Goal: Transaction & Acquisition: Purchase product/service

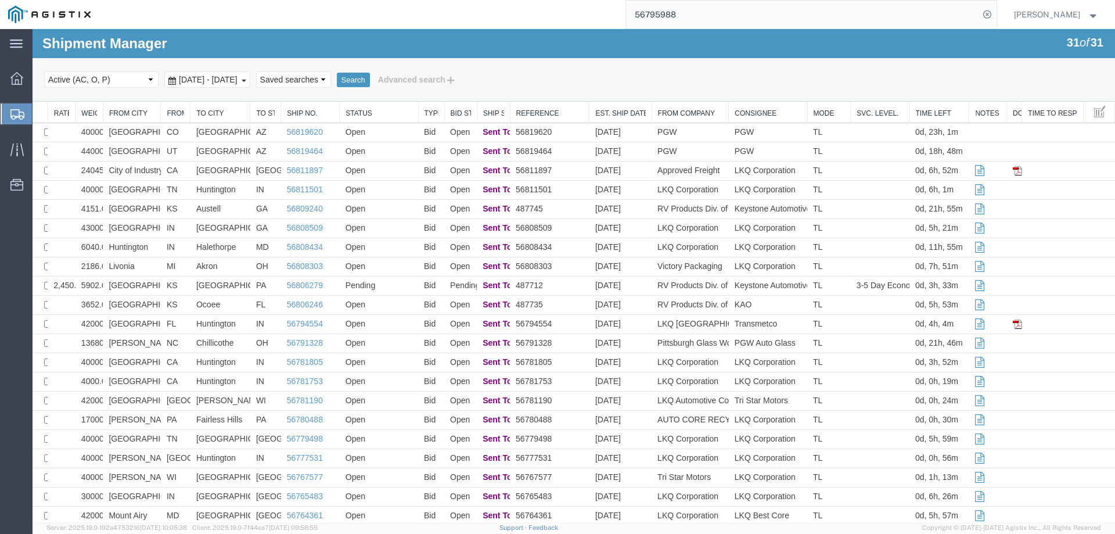
click at [9, 109] on div at bounding box center [17, 113] width 33 height 21
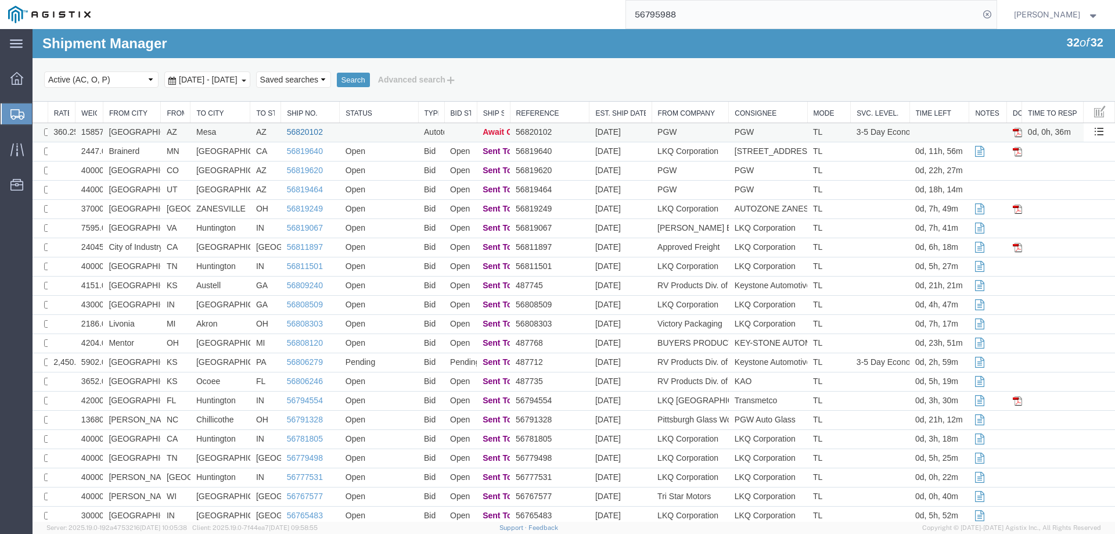
click at [304, 129] on link "56820102" at bounding box center [305, 131] width 36 height 9
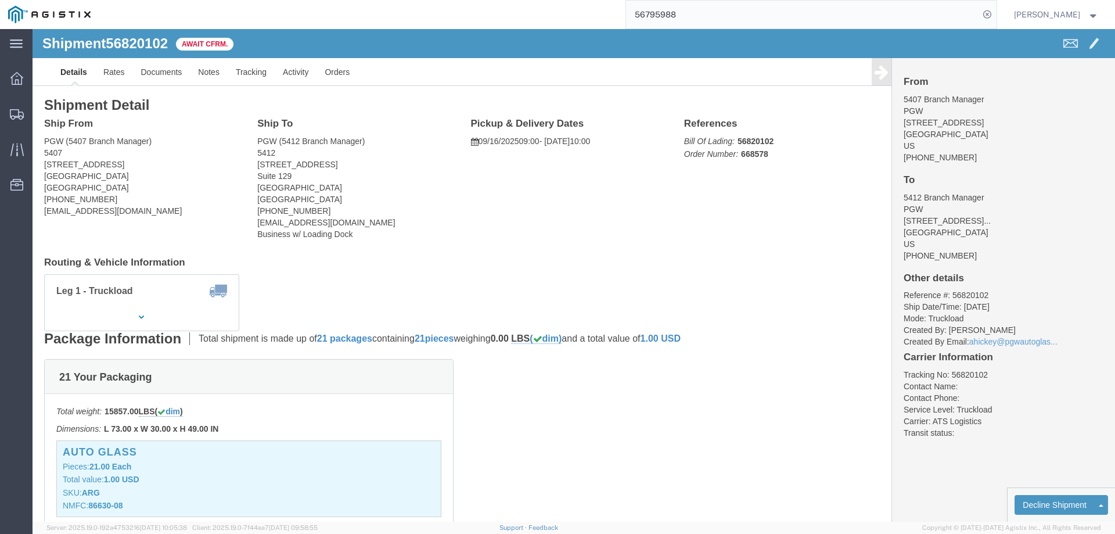
click b "56820102"
copy b "56820102"
click link "Confirm"
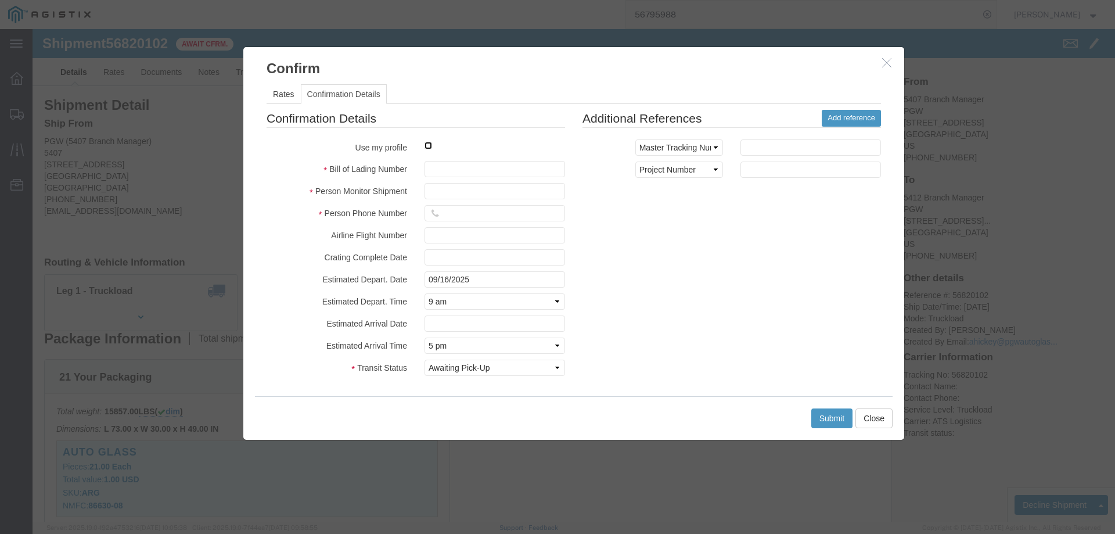
click input "checkbox"
checkbox input "true"
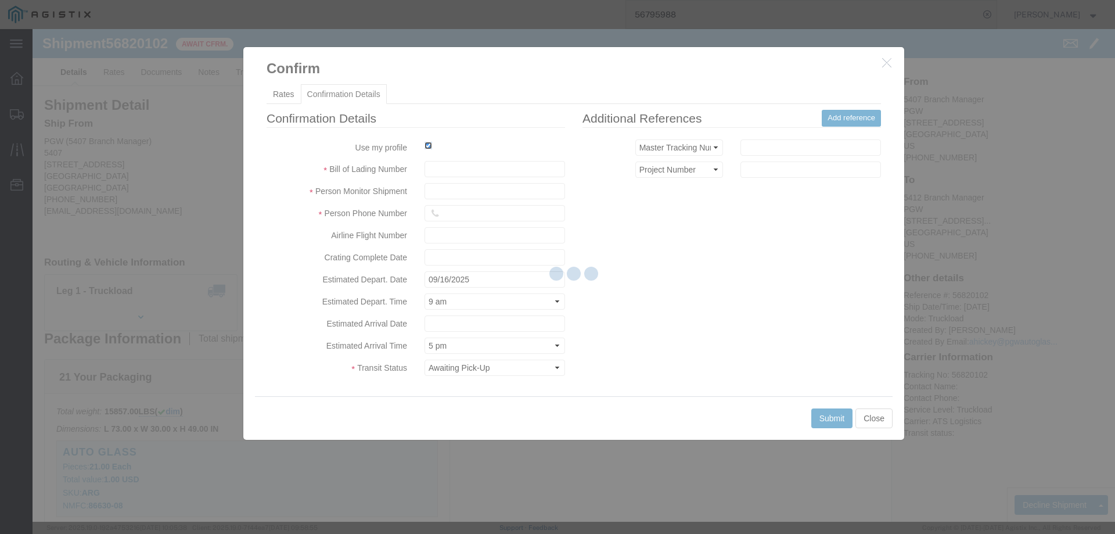
type input "[PERSON_NAME]"
type input "3204977237"
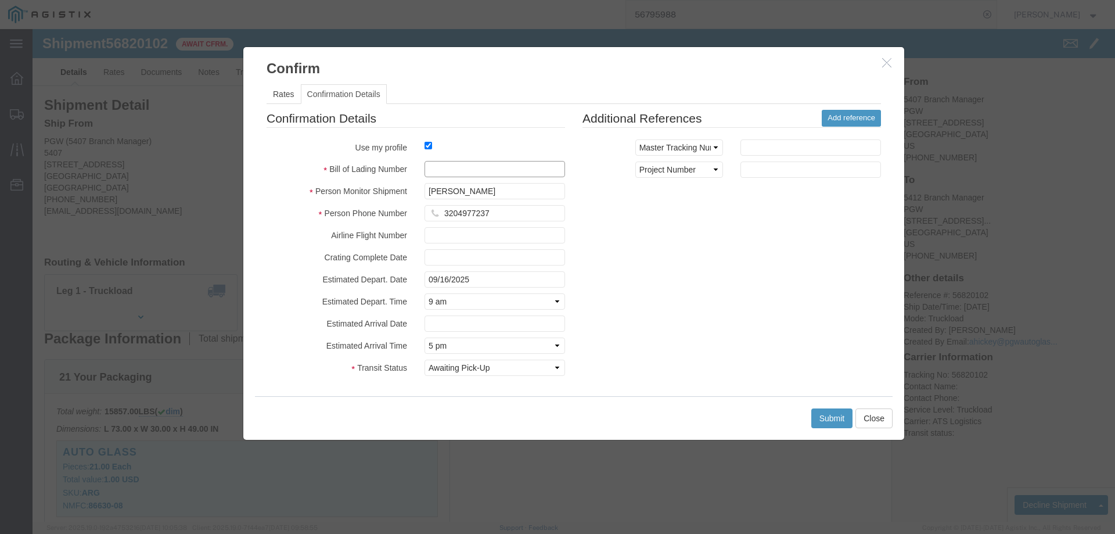
click input "text"
paste input "56820102"
type input "56820102"
click button "Submit"
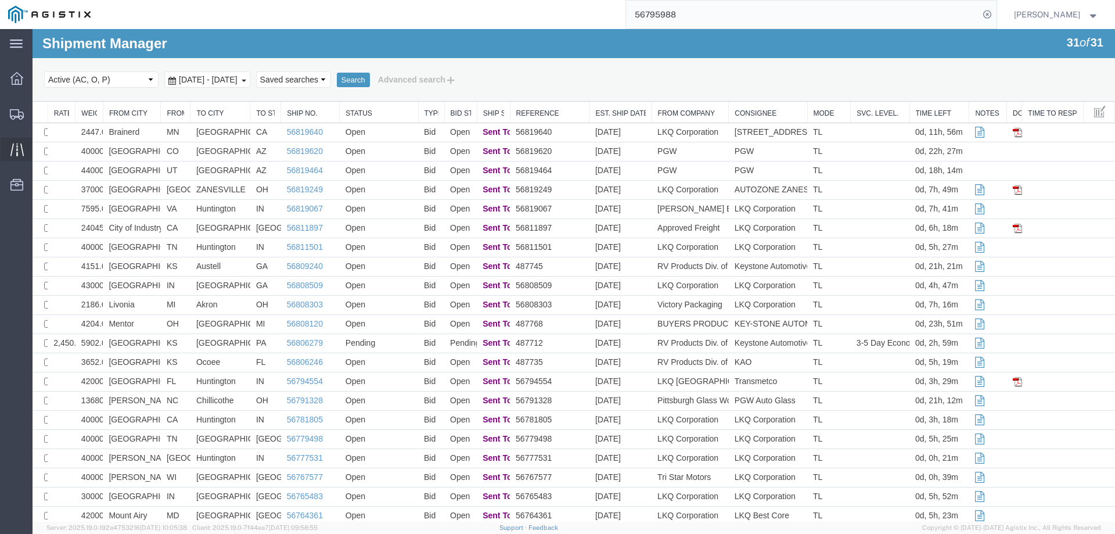
click at [21, 145] on icon at bounding box center [16, 149] width 13 height 13
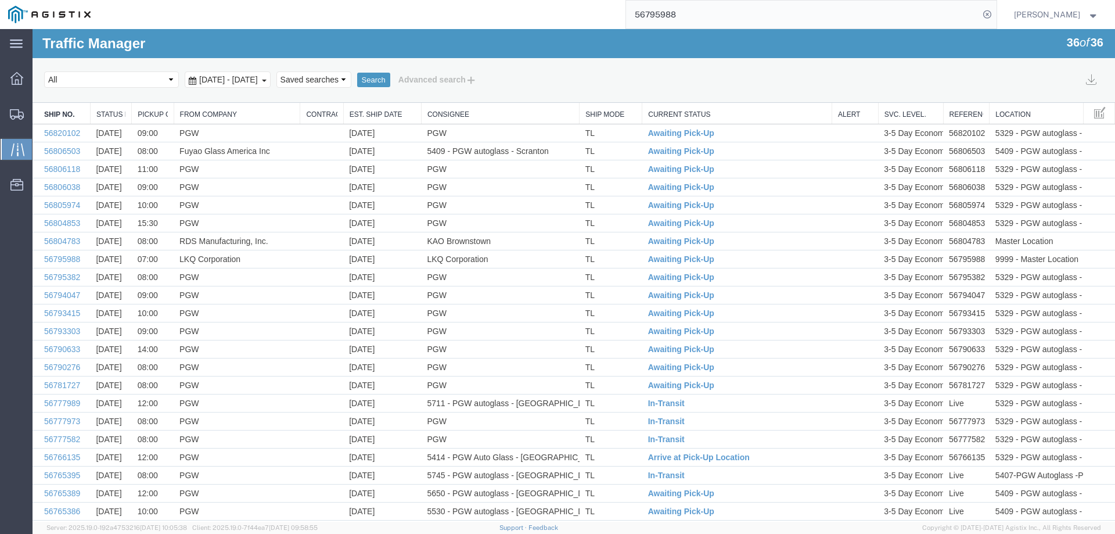
click at [374, 113] on link "Est. Ship Date" at bounding box center [383, 115] width 66 height 10
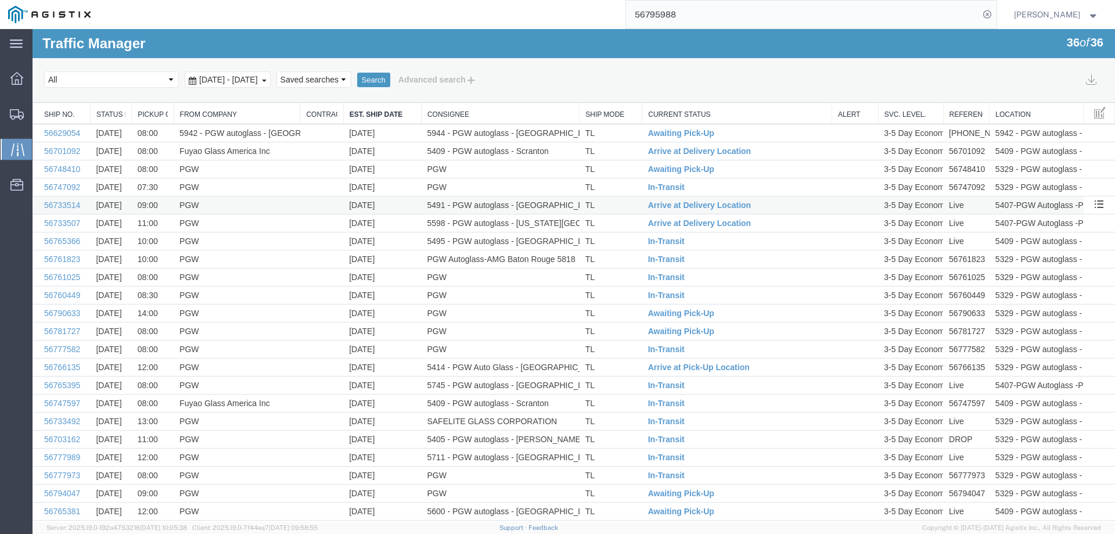
click at [554, 203] on td "5491 - PGW autoglass - [GEOGRAPHIC_DATA]" at bounding box center [500, 205] width 158 height 18
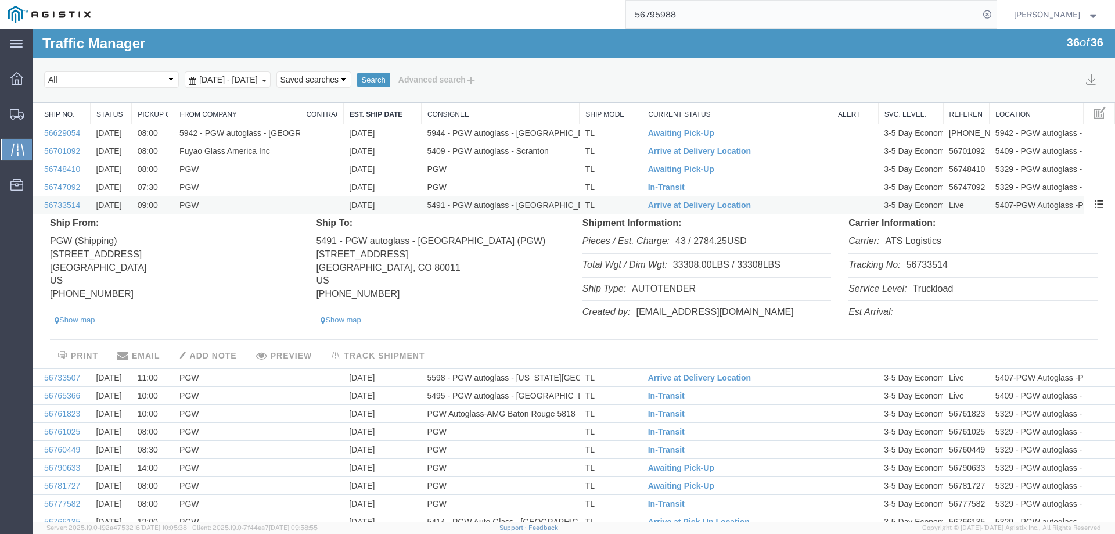
click at [610, 208] on td "TL" at bounding box center [610, 205] width 63 height 18
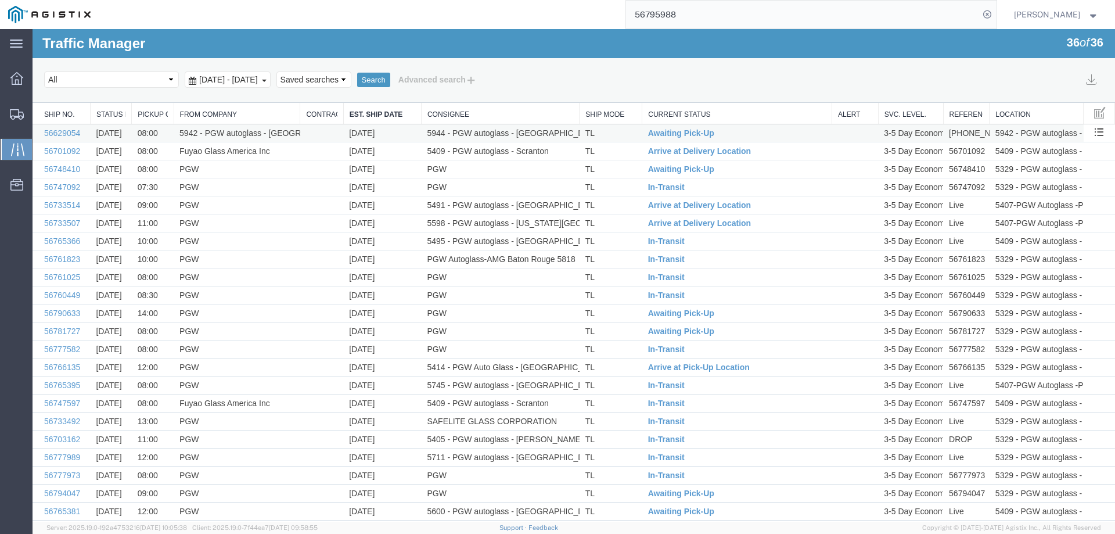
click at [609, 134] on td "TL" at bounding box center [610, 133] width 63 height 18
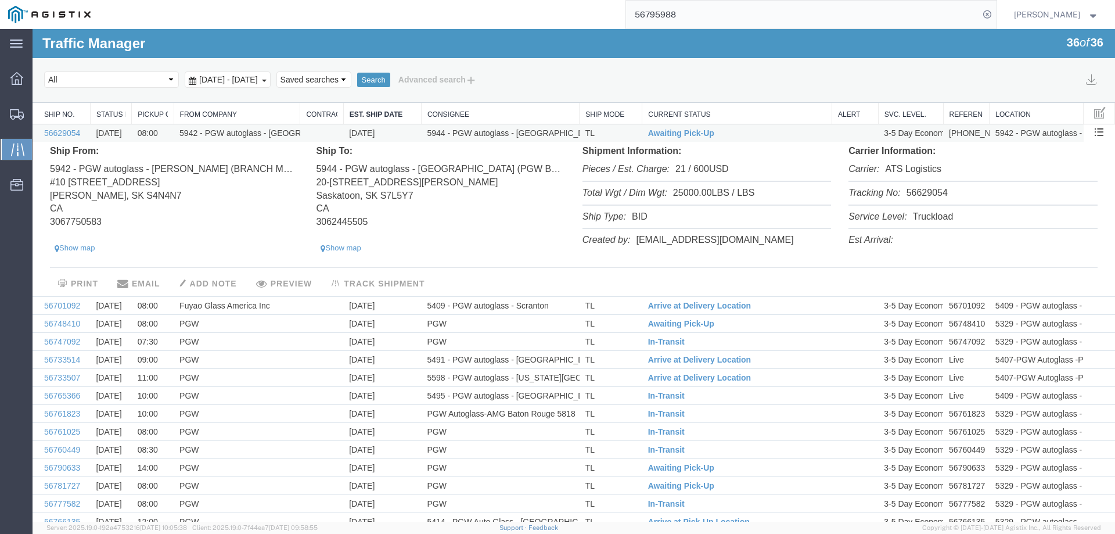
click at [609, 134] on td "TL" at bounding box center [610, 133] width 63 height 18
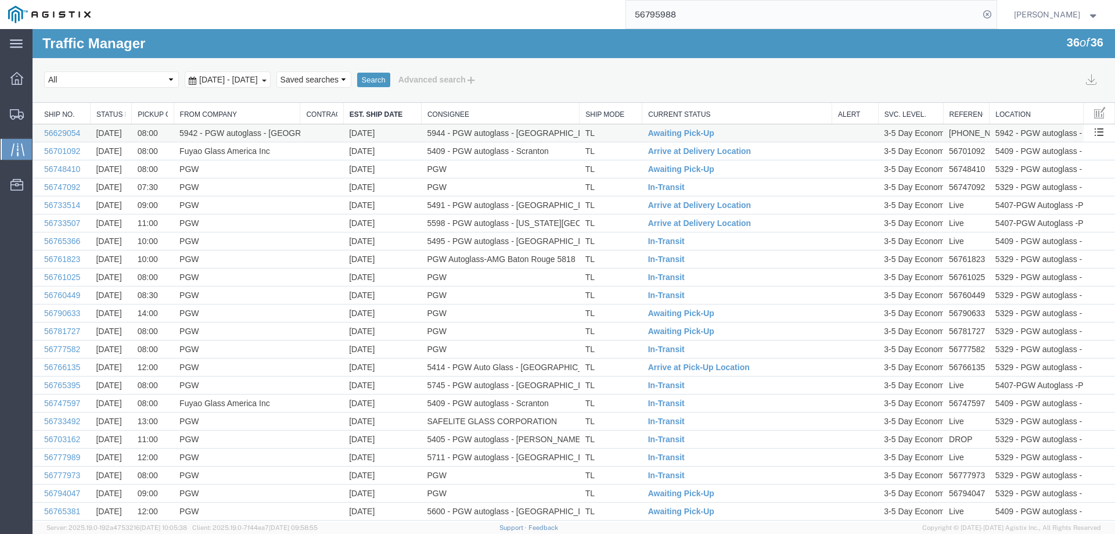
click at [609, 134] on td "TL" at bounding box center [610, 133] width 63 height 18
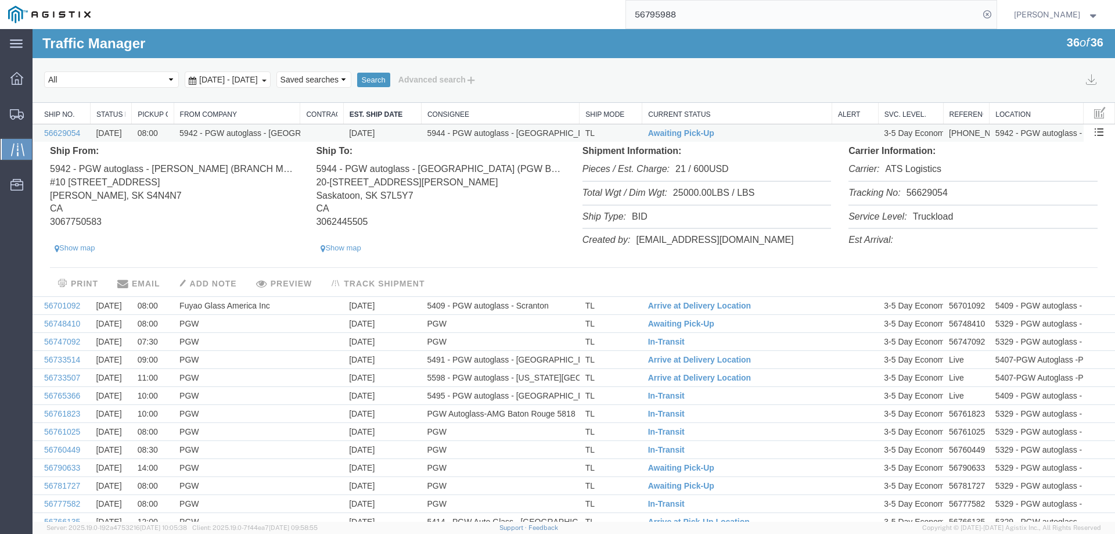
click at [611, 131] on td "TL" at bounding box center [610, 133] width 63 height 18
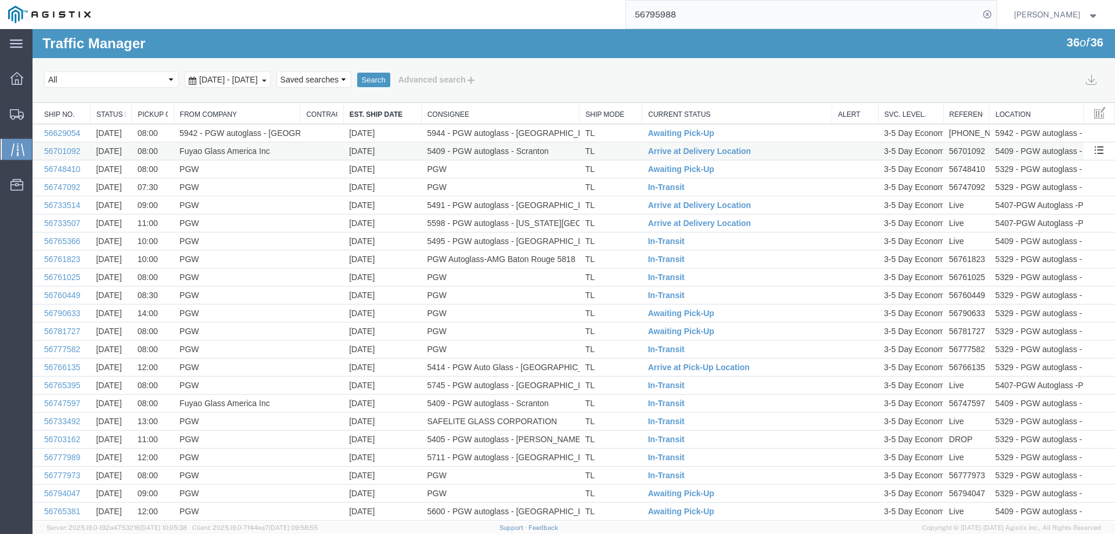
click at [614, 150] on td "TL" at bounding box center [610, 151] width 63 height 18
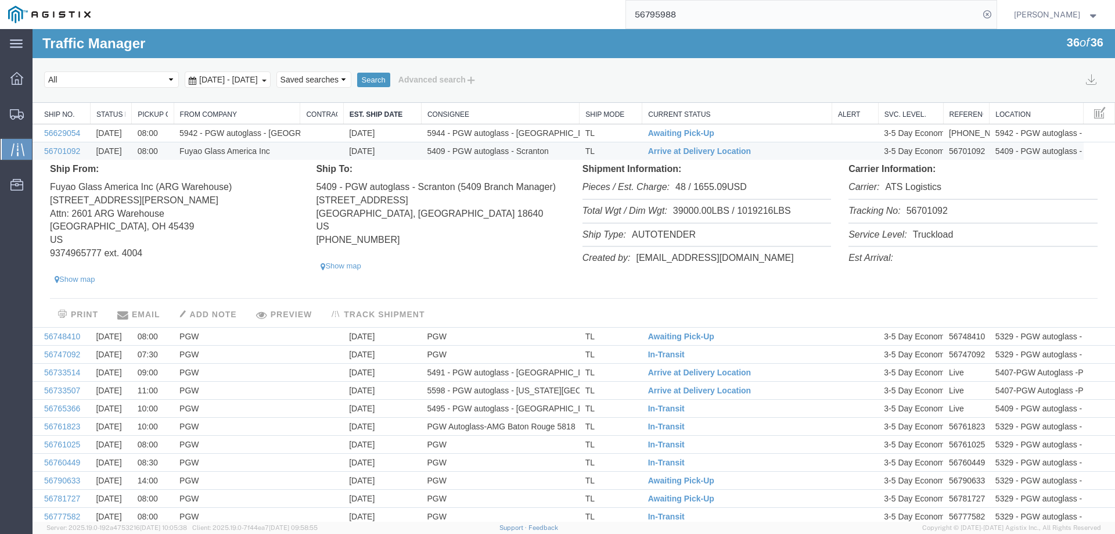
click at [916, 209] on li "Tracking No: 56701092" at bounding box center [972, 212] width 248 height 24
copy li "56701092"
click at [685, 151] on span "Arrive at Delivery Location" at bounding box center [699, 150] width 103 height 9
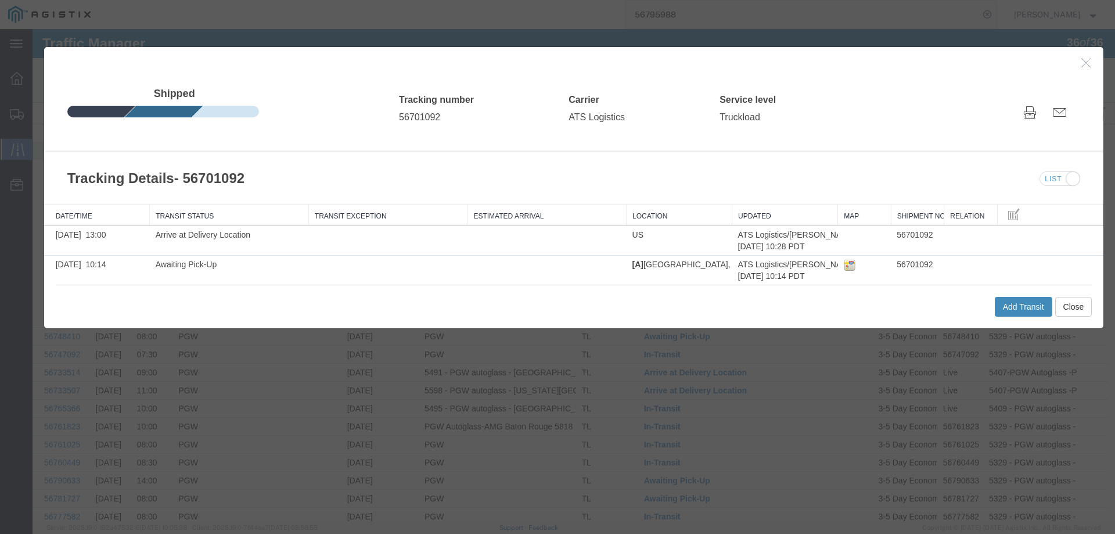
click at [995, 300] on button "Add Transit" at bounding box center [1023, 307] width 57 height 20
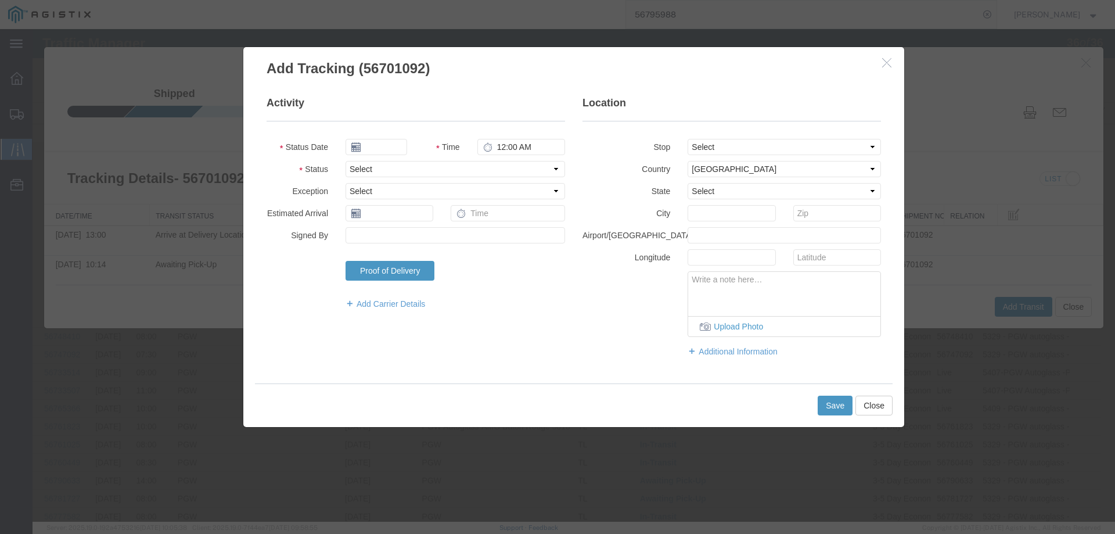
type input "[DATE]"
type input "11:00 AM"
click at [383, 148] on input "[DATE]" at bounding box center [376, 147] width 62 height 16
click at [458, 201] on td "6" at bounding box center [458, 201] width 17 height 17
type input "[DATE]"
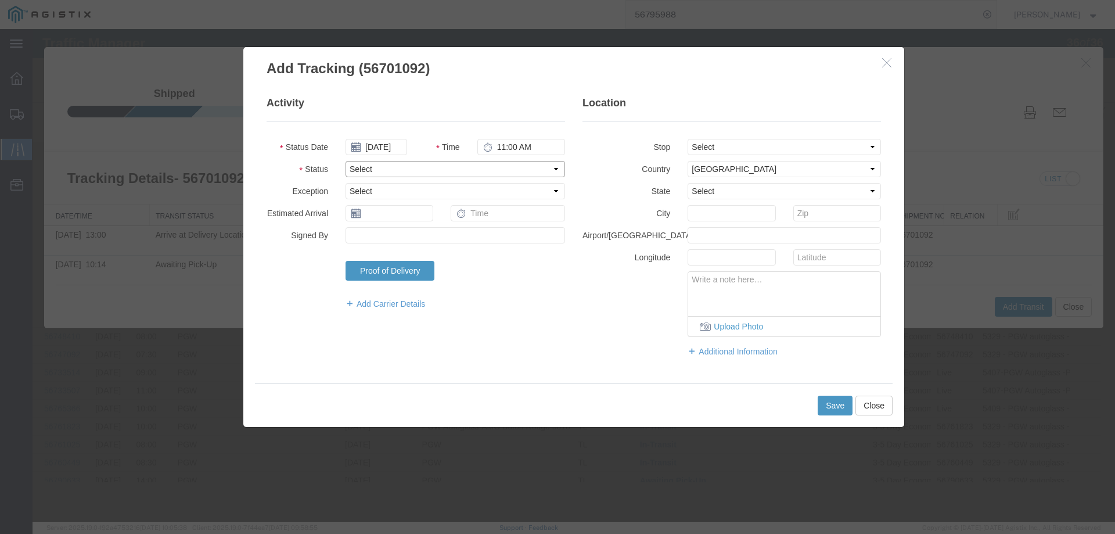
click at [371, 168] on select "Select Arrival Notice Available Arrival Notice Imported Arrive at Delivery Loca…" at bounding box center [454, 169] width 219 height 16
select select "DELIVRED"
click at [345, 161] on select "Select Arrival Notice Available Arrival Notice Imported Arrive at Delivery Loca…" at bounding box center [454, 169] width 219 height 16
click at [848, 405] on button "Save" at bounding box center [834, 405] width 35 height 20
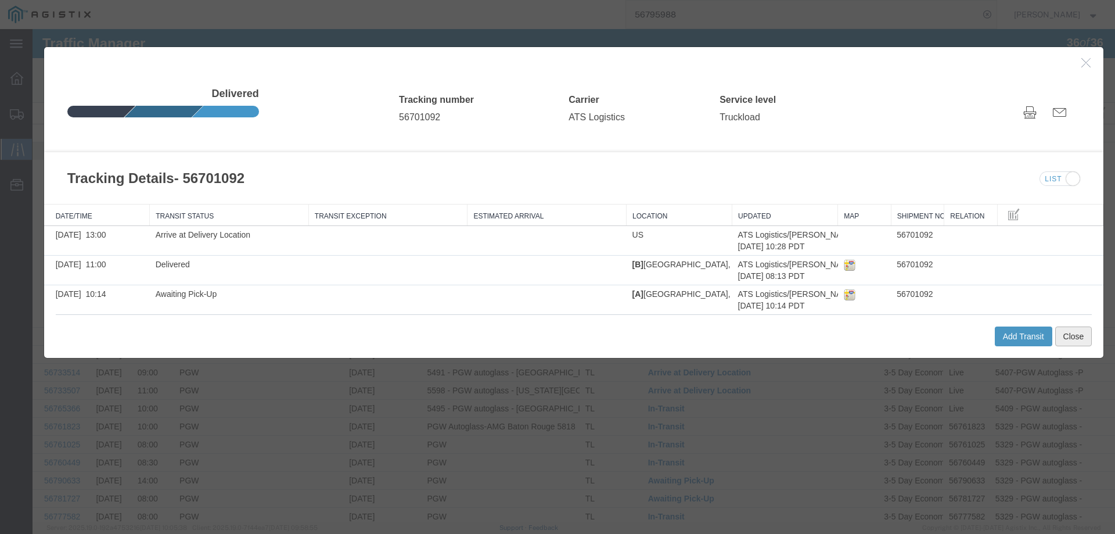
click at [1065, 331] on button "Close" at bounding box center [1073, 336] width 37 height 20
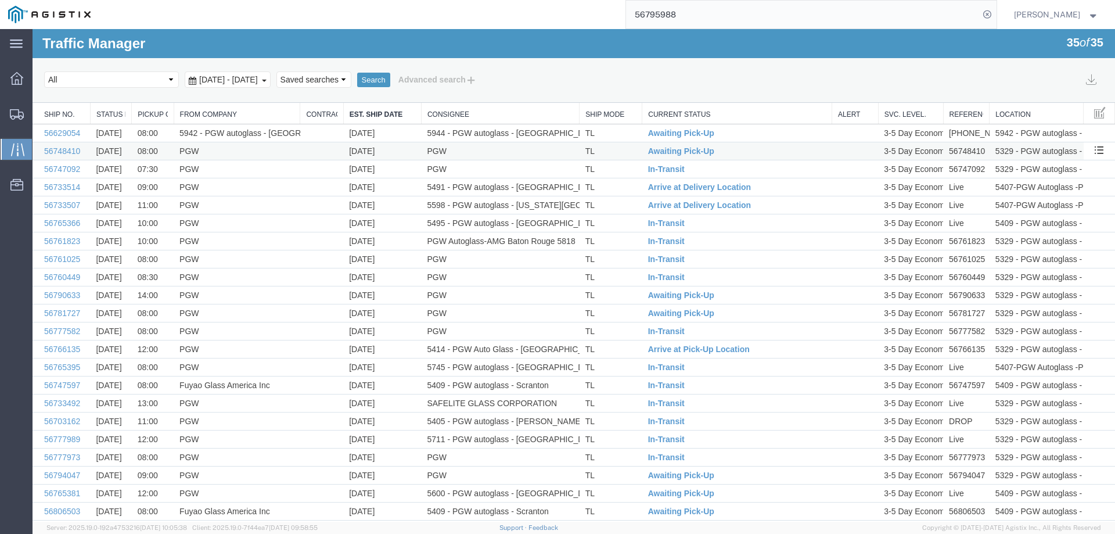
click at [611, 149] on td "TL" at bounding box center [610, 151] width 63 height 18
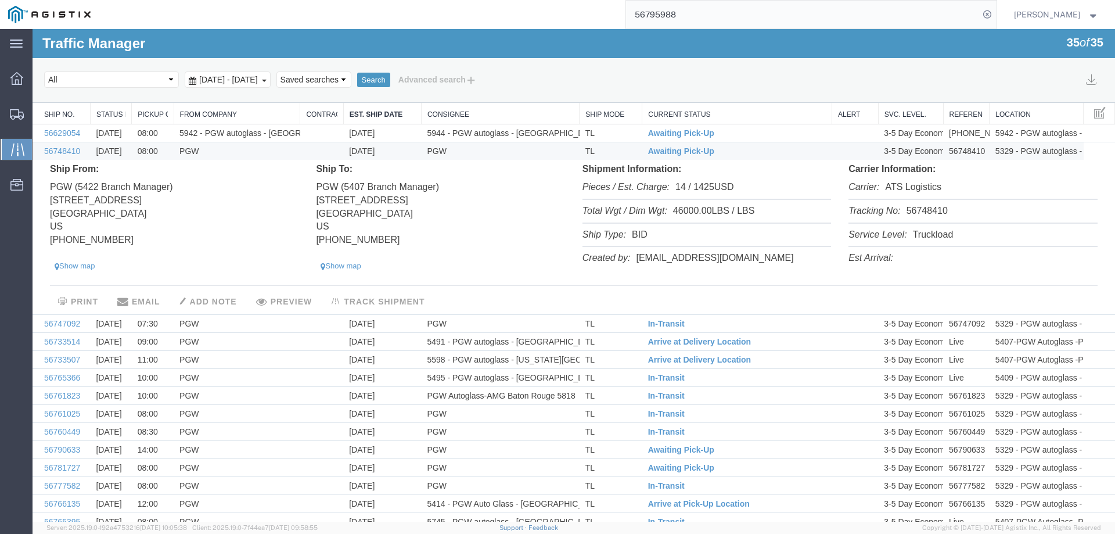
click at [920, 210] on li "Tracking No: 56748410" at bounding box center [972, 212] width 248 height 24
copy li "56748410"
click at [689, 149] on span "Awaiting Pick-Up" at bounding box center [681, 150] width 66 height 9
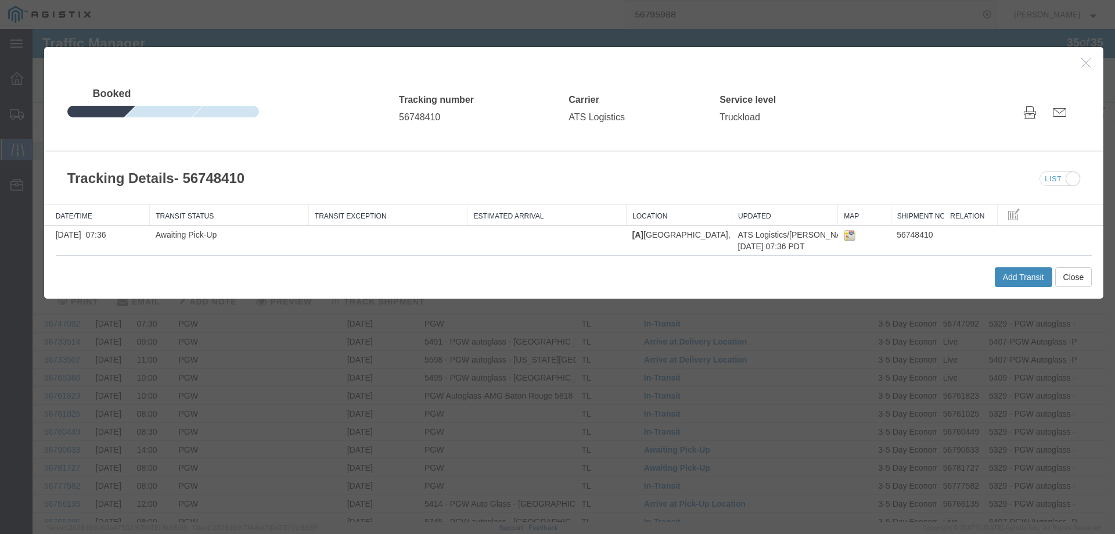
click at [1003, 277] on button "Add Transit" at bounding box center [1023, 277] width 57 height 20
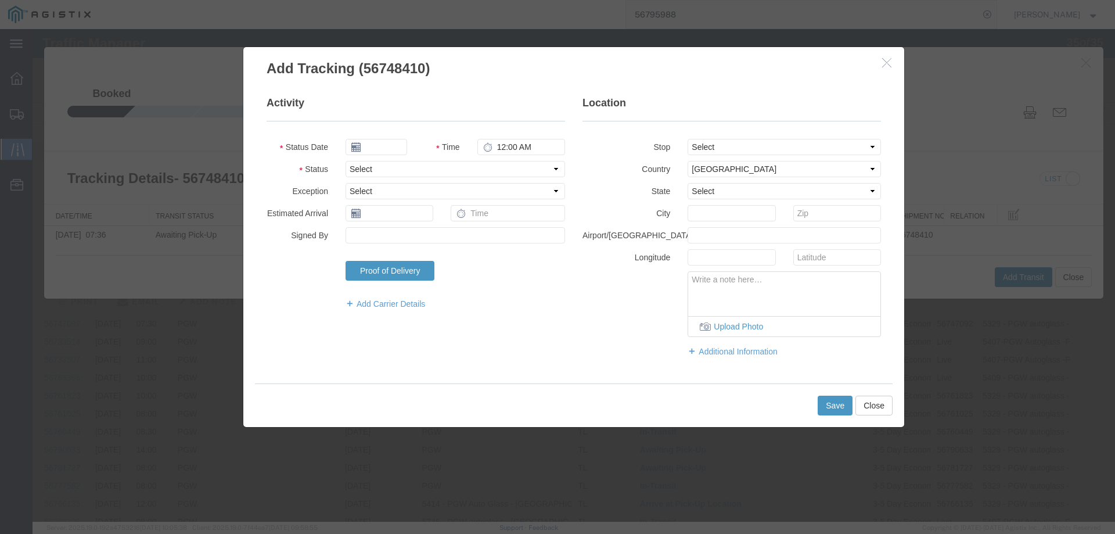
type input "[DATE]"
type input "11:00 AM"
drag, startPoint x: 365, startPoint y: 168, endPoint x: 370, endPoint y: 175, distance: 8.3
click at [365, 168] on select "Select Arrival Notice Available Arrival Notice Imported Arrive at Delivery Loca…" at bounding box center [454, 169] width 219 height 16
select select "INTRANST"
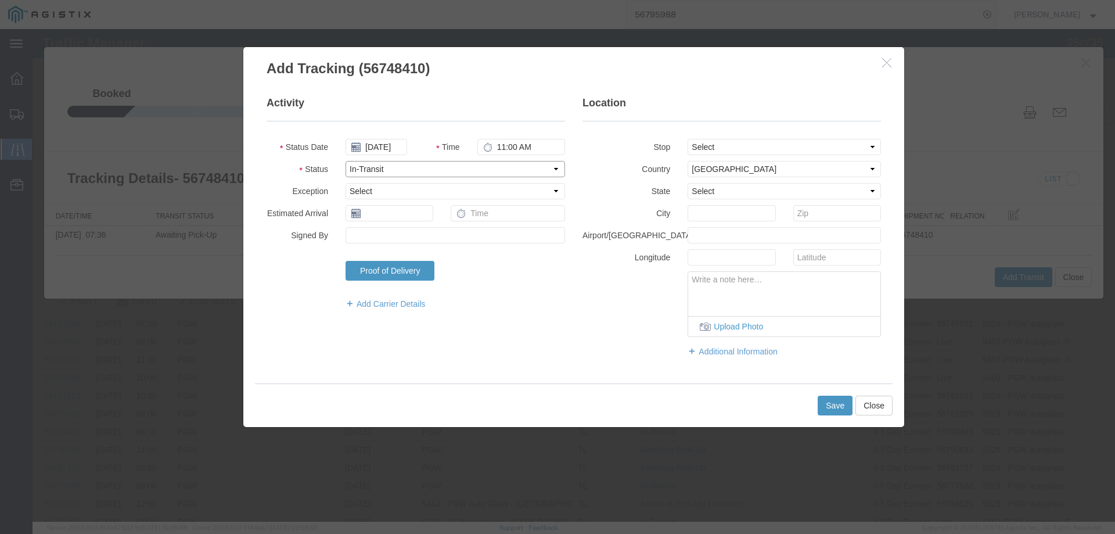
click at [345, 161] on select "Select Arrival Notice Available Arrival Notice Imported Arrive at Delivery Loca…" at bounding box center [454, 169] width 219 height 16
click at [824, 404] on button "Save" at bounding box center [834, 405] width 35 height 20
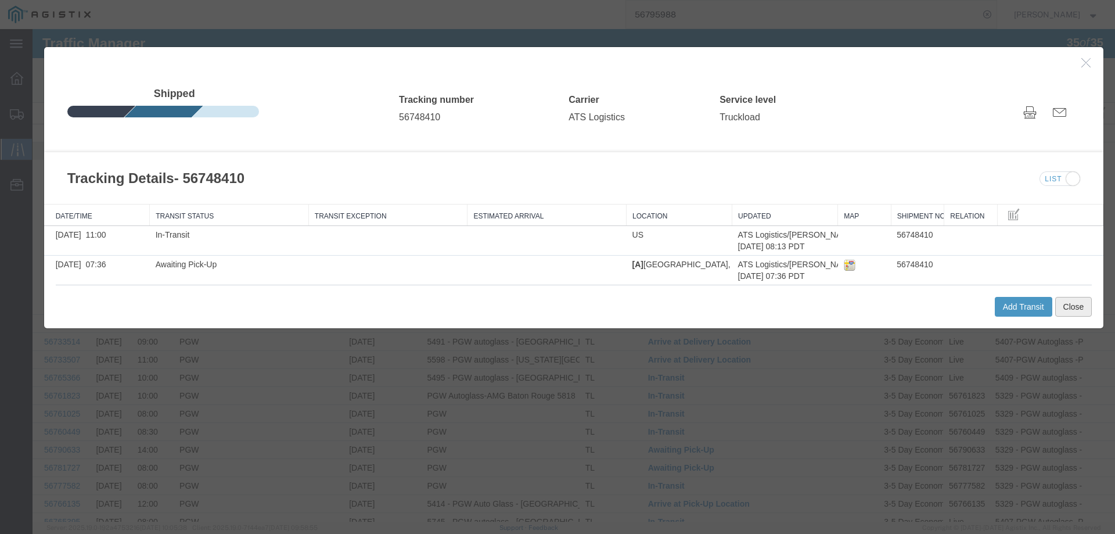
click at [1083, 307] on button "Close" at bounding box center [1073, 307] width 37 height 20
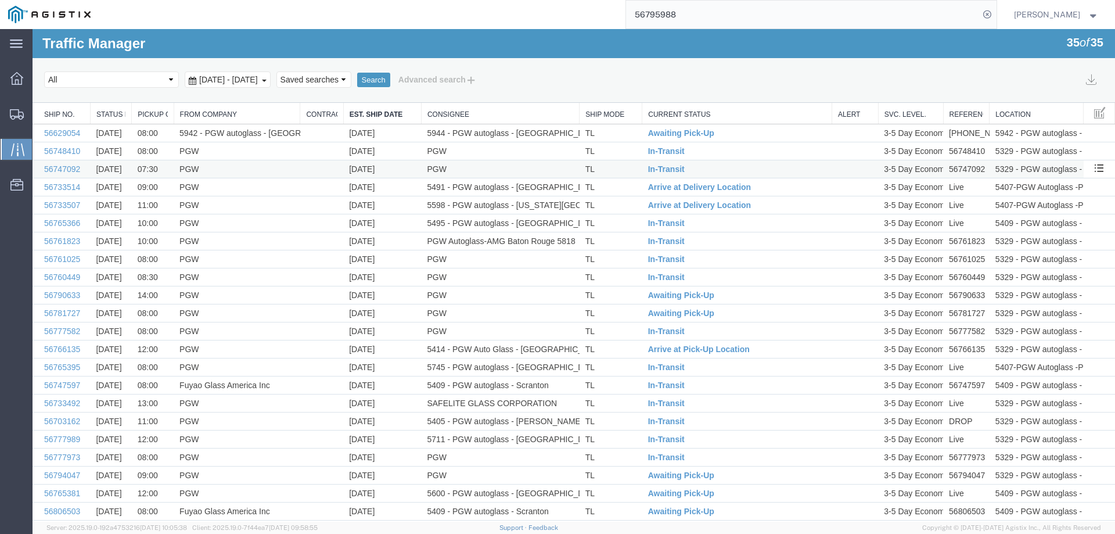
click at [614, 166] on td "TL" at bounding box center [610, 169] width 63 height 18
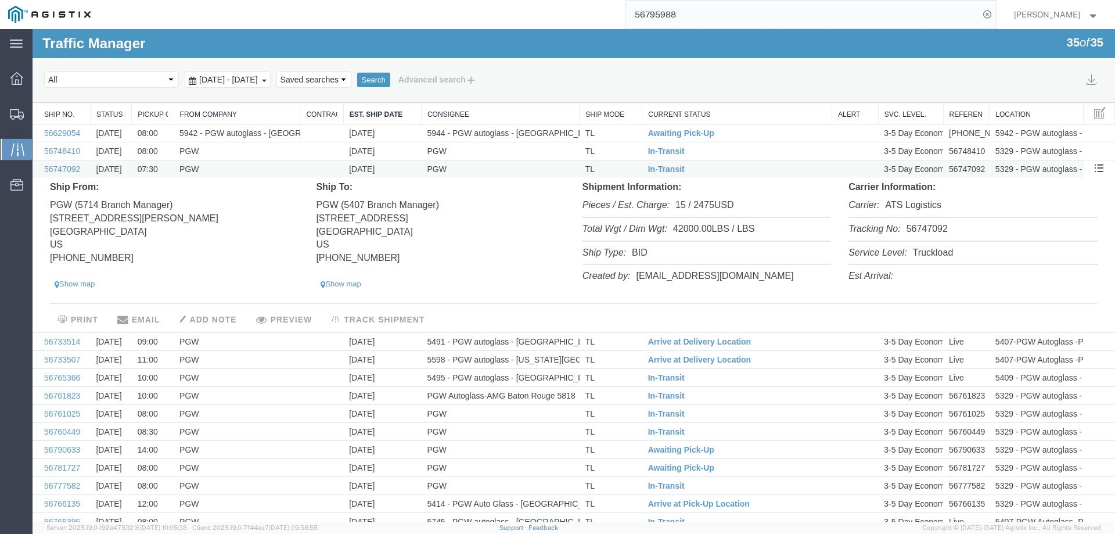
click at [705, 171] on td "In-Transit" at bounding box center [737, 169] width 190 height 18
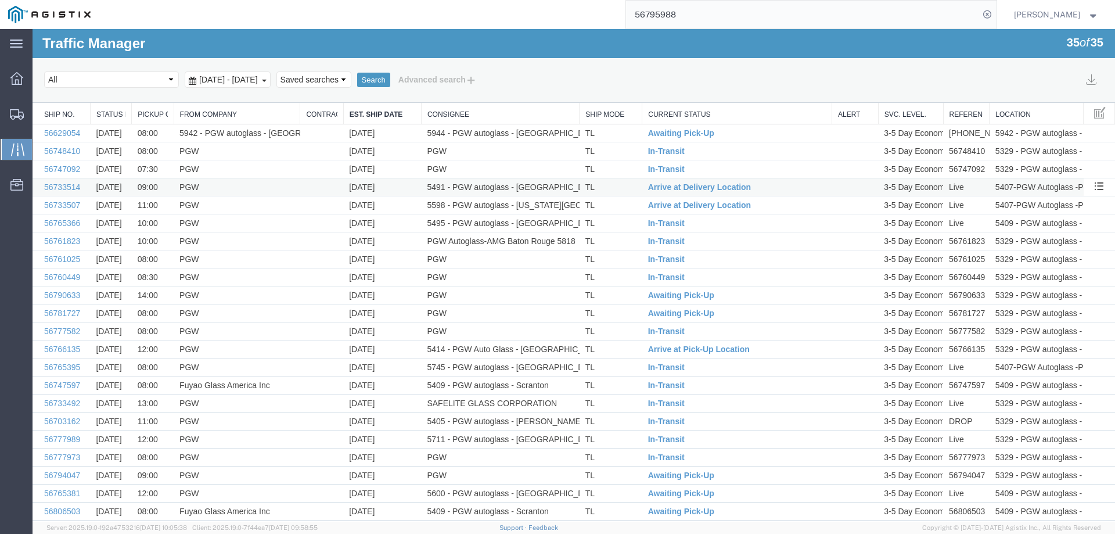
click at [608, 188] on td "TL" at bounding box center [610, 187] width 63 height 18
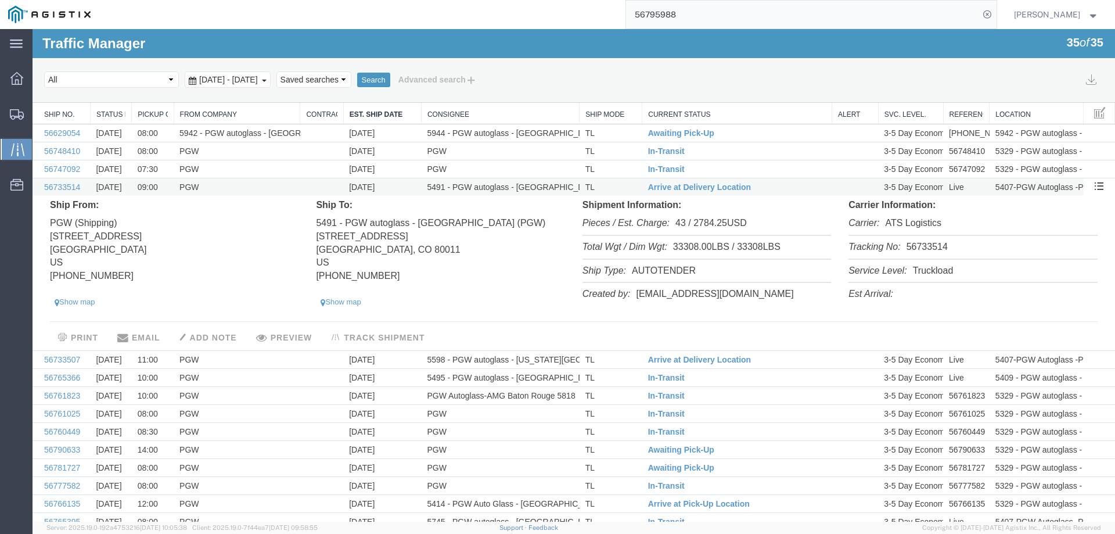
click at [608, 188] on td "TL" at bounding box center [610, 187] width 63 height 18
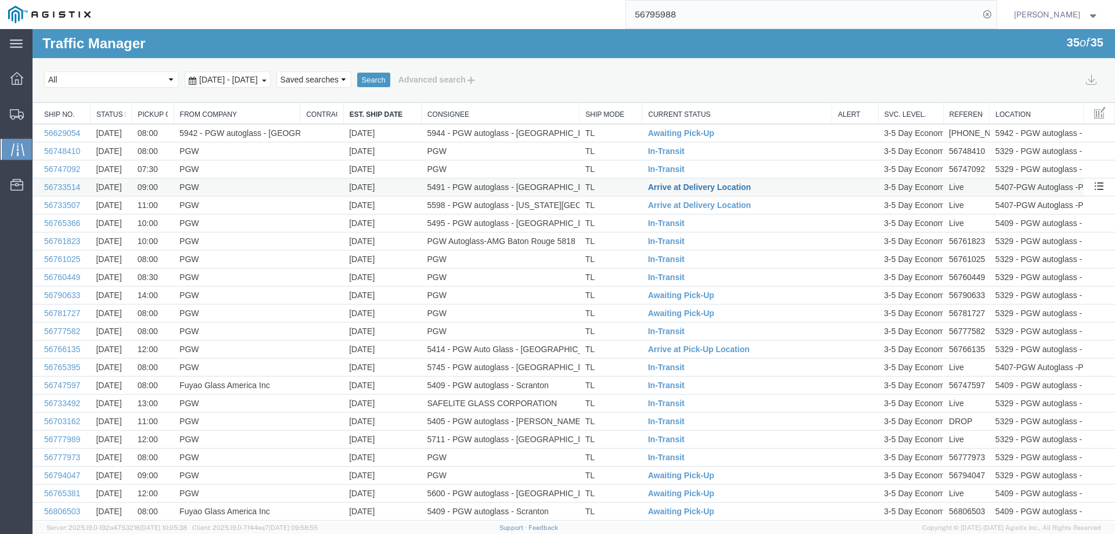
click at [679, 186] on span "Arrive at Delivery Location" at bounding box center [699, 186] width 103 height 9
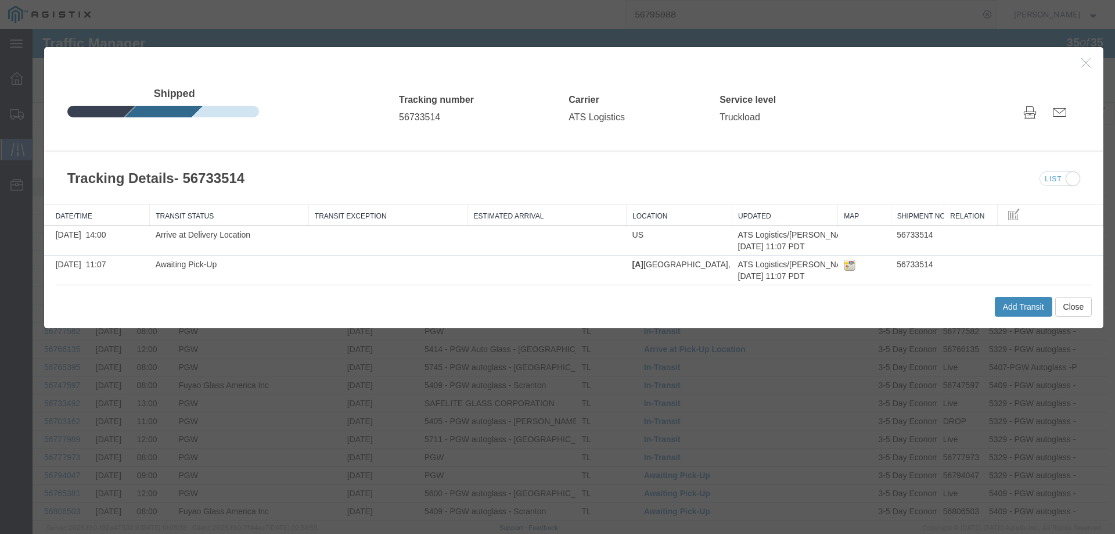
click at [998, 303] on button "Add Transit" at bounding box center [1023, 307] width 57 height 20
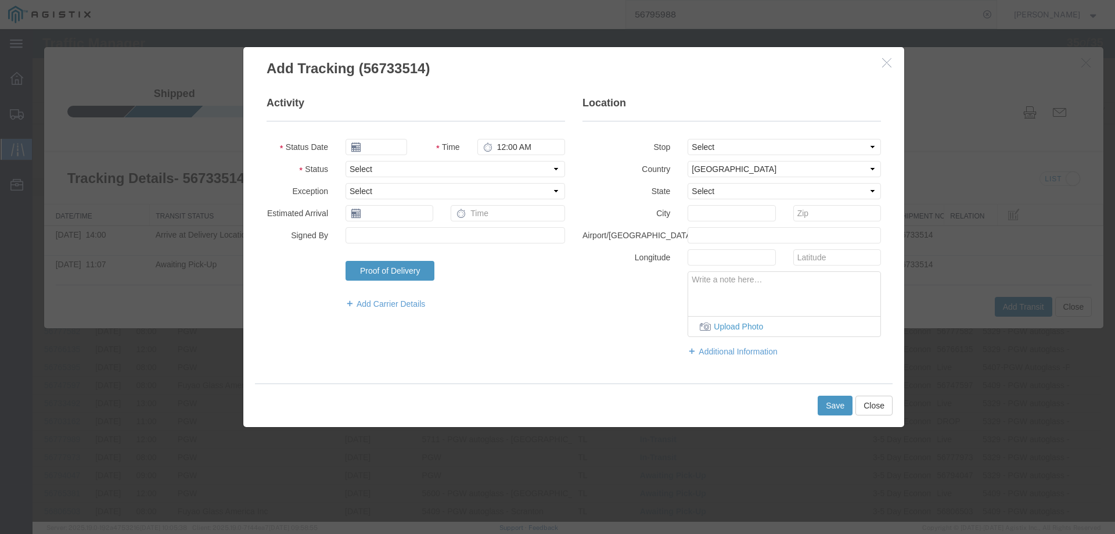
type input "[DATE]"
type input "11:00 AM"
click at [388, 147] on input "[DATE]" at bounding box center [376, 147] width 62 height 16
click at [442, 218] on td "12" at bounding box center [441, 219] width 17 height 17
type input "[DATE]"
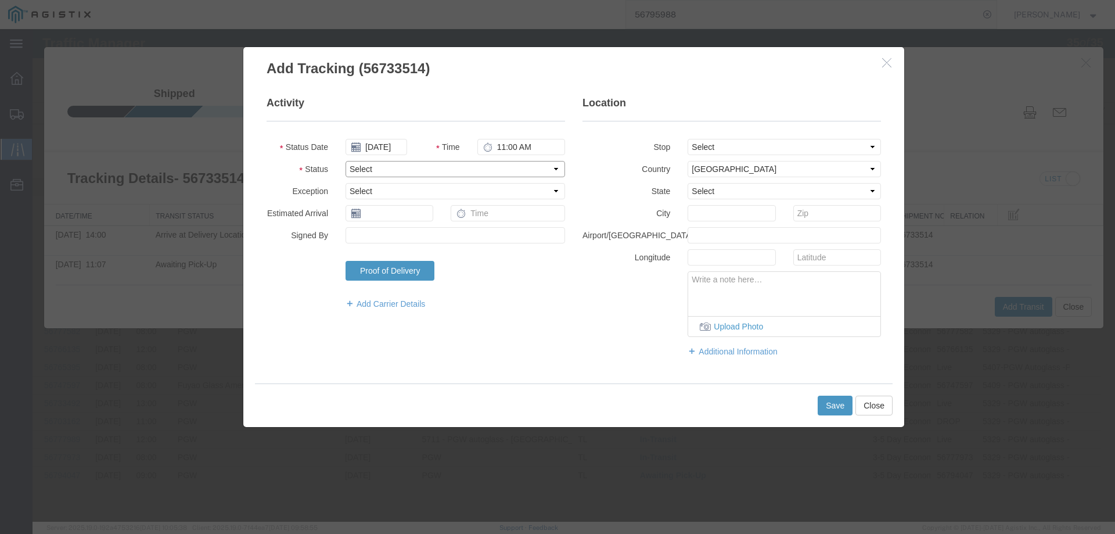
drag, startPoint x: 383, startPoint y: 167, endPoint x: 384, endPoint y: 175, distance: 7.6
click at [383, 167] on select "Select Arrival Notice Available Arrival Notice Imported Arrive at Delivery Loca…" at bounding box center [454, 169] width 219 height 16
select select "DELIVRED"
click at [345, 161] on select "Select Arrival Notice Available Arrival Notice Imported Arrive at Delivery Loca…" at bounding box center [454, 169] width 219 height 16
click at [833, 404] on button "Save" at bounding box center [834, 405] width 35 height 20
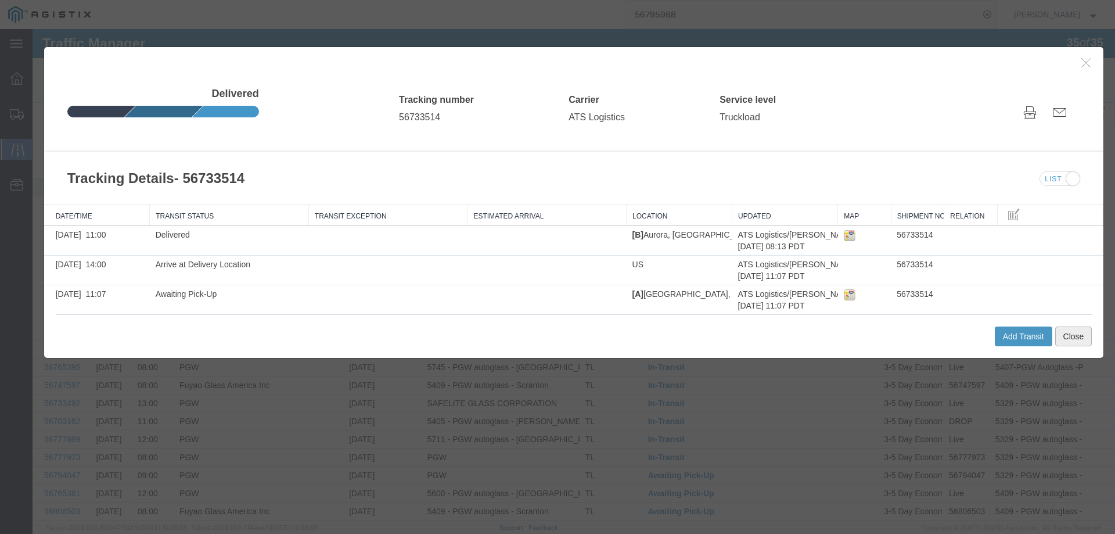
click at [1065, 340] on button "Close" at bounding box center [1073, 336] width 37 height 20
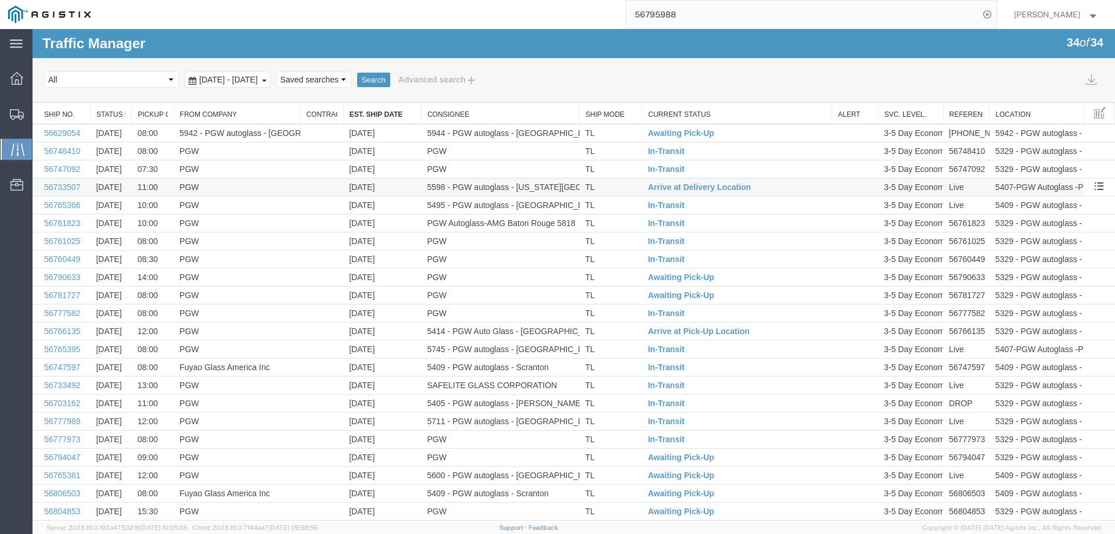
click at [619, 186] on td "TL" at bounding box center [610, 187] width 63 height 18
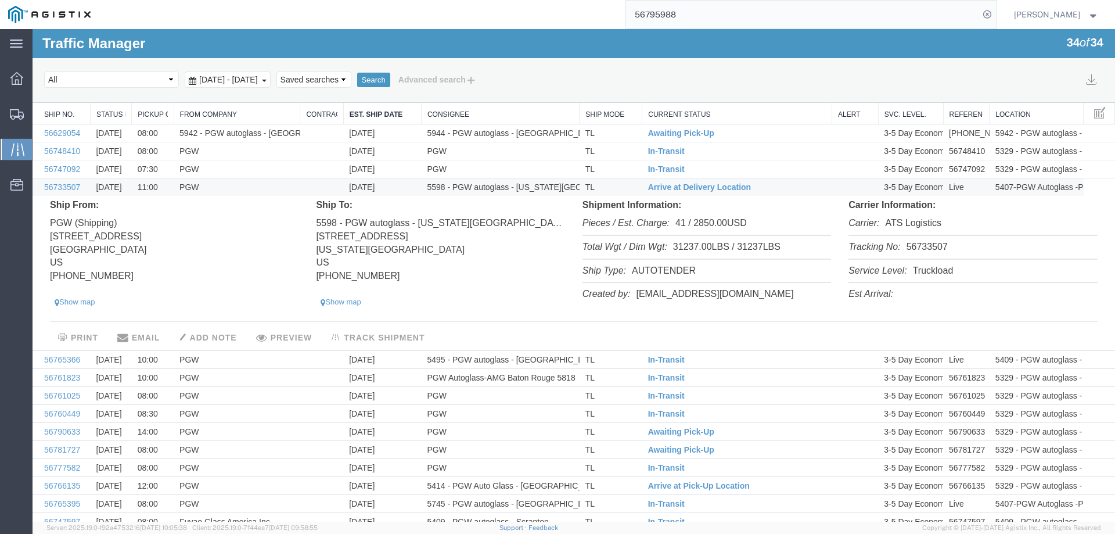
click at [921, 246] on li "Tracking No: 56733507" at bounding box center [972, 248] width 248 height 24
copy li "56733507"
click at [704, 184] on span "Arrive at Delivery Location" at bounding box center [699, 186] width 103 height 9
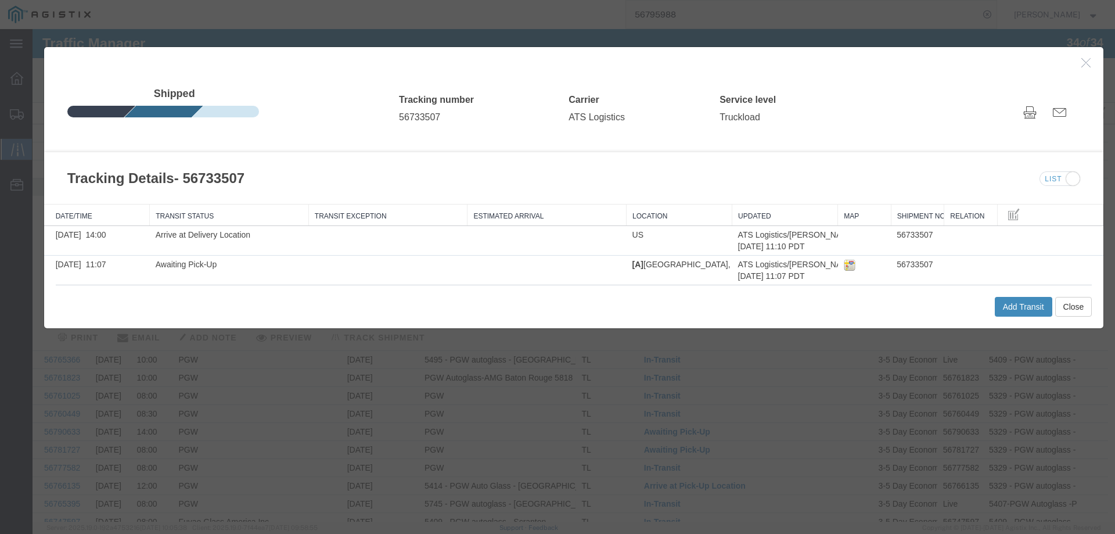
click at [1017, 310] on button "Add Transit" at bounding box center [1023, 307] width 57 height 20
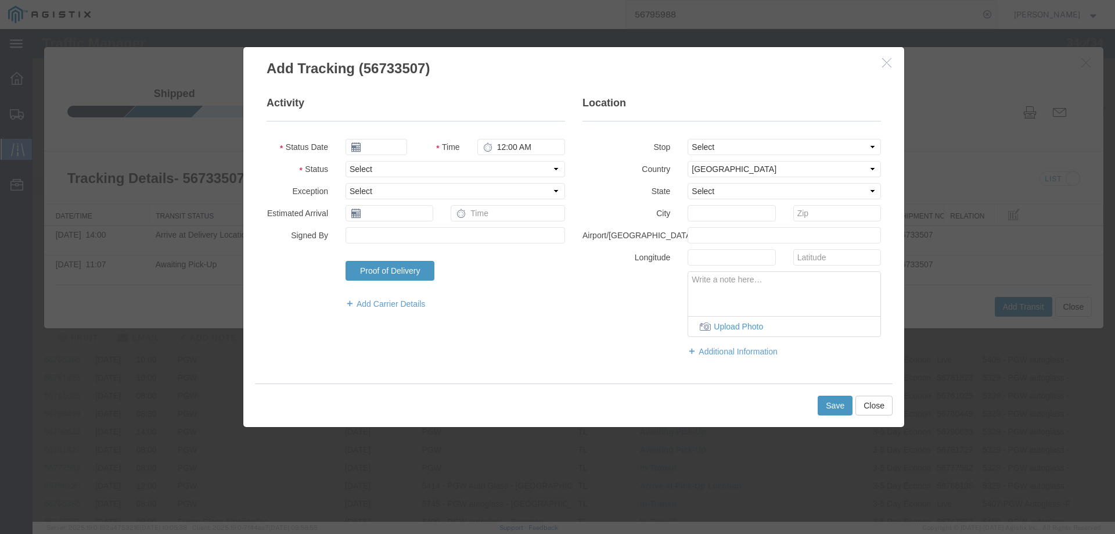
type input "[DATE]"
type input "11:00 AM"
click at [383, 145] on input "[DATE]" at bounding box center [376, 147] width 62 height 16
click at [438, 219] on td "12" at bounding box center [441, 219] width 17 height 17
type input "[DATE]"
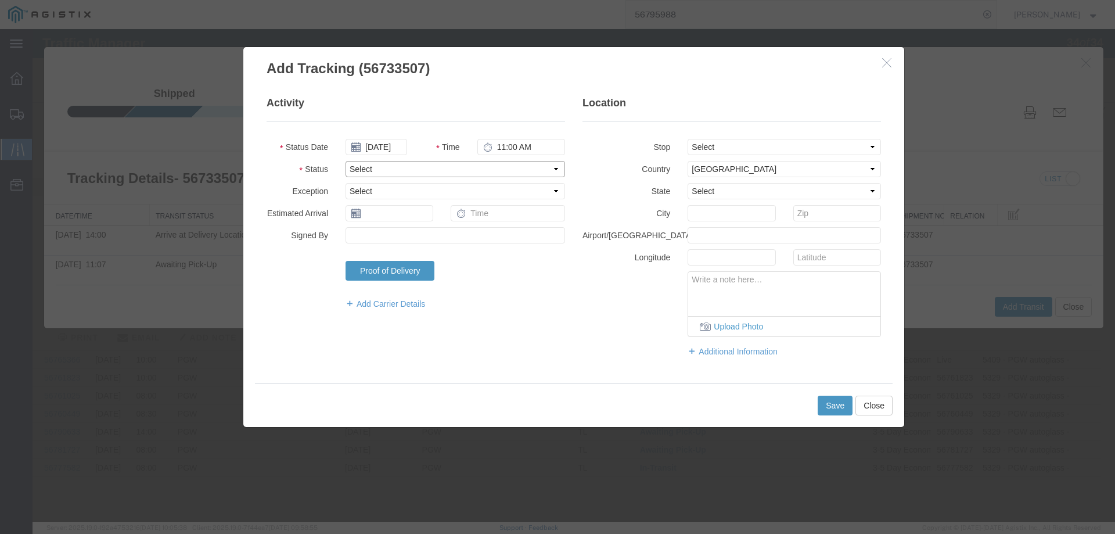
drag, startPoint x: 374, startPoint y: 167, endPoint x: 375, endPoint y: 173, distance: 6.5
click at [374, 167] on select "Select Arrival Notice Available Arrival Notice Imported Arrive at Delivery Loca…" at bounding box center [454, 169] width 219 height 16
select select "DELIVRED"
click at [345, 161] on select "Select Arrival Notice Available Arrival Notice Imported Arrive at Delivery Loca…" at bounding box center [454, 169] width 219 height 16
click at [852, 406] on button "Save" at bounding box center [834, 405] width 35 height 20
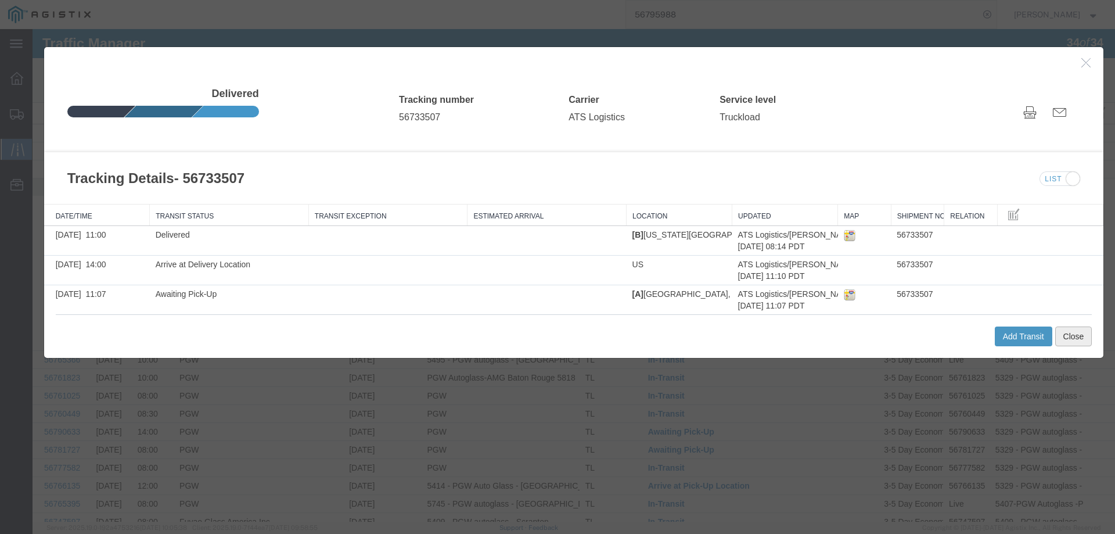
click at [1075, 338] on button "Close" at bounding box center [1073, 336] width 37 height 20
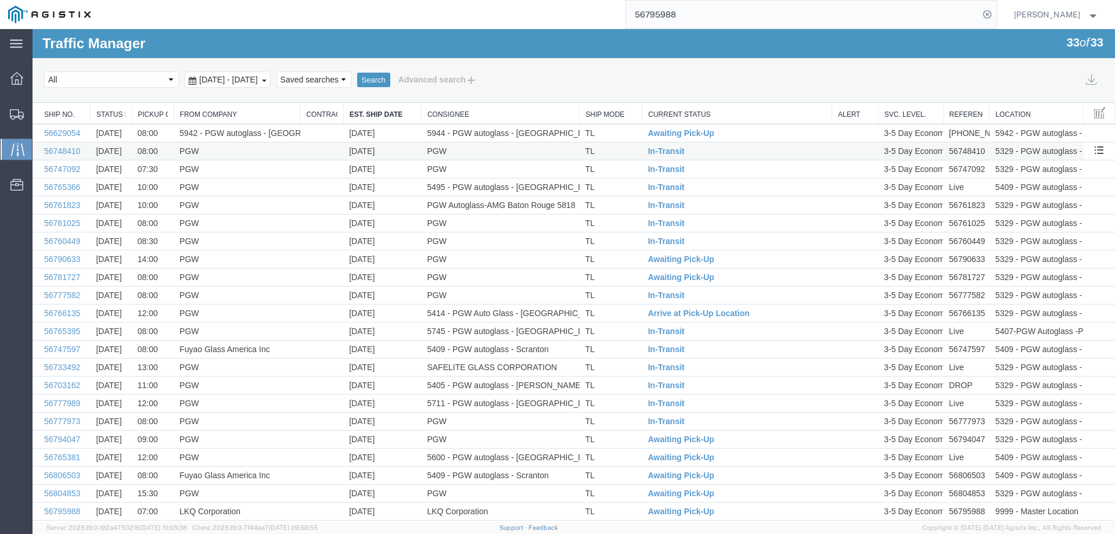
click at [599, 150] on td "TL" at bounding box center [610, 151] width 63 height 18
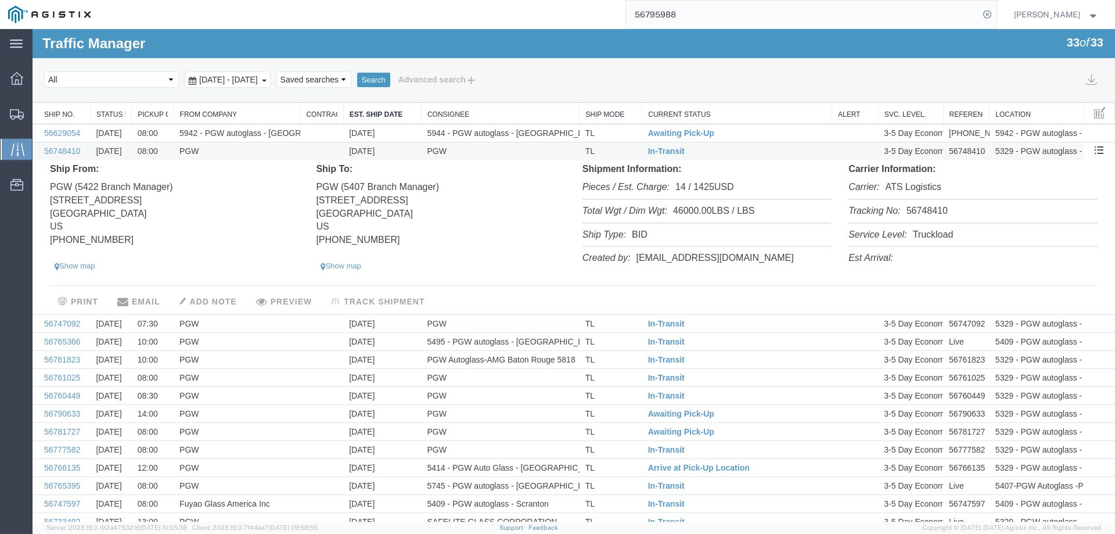
click at [608, 148] on td "TL" at bounding box center [610, 151] width 63 height 18
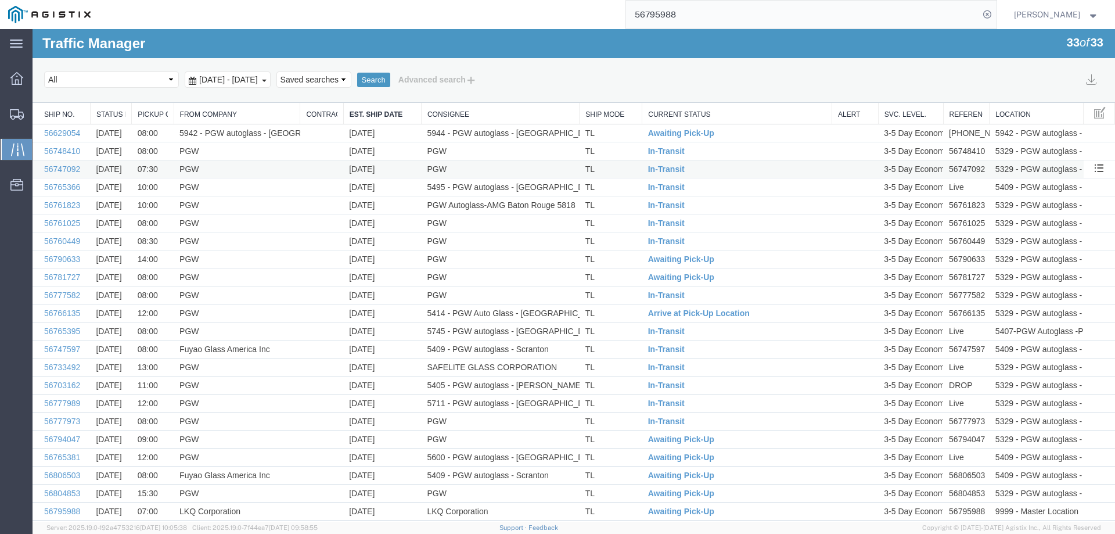
click at [618, 171] on td "TL" at bounding box center [610, 169] width 63 height 18
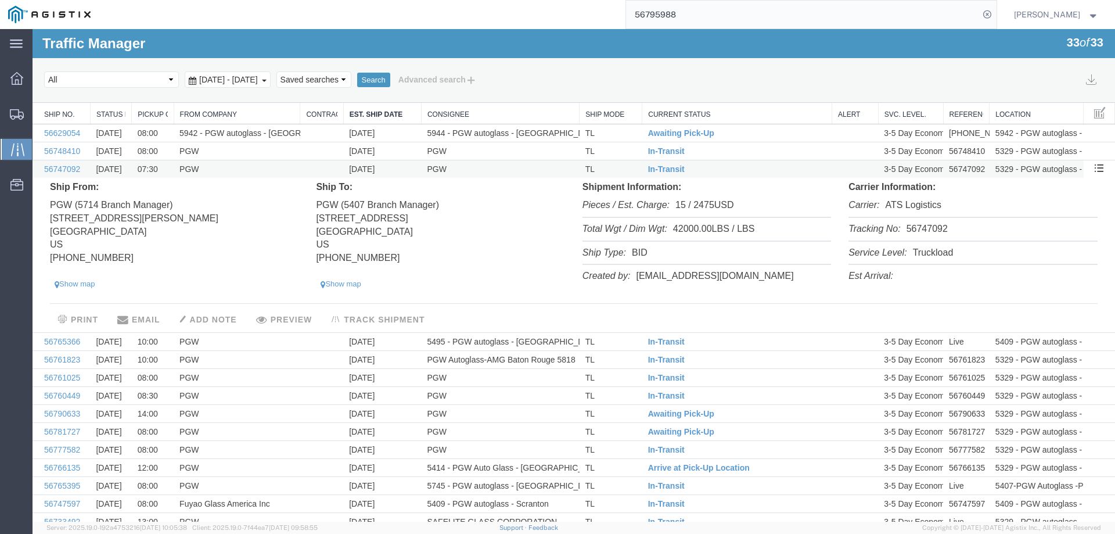
click at [618, 171] on td "TL" at bounding box center [610, 169] width 63 height 18
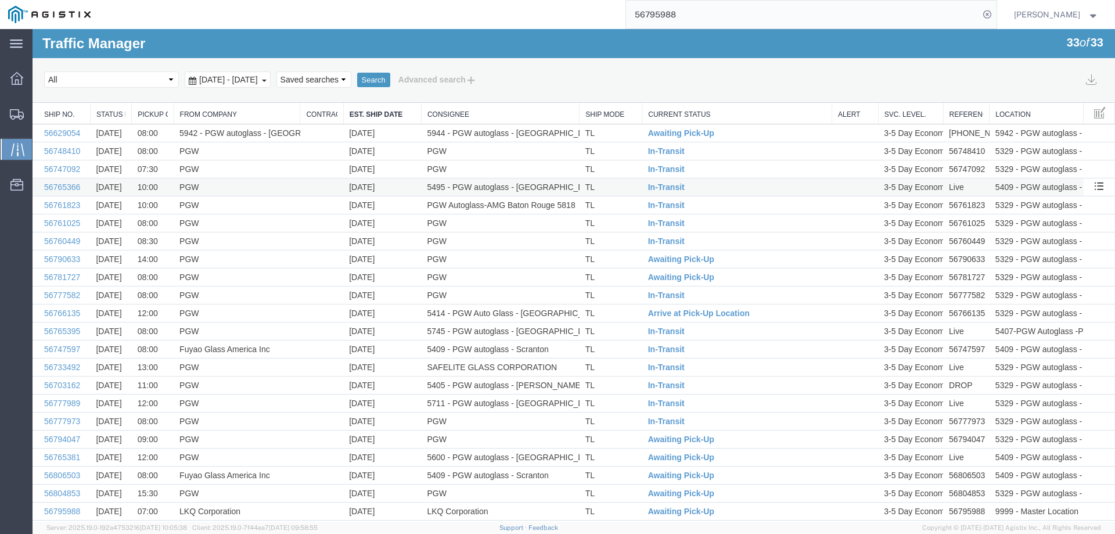
click at [618, 189] on td "TL" at bounding box center [610, 187] width 63 height 18
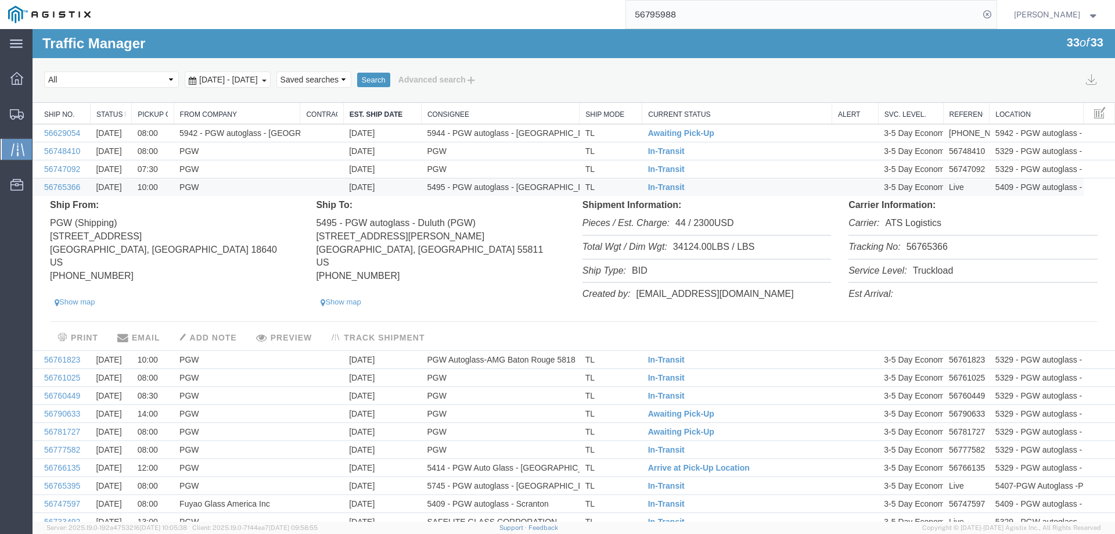
click at [919, 244] on li "Tracking No: 56765366" at bounding box center [972, 248] width 248 height 24
copy li "56765366"
click at [667, 186] on span "In-Transit" at bounding box center [666, 186] width 37 height 9
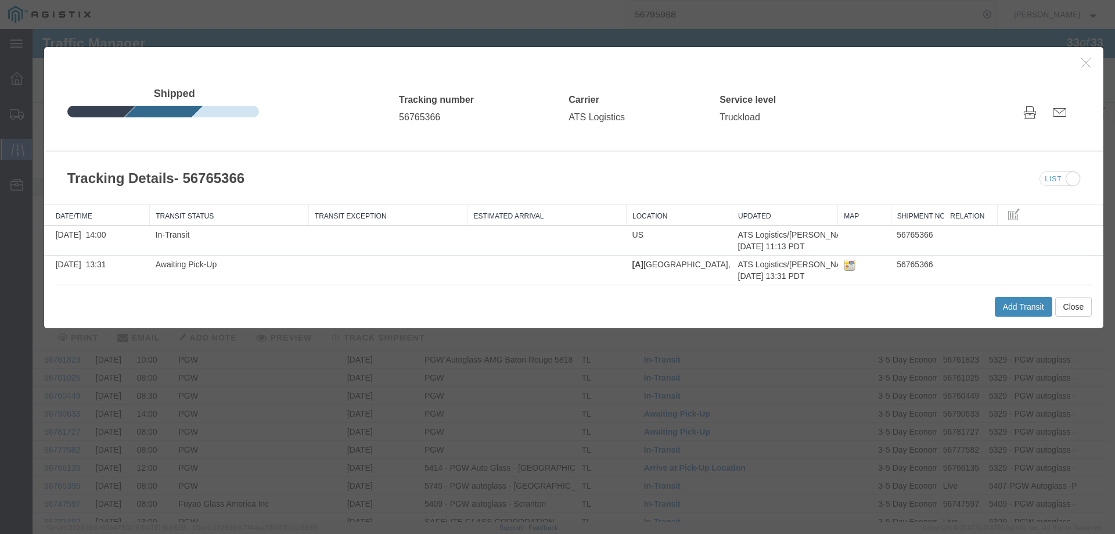
click at [1012, 307] on button "Add Transit" at bounding box center [1023, 307] width 57 height 20
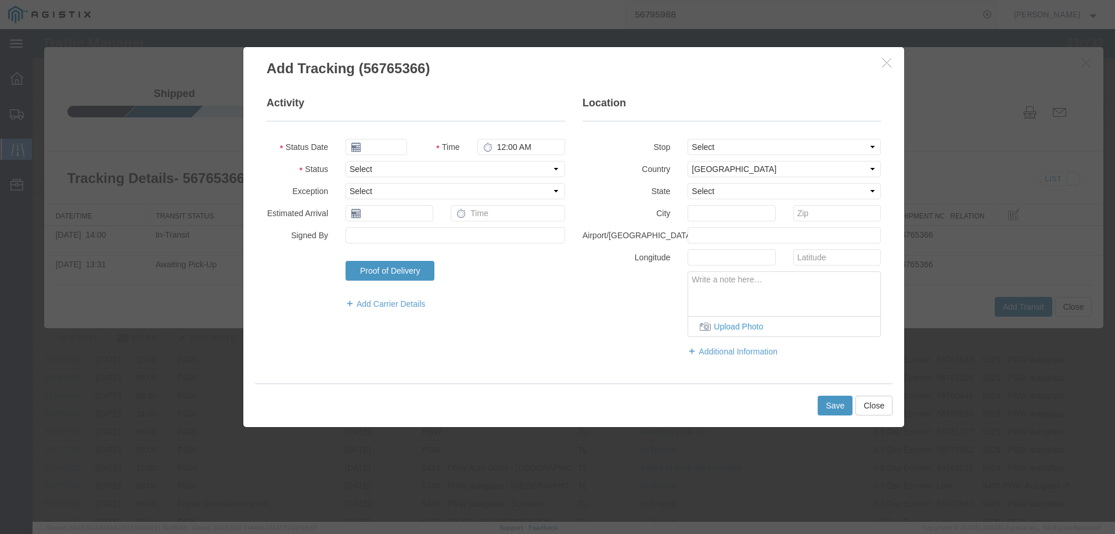
type input "[DATE]"
type input "11:00 AM"
click at [386, 147] on input "[DATE]" at bounding box center [376, 147] width 62 height 16
click at [438, 223] on td "12" at bounding box center [441, 219] width 17 height 17
type input "[DATE]"
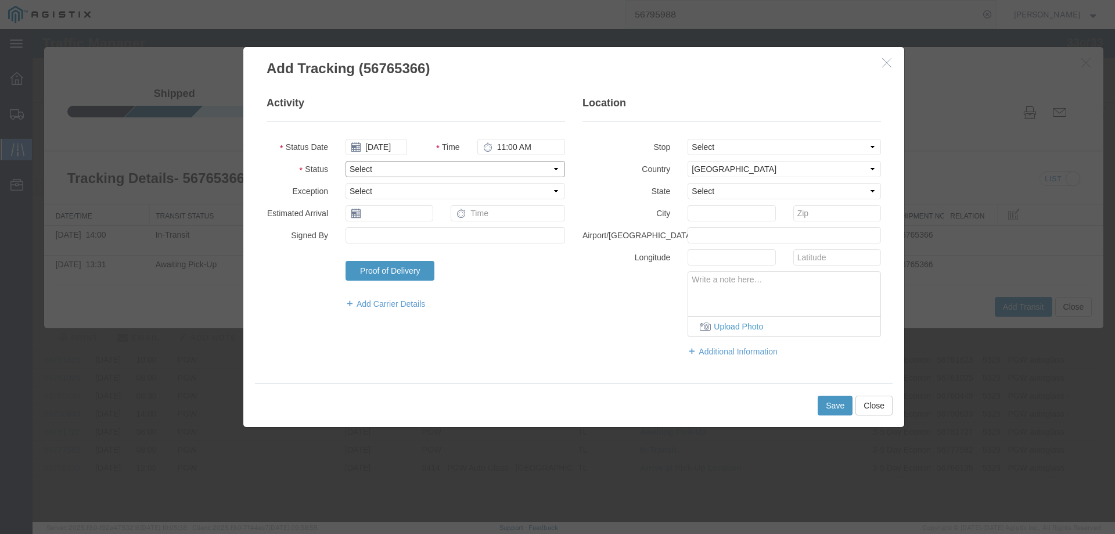
drag, startPoint x: 367, startPoint y: 164, endPoint x: 369, endPoint y: 171, distance: 6.6
click at [367, 164] on select "Select Arrival Notice Available Arrival Notice Imported Arrive at Delivery Loca…" at bounding box center [454, 169] width 219 height 16
select select "DELIVRED"
click at [345, 161] on select "Select Arrival Notice Available Arrival Notice Imported Arrive at Delivery Loca…" at bounding box center [454, 169] width 219 height 16
click at [830, 406] on button "Save" at bounding box center [834, 405] width 35 height 20
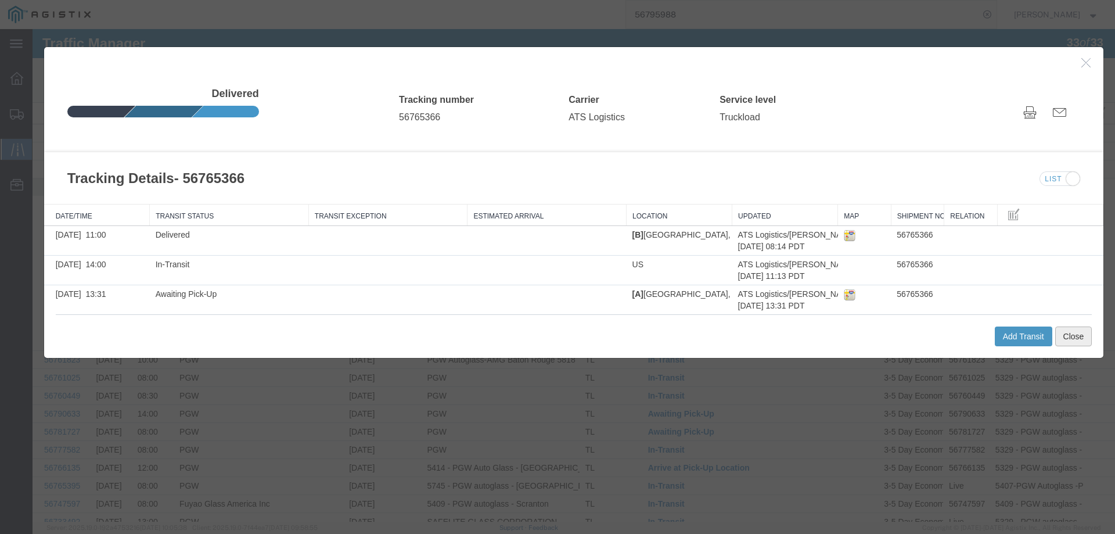
click at [1065, 337] on button "Close" at bounding box center [1073, 336] width 37 height 20
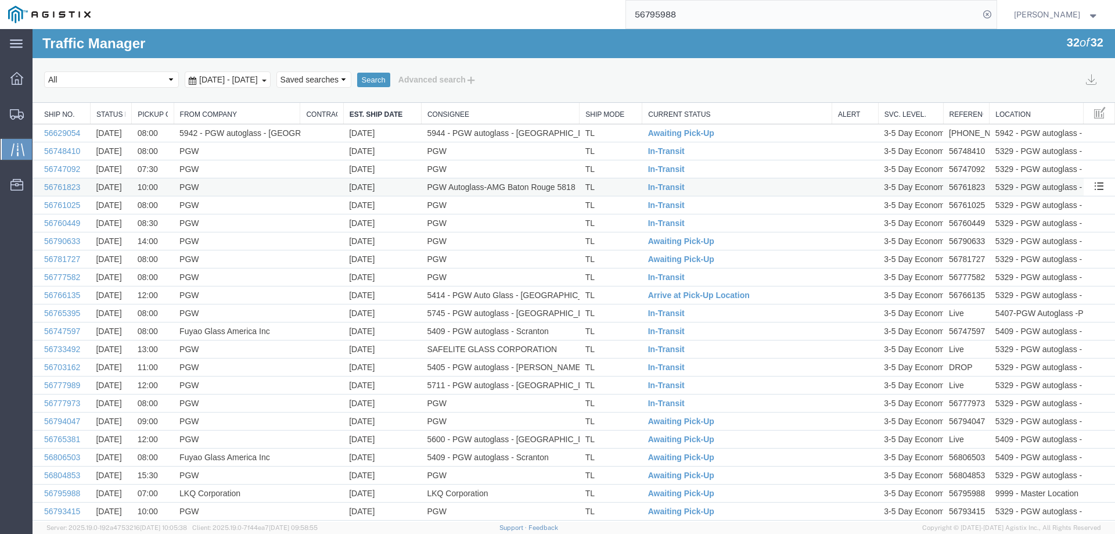
click at [625, 188] on td "TL" at bounding box center [610, 187] width 63 height 18
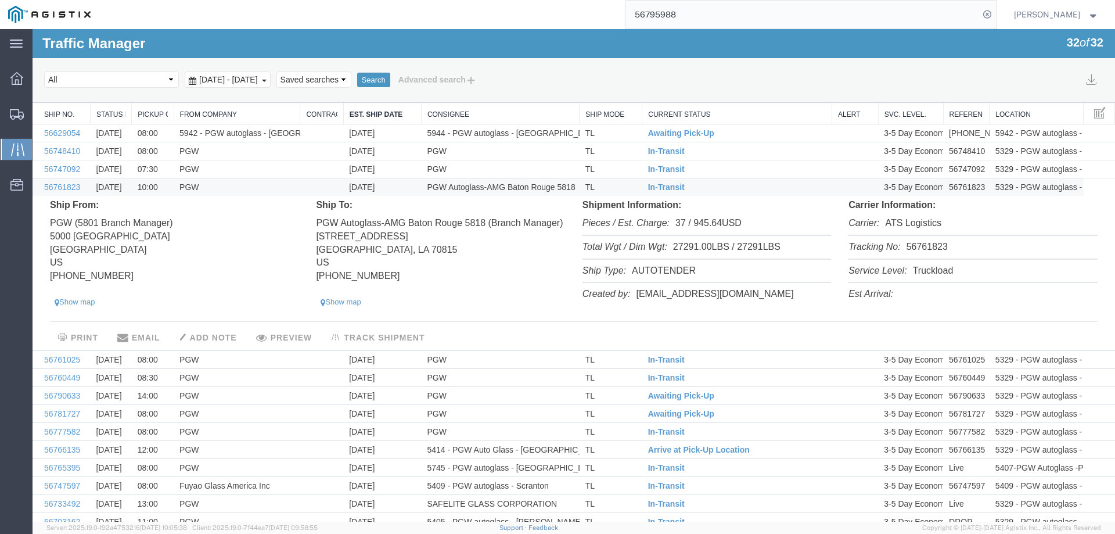
click at [917, 250] on li "Tracking No: 56761823" at bounding box center [972, 248] width 248 height 24
copy li "56761823"
click at [661, 187] on span "In-Transit" at bounding box center [666, 186] width 37 height 9
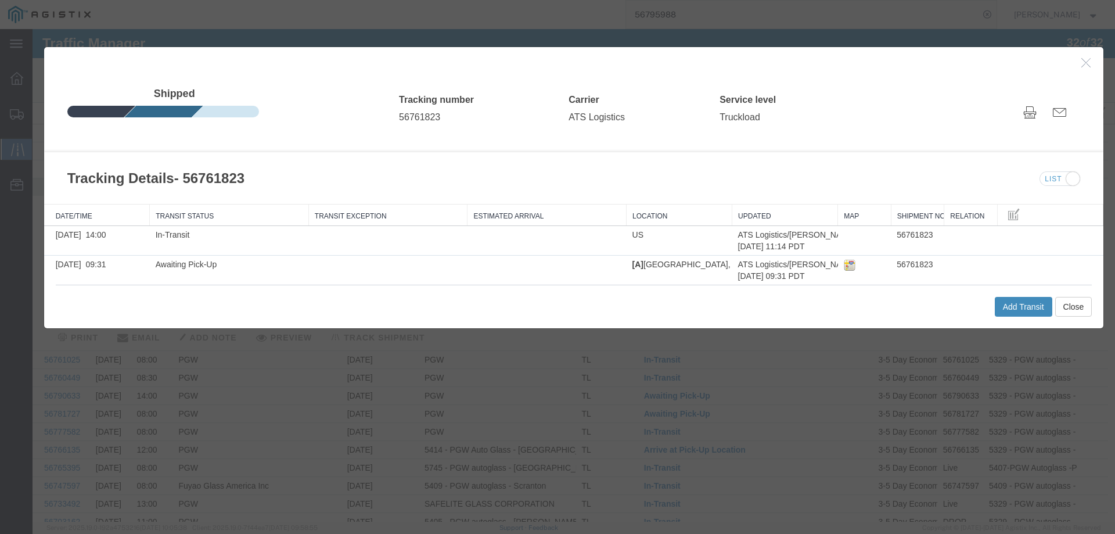
click at [1031, 312] on button "Add Transit" at bounding box center [1023, 307] width 57 height 20
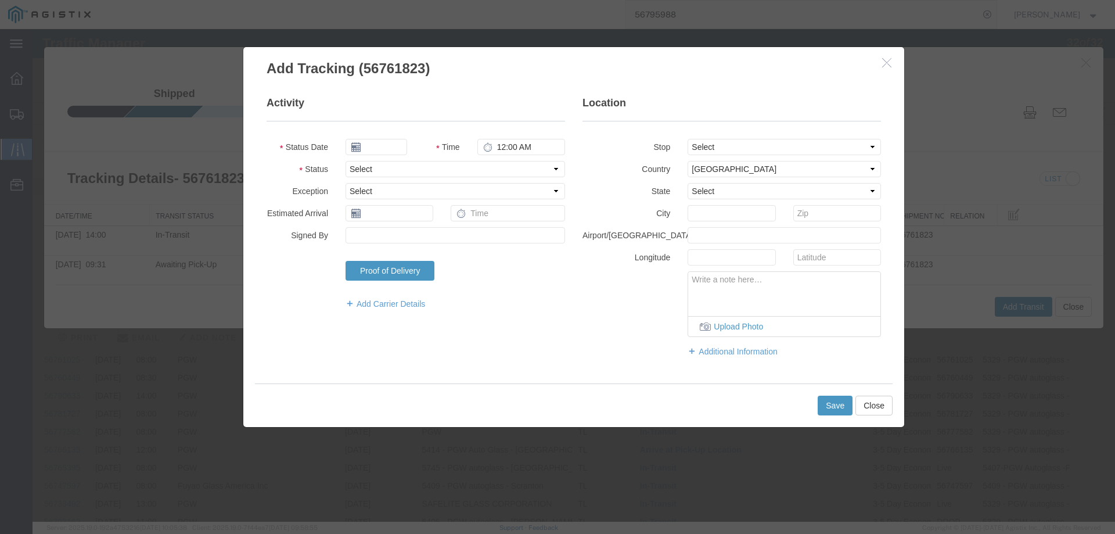
type input "[DATE]"
type input "11:00 AM"
click at [370, 144] on input "[DATE]" at bounding box center [376, 147] width 62 height 16
click at [425, 221] on td "11" at bounding box center [423, 219] width 17 height 17
type input "[DATE]"
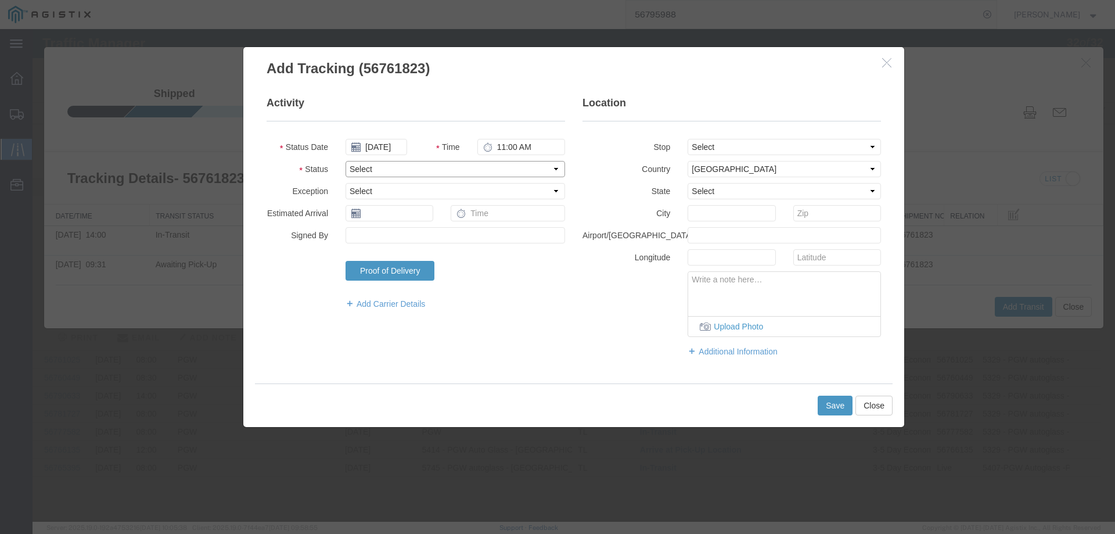
click at [397, 163] on select "Select Arrival Notice Available Arrival Notice Imported Arrive at Delivery Loca…" at bounding box center [454, 169] width 219 height 16
select select "DELIVRED"
click at [345, 161] on select "Select Arrival Notice Available Arrival Notice Imported Arrive at Delivery Loca…" at bounding box center [454, 169] width 219 height 16
click at [834, 404] on button "Save" at bounding box center [834, 405] width 35 height 20
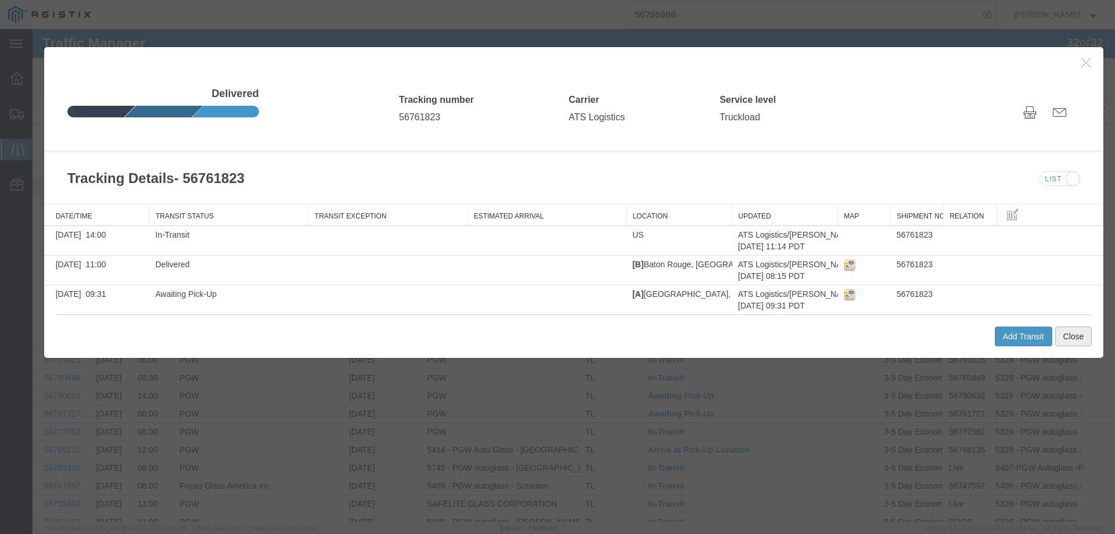
click at [1065, 333] on button "Close" at bounding box center [1073, 336] width 37 height 20
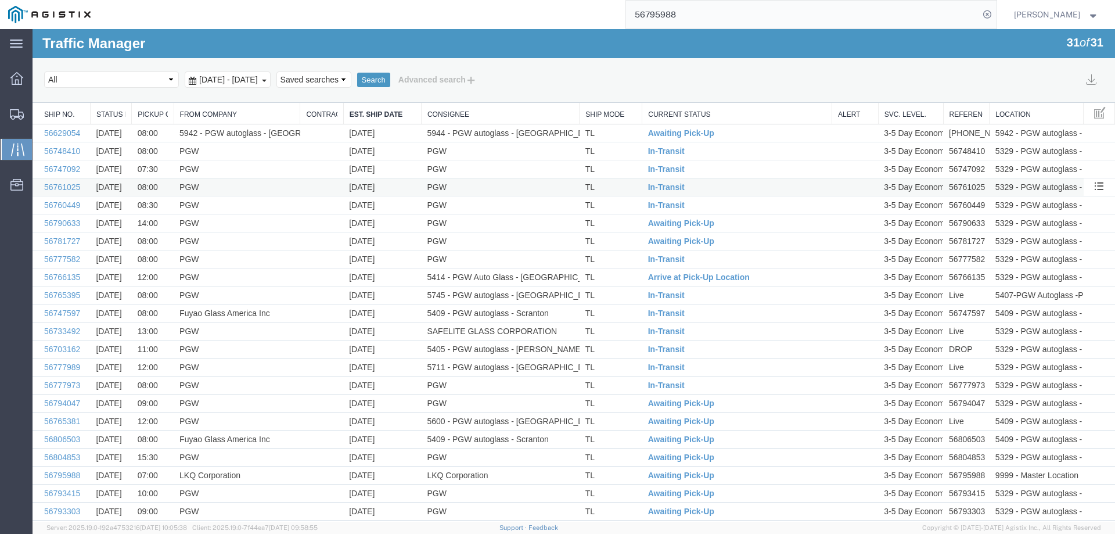
click at [622, 184] on td "TL" at bounding box center [610, 187] width 63 height 18
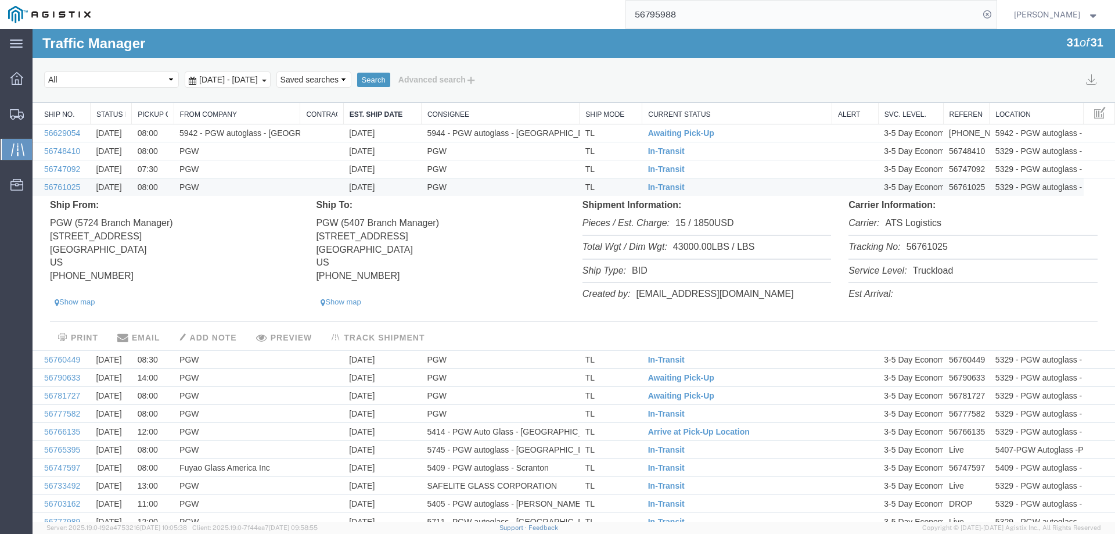
click at [925, 244] on li "Tracking No: 56761025" at bounding box center [972, 248] width 248 height 24
copy li "56761025"
click at [659, 186] on span "In-Transit" at bounding box center [666, 186] width 37 height 9
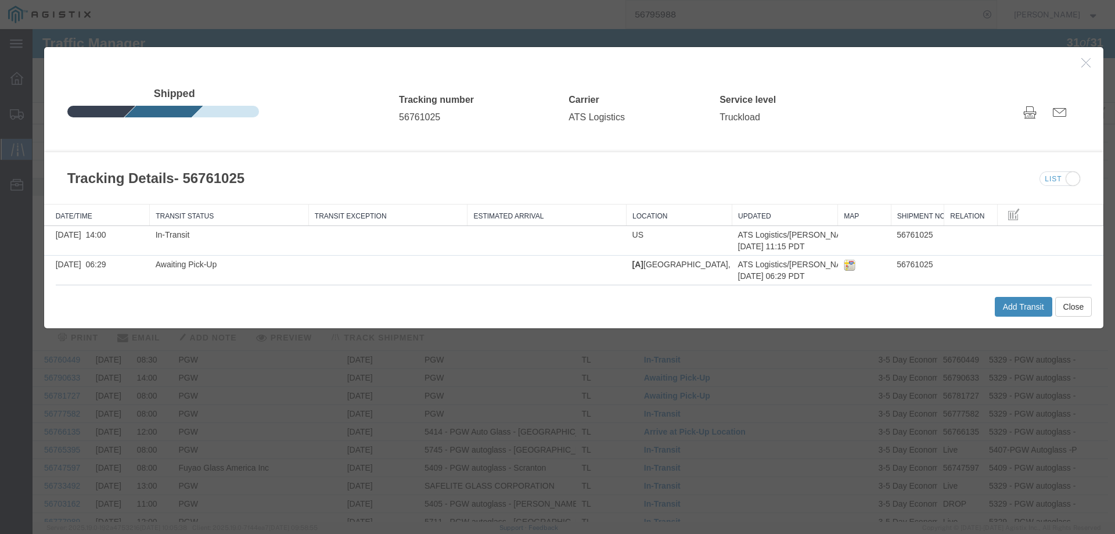
click at [1020, 309] on button "Add Transit" at bounding box center [1023, 307] width 57 height 20
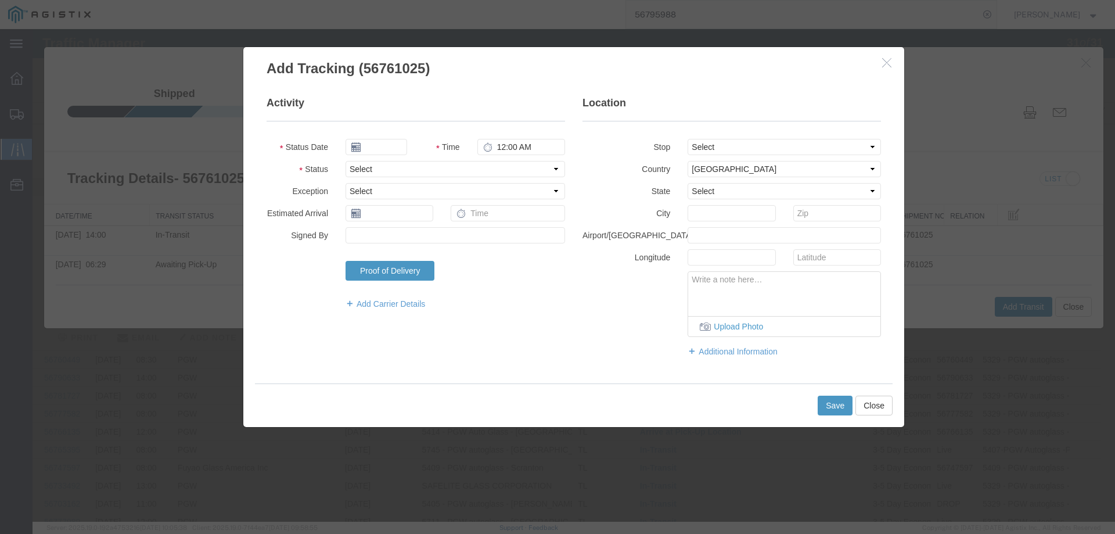
type input "[DATE]"
type input "11:00 AM"
click at [374, 150] on input "[DATE]" at bounding box center [376, 147] width 62 height 16
click at [441, 221] on td "12" at bounding box center [441, 219] width 17 height 17
type input "[DATE]"
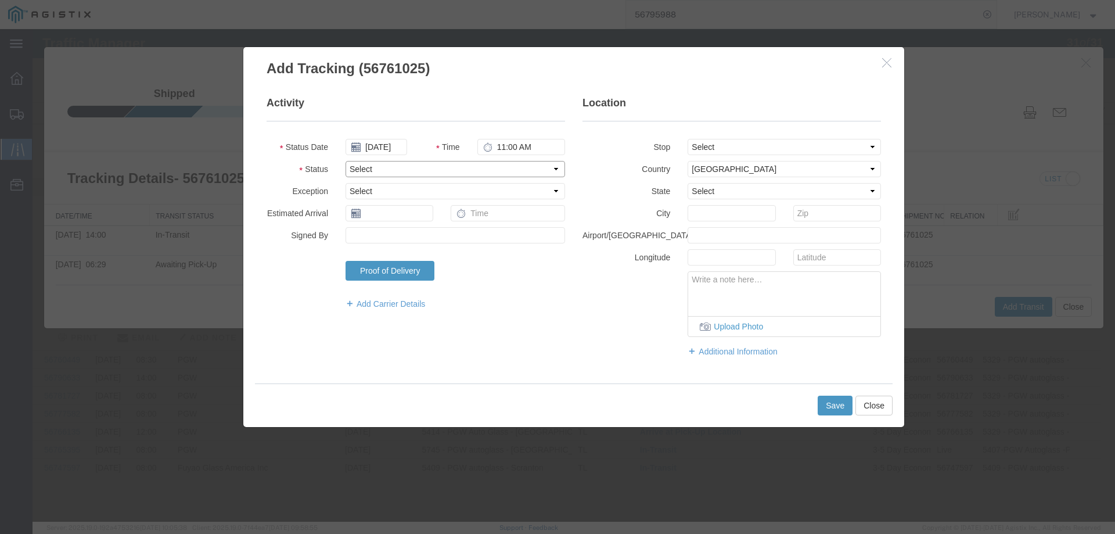
click at [384, 165] on select "Select Arrival Notice Available Arrival Notice Imported Arrive at Delivery Loca…" at bounding box center [454, 169] width 219 height 16
select select "DELIVRED"
click at [345, 161] on select "Select Arrival Notice Available Arrival Notice Imported Arrive at Delivery Loca…" at bounding box center [454, 169] width 219 height 16
click at [833, 404] on button "Save" at bounding box center [834, 405] width 35 height 20
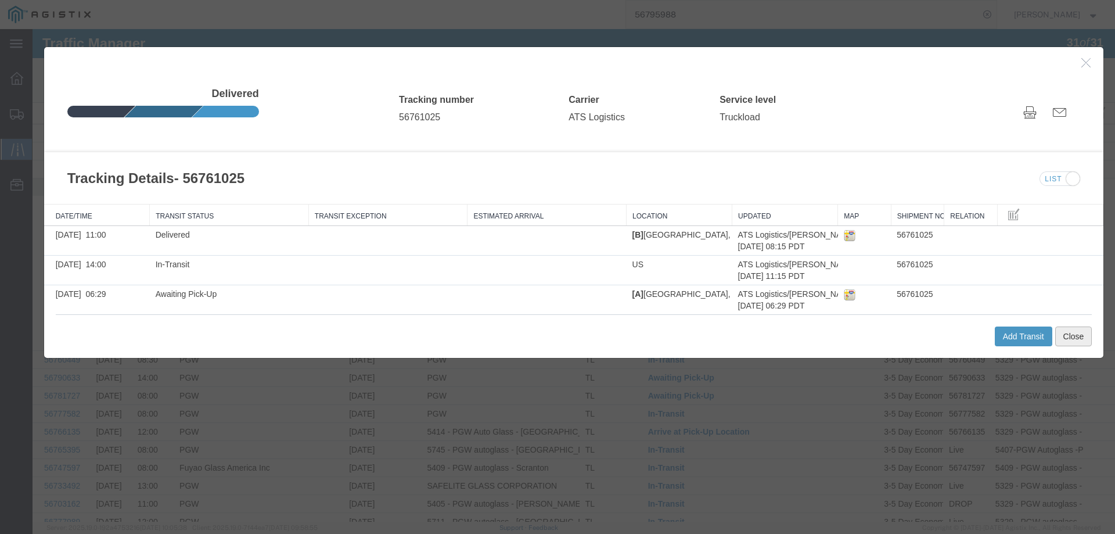
click at [1061, 339] on button "Close" at bounding box center [1073, 336] width 37 height 20
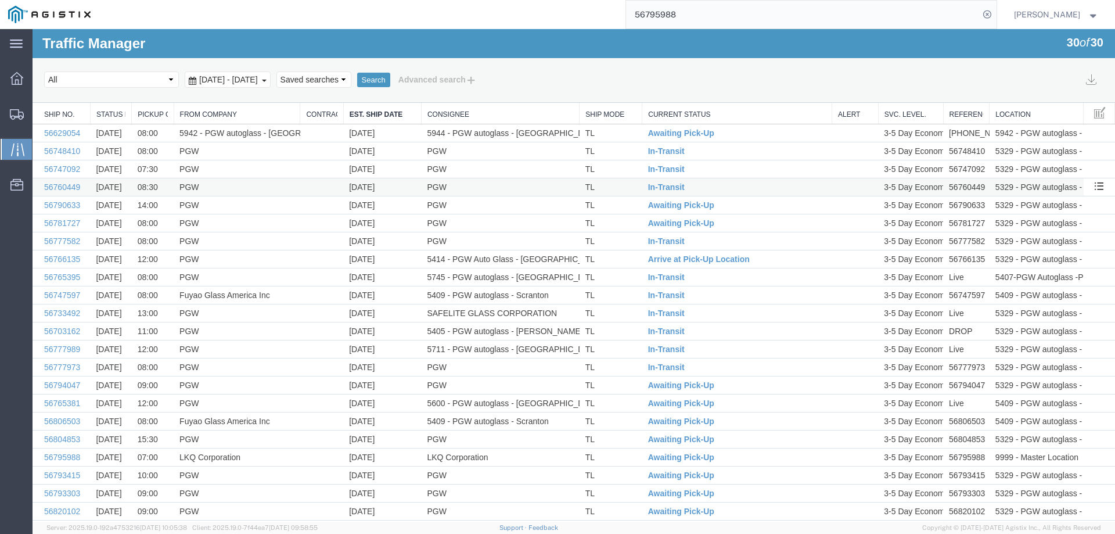
click at [626, 184] on td "TL" at bounding box center [610, 187] width 63 height 18
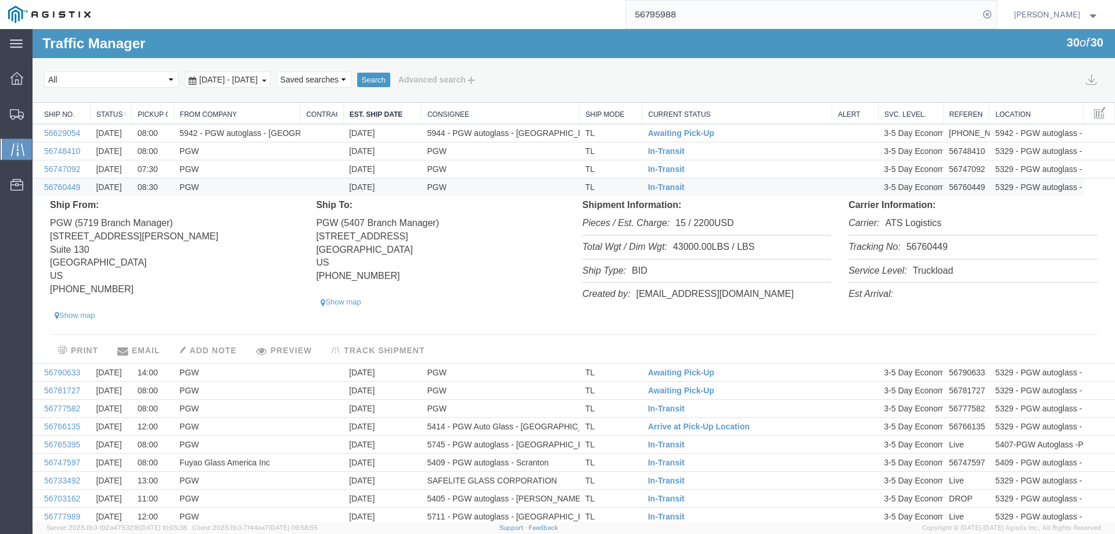
click at [921, 246] on li "Tracking No: 56760449" at bounding box center [972, 248] width 248 height 24
copy li "56760449"
click at [654, 185] on span "In-Transit" at bounding box center [666, 186] width 37 height 9
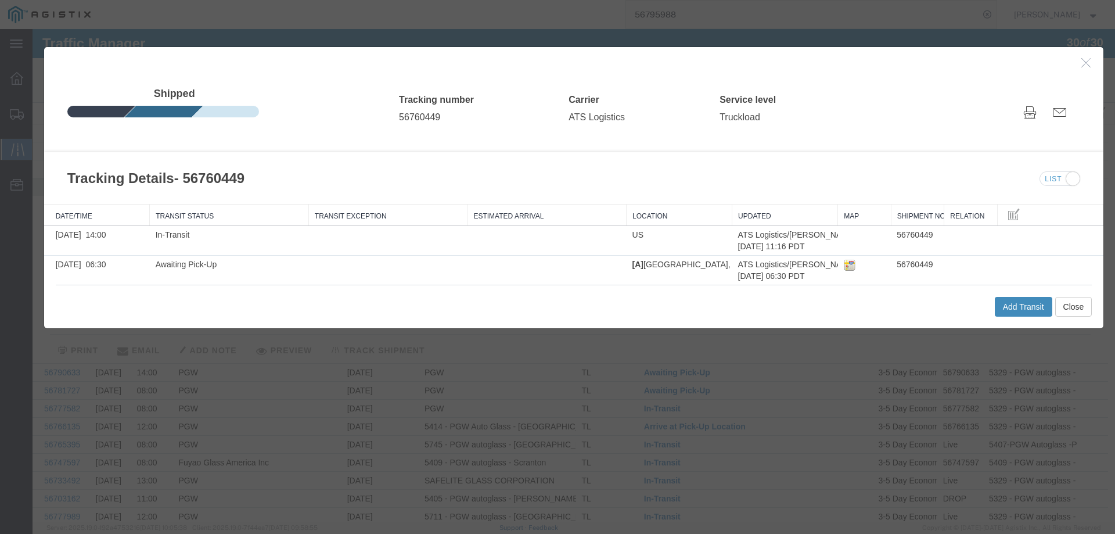
click at [1016, 311] on button "Add Transit" at bounding box center [1023, 307] width 57 height 20
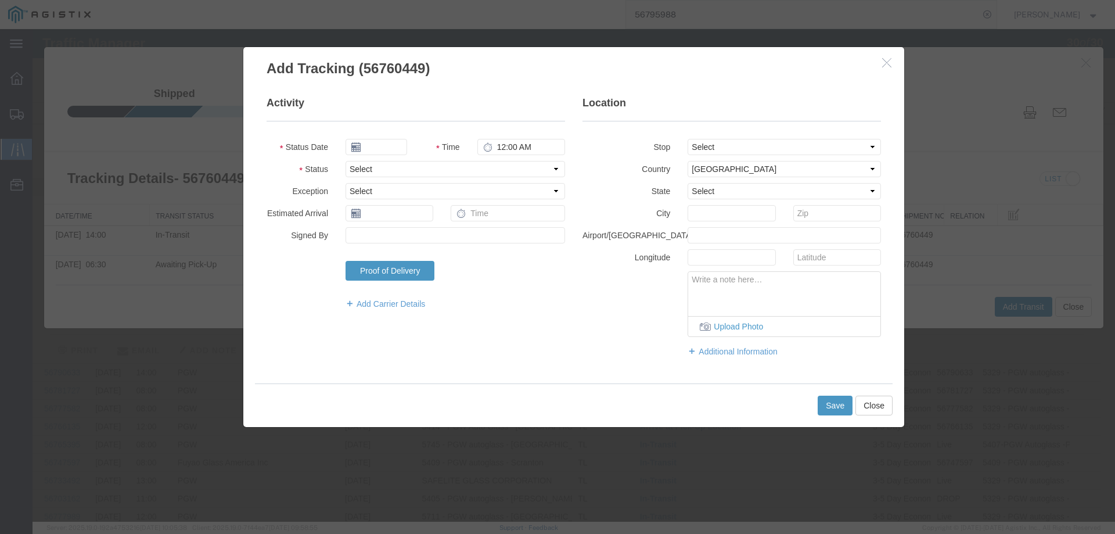
type input "[DATE]"
type input "11:00 AM"
click at [376, 143] on input "[DATE]" at bounding box center [376, 147] width 62 height 16
click at [426, 214] on td "11" at bounding box center [423, 219] width 17 height 17
type input "[DATE]"
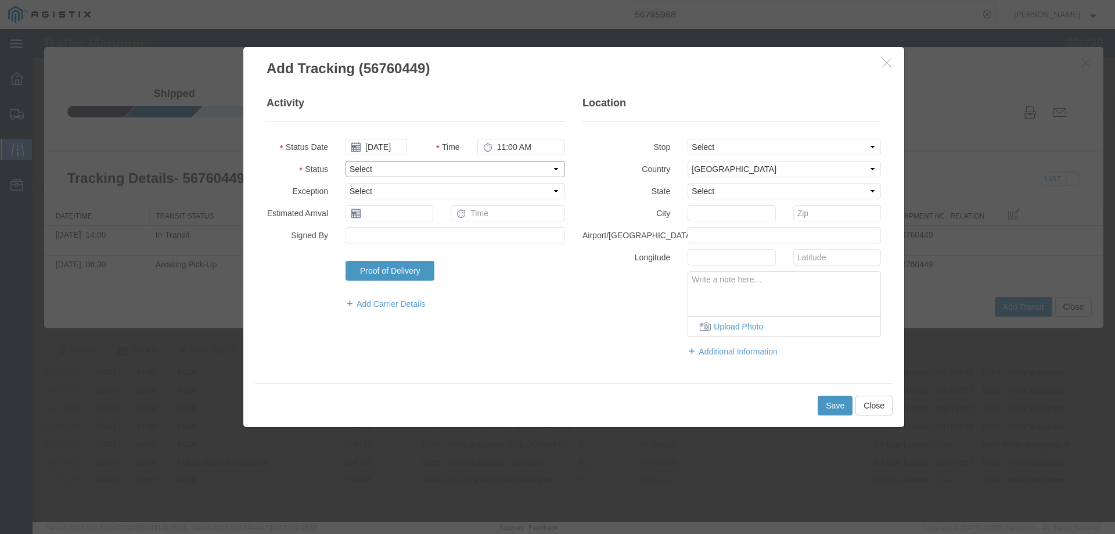
drag, startPoint x: 375, startPoint y: 166, endPoint x: 375, endPoint y: 174, distance: 8.1
click at [375, 166] on select "Select Arrival Notice Available Arrival Notice Imported Arrive at Delivery Loca…" at bounding box center [454, 169] width 219 height 16
select select "DELIVRED"
click at [345, 161] on select "Select Arrival Notice Available Arrival Notice Imported Arrive at Delivery Loca…" at bounding box center [454, 169] width 219 height 16
click at [830, 404] on button "Save" at bounding box center [834, 405] width 35 height 20
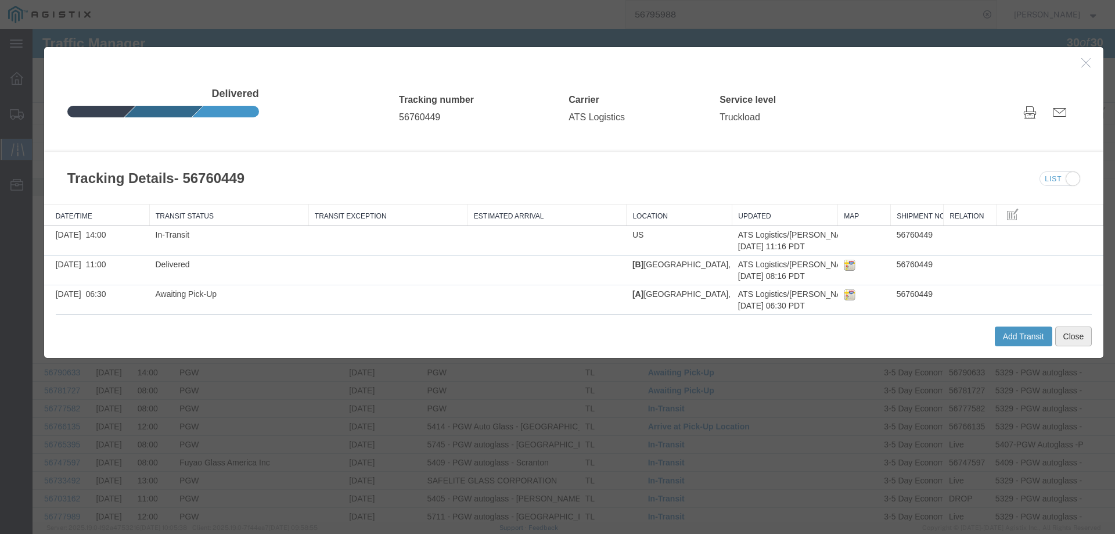
click at [1062, 328] on button "Close" at bounding box center [1073, 336] width 37 height 20
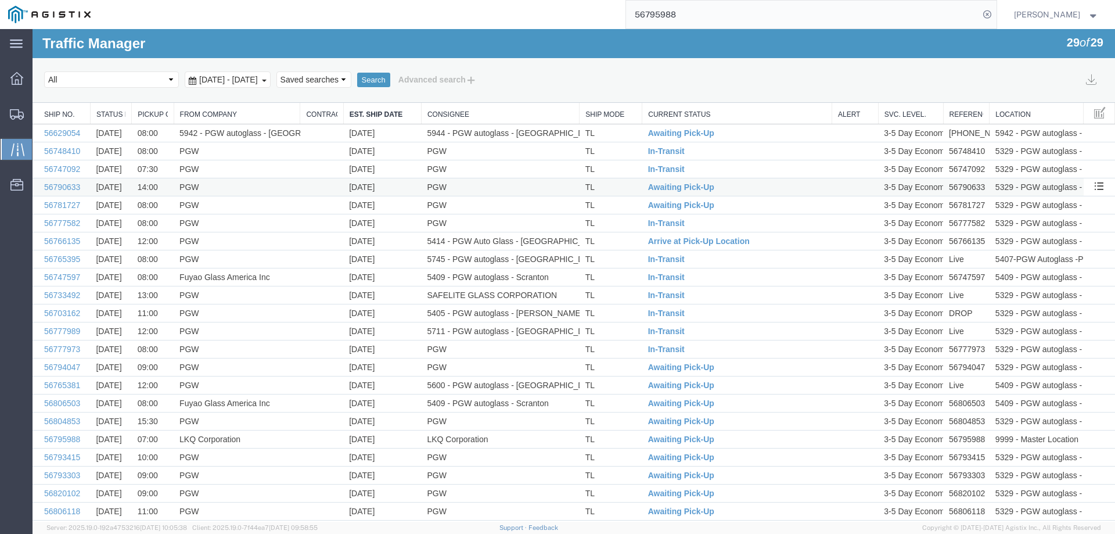
click at [619, 189] on td "TL" at bounding box center [610, 187] width 63 height 18
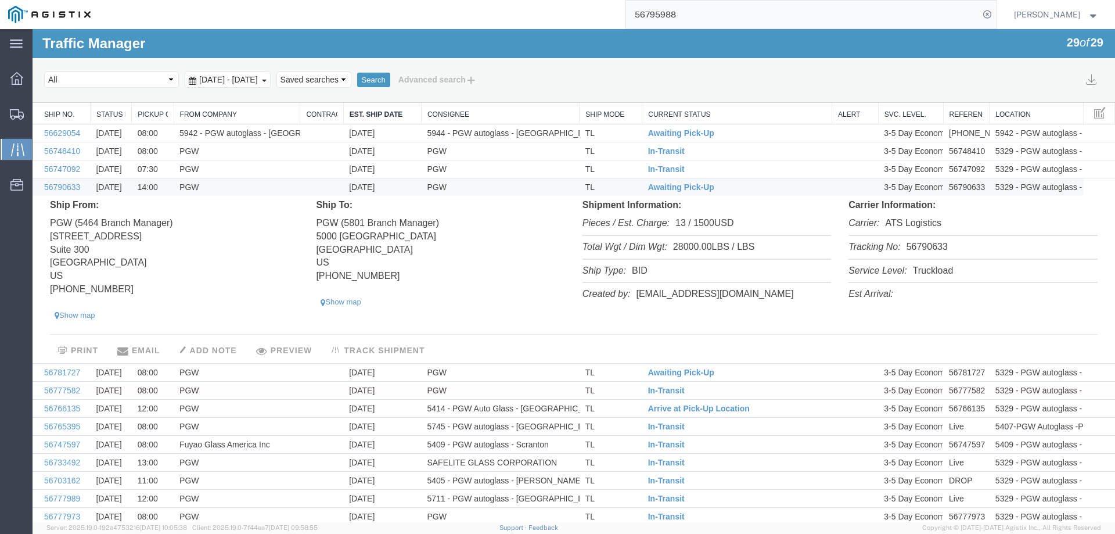
click at [922, 245] on li "Tracking No: 56790633" at bounding box center [972, 248] width 248 height 24
copy li "56790633"
click at [671, 183] on span "Awaiting Pick-Up" at bounding box center [681, 186] width 66 height 9
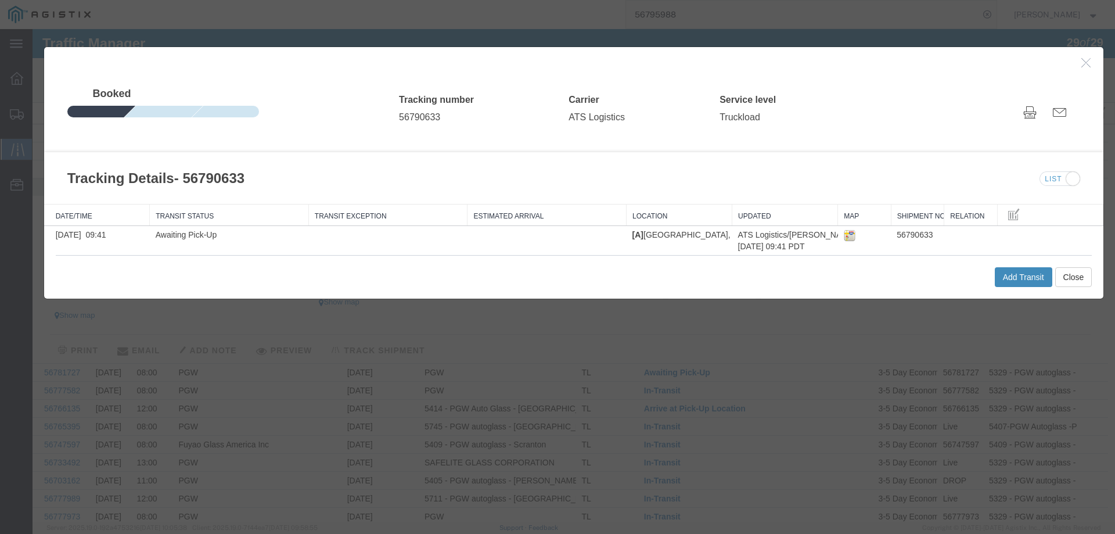
click at [1010, 277] on button "Add Transit" at bounding box center [1023, 277] width 57 height 20
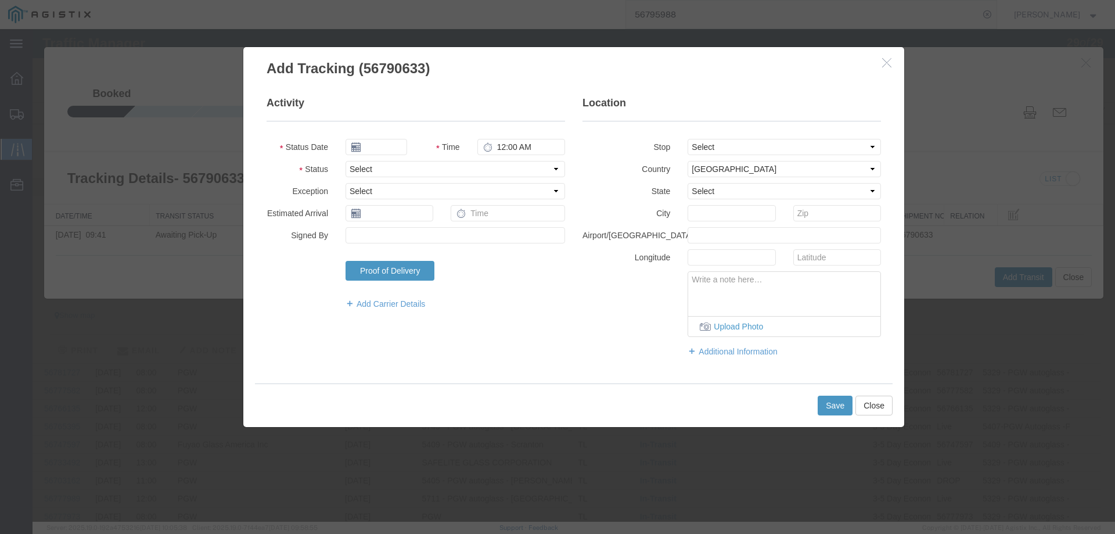
type input "[DATE]"
type input "11:00 AM"
click at [380, 143] on input "[DATE]" at bounding box center [376, 147] width 62 height 16
click at [442, 221] on td "12" at bounding box center [441, 219] width 17 height 17
type input "[DATE]"
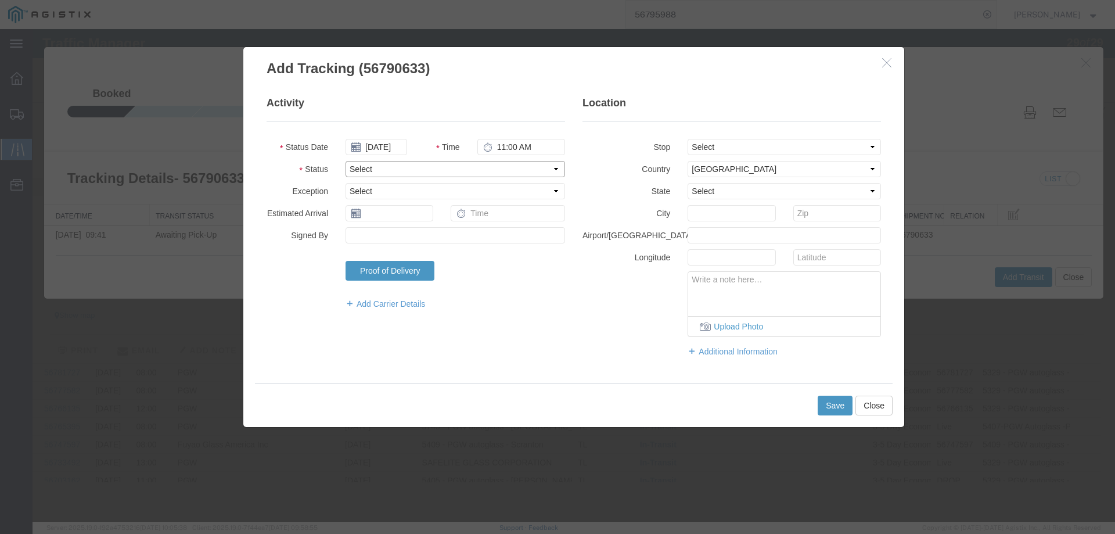
click at [368, 165] on select "Select Arrival Notice Available Arrival Notice Imported Arrive at Delivery Loca…" at bounding box center [454, 169] width 219 height 16
select select "DELIVRED"
click at [345, 161] on select "Select Arrival Notice Available Arrival Notice Imported Arrive at Delivery Loca…" at bounding box center [454, 169] width 219 height 16
click at [835, 405] on button "Save" at bounding box center [834, 405] width 35 height 20
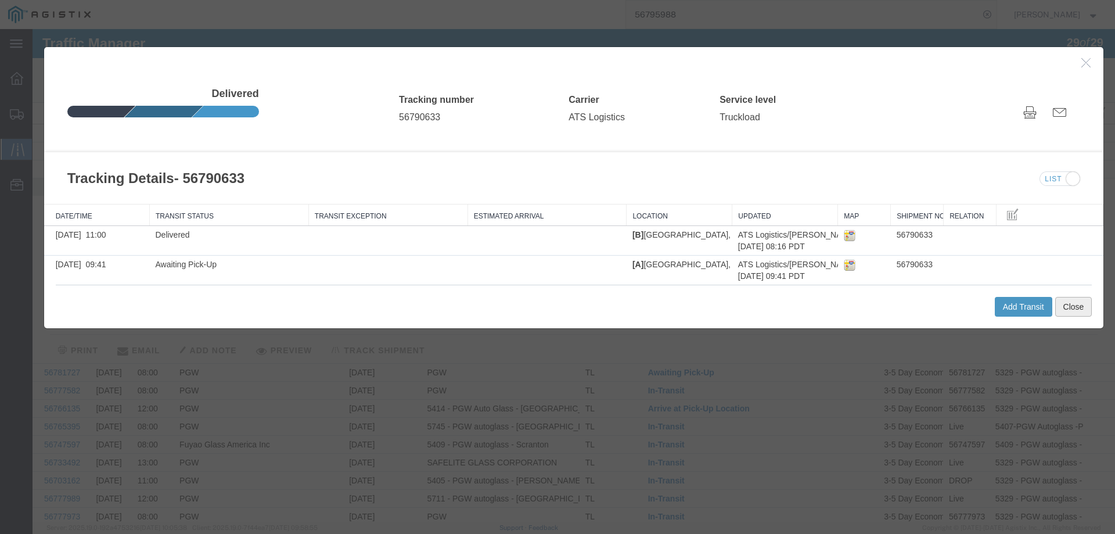
click at [1062, 304] on button "Close" at bounding box center [1073, 307] width 37 height 20
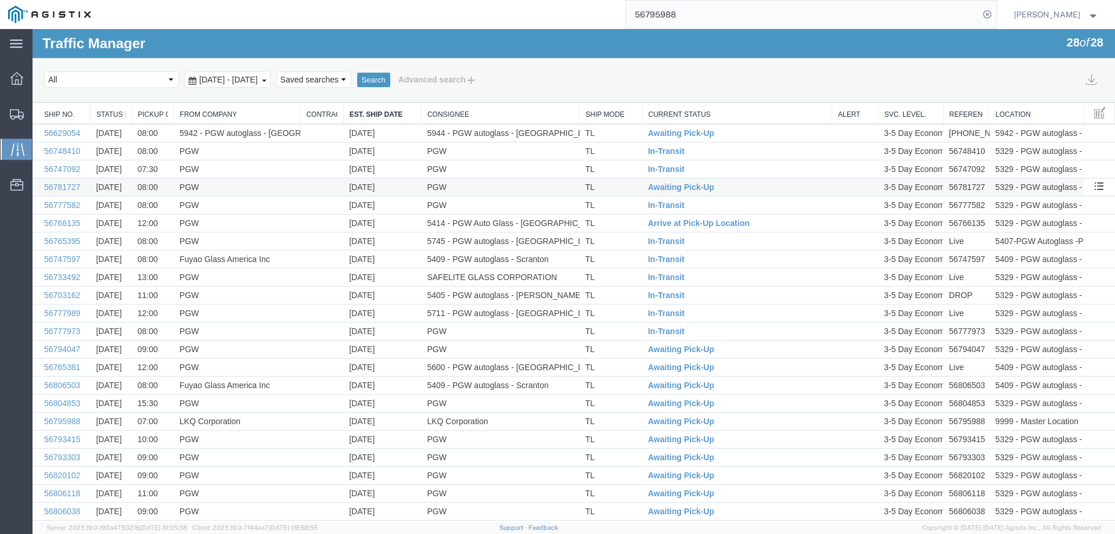
click at [617, 186] on td "TL" at bounding box center [610, 187] width 63 height 18
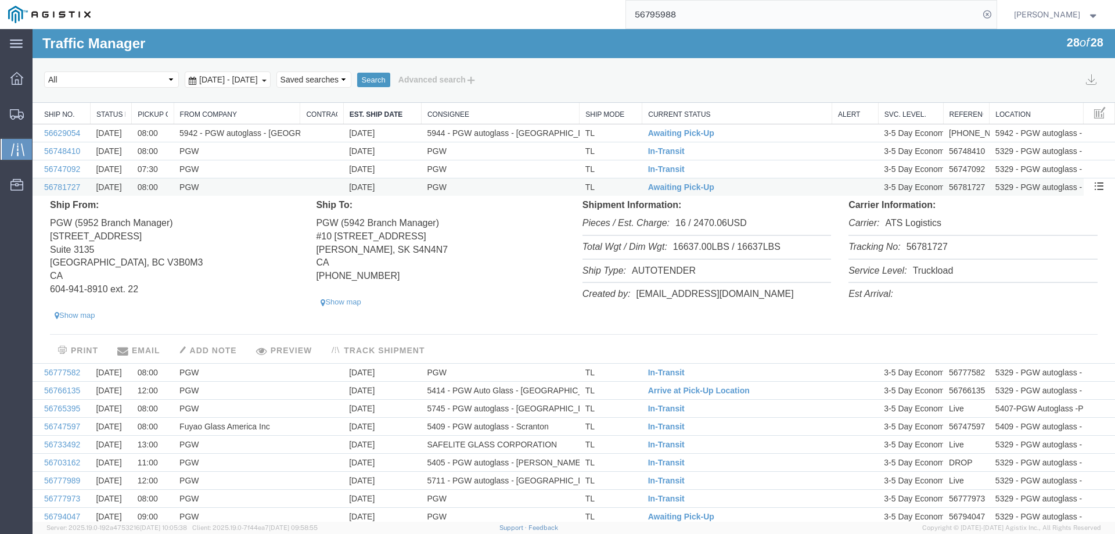
click at [677, 182] on td "Awaiting Pick-Up" at bounding box center [737, 187] width 190 height 18
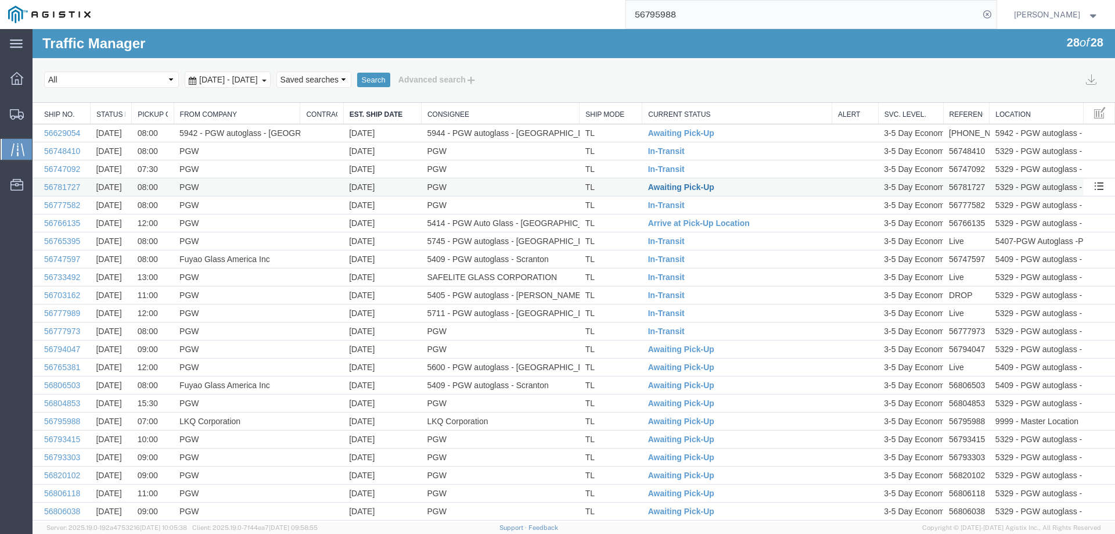
click at [676, 187] on span "Awaiting Pick-Up" at bounding box center [681, 186] width 66 height 9
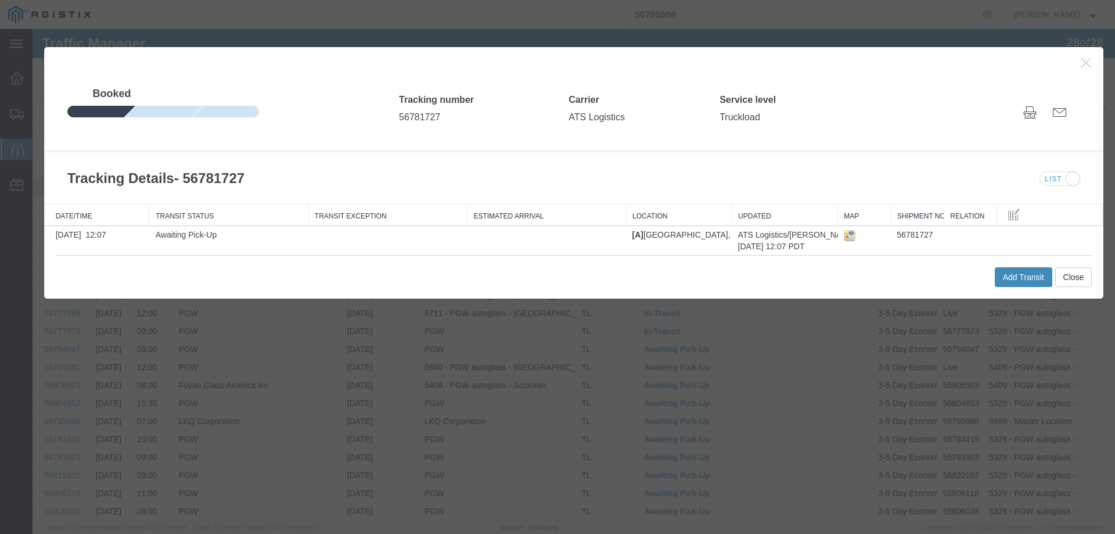
click at [1003, 276] on button "Add Transit" at bounding box center [1023, 277] width 57 height 20
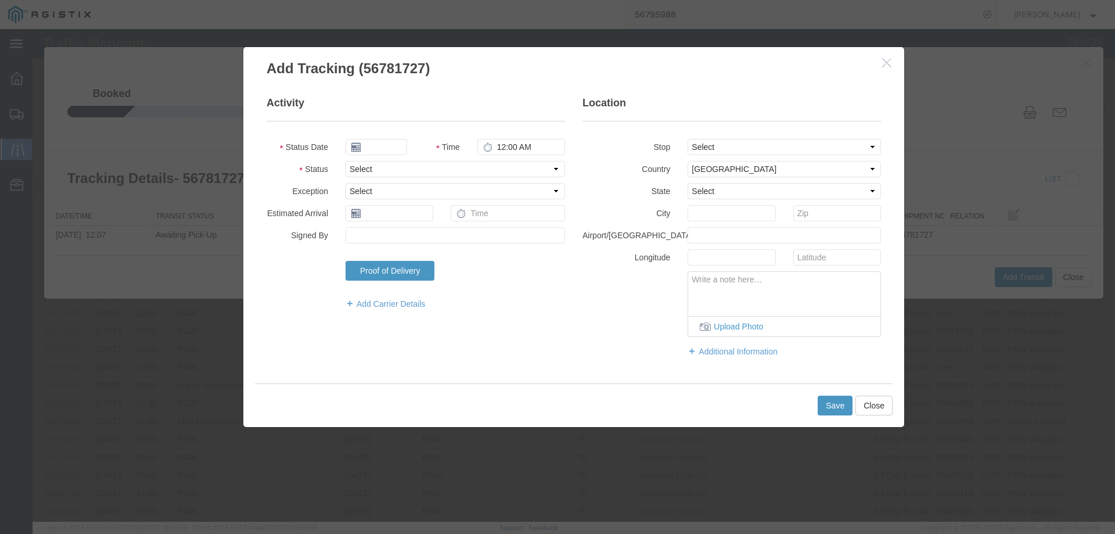
type input "[DATE]"
type input "11:00 AM"
click at [405, 168] on select "Select Arrival Notice Available Arrival Notice Imported Arrive at Delivery Loca…" at bounding box center [454, 169] width 219 height 16
select select "INTRANST"
click at [345, 161] on select "Select Arrival Notice Available Arrival Notice Imported Arrive at Delivery Loca…" at bounding box center [454, 169] width 219 height 16
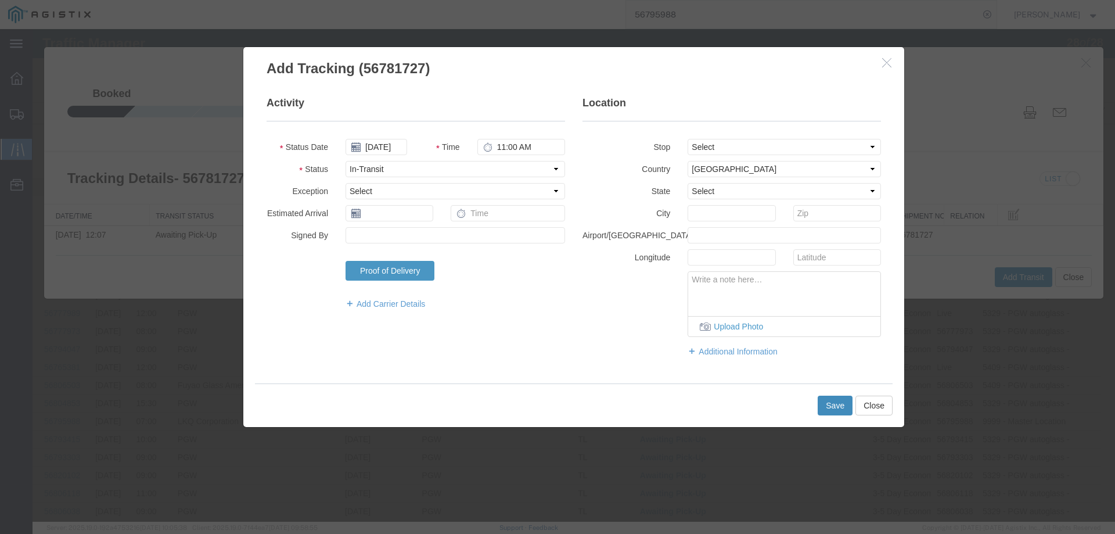
click at [837, 408] on button "Save" at bounding box center [834, 405] width 35 height 20
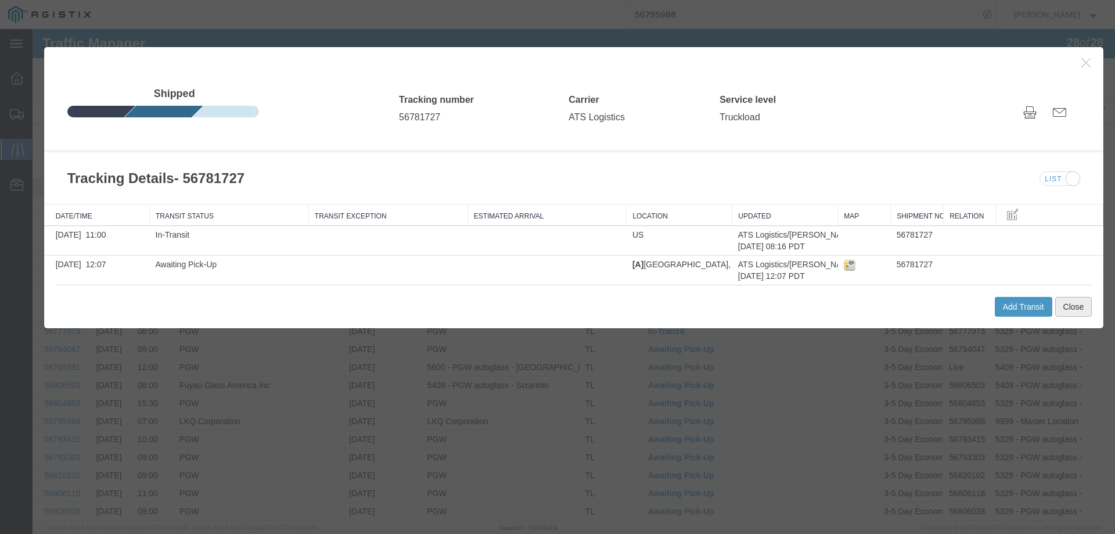
click at [1076, 306] on button "Close" at bounding box center [1073, 307] width 37 height 20
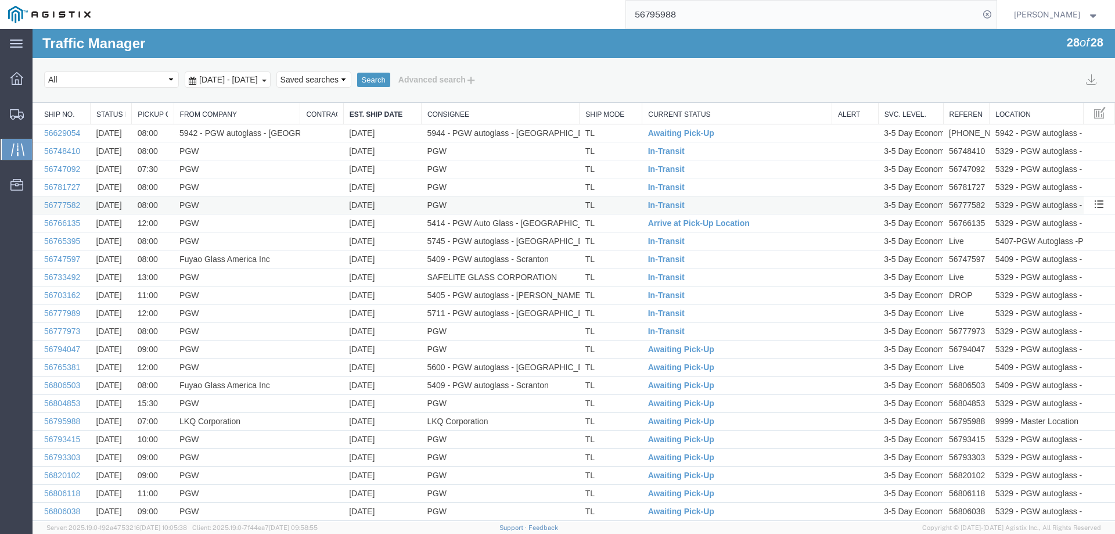
click at [633, 202] on td "TL" at bounding box center [610, 205] width 63 height 18
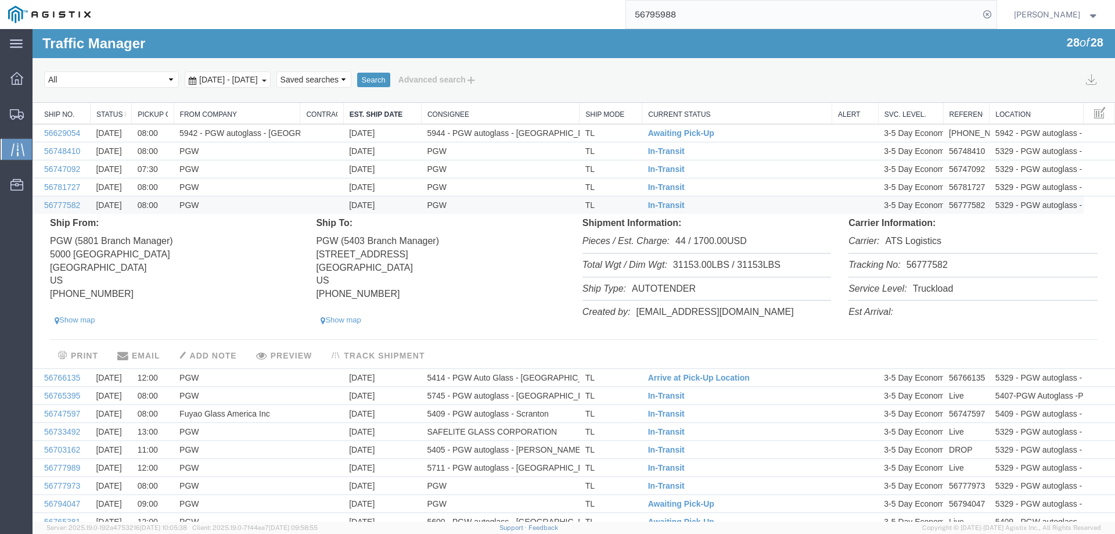
click at [927, 261] on li "Tracking No: 56777582" at bounding box center [972, 266] width 248 height 24
copy li "56777582"
click at [660, 205] on span "In-Transit" at bounding box center [666, 204] width 37 height 9
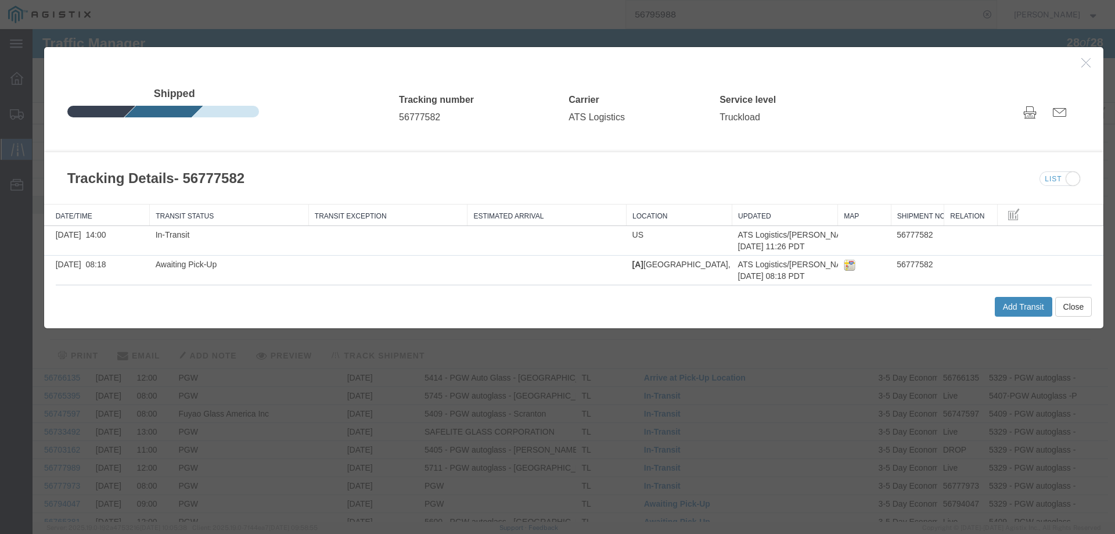
click at [1003, 303] on button "Add Transit" at bounding box center [1023, 307] width 57 height 20
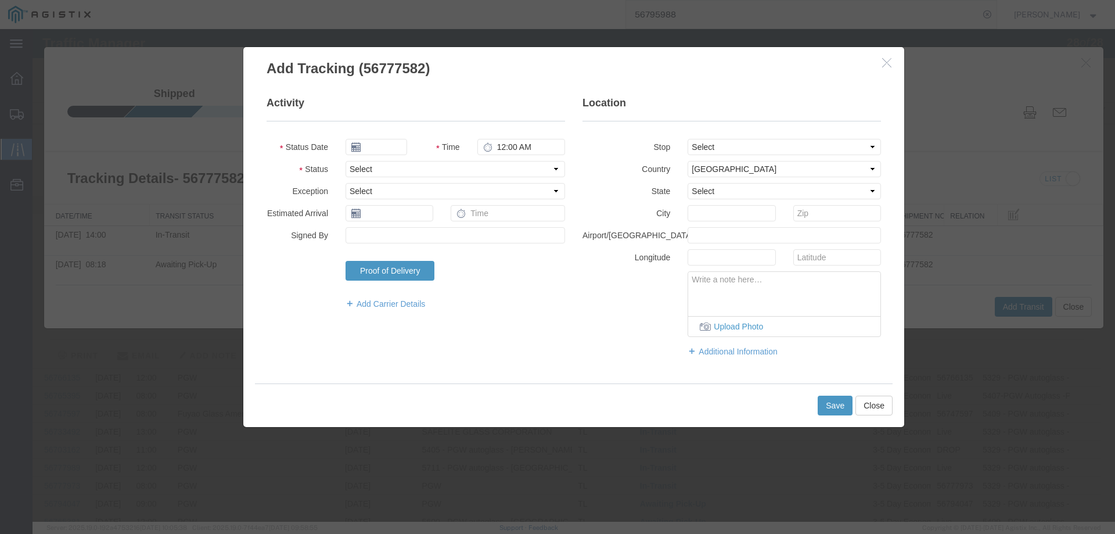
type input "[DATE]"
type input "11:00 AM"
click at [379, 170] on select "Select Arrival Notice Available Arrival Notice Imported Arrive at Delivery Loca…" at bounding box center [454, 169] width 219 height 16
click at [345, 161] on select "Select Arrival Notice Available Arrival Notice Imported Arrive at Delivery Loca…" at bounding box center [454, 169] width 219 height 16
click at [373, 165] on select "Select Arrival Notice Available Arrival Notice Imported Arrive at Delivery Loca…" at bounding box center [454, 169] width 219 height 16
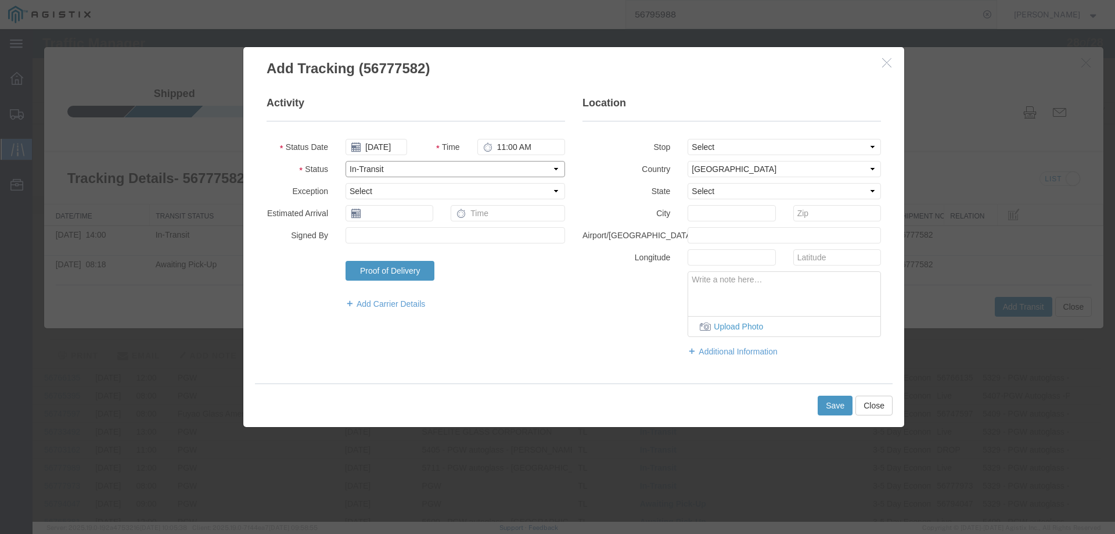
select select "DELIVRED"
click at [345, 161] on select "Select Arrival Notice Available Arrival Notice Imported Arrive at Delivery Loca…" at bounding box center [454, 169] width 219 height 16
click at [829, 408] on button "Save" at bounding box center [834, 405] width 35 height 20
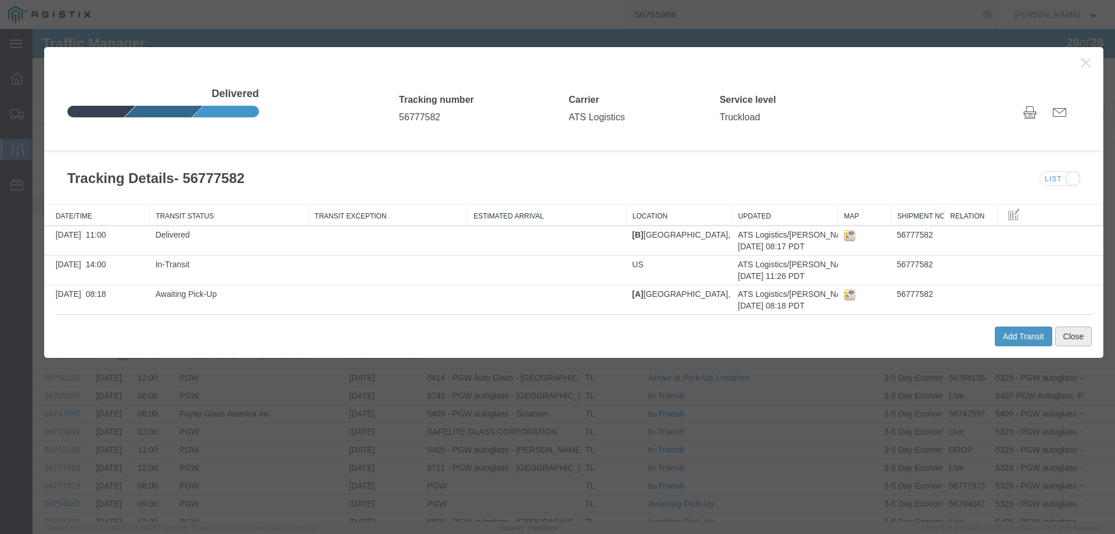
click at [1079, 336] on button "Close" at bounding box center [1073, 336] width 37 height 20
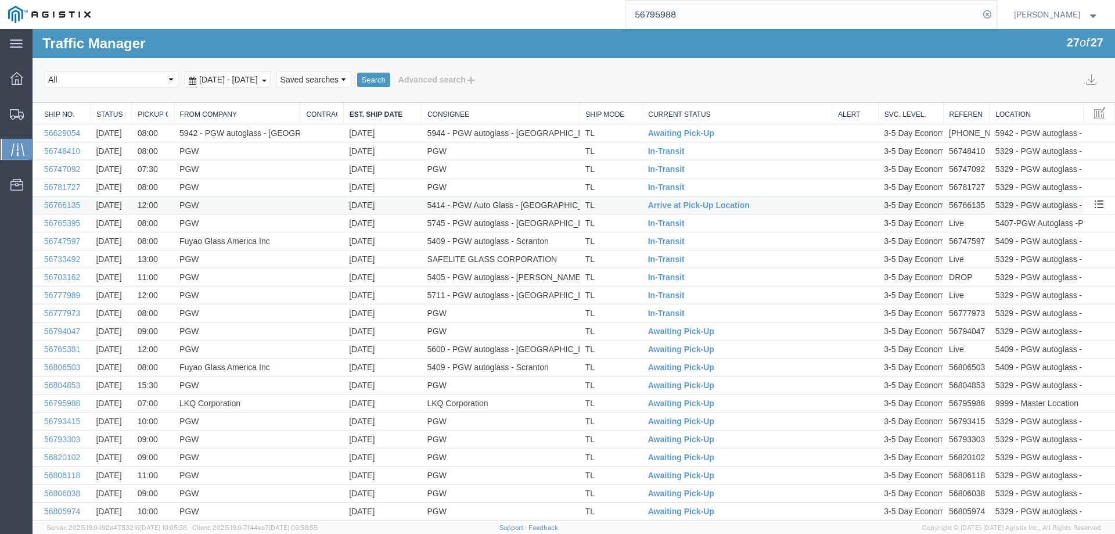
click at [620, 203] on td "TL" at bounding box center [610, 205] width 63 height 18
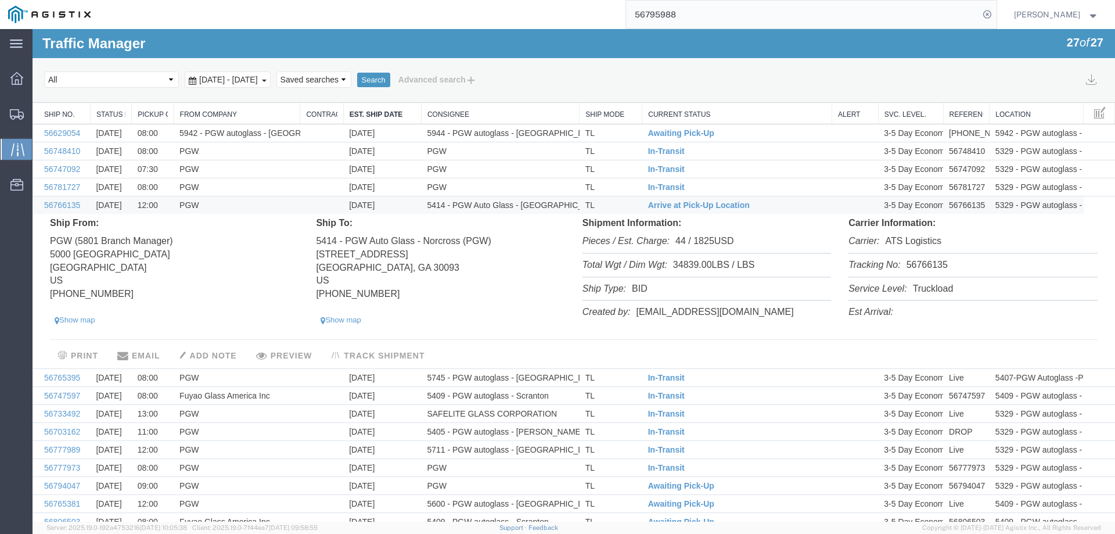
click at [920, 264] on li "Tracking No: 56766135" at bounding box center [972, 266] width 248 height 24
click at [676, 204] on span "Arrive at Pick-Up Location" at bounding box center [699, 204] width 102 height 9
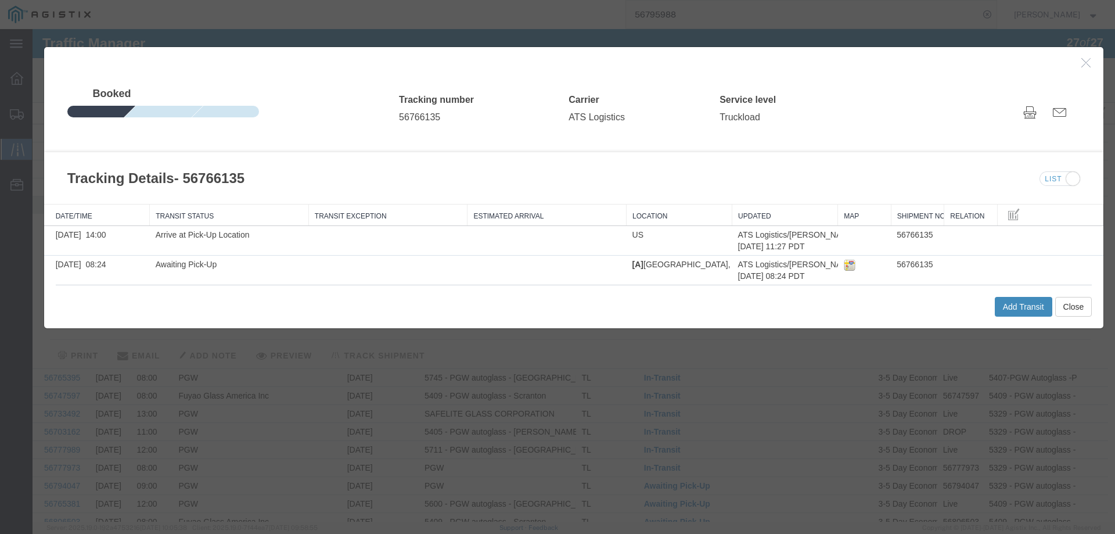
click at [1016, 302] on button "Add Transit" at bounding box center [1023, 307] width 57 height 20
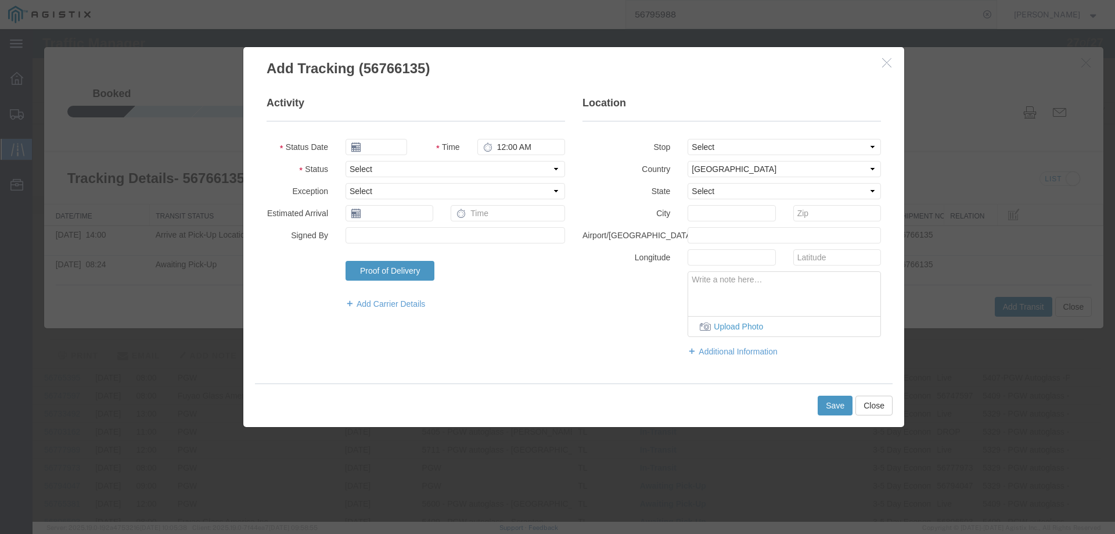
type input "[DATE]"
type input "11:00 AM"
click at [374, 167] on select "Select Arrival Notice Available Arrival Notice Imported Arrive at Delivery Loca…" at bounding box center [454, 169] width 219 height 16
click at [370, 167] on select "Select Arrival Notice Available Arrival Notice Imported Arrive at Delivery Loca…" at bounding box center [454, 169] width 219 height 16
select select "INTRANST"
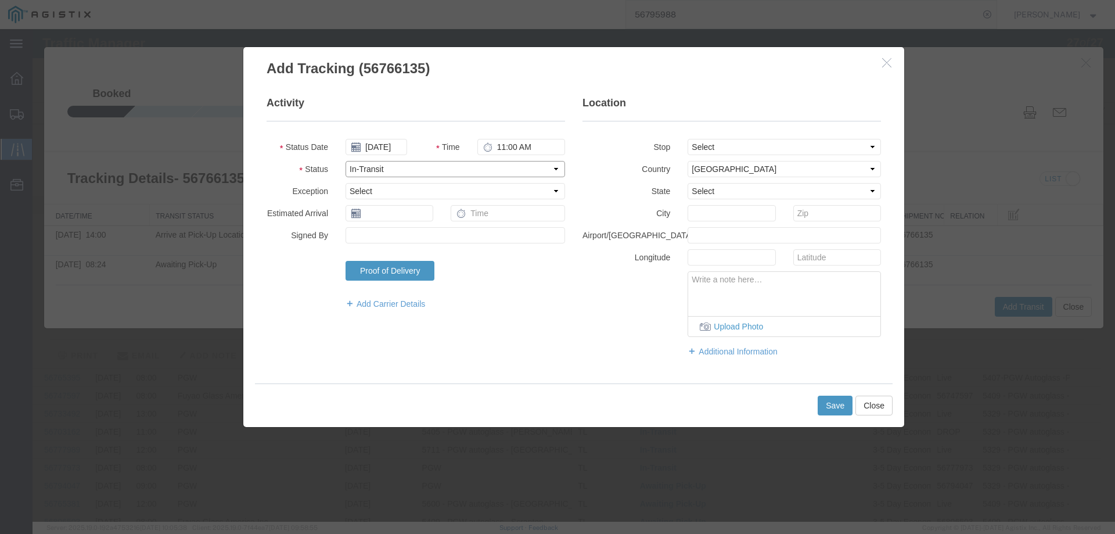
click at [345, 161] on select "Select Arrival Notice Available Arrival Notice Imported Arrive at Delivery Loca…" at bounding box center [454, 169] width 219 height 16
click at [834, 409] on button "Save" at bounding box center [834, 405] width 35 height 20
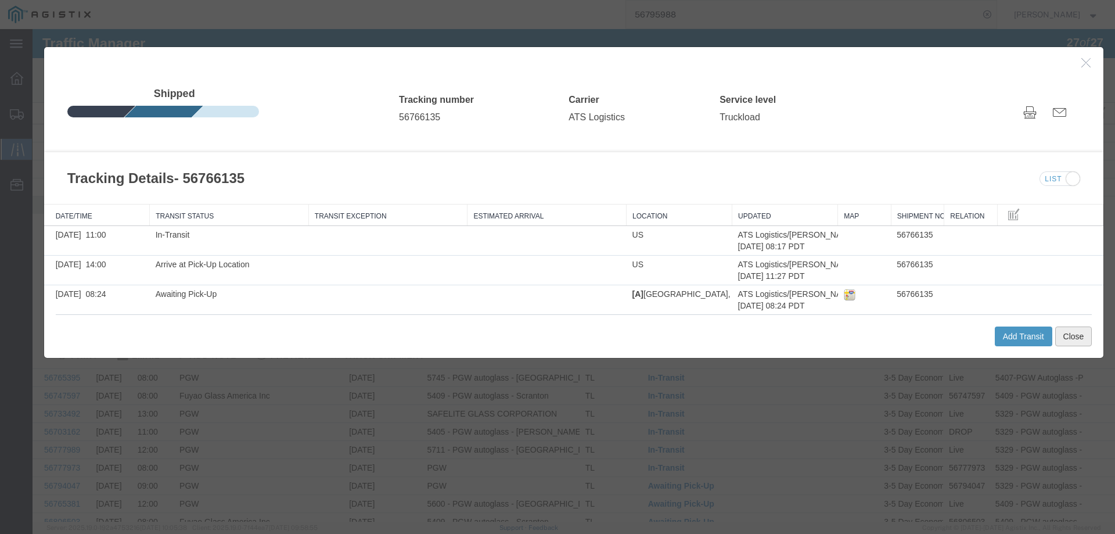
click at [1075, 333] on button "Close" at bounding box center [1073, 336] width 37 height 20
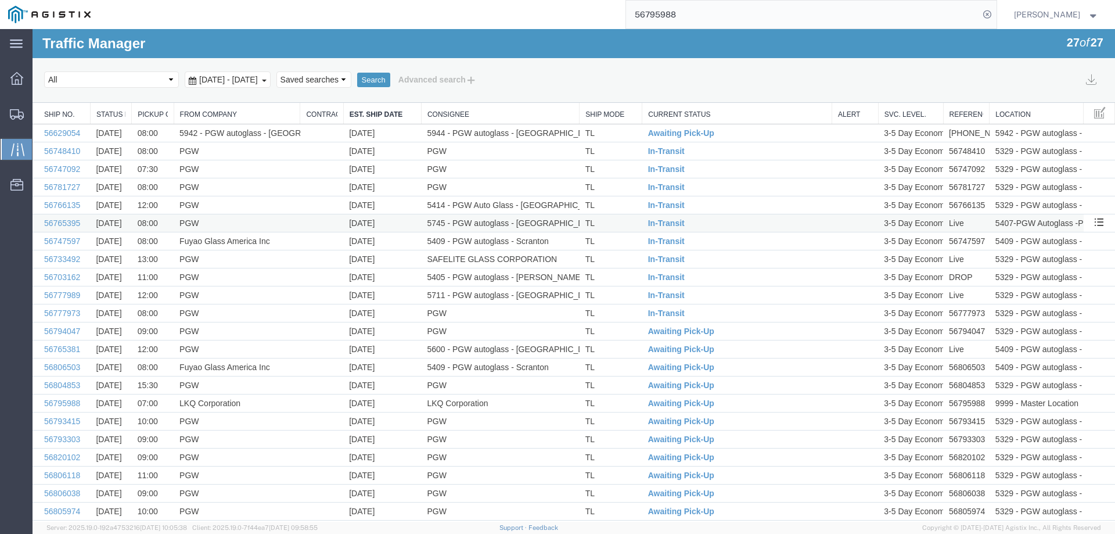
click at [626, 219] on td "TL" at bounding box center [610, 223] width 63 height 18
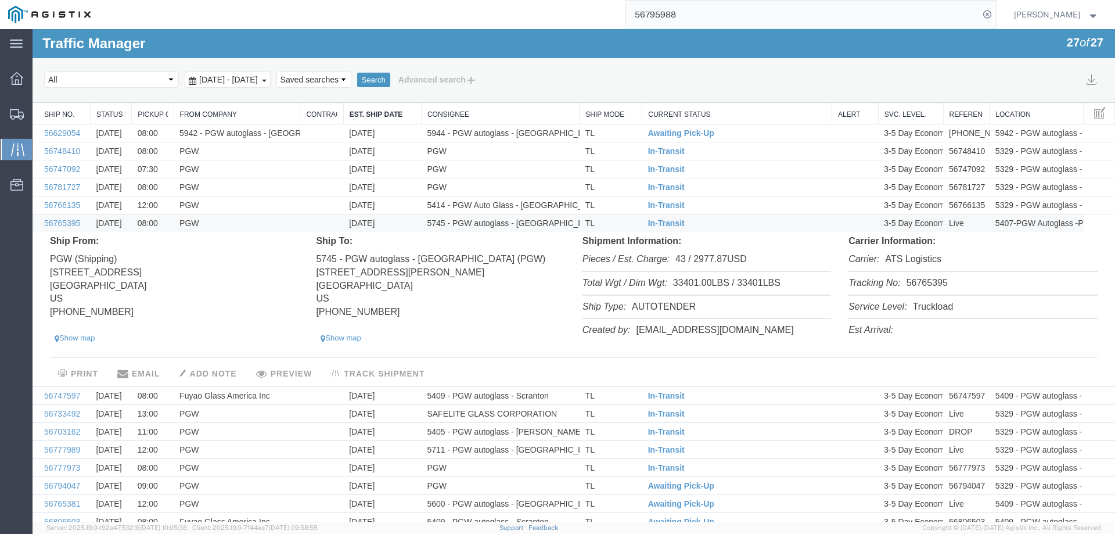
click at [914, 283] on li "Tracking No: 56765395" at bounding box center [972, 284] width 248 height 24
click at [661, 218] on span "In-Transit" at bounding box center [666, 222] width 37 height 9
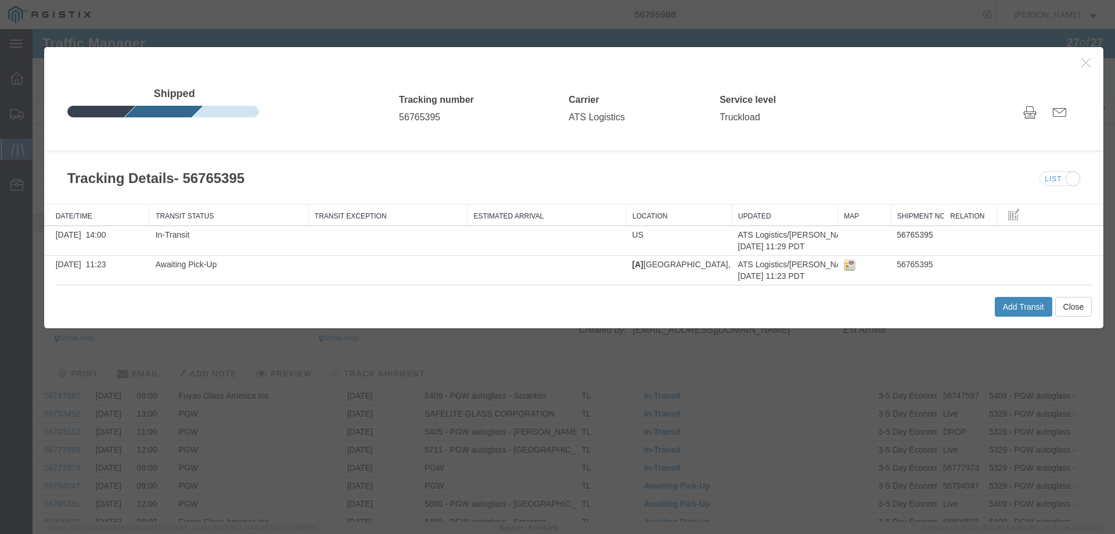
click at [1018, 300] on button "Add Transit" at bounding box center [1023, 307] width 57 height 20
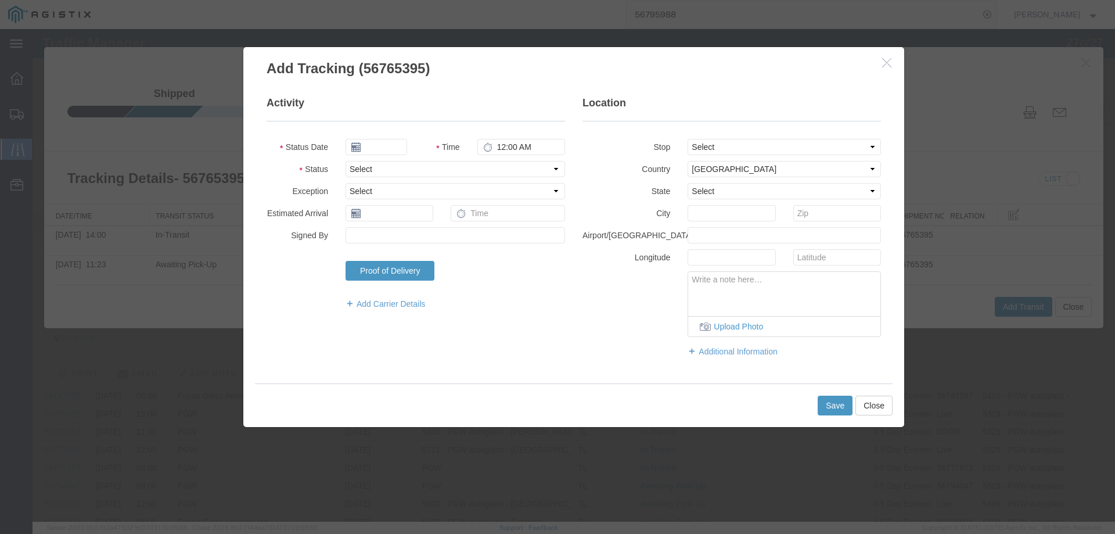
type input "[DATE]"
type input "11:00 AM"
click at [378, 170] on select "Select Arrival Notice Available Arrival Notice Imported Arrive at Delivery Loca…" at bounding box center [454, 169] width 219 height 16
select select "INTRANST"
click at [345, 161] on select "Select Arrival Notice Available Arrival Notice Imported Arrive at Delivery Loca…" at bounding box center [454, 169] width 219 height 16
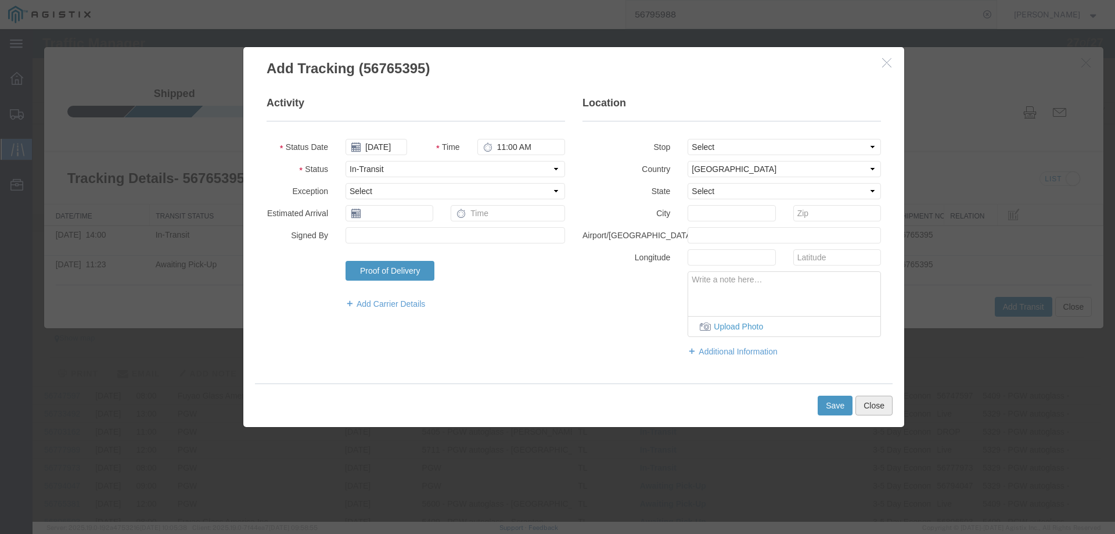
click at [873, 405] on button "Close" at bounding box center [873, 405] width 37 height 20
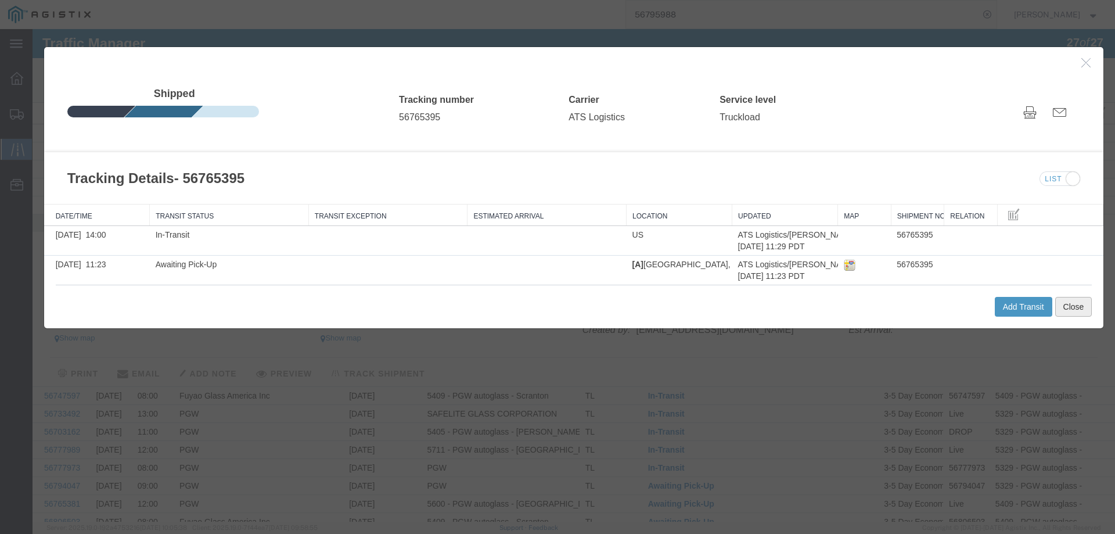
click at [1068, 308] on button "Close" at bounding box center [1073, 307] width 37 height 20
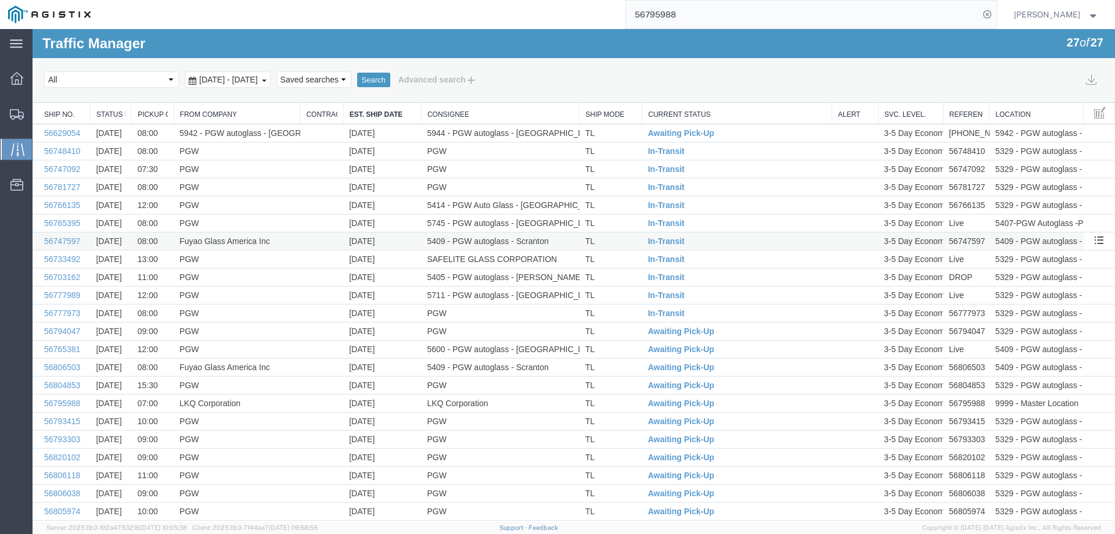
click at [610, 242] on td "TL" at bounding box center [610, 241] width 63 height 18
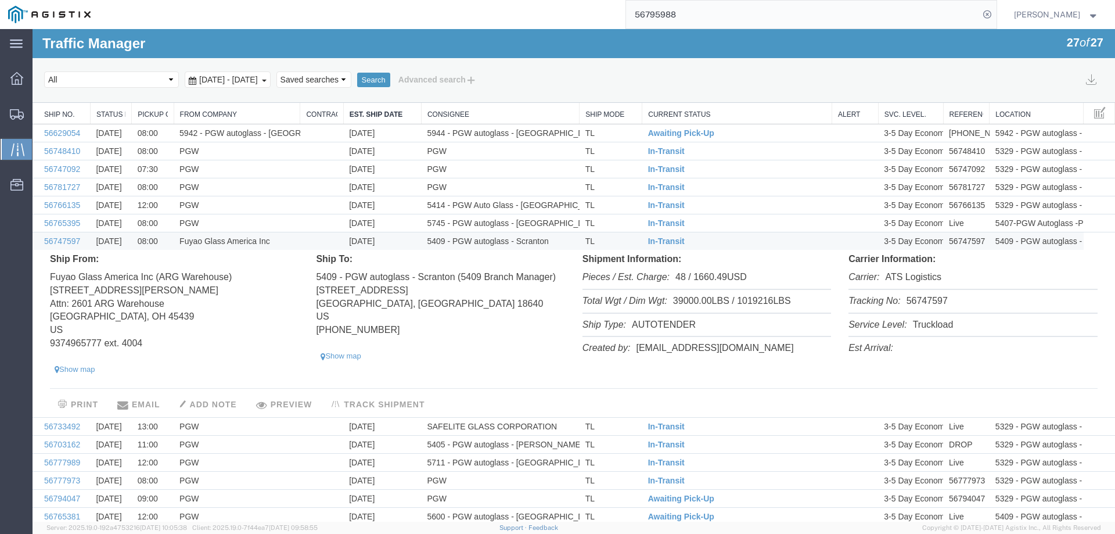
click at [910, 298] on li "Tracking No: 56747597" at bounding box center [972, 302] width 248 height 24
click at [658, 237] on span "In-Transit" at bounding box center [666, 240] width 37 height 9
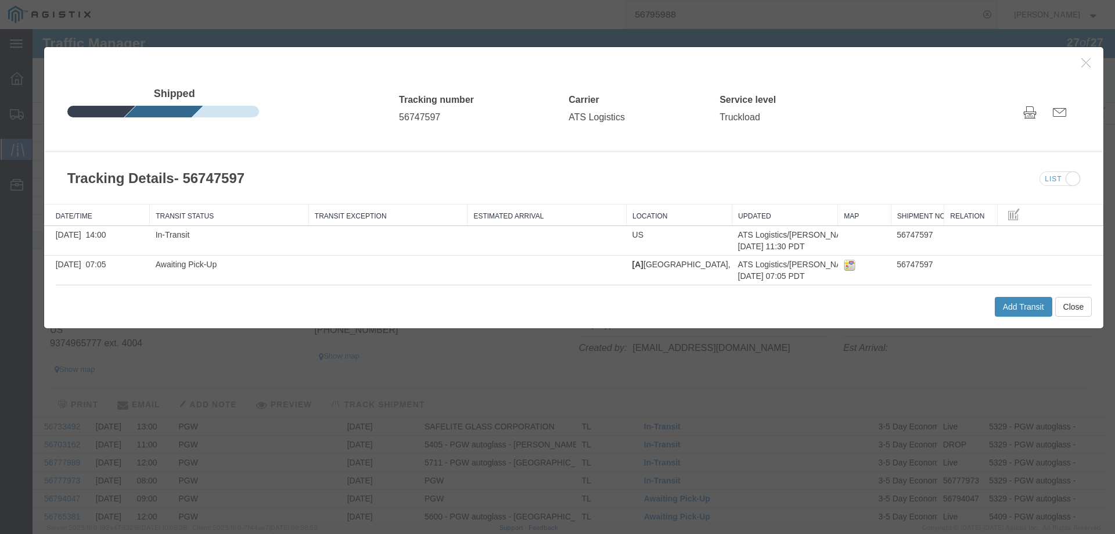
click at [1021, 309] on button "Add Transit" at bounding box center [1023, 307] width 57 height 20
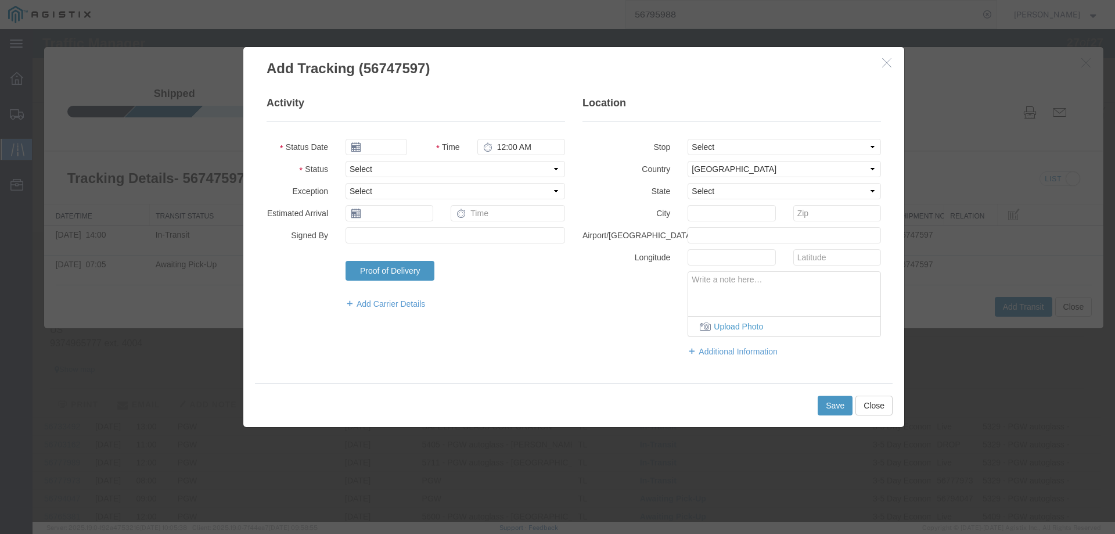
type input "[DATE]"
type input "11:00 AM"
click at [388, 142] on input "[DATE]" at bounding box center [376, 147] width 62 height 16
click at [442, 218] on td "12" at bounding box center [441, 219] width 17 height 17
type input "[DATE]"
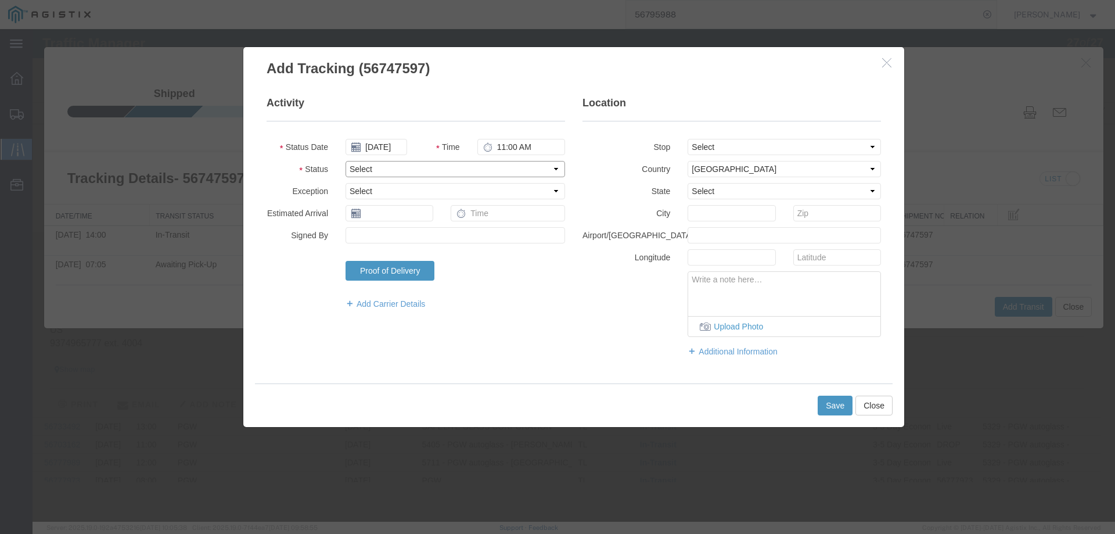
click at [382, 165] on select "Select Arrival Notice Available Arrival Notice Imported Arrive at Delivery Loca…" at bounding box center [454, 169] width 219 height 16
select select "DELIVRED"
click at [345, 161] on select "Select Arrival Notice Available Arrival Notice Imported Arrive at Delivery Loca…" at bounding box center [454, 169] width 219 height 16
click at [826, 401] on button "Save" at bounding box center [834, 405] width 35 height 20
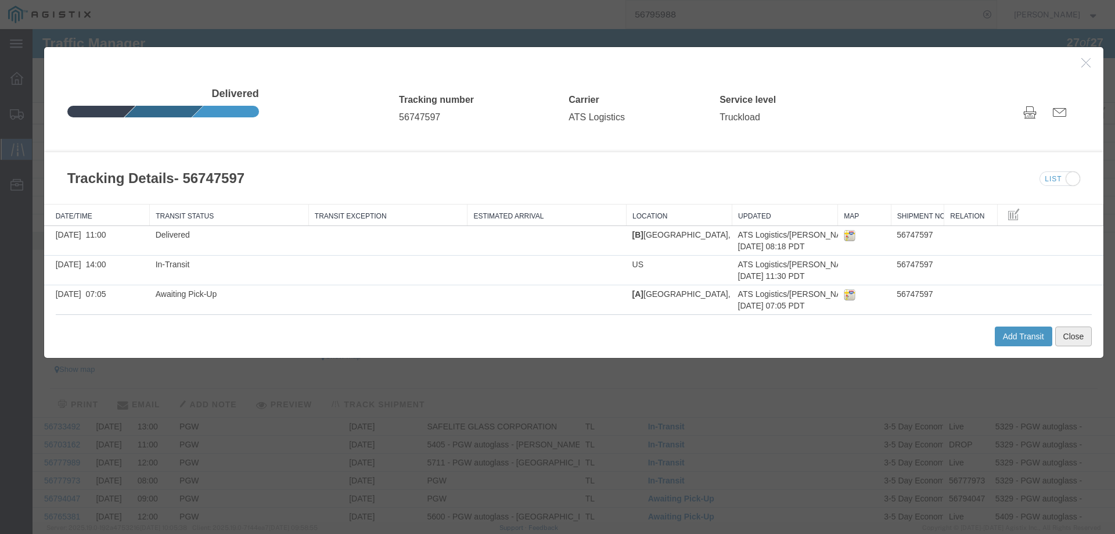
click at [1069, 343] on button "Close" at bounding box center [1073, 336] width 37 height 20
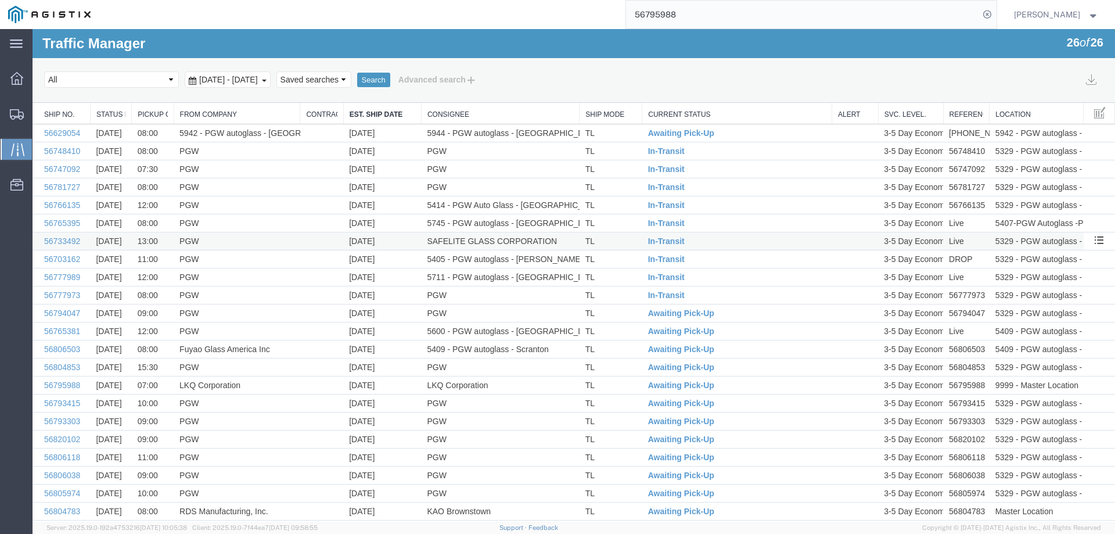
click at [622, 240] on td "TL" at bounding box center [610, 241] width 63 height 18
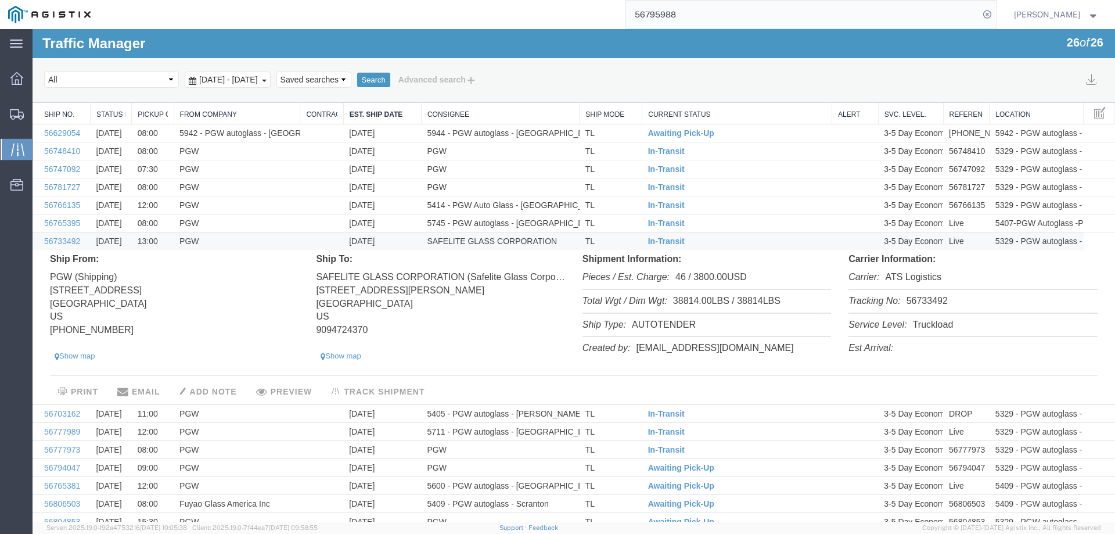
click at [913, 301] on li "Tracking No: 56733492" at bounding box center [972, 302] width 248 height 24
click at [610, 238] on td "TL" at bounding box center [610, 241] width 63 height 18
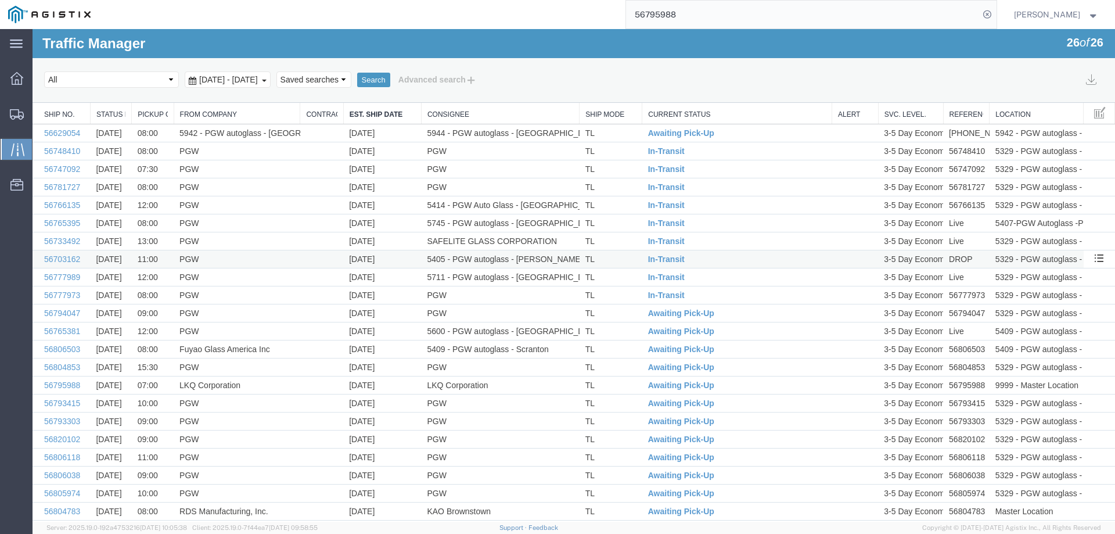
click at [615, 255] on td "TL" at bounding box center [610, 259] width 63 height 18
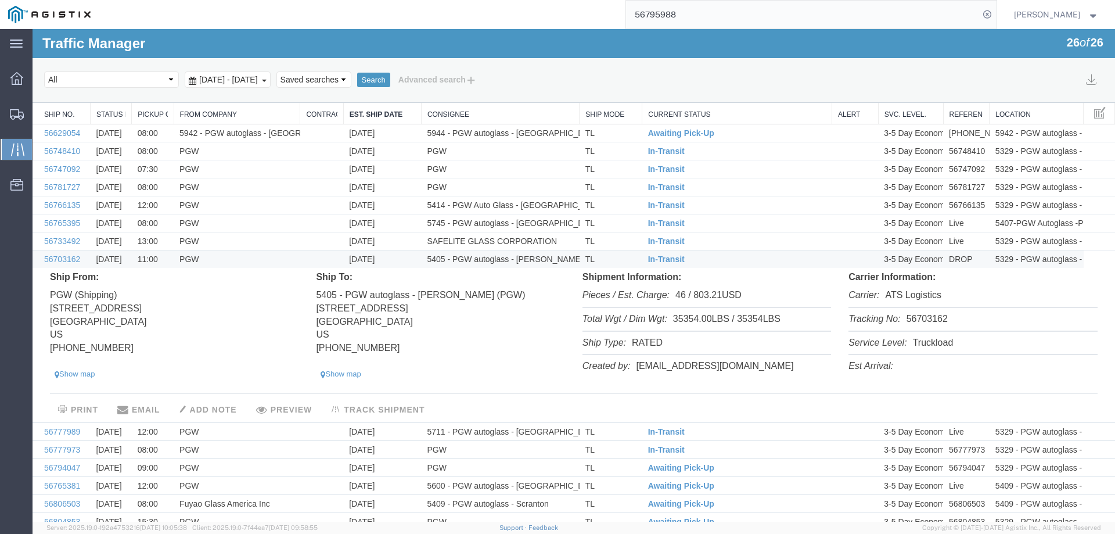
click at [921, 316] on li "Tracking No: 56703162" at bounding box center [972, 320] width 248 height 24
click at [658, 260] on span "In-Transit" at bounding box center [666, 258] width 37 height 9
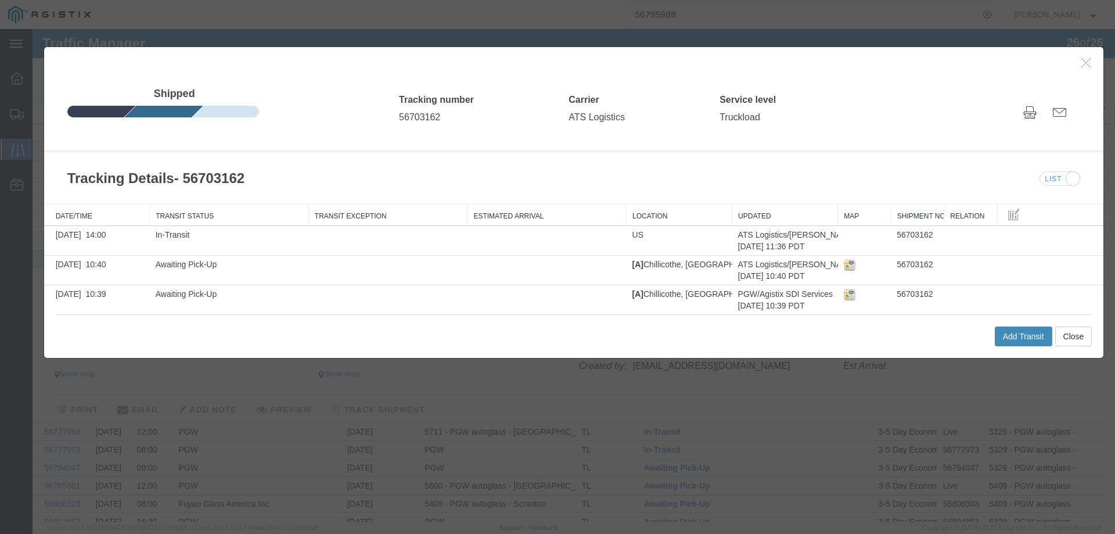
click at [1010, 335] on button "Add Transit" at bounding box center [1023, 336] width 57 height 20
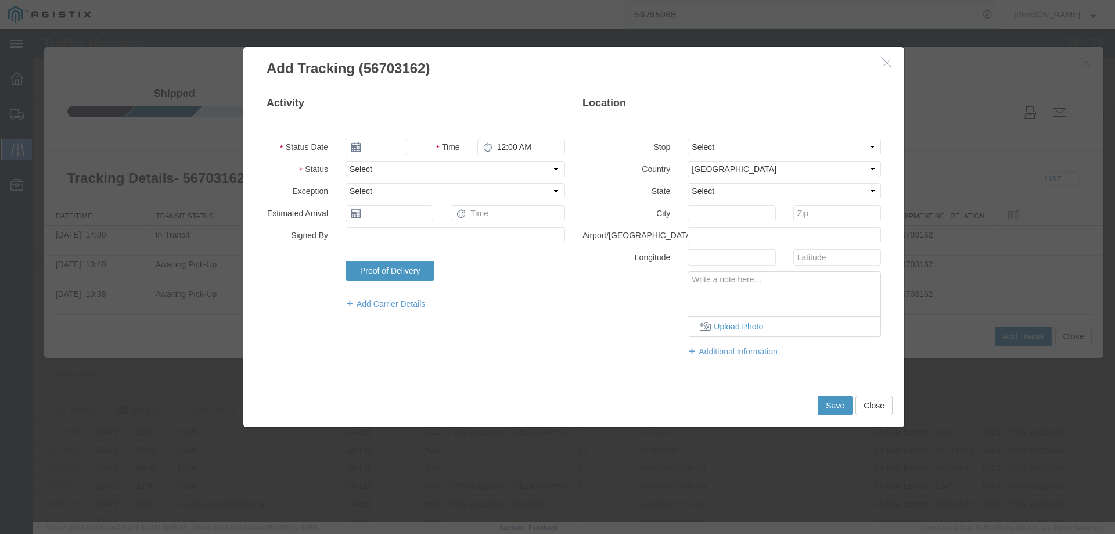
type input "[DATE]"
type input "11:00 AM"
click at [379, 149] on input "[DATE]" at bounding box center [376, 147] width 62 height 16
click at [448, 218] on td "12" at bounding box center [441, 219] width 17 height 17
type input "[DATE]"
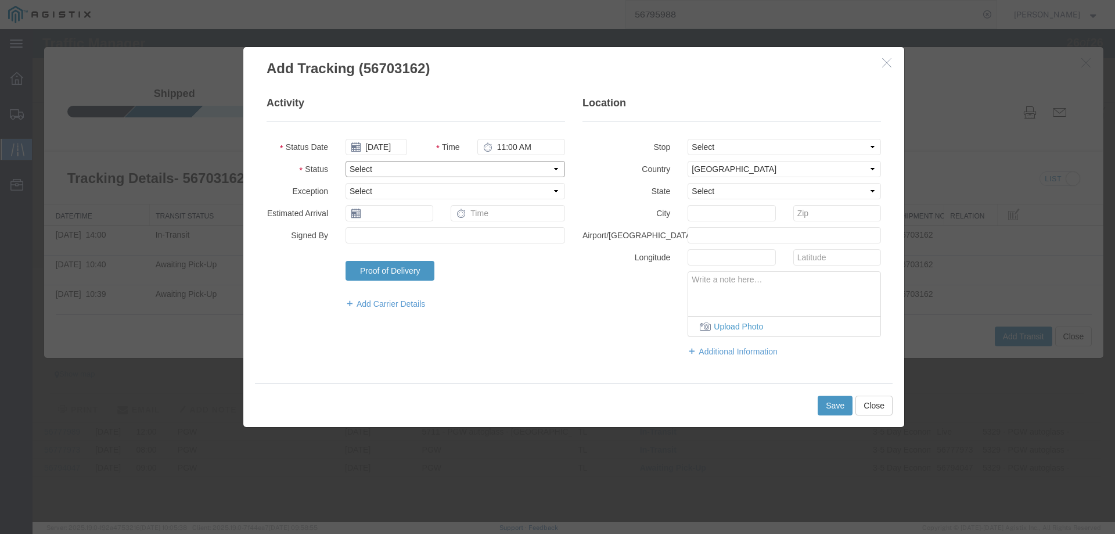
click at [372, 161] on select "Select Arrival Notice Available Arrival Notice Imported Arrive at Delivery Loca…" at bounding box center [454, 169] width 219 height 16
select select "DELIVRED"
click at [345, 161] on select "Select Arrival Notice Available Arrival Notice Imported Arrive at Delivery Loca…" at bounding box center [454, 169] width 219 height 16
click at [840, 401] on button "Save" at bounding box center [834, 405] width 35 height 20
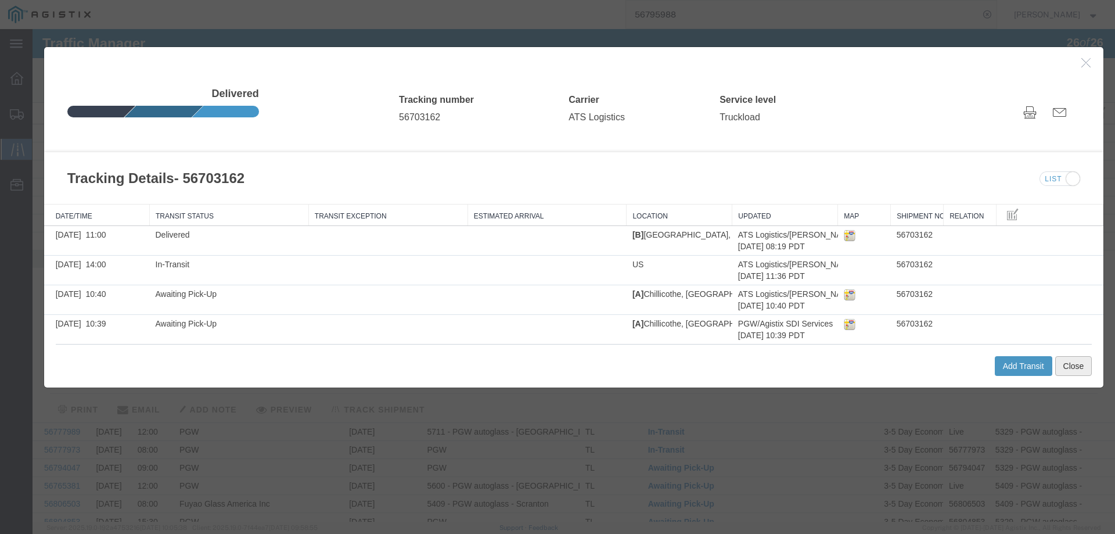
click at [1078, 367] on button "Close" at bounding box center [1073, 366] width 37 height 20
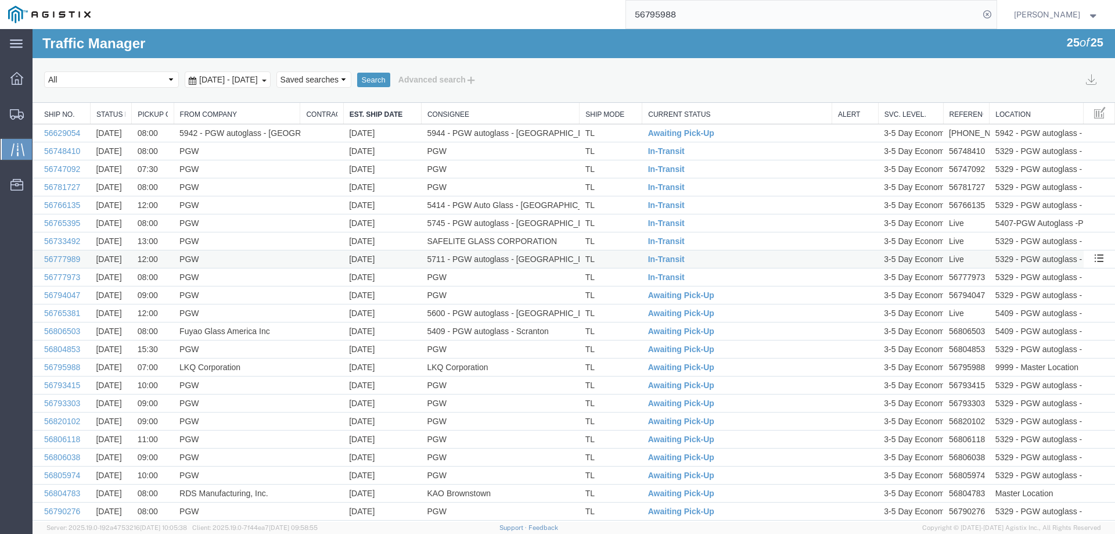
click at [615, 260] on td "TL" at bounding box center [610, 259] width 63 height 18
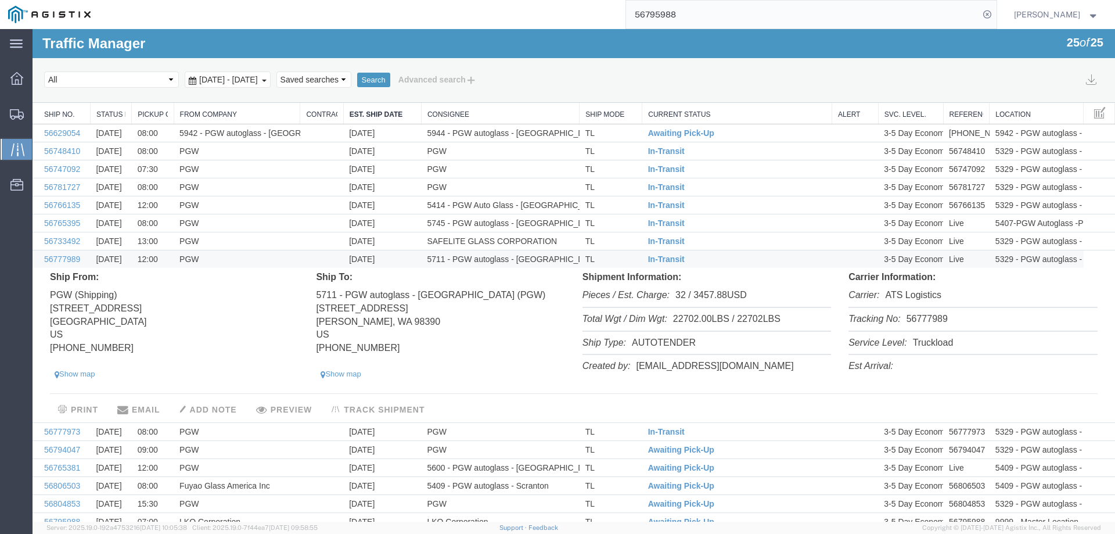
click at [905, 315] on li "Tracking No: 56777989" at bounding box center [972, 320] width 248 height 24
click at [693, 260] on td "In-Transit" at bounding box center [737, 259] width 190 height 18
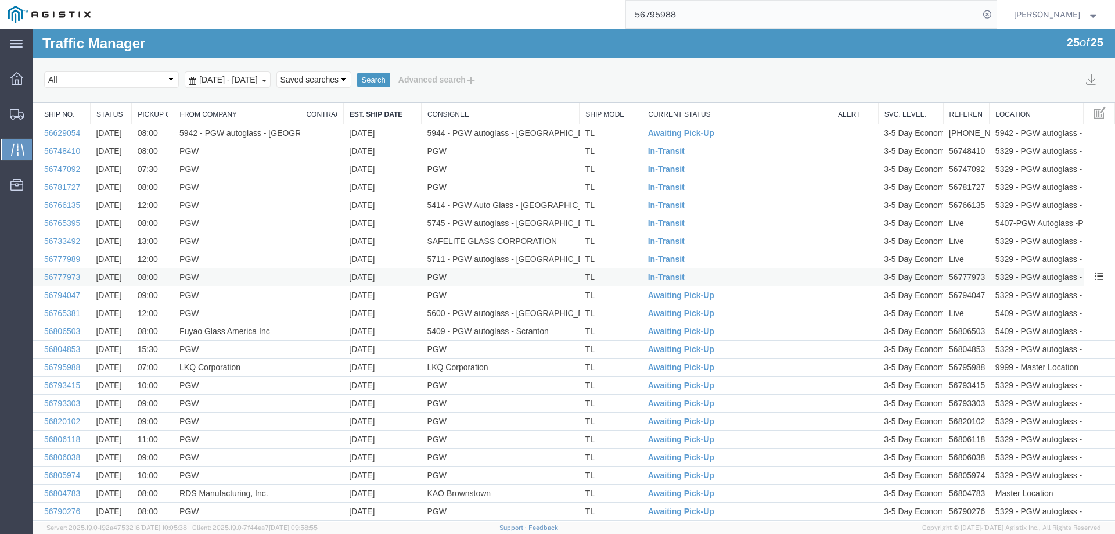
click at [626, 279] on td "TL" at bounding box center [610, 277] width 63 height 18
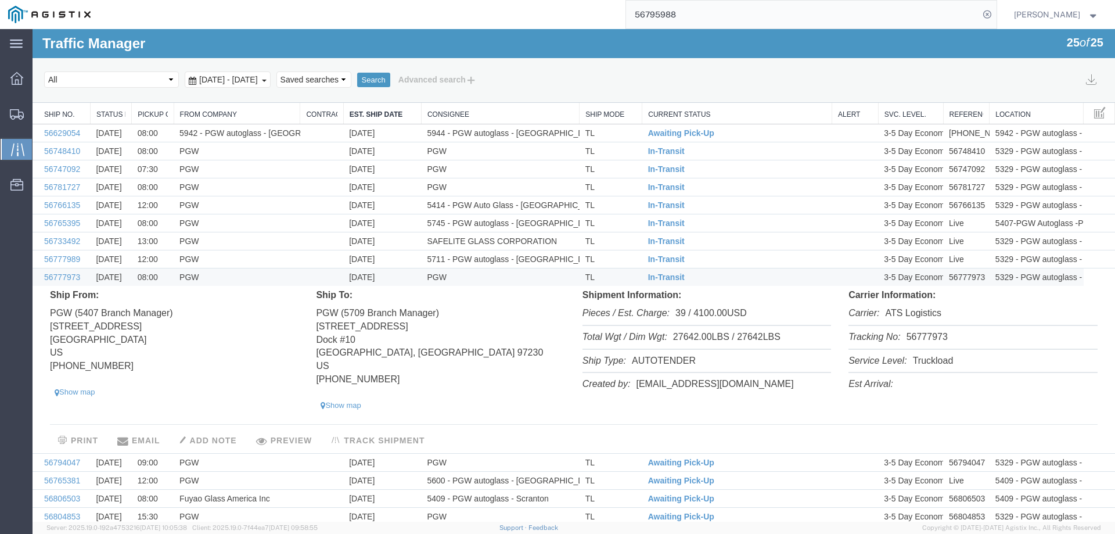
click at [927, 336] on li "Tracking No: 56777973" at bounding box center [972, 338] width 248 height 24
click at [624, 277] on td "TL" at bounding box center [610, 277] width 63 height 18
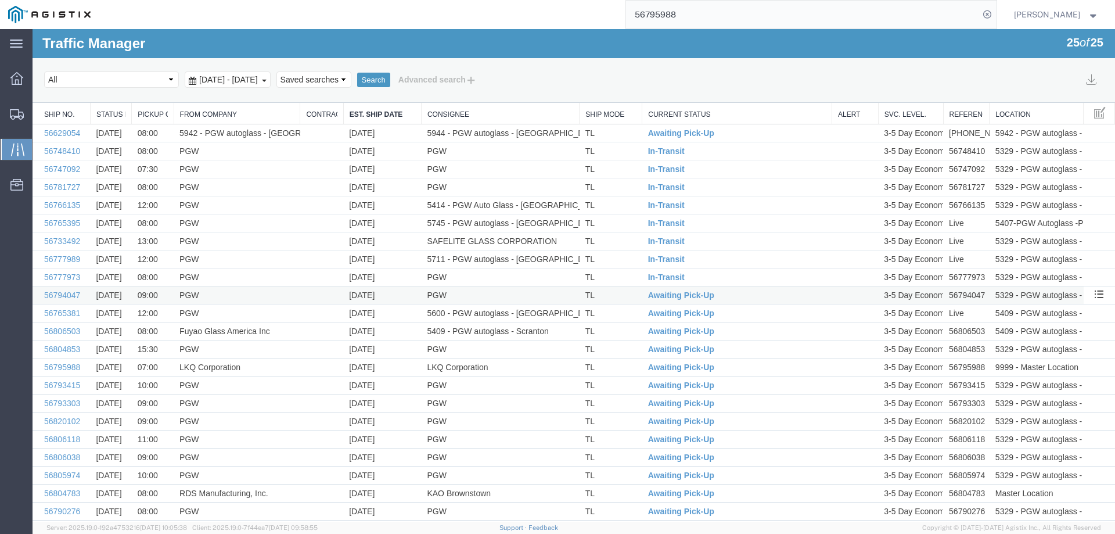
click at [624, 296] on td "TL" at bounding box center [610, 295] width 63 height 18
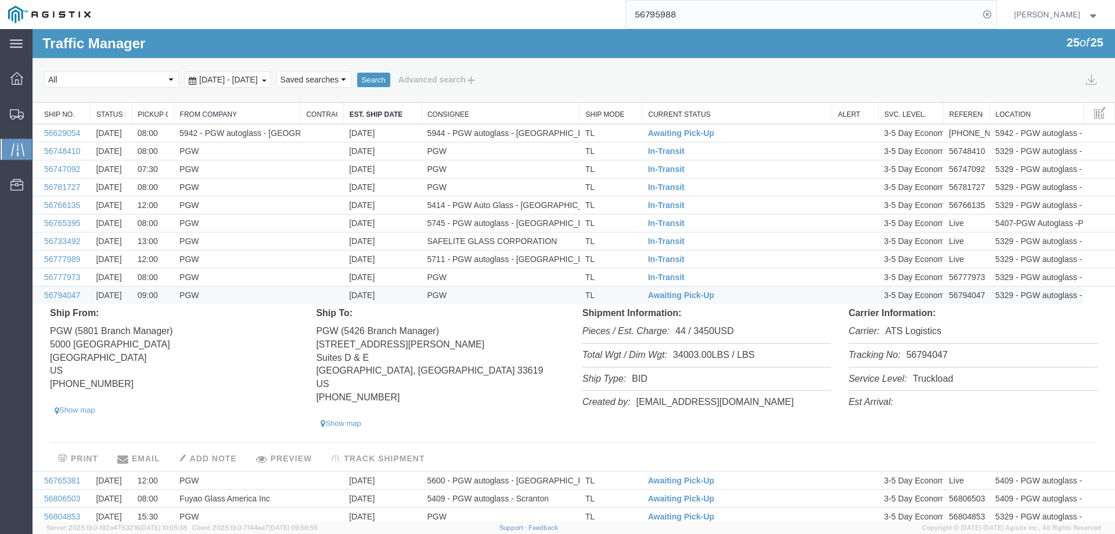
click at [912, 356] on li "Tracking No: 56794047" at bounding box center [972, 356] width 248 height 24
click at [667, 295] on span "Awaiting Pick-Up" at bounding box center [681, 294] width 66 height 9
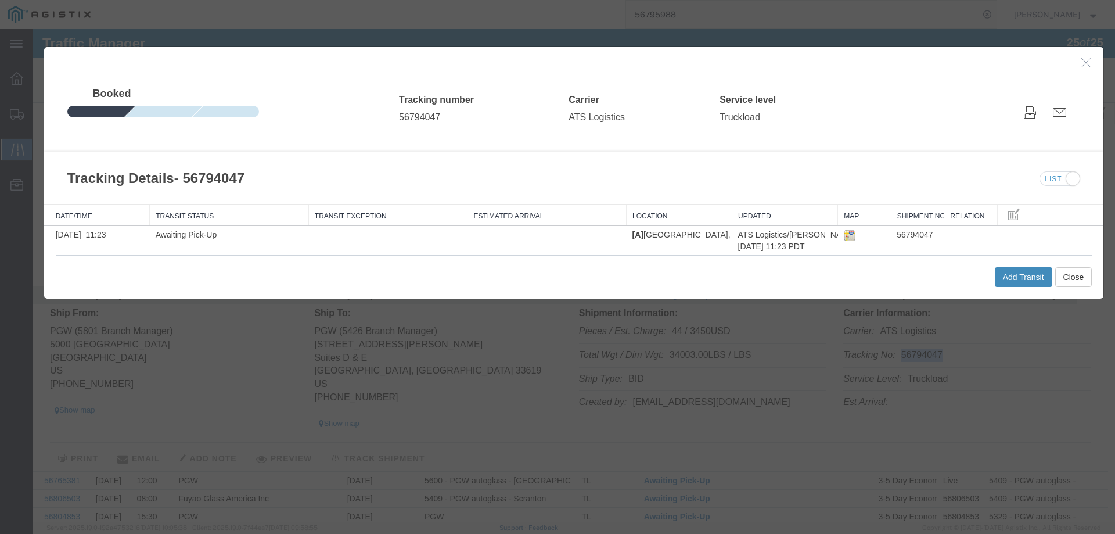
click at [1019, 276] on button "Add Transit" at bounding box center [1023, 277] width 57 height 20
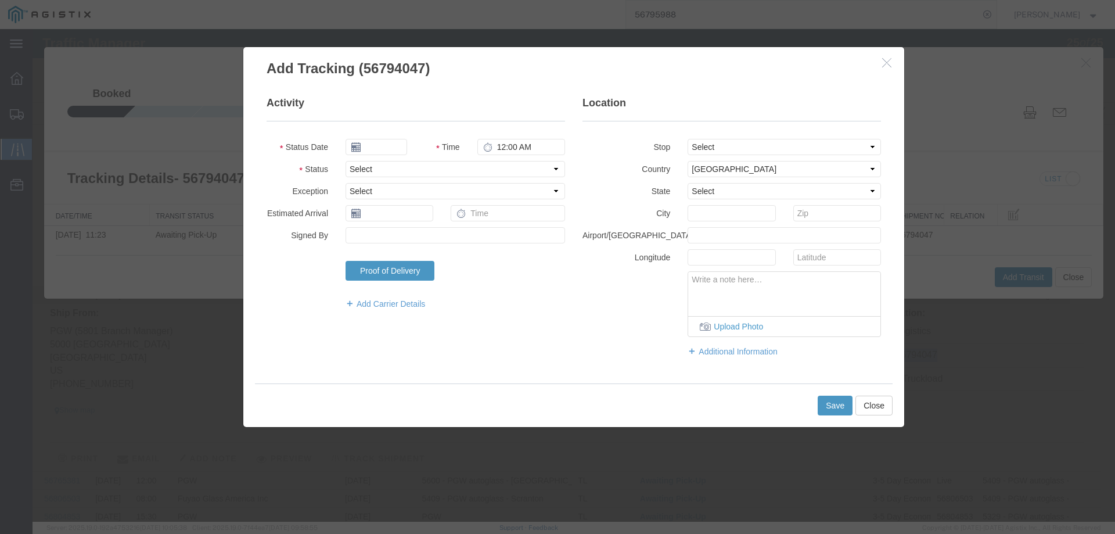
type input "[DATE]"
type input "11:00 AM"
click at [362, 171] on select "Select Arrival Notice Available Arrival Notice Imported Arrive at Delivery Loca…" at bounding box center [454, 169] width 219 height 16
select select "INTRANST"
click at [345, 161] on select "Select Arrival Notice Available Arrival Notice Imported Arrive at Delivery Loca…" at bounding box center [454, 169] width 219 height 16
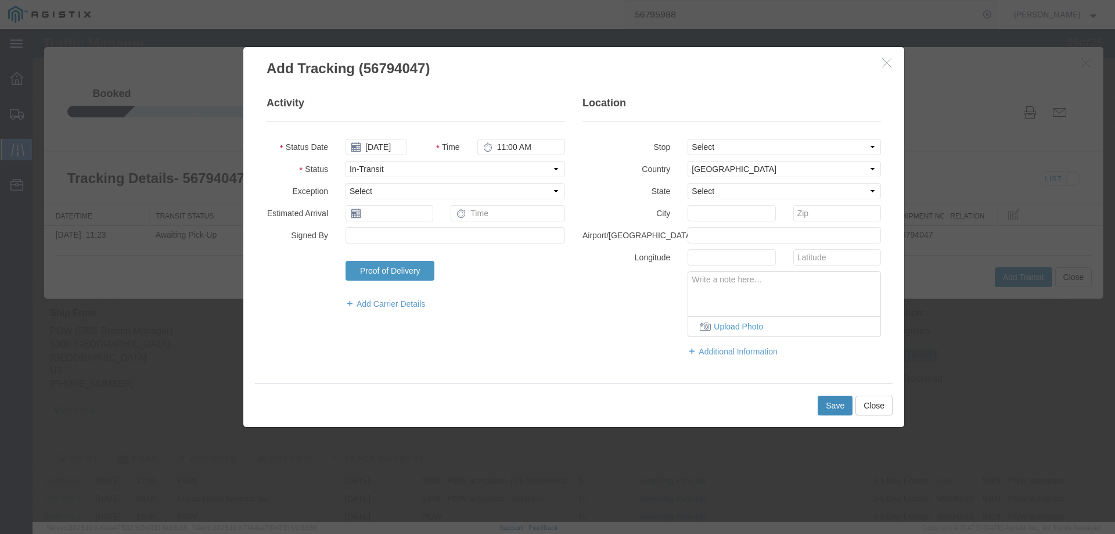
click at [827, 408] on button "Save" at bounding box center [834, 405] width 35 height 20
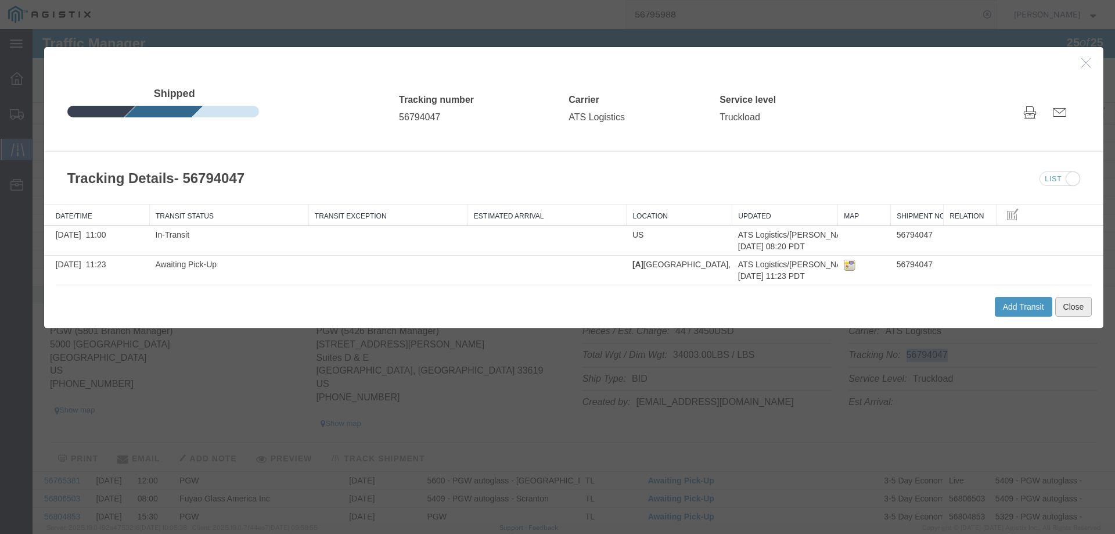
click at [1073, 305] on button "Close" at bounding box center [1073, 307] width 37 height 20
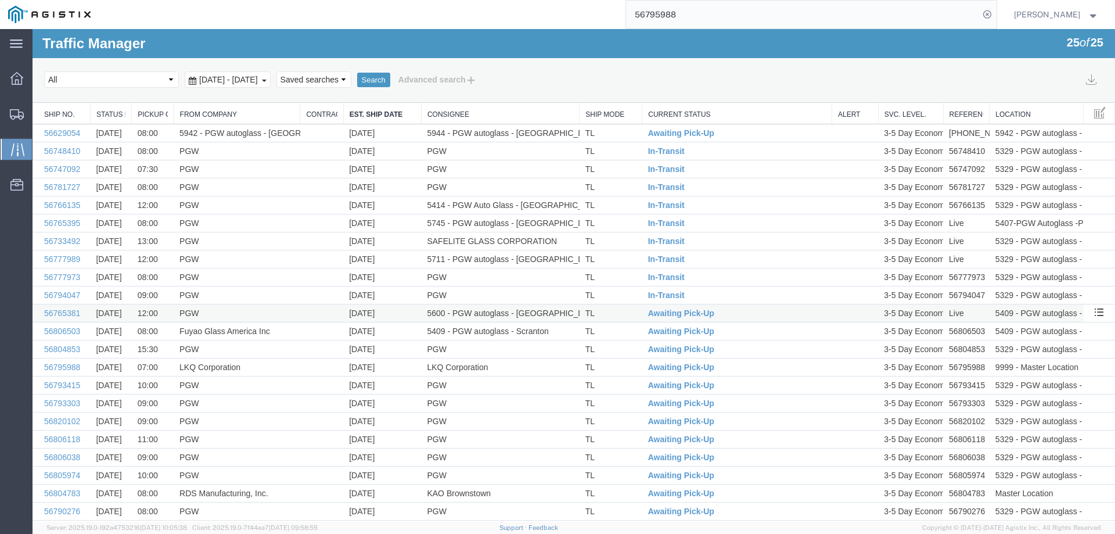
click at [613, 309] on td "TL" at bounding box center [610, 313] width 63 height 18
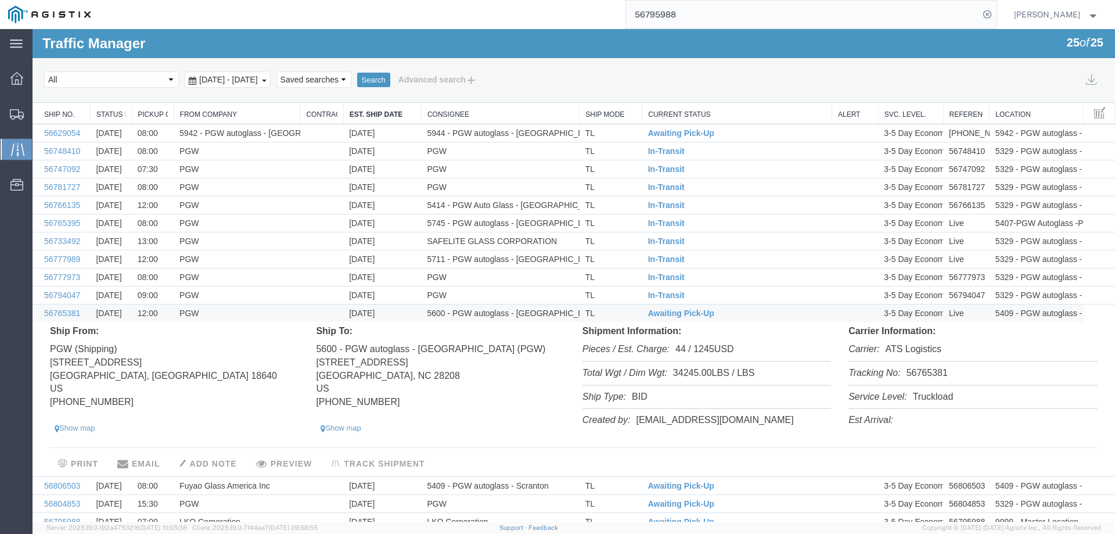
click at [914, 365] on li "Tracking No: 56765381" at bounding box center [972, 374] width 248 height 24
click at [920, 372] on li "Tracking No: 56765381" at bounding box center [972, 374] width 248 height 24
click at [658, 315] on span "Awaiting Pick-Up" at bounding box center [681, 312] width 66 height 9
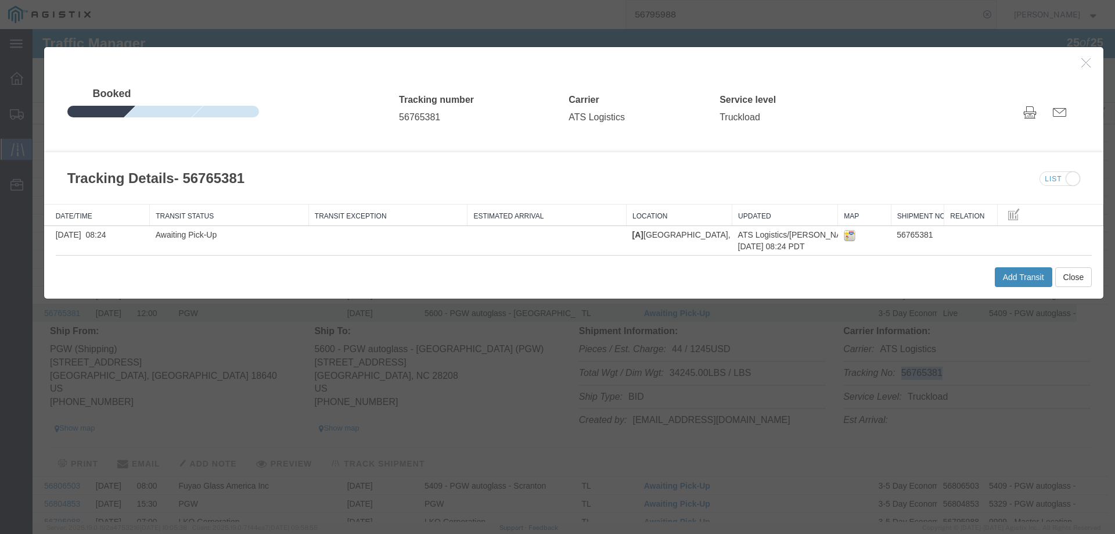
click at [995, 275] on button "Add Transit" at bounding box center [1023, 277] width 57 height 20
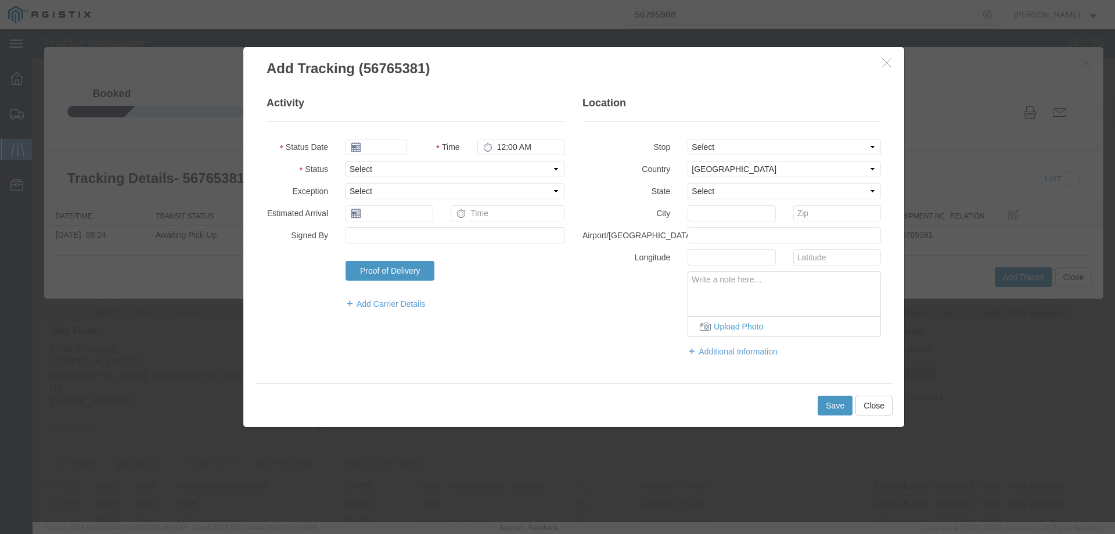
type input "[DATE]"
type input "11:00 AM"
click at [369, 175] on select "Select Arrival Notice Available Arrival Notice Imported Arrive at Delivery Loca…" at bounding box center [454, 169] width 219 height 16
select select "ARVDLVLOC"
click at [345, 161] on select "Select Arrival Notice Available Arrival Notice Imported Arrive at Delivery Loca…" at bounding box center [454, 169] width 219 height 16
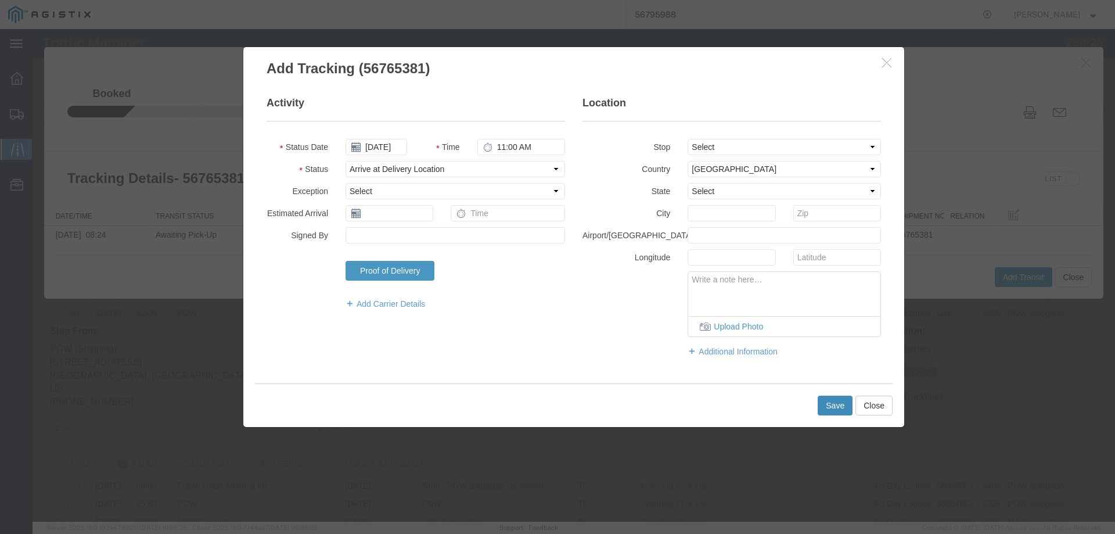
click at [847, 401] on button "Save" at bounding box center [834, 405] width 35 height 20
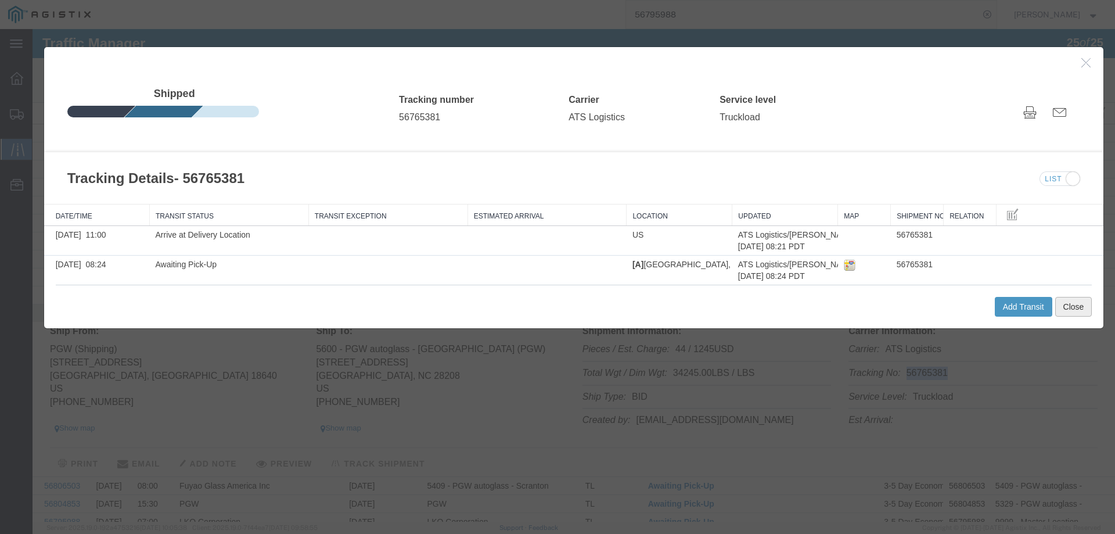
click at [1071, 301] on button "Close" at bounding box center [1073, 307] width 37 height 20
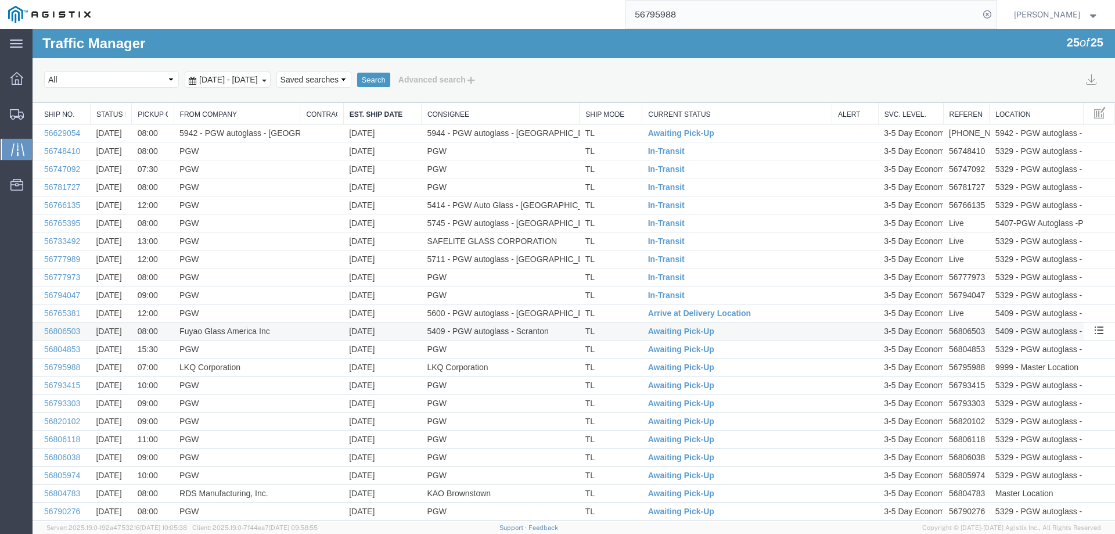
click at [607, 329] on td "TL" at bounding box center [610, 331] width 63 height 18
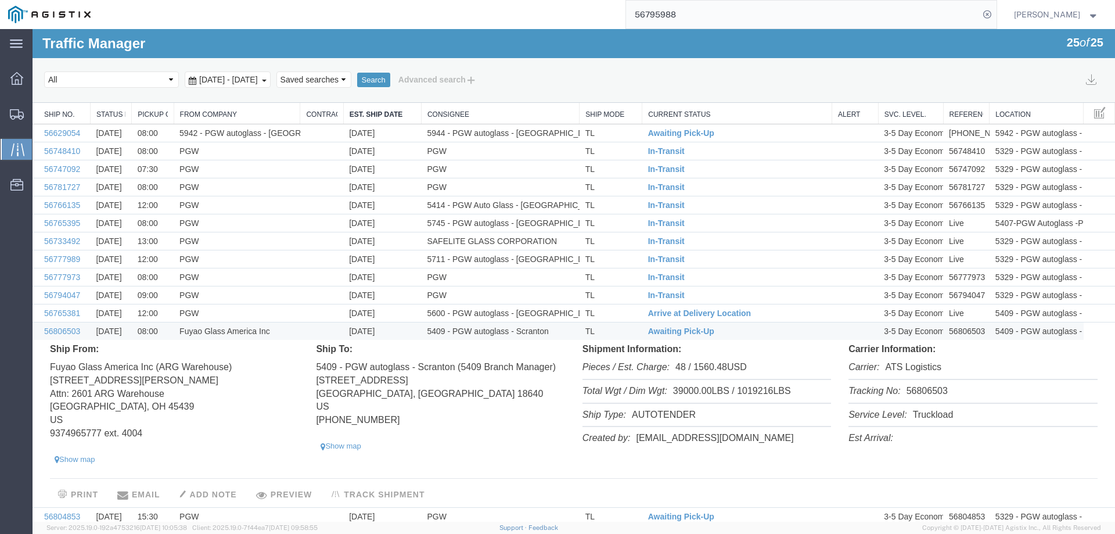
click at [924, 391] on li "Tracking No: 56806503" at bounding box center [972, 392] width 248 height 24
click at [671, 333] on span "Awaiting Pick-Up" at bounding box center [681, 330] width 66 height 9
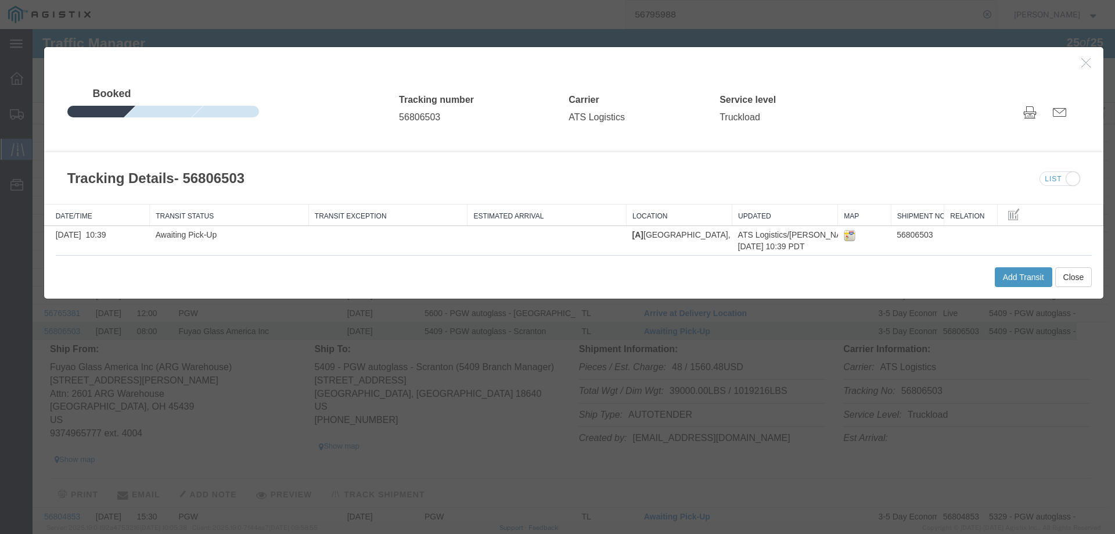
click at [1007, 262] on div "Add Transit Close" at bounding box center [574, 277] width 1036 height 44
click at [1006, 275] on button "Add Transit" at bounding box center [1023, 277] width 57 height 20
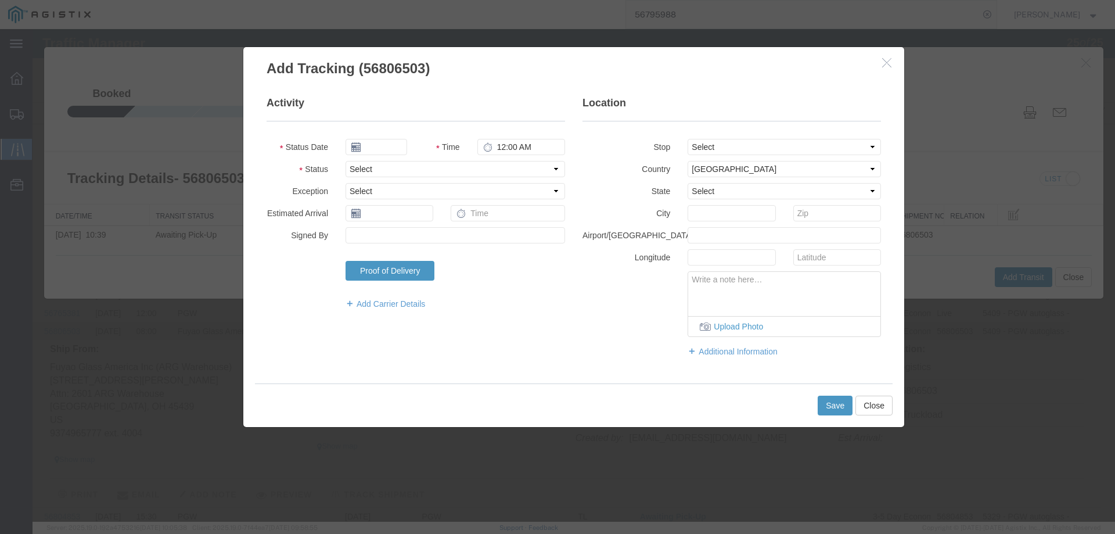
type input "[DATE]"
type input "11:00 AM"
click at [381, 167] on select "Select Arrival Notice Available Arrival Notice Imported Arrive at Delivery Loca…" at bounding box center [454, 169] width 219 height 16
select select "ARVPULOC"
click at [345, 161] on select "Select Arrival Notice Available Arrival Notice Imported Arrive at Delivery Loca…" at bounding box center [454, 169] width 219 height 16
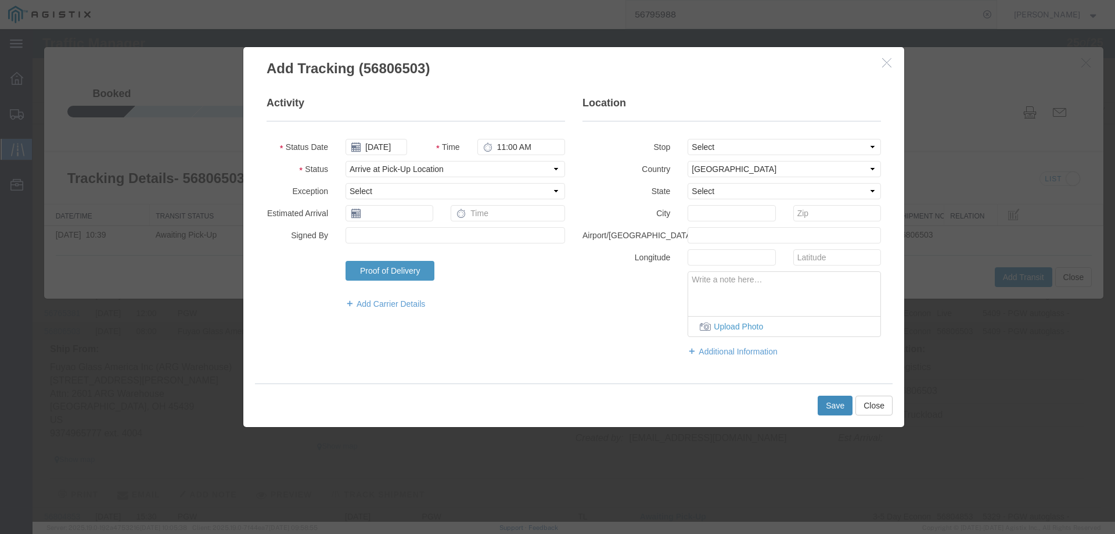
click at [829, 403] on button "Save" at bounding box center [834, 405] width 35 height 20
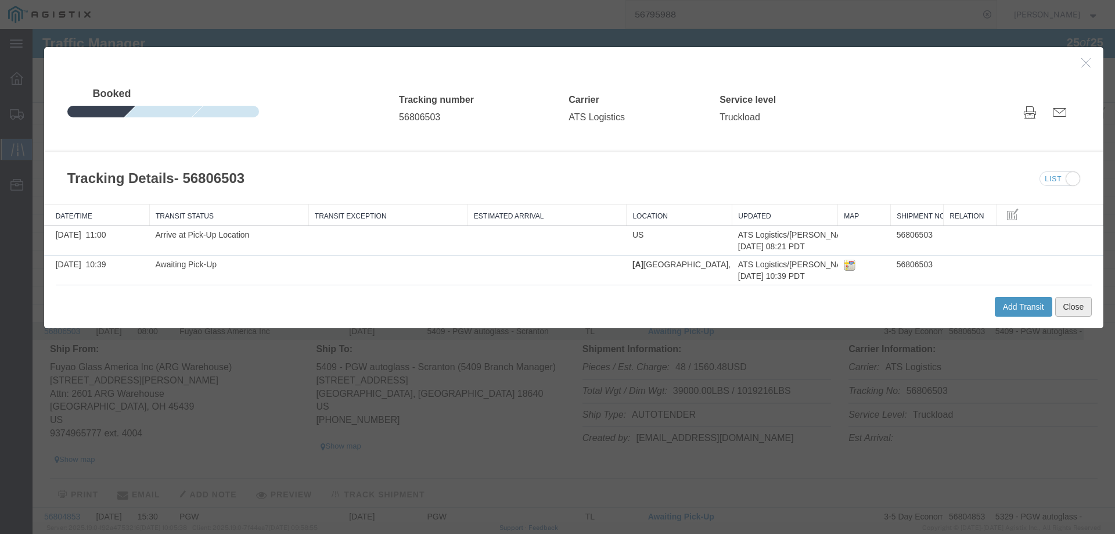
click at [1057, 304] on button "Close" at bounding box center [1073, 307] width 37 height 20
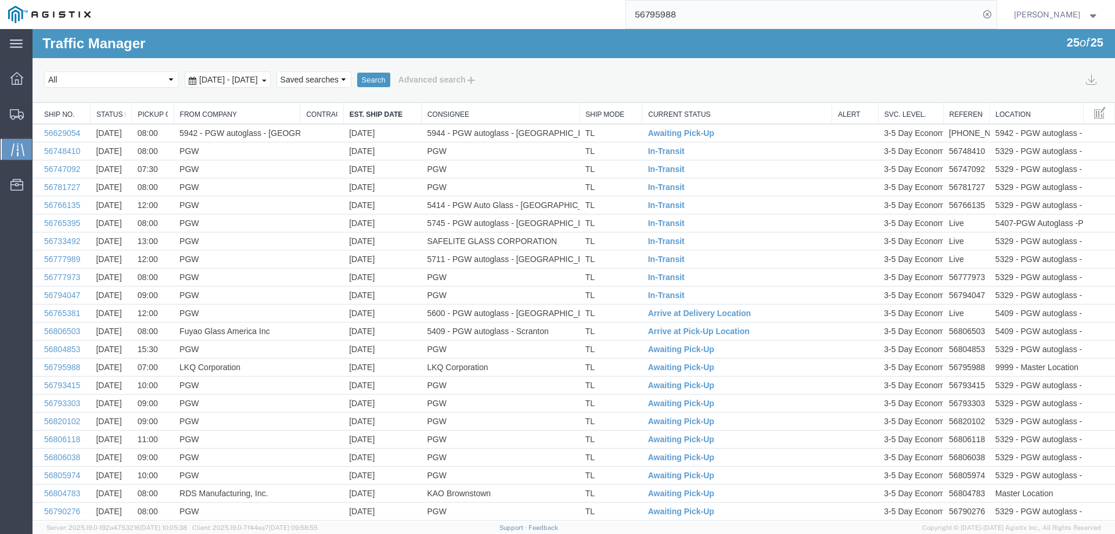
click at [625, 348] on td "TL" at bounding box center [610, 349] width 63 height 18
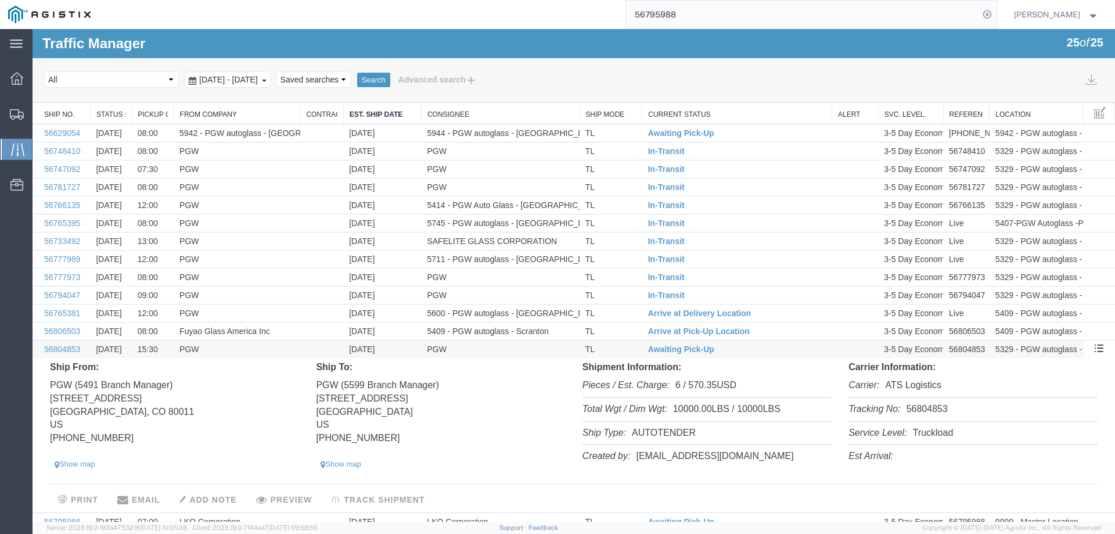
click at [628, 346] on td "TL" at bounding box center [610, 349] width 63 height 18
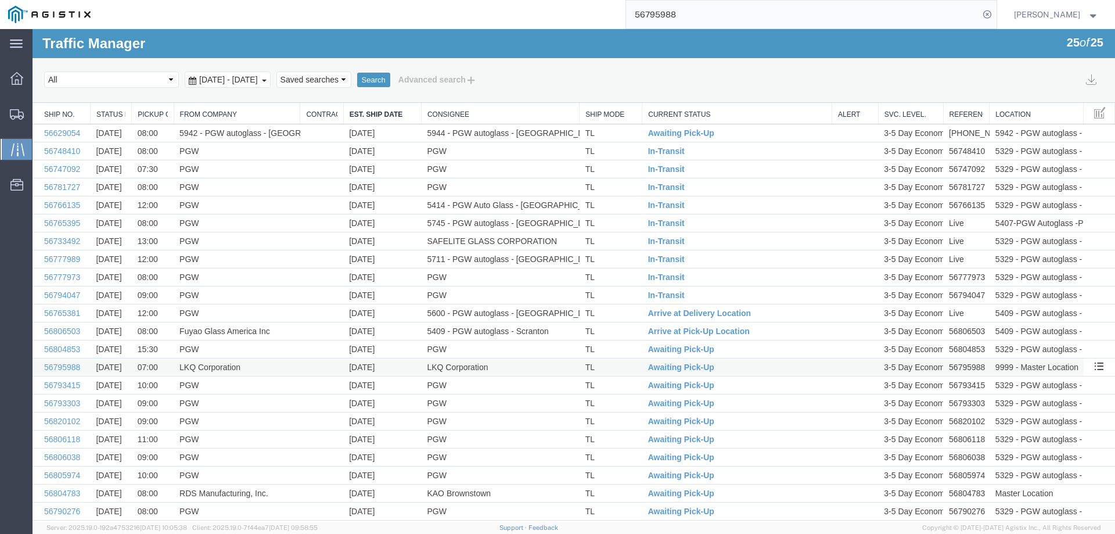
click at [620, 372] on td "TL" at bounding box center [610, 367] width 63 height 18
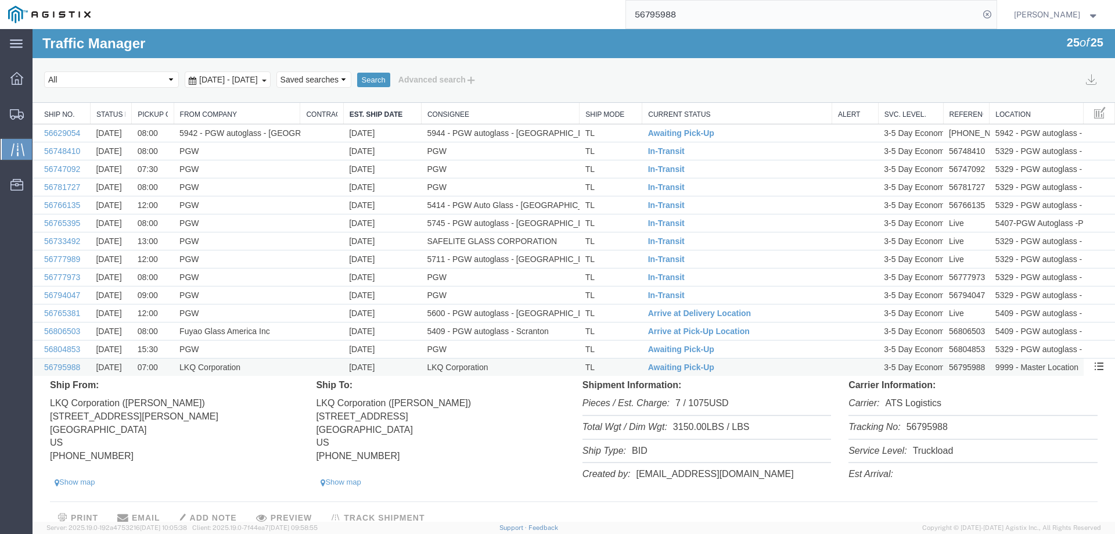
click at [620, 372] on td "TL" at bounding box center [610, 367] width 63 height 18
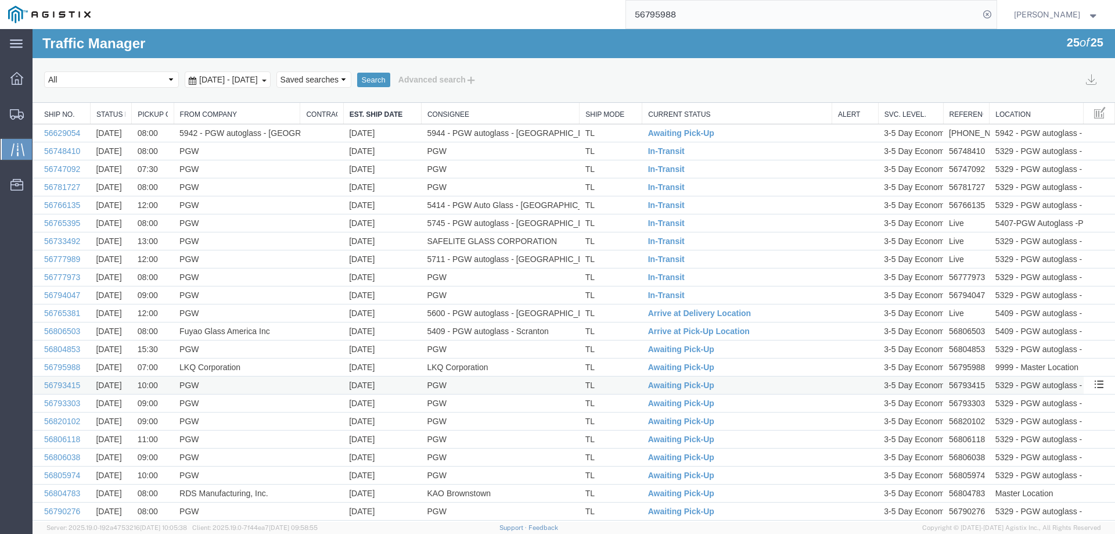
click at [621, 388] on td "TL" at bounding box center [610, 385] width 63 height 18
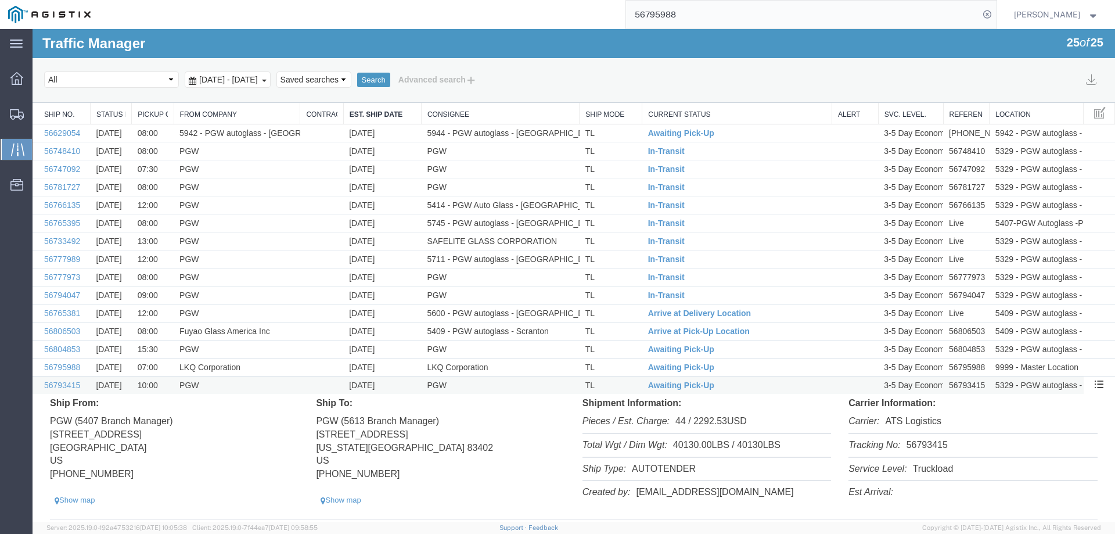
click at [617, 387] on td "TL" at bounding box center [610, 385] width 63 height 18
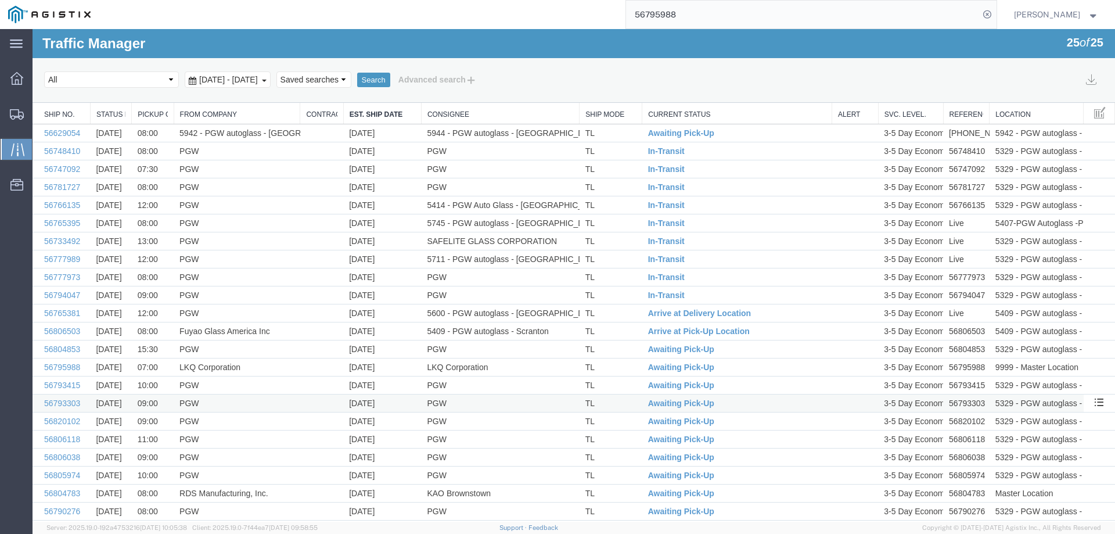
click at [621, 404] on td "TL" at bounding box center [610, 403] width 63 height 18
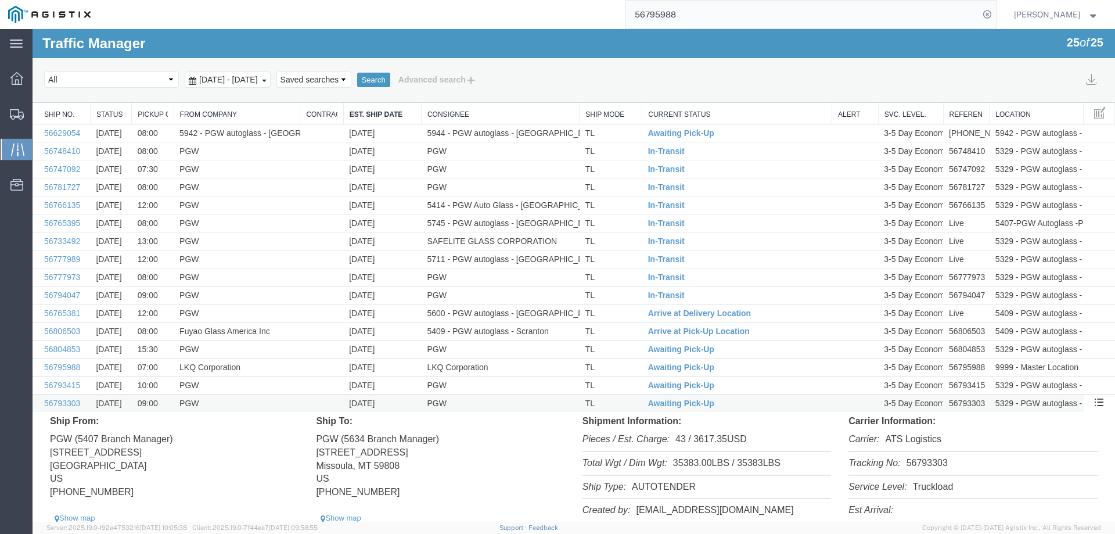
click at [620, 404] on td "TL" at bounding box center [610, 403] width 63 height 18
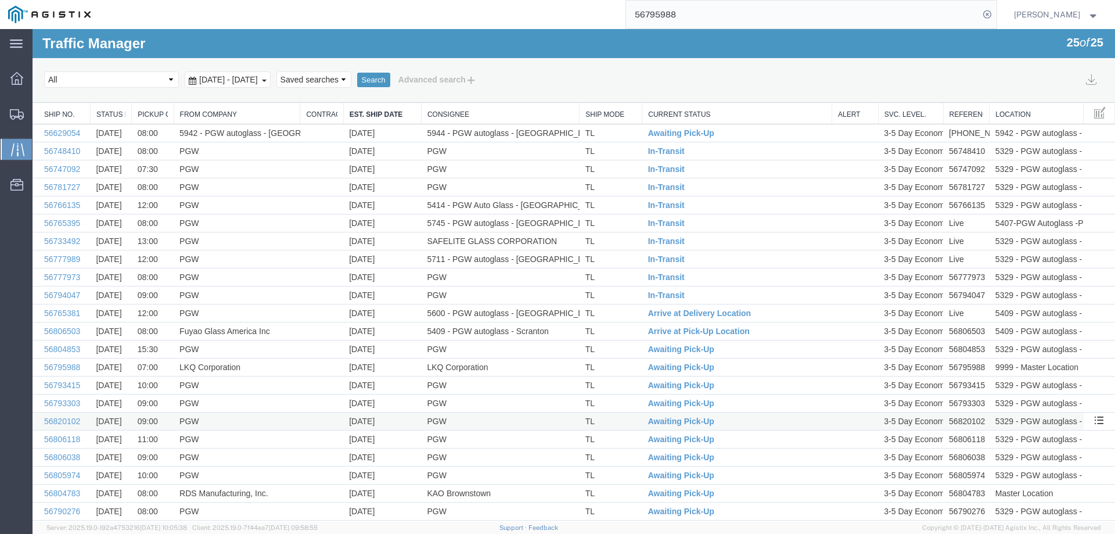
click at [615, 422] on td "TL" at bounding box center [610, 421] width 63 height 18
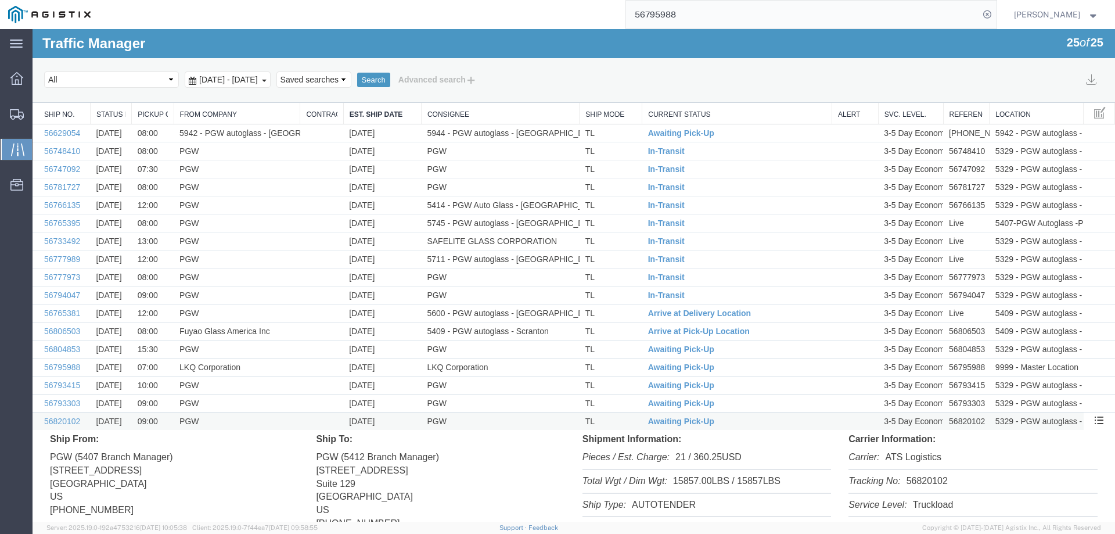
click at [615, 422] on td "TL" at bounding box center [610, 421] width 63 height 18
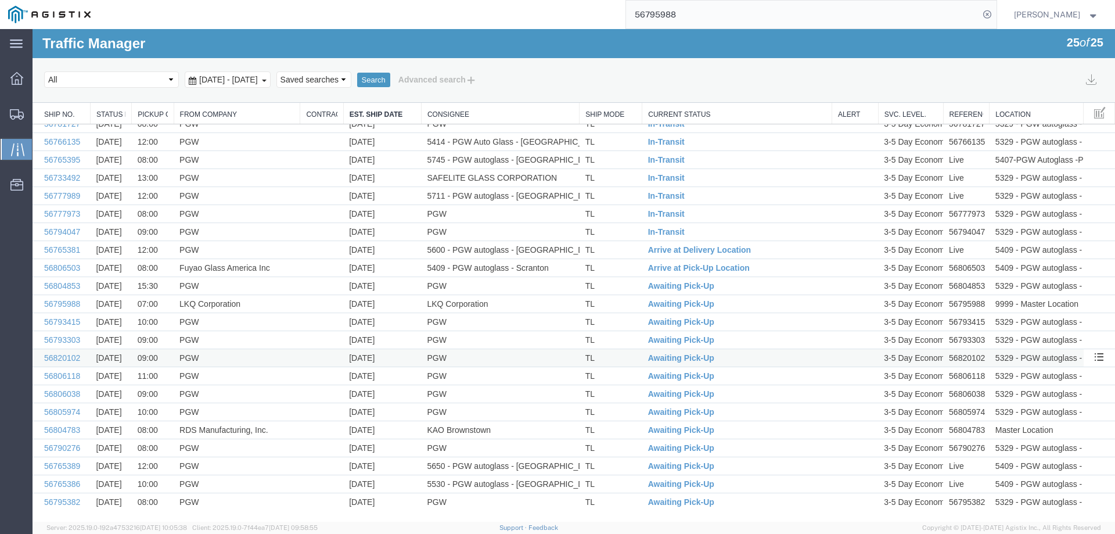
scroll to position [64, 0]
click at [617, 427] on td "TL" at bounding box center [610, 429] width 63 height 18
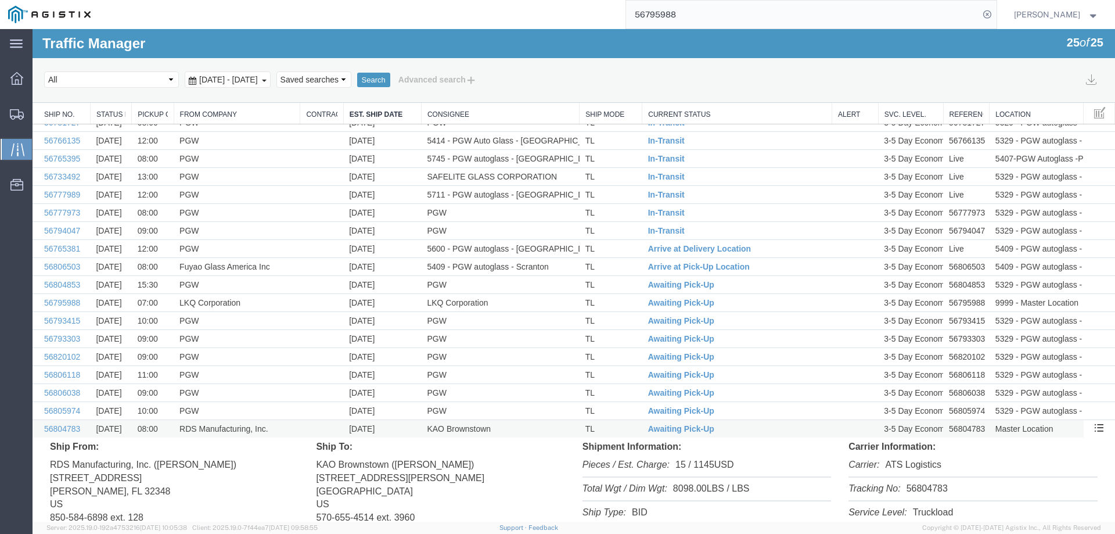
click at [617, 427] on td "TL" at bounding box center [610, 429] width 63 height 18
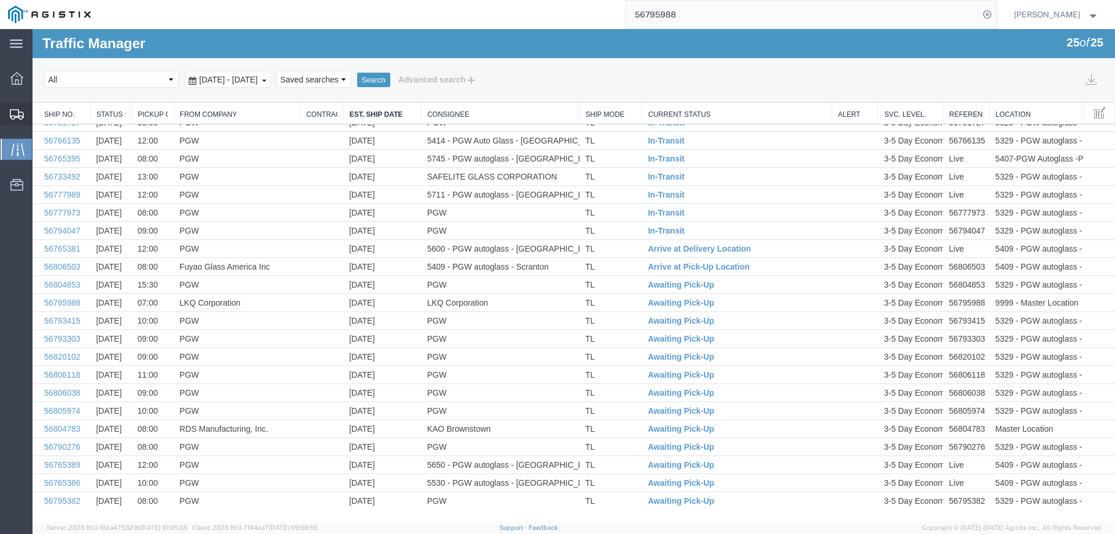
click at [16, 111] on icon at bounding box center [17, 114] width 14 height 10
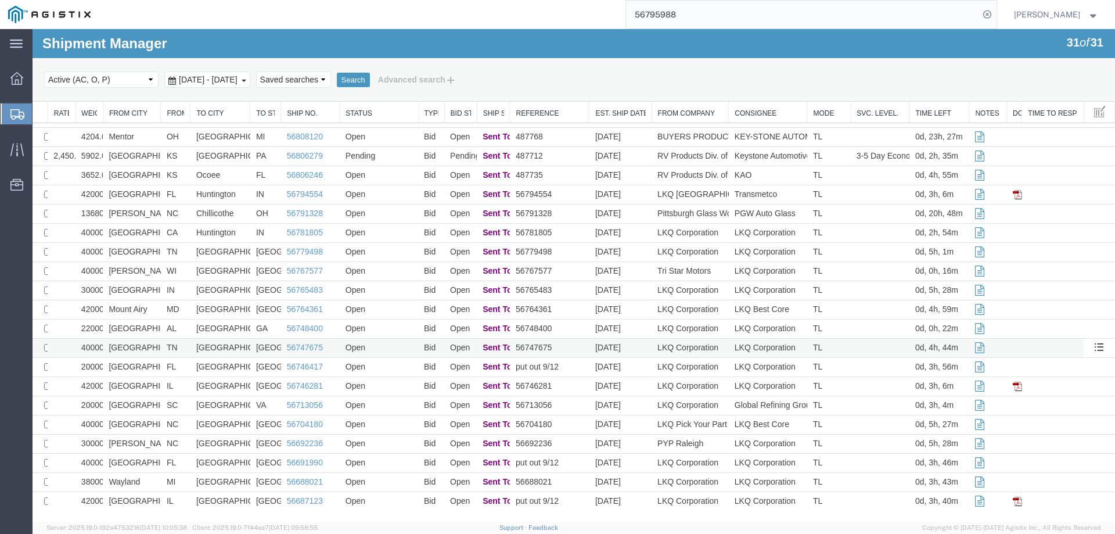
scroll to position [207, 0]
click at [303, 212] on link "56791328" at bounding box center [305, 211] width 36 height 9
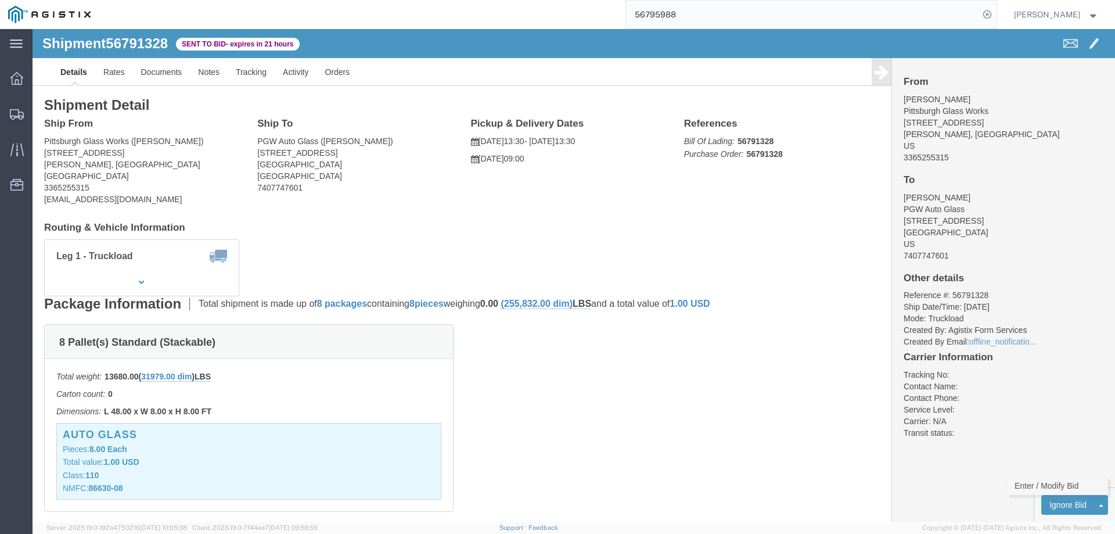
click link "Enter / Modify Bid"
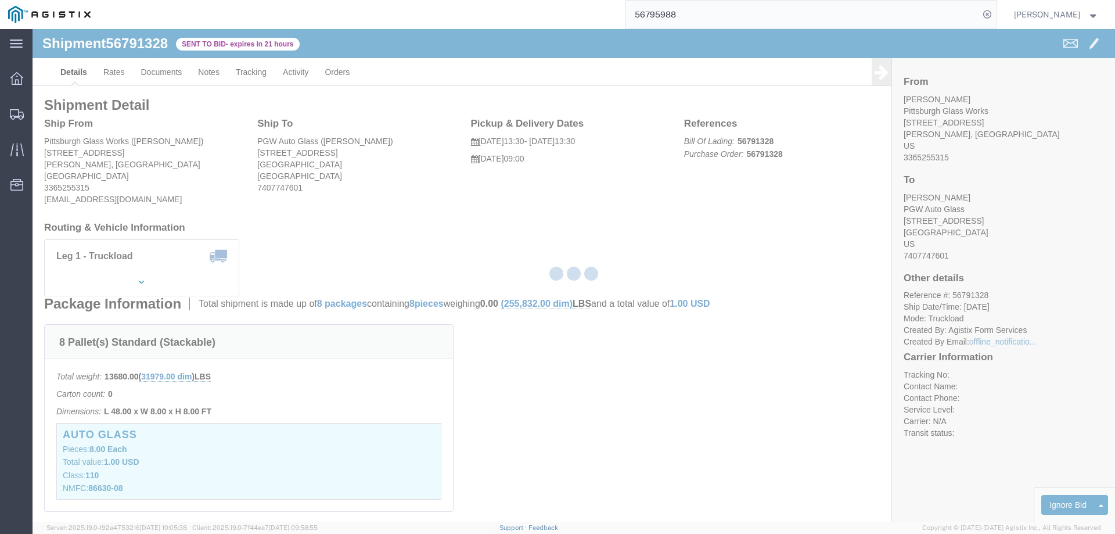
select select "146"
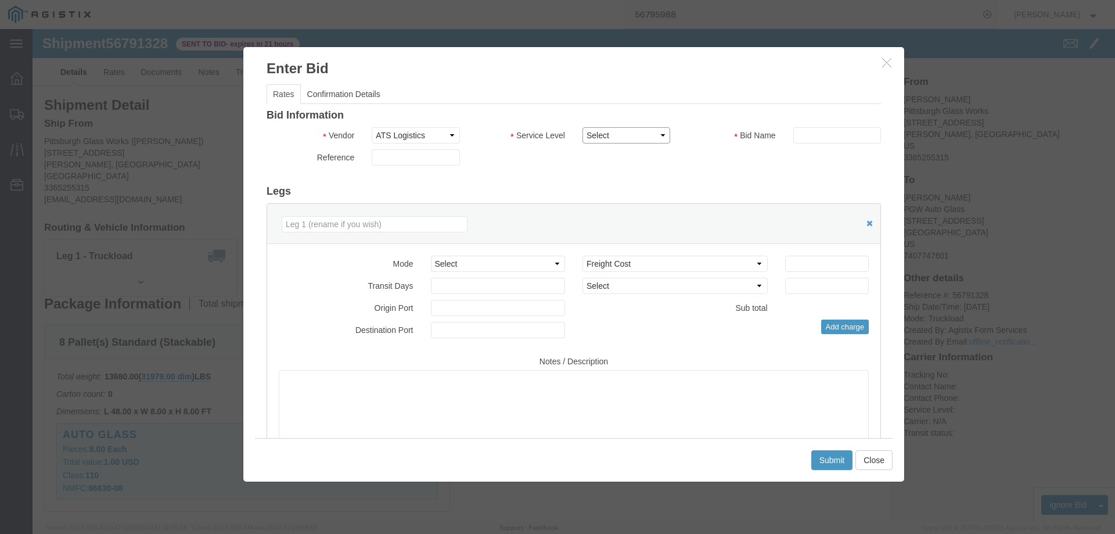
drag, startPoint x: 601, startPoint y: 107, endPoint x: 601, endPoint y: 113, distance: 6.4
click select "Select CONESTOGA DFRM/STEP Economy TL Flatbed Intermodal LTL Standard Next Day …"
select select "25032"
click select "Select CONESTOGA DFRM/STEP Economy TL Flatbed Intermodal LTL Standard Next Day …"
click input "text"
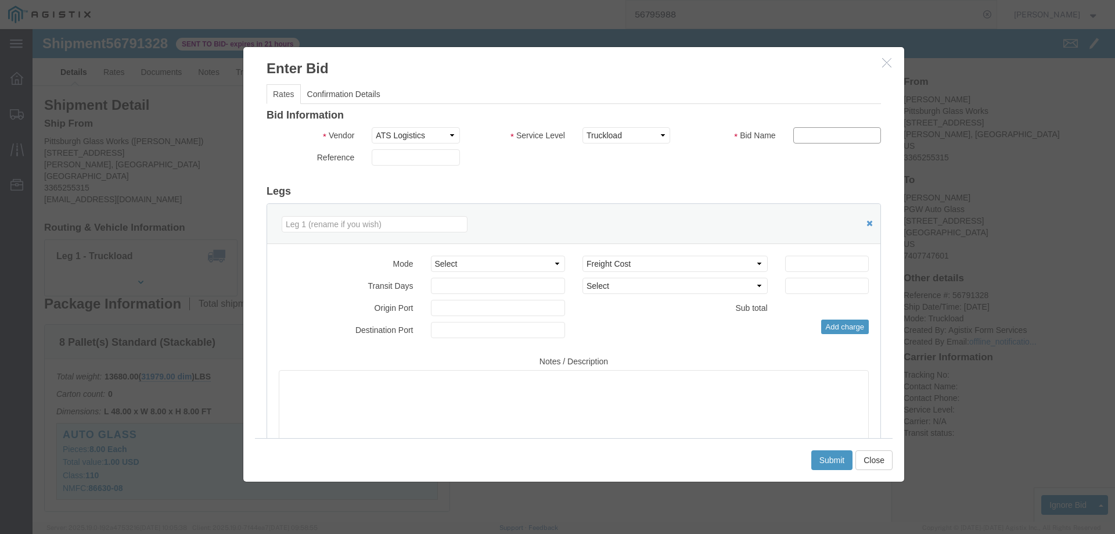
type input "ats"
click input "number"
type input "785"
click button "Submit"
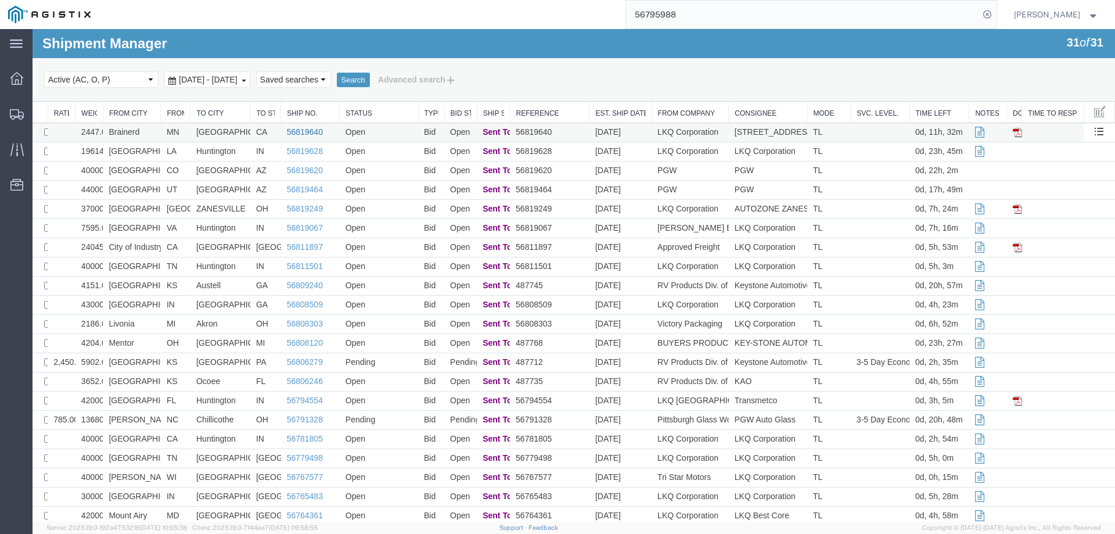
click at [305, 129] on link "56819640" at bounding box center [305, 131] width 36 height 9
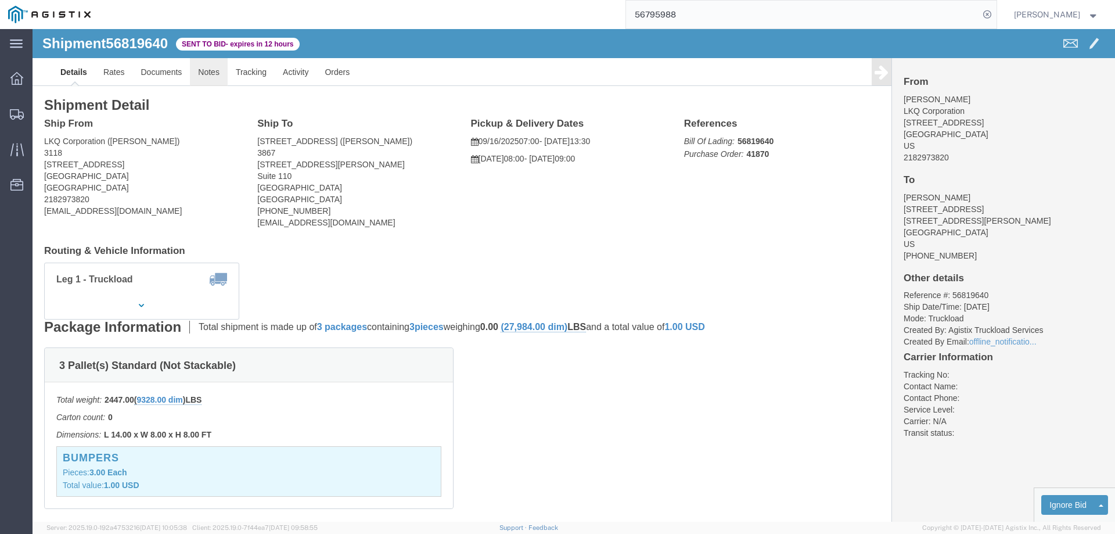
click link "Notes"
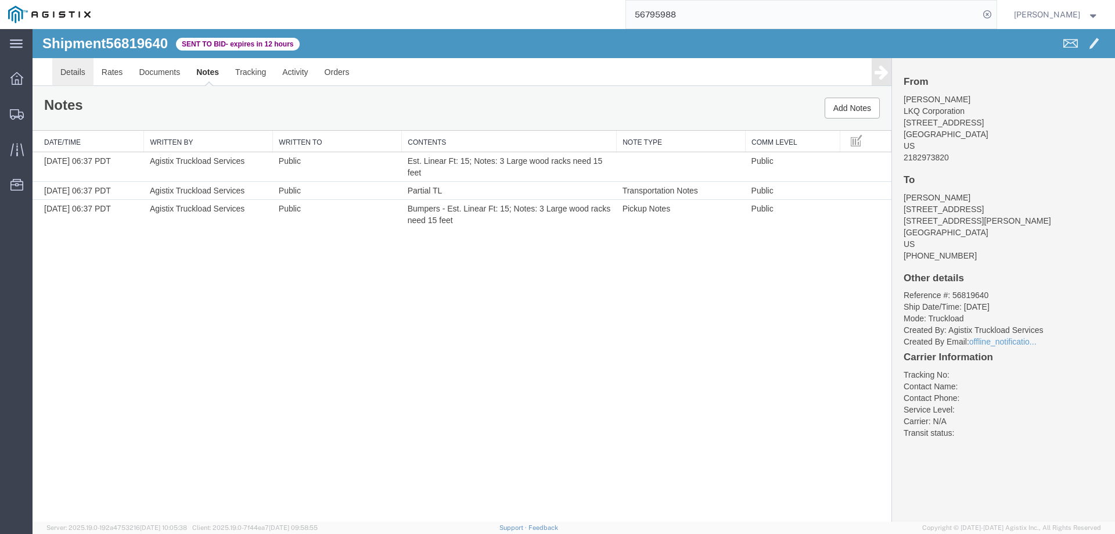
click at [66, 74] on link "Details" at bounding box center [72, 72] width 41 height 28
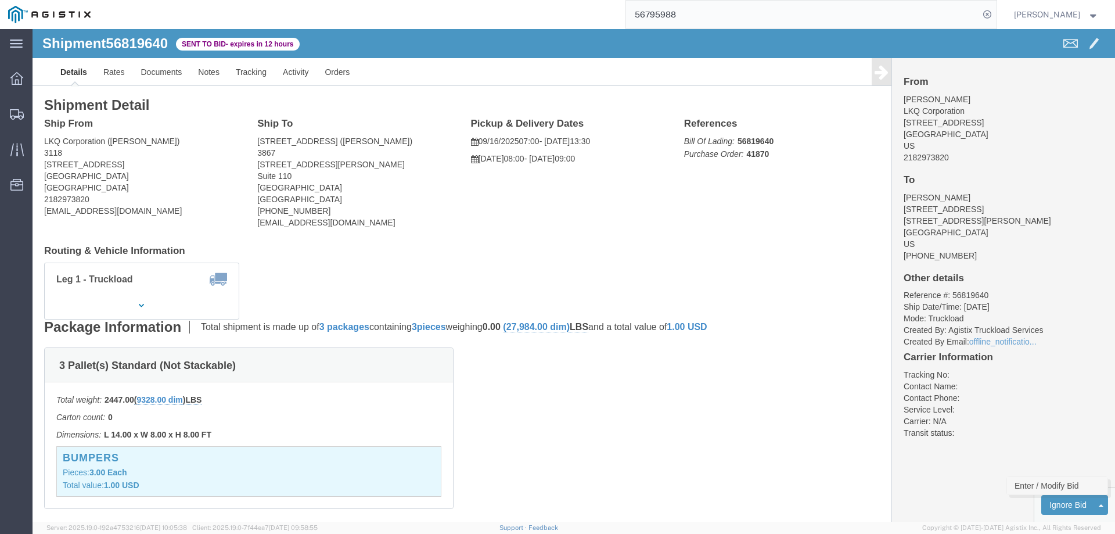
click link "Enter / Modify Bid"
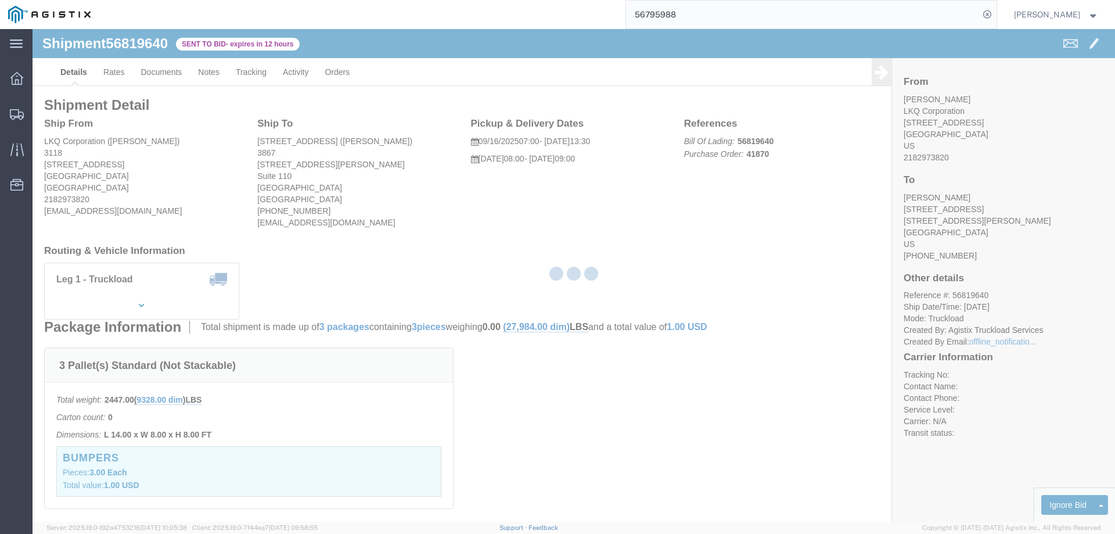
select select "146"
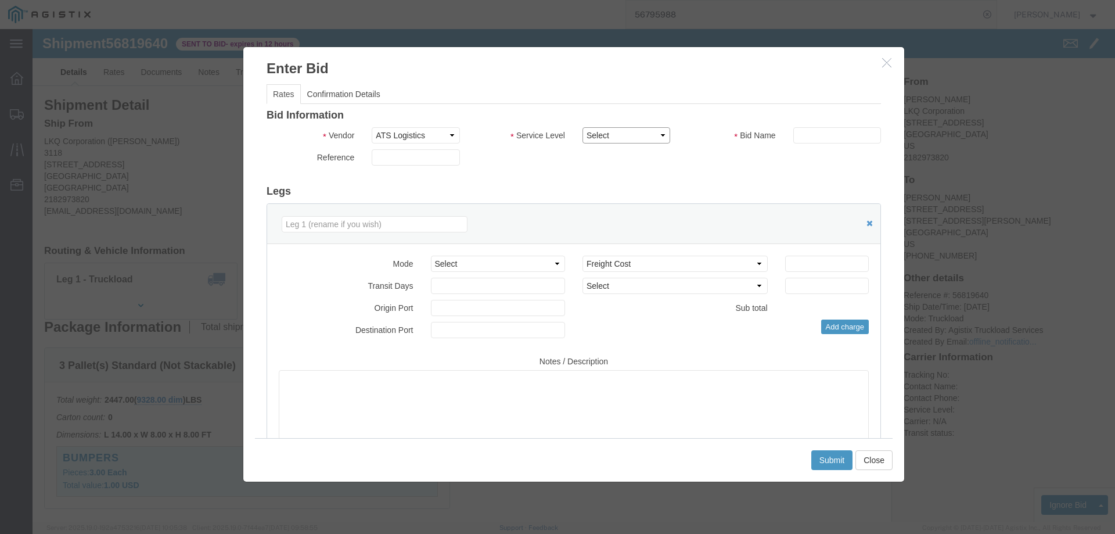
drag, startPoint x: 611, startPoint y: 107, endPoint x: 489, endPoint y: 139, distance: 126.6
click select "Select CONESTOGA DFRM/STEP Economy TL Flatbed Intermodal LTL Standard Next Day …"
select select "25032"
click select "Select CONESTOGA DFRM/STEP Economy TL Flatbed Intermodal LTL Standard Next Day …"
click input "text"
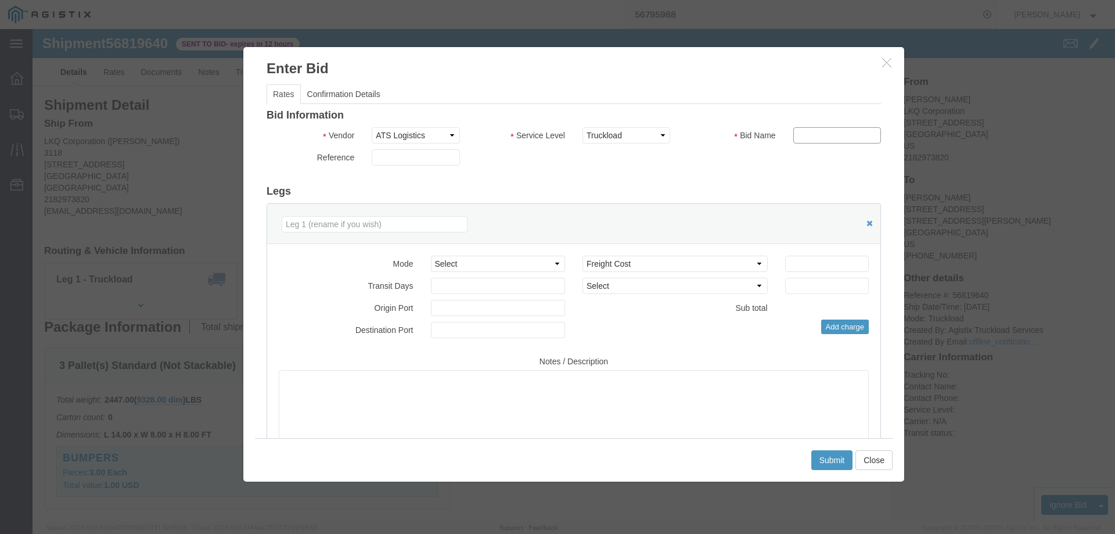
type input "ats"
click input "number"
type input "1900"
click button "Submit"
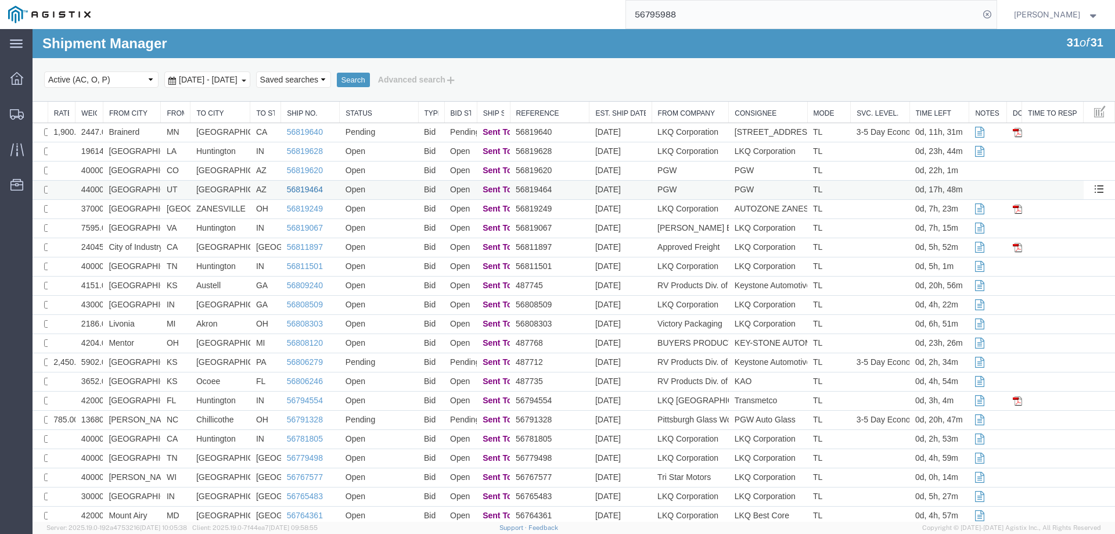
click at [300, 187] on link "56819464" at bounding box center [305, 189] width 36 height 9
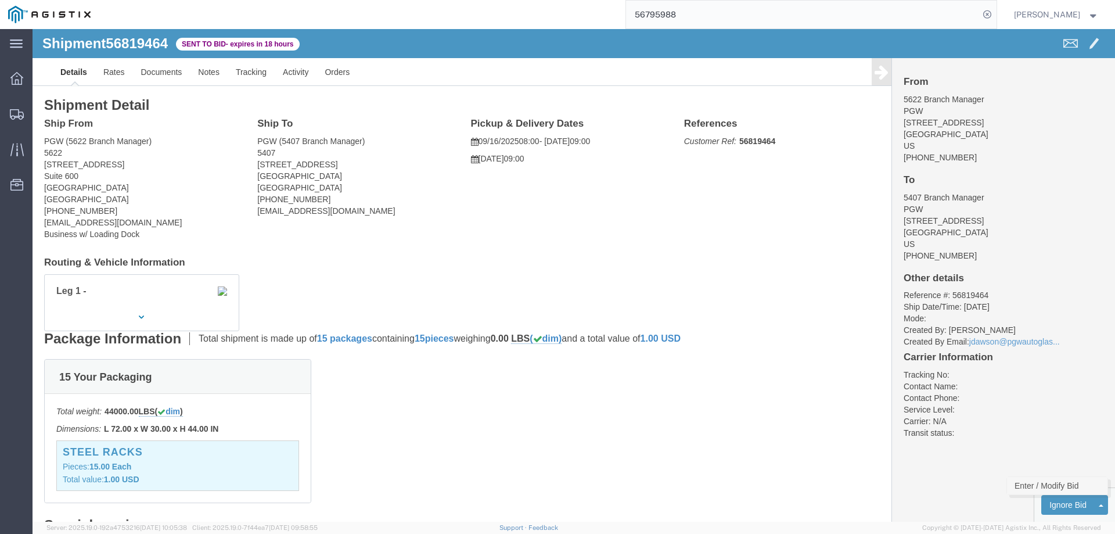
click link "Enter / Modify Bid"
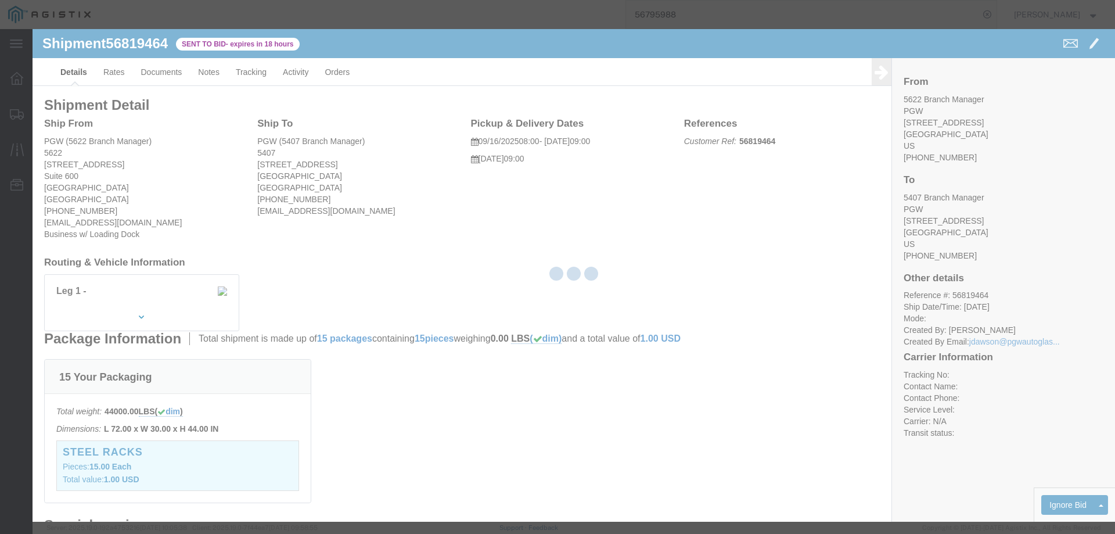
select select "146"
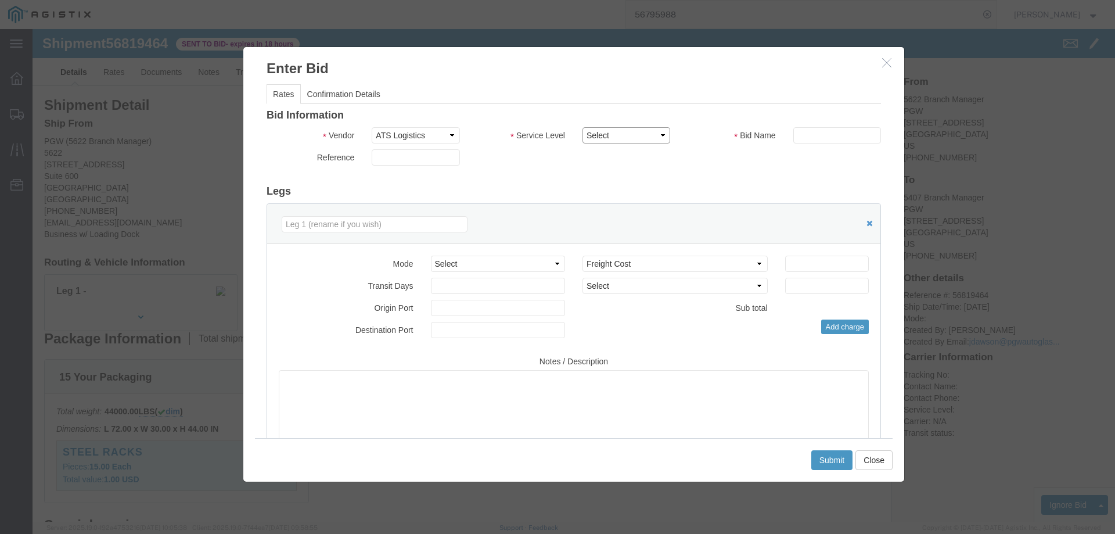
click select "Select CONESTOGA DFRM/STEP Economy TL Flatbed Intermodal LTL Standard Next Day …"
select select "25032"
click select "Select CONESTOGA DFRM/STEP Economy TL Flatbed Intermodal LTL Standard Next Day …"
click input "text"
type input "ats"
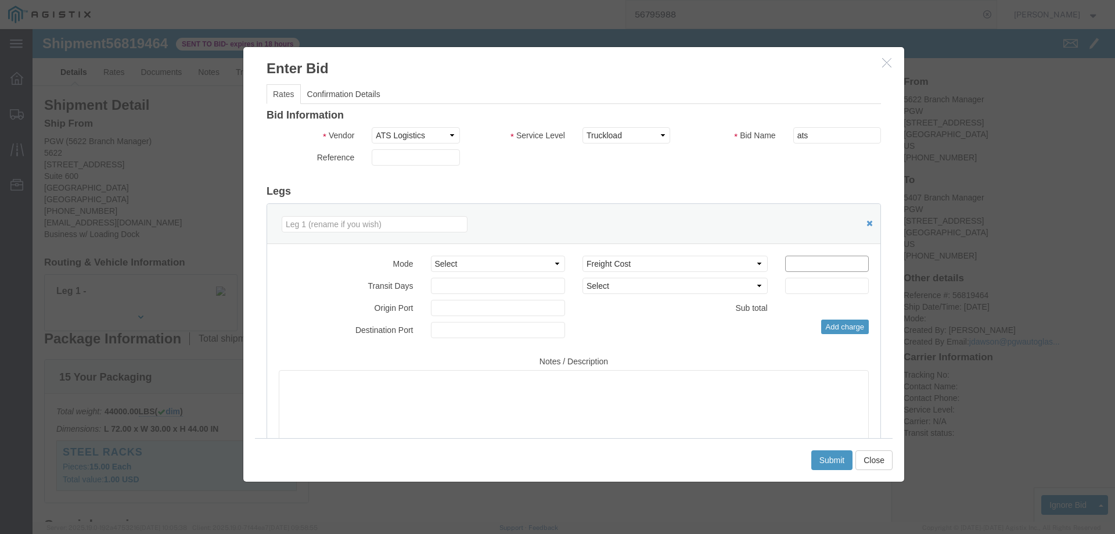
click input "number"
type input "1475"
click button "Submit"
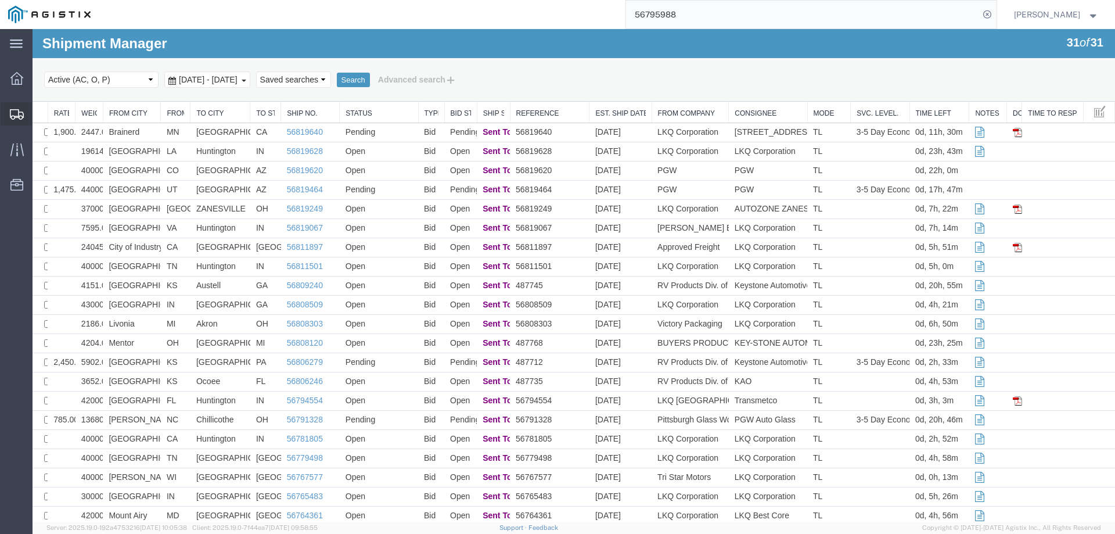
click at [14, 110] on icon at bounding box center [17, 114] width 14 height 10
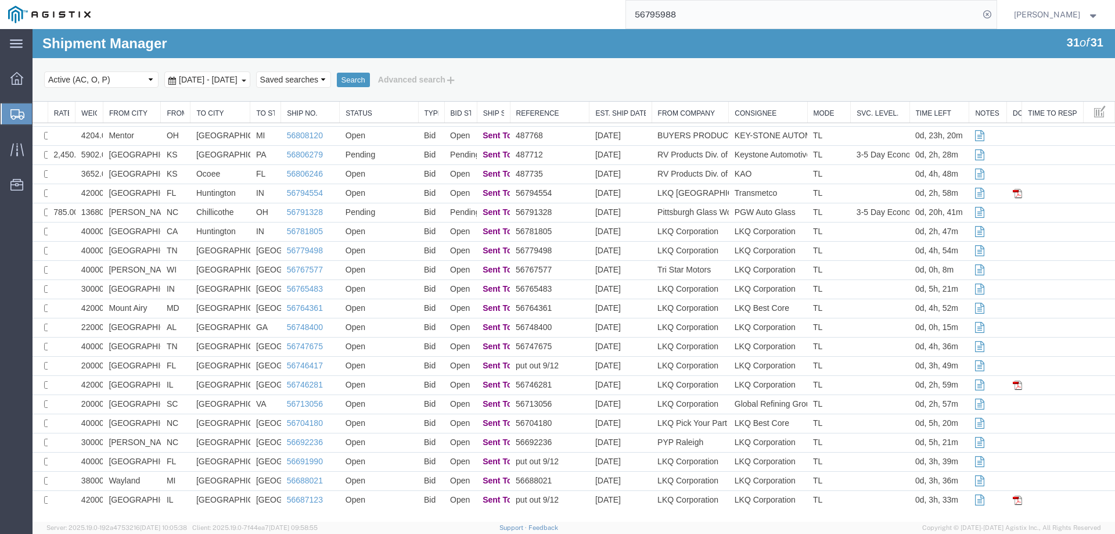
click at [619, 85] on div "Select status Active (AC, O, P) All Approved Awaiting Confirmation (AC) Booked …" at bounding box center [573, 80] width 1059 height 20
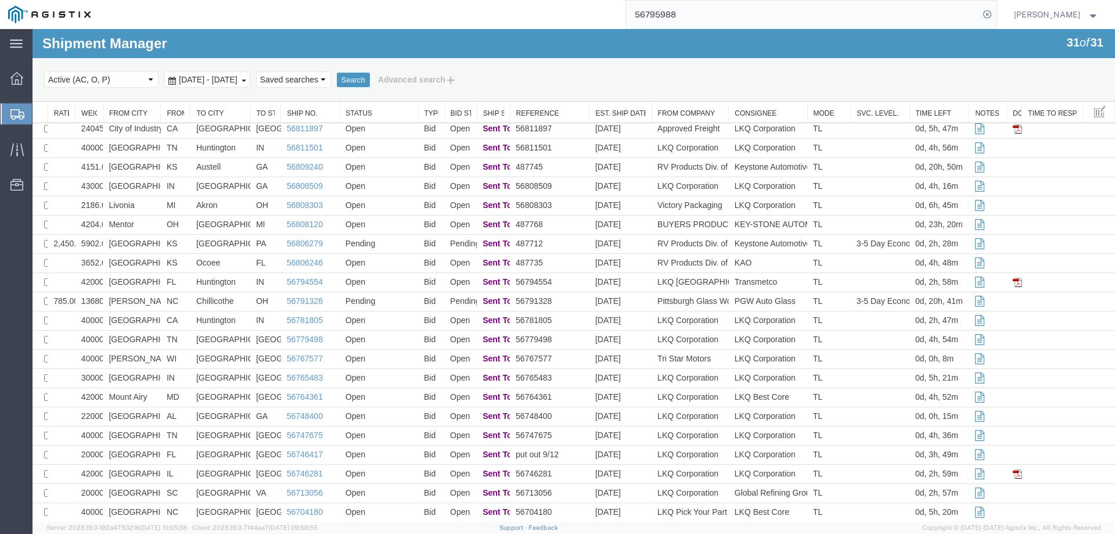
scroll to position [0, 0]
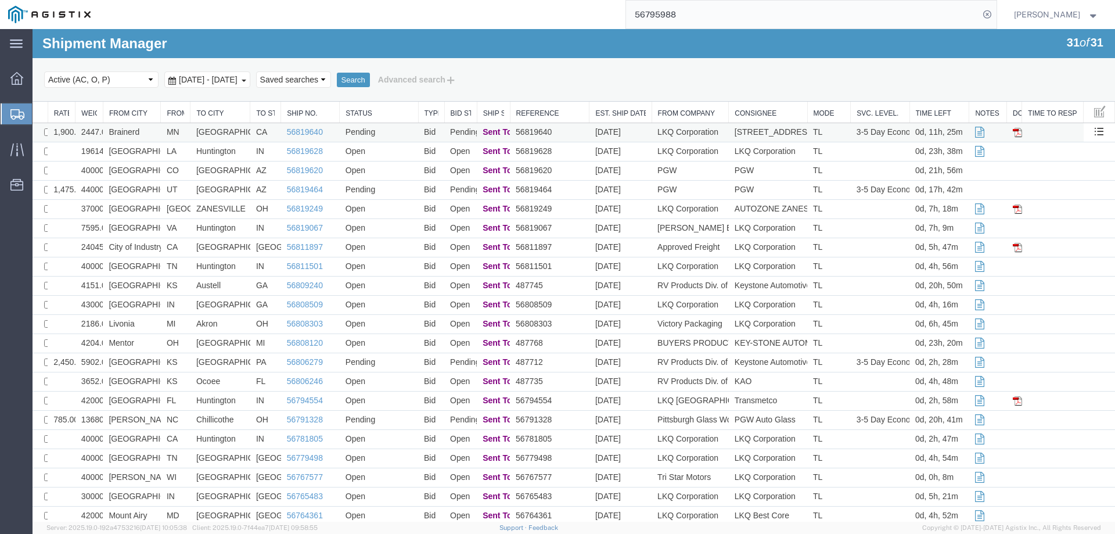
click at [150, 131] on td "Brainerd" at bounding box center [132, 132] width 58 height 19
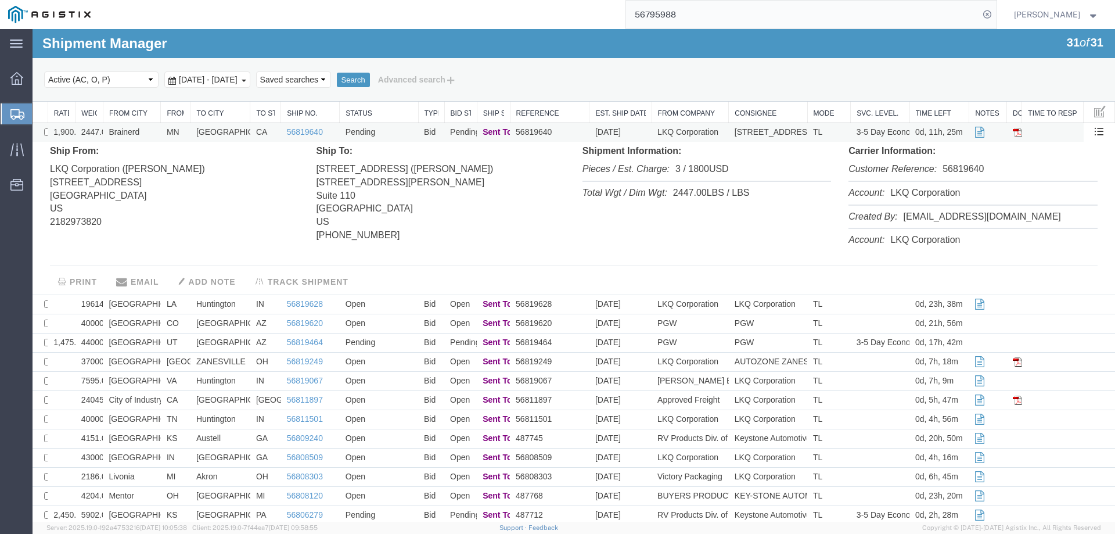
click at [150, 131] on td "Brainerd" at bounding box center [132, 132] width 58 height 19
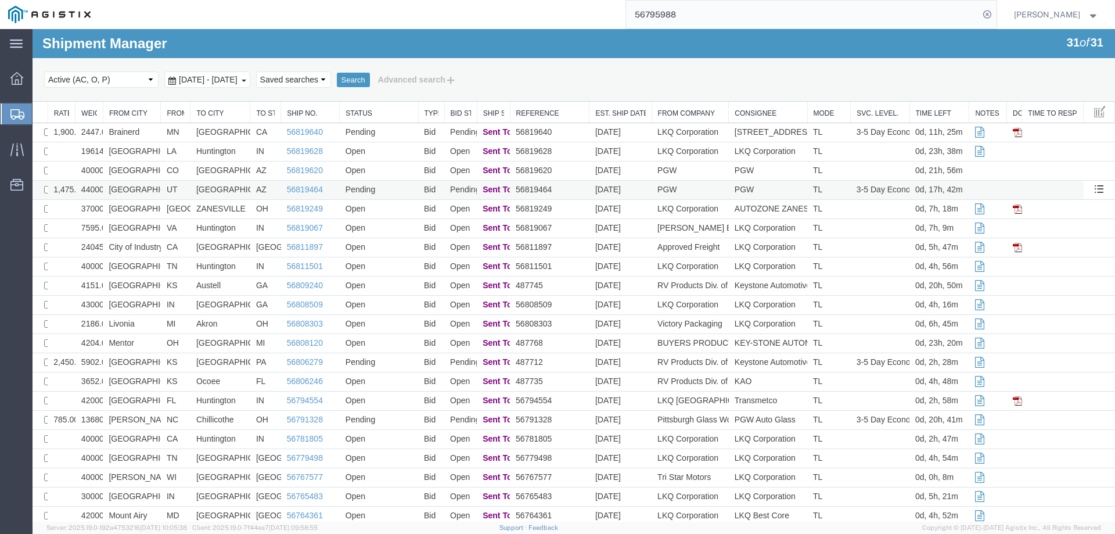
click at [164, 189] on td "UT" at bounding box center [176, 190] width 30 height 19
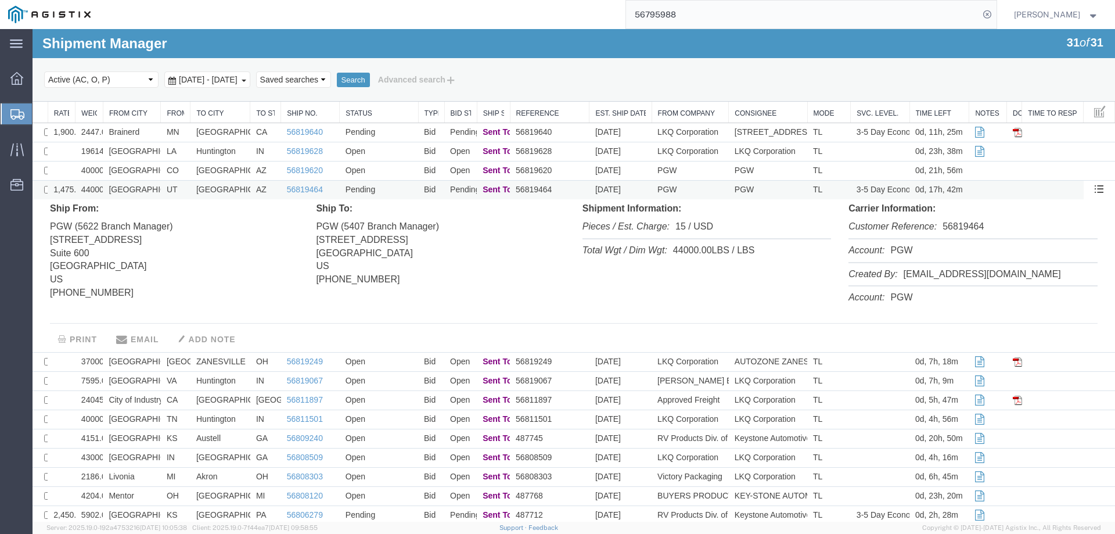
click at [164, 189] on td "UT" at bounding box center [176, 190] width 30 height 19
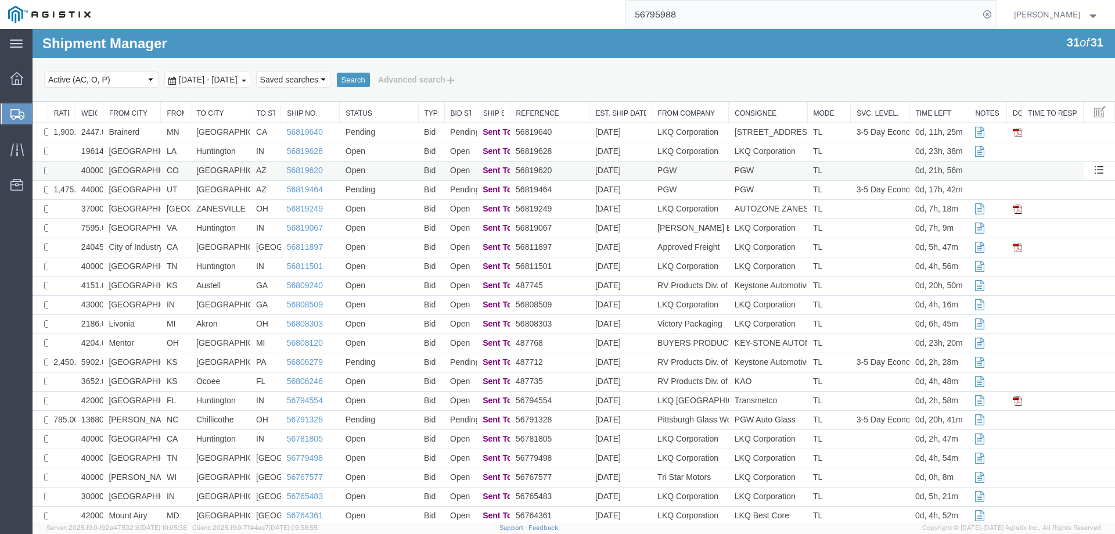
click at [161, 170] on td "CO" at bounding box center [176, 170] width 30 height 19
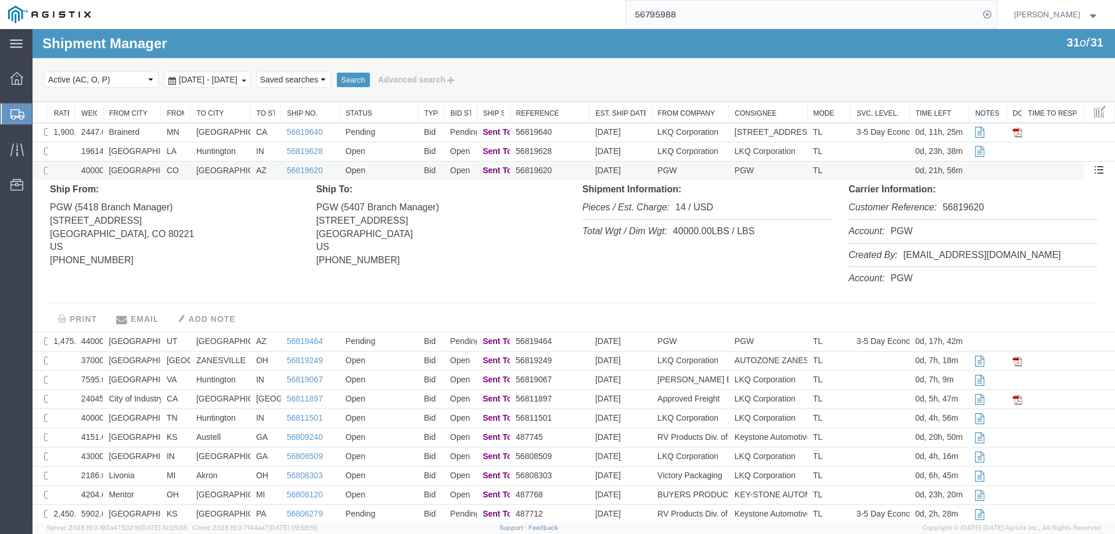
click at [161, 170] on td "CO" at bounding box center [176, 170] width 30 height 19
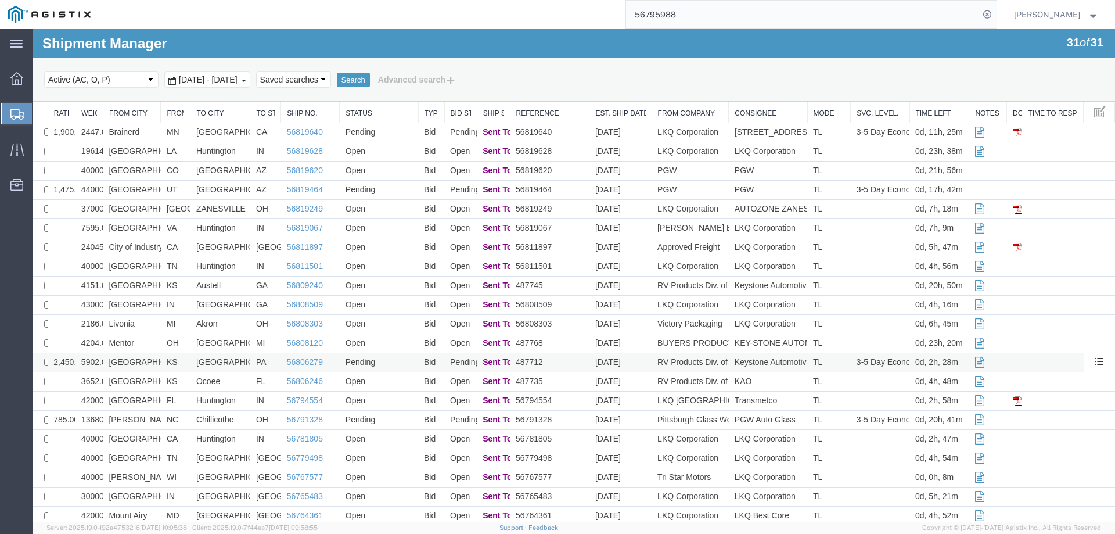
click at [161, 358] on td "KS" at bounding box center [176, 362] width 30 height 19
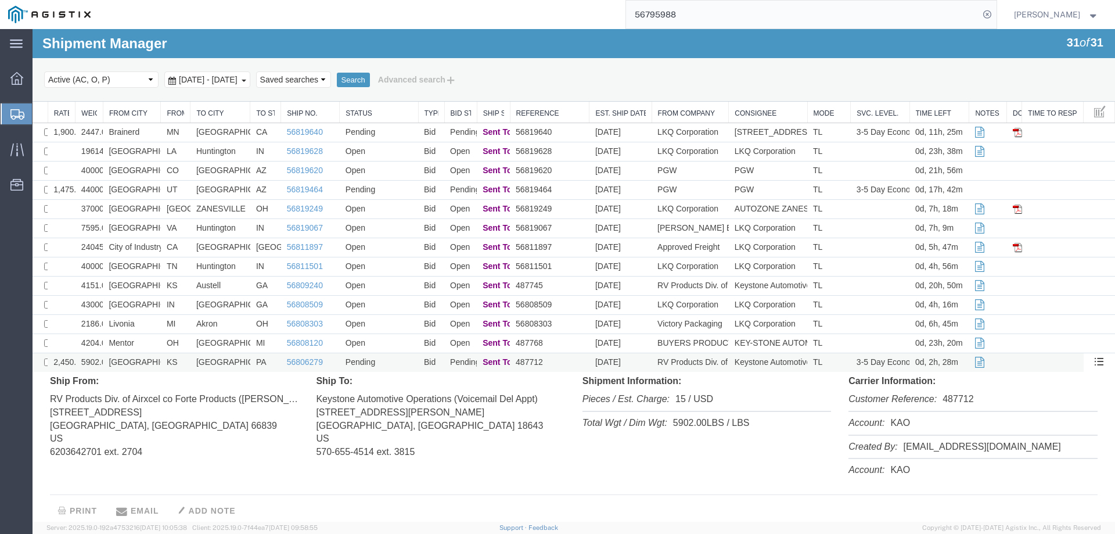
click at [161, 358] on td "KS" at bounding box center [176, 362] width 30 height 19
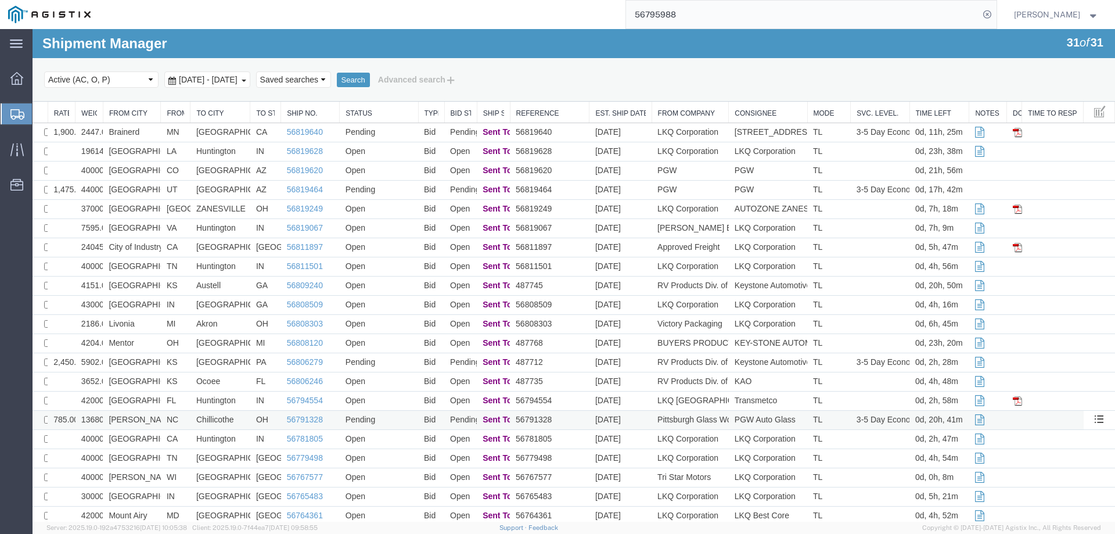
click at [150, 420] on td "[PERSON_NAME]" at bounding box center [132, 419] width 58 height 19
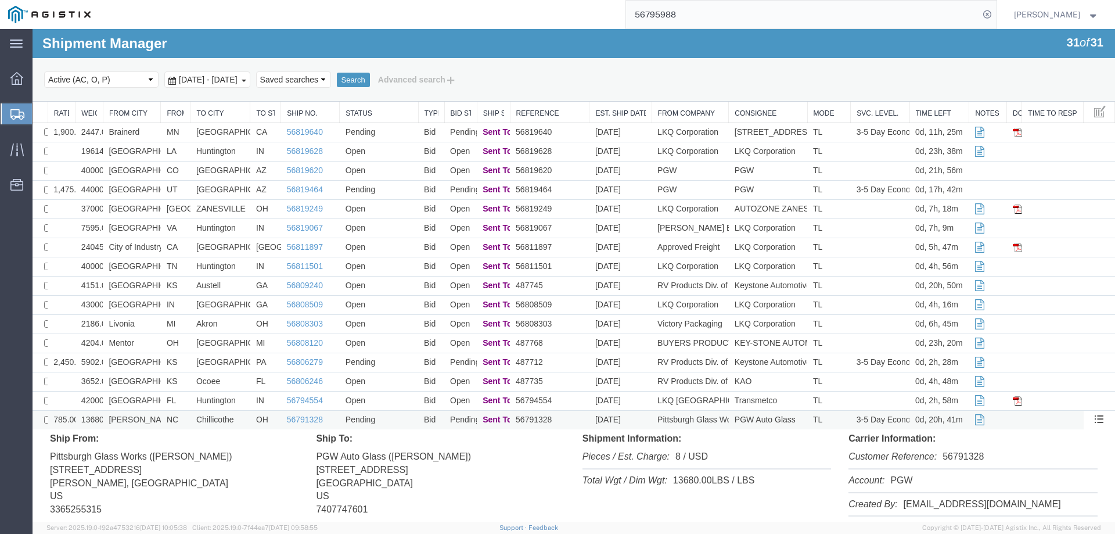
click at [150, 420] on td "[PERSON_NAME]" at bounding box center [132, 419] width 58 height 19
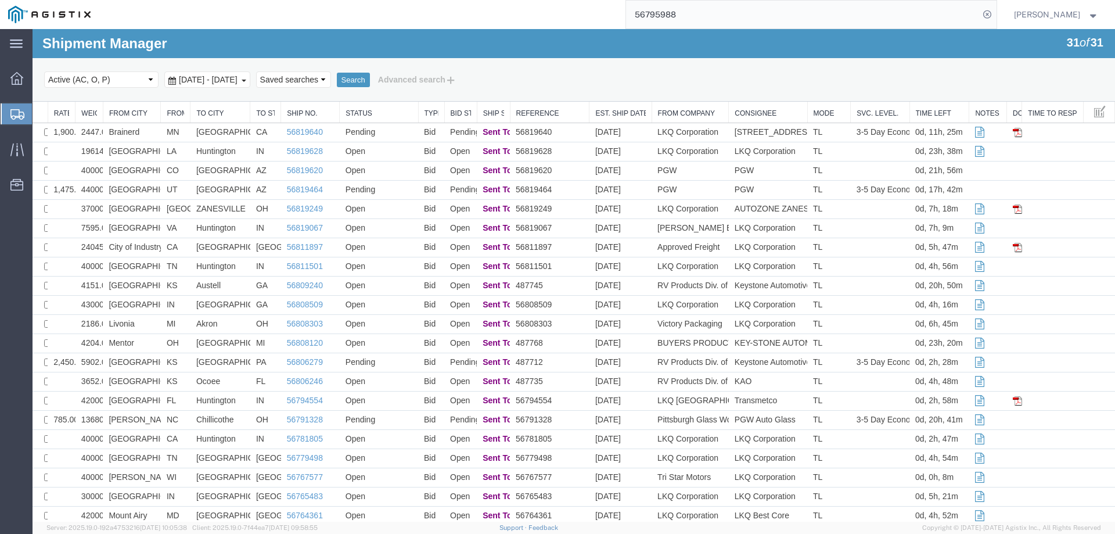
click at [12, 109] on icon at bounding box center [17, 114] width 14 height 10
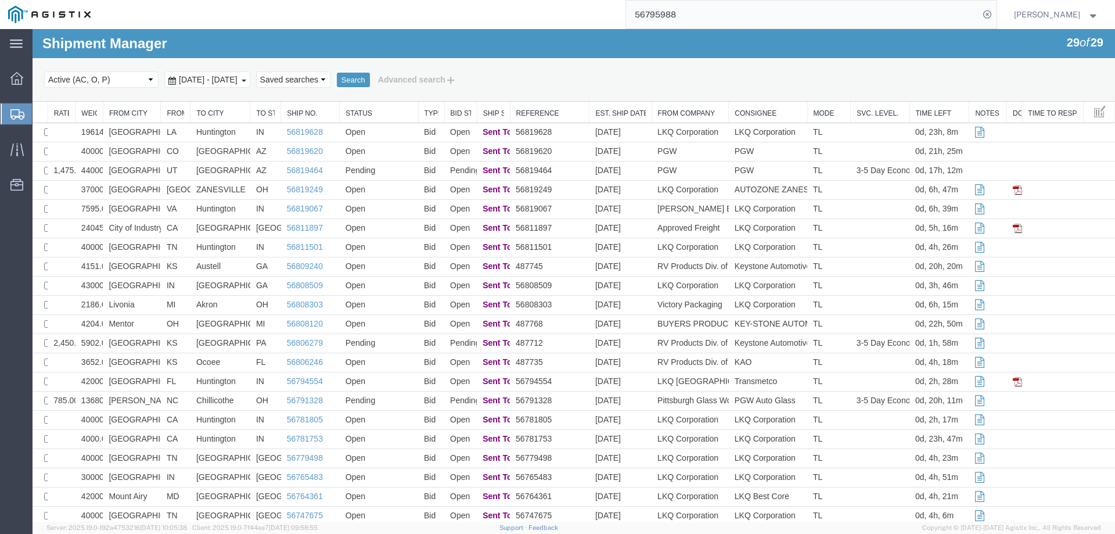
click at [16, 114] on icon at bounding box center [17, 114] width 14 height 10
drag, startPoint x: 787, startPoint y: 74, endPoint x: 753, endPoint y: 37, distance: 50.1
click at [787, 74] on div "Select status Active (AC, O, P) All Approved Awaiting Confirmation (AC) Booked …" at bounding box center [573, 80] width 1059 height 20
click at [8, 112] on div at bounding box center [17, 113] width 33 height 21
click at [10, 115] on icon at bounding box center [17, 114] width 14 height 10
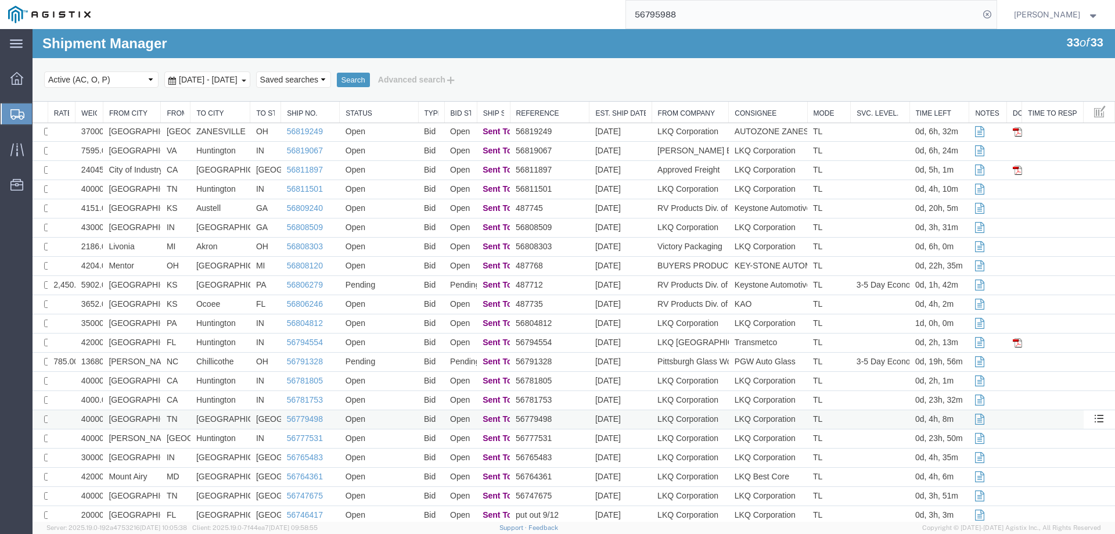
scroll to position [246, 0]
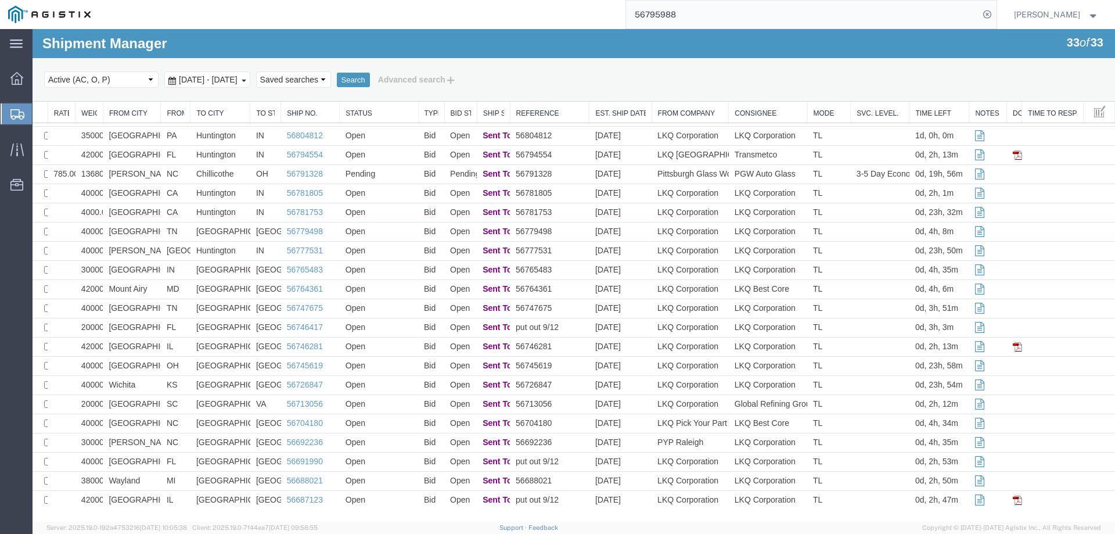
click at [16, 112] on icon at bounding box center [17, 114] width 14 height 10
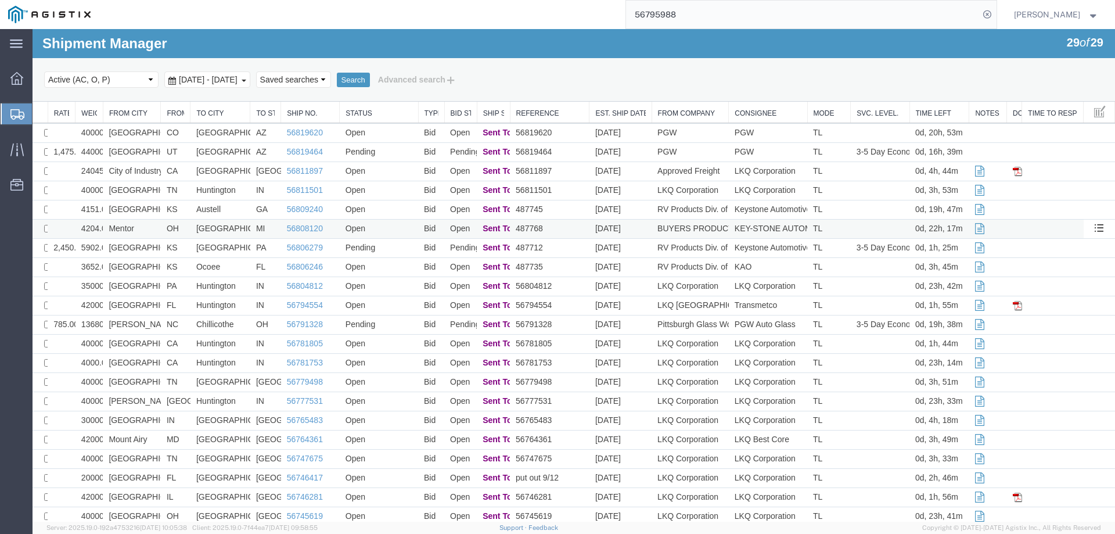
scroll to position [0, 0]
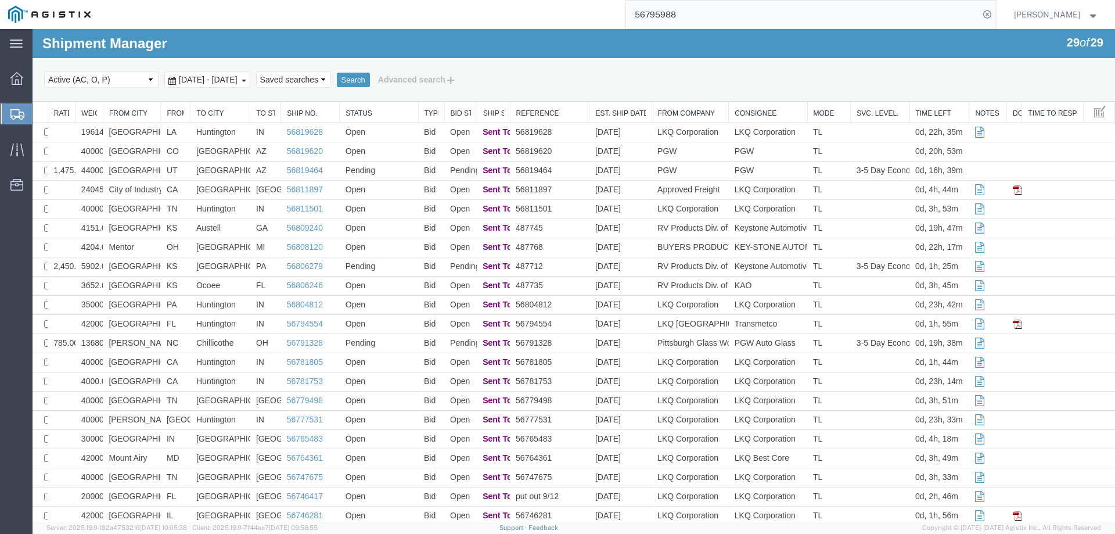
click at [13, 111] on icon at bounding box center [17, 114] width 14 height 10
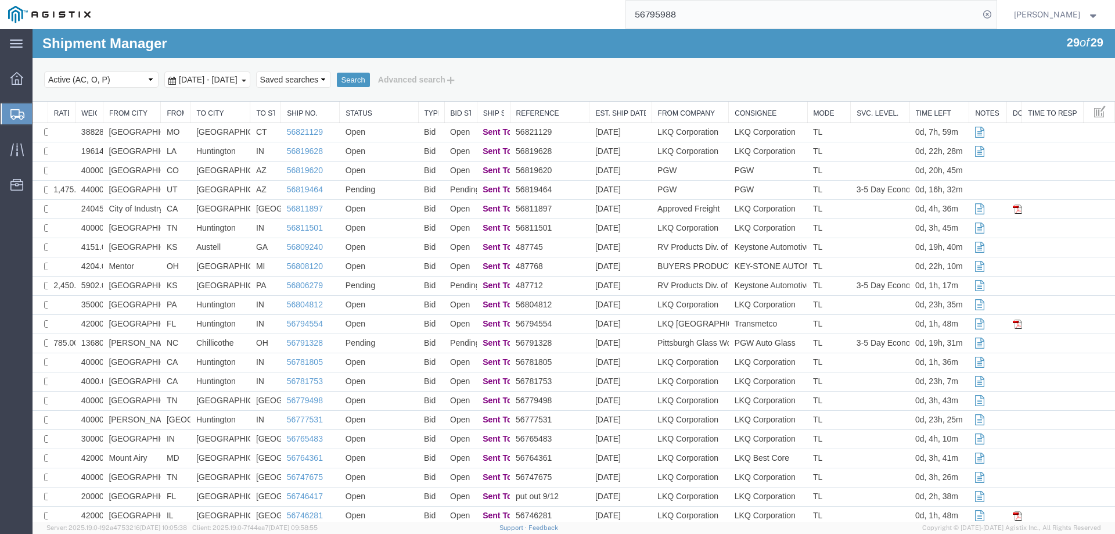
click at [9, 110] on div at bounding box center [17, 113] width 33 height 21
click at [295, 189] on link "56819464" at bounding box center [305, 189] width 36 height 9
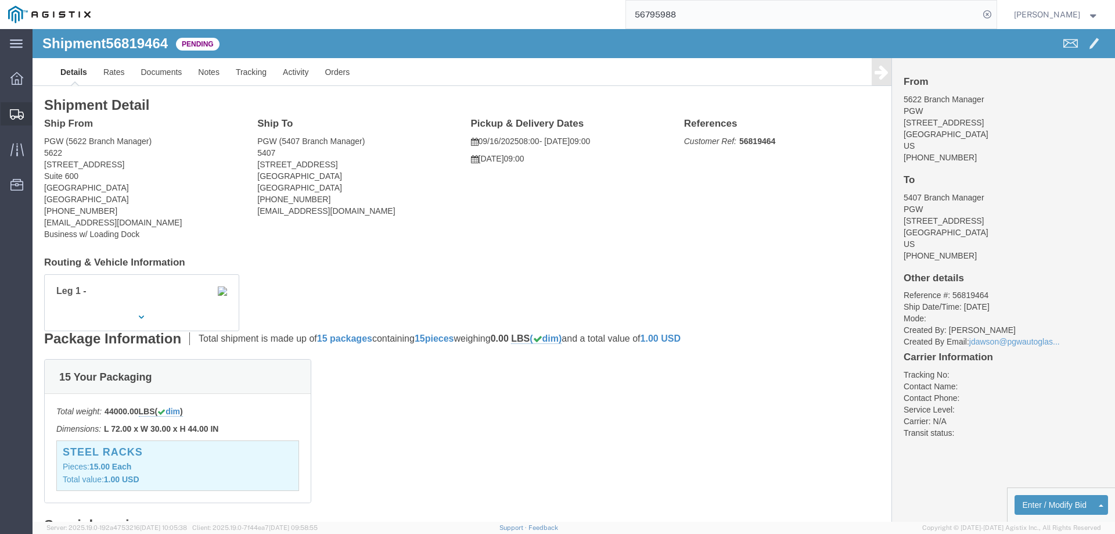
click at [16, 113] on icon at bounding box center [17, 114] width 14 height 10
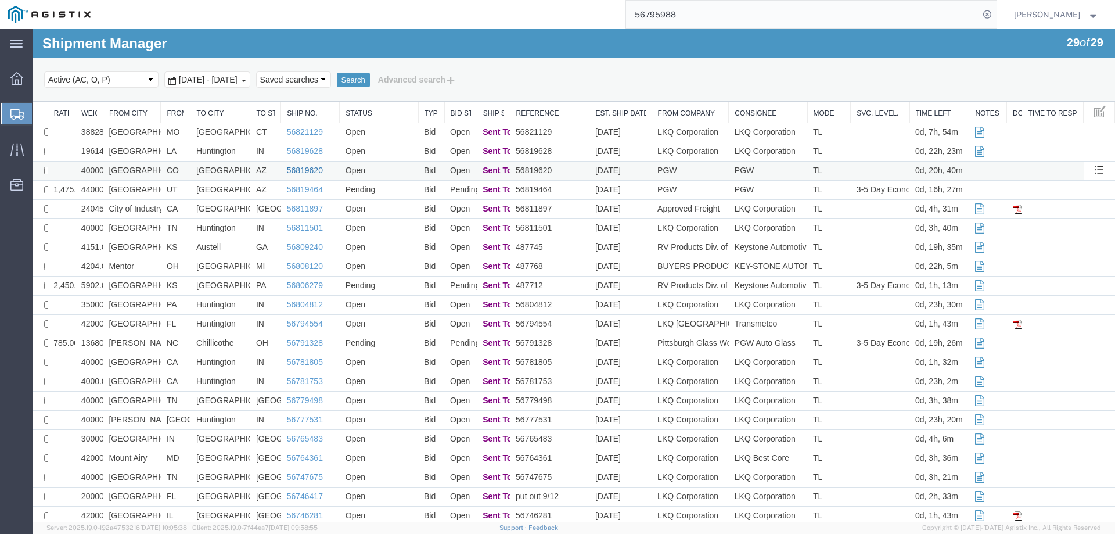
click at [298, 170] on link "56819620" at bounding box center [305, 169] width 36 height 9
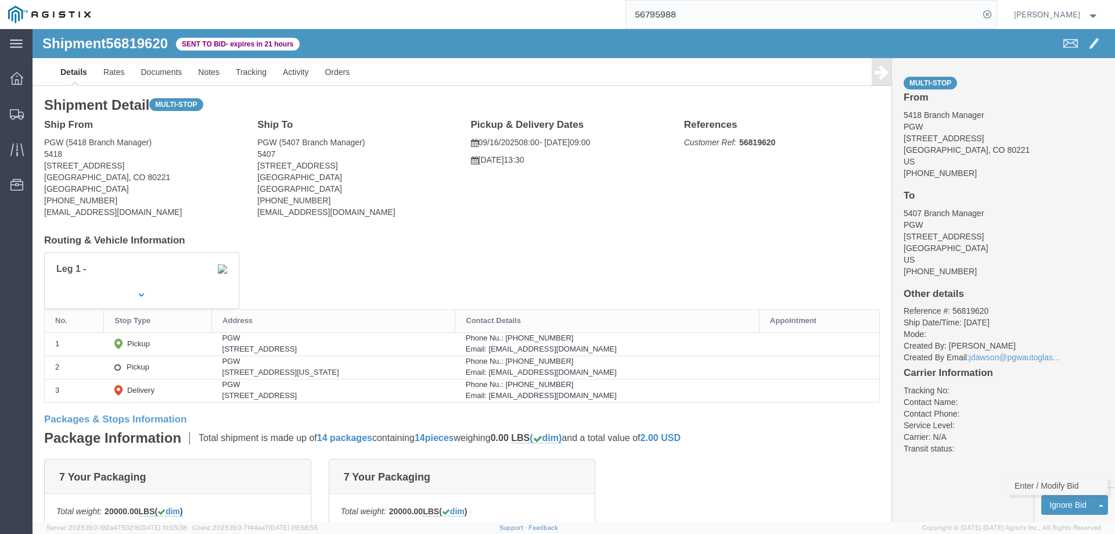
click link "Enter / Modify Bid"
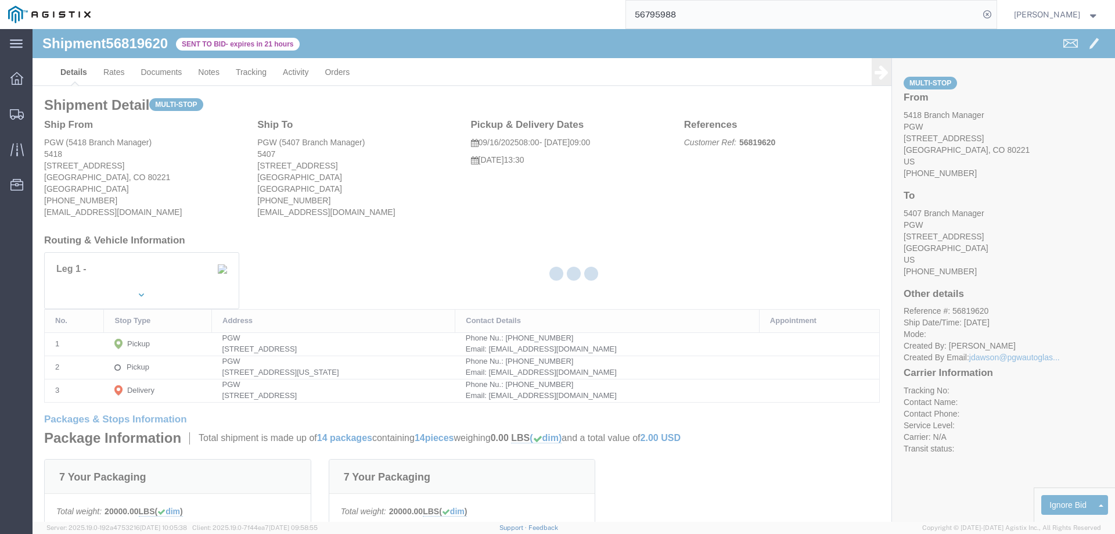
select select "146"
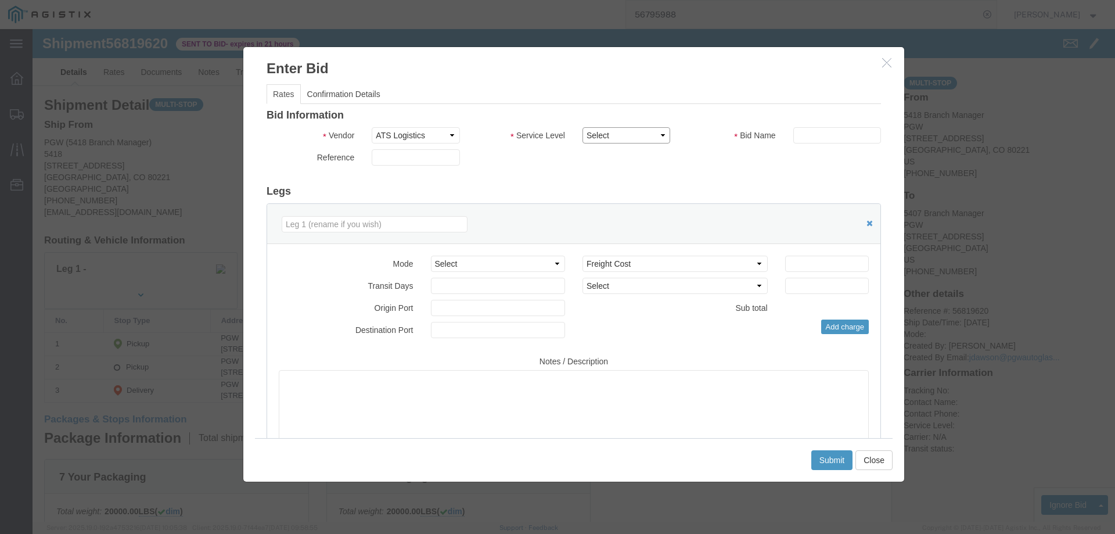
drag, startPoint x: 562, startPoint y: 106, endPoint x: 556, endPoint y: 112, distance: 8.2
click select "Select CONESTOGA DFRM/STEP Economy TL Flatbed Intermodal LTL Standard Next Day …"
select select "25032"
click select "Select CONESTOGA DFRM/STEP Economy TL Flatbed Intermodal LTL Standard Next Day …"
click input "text"
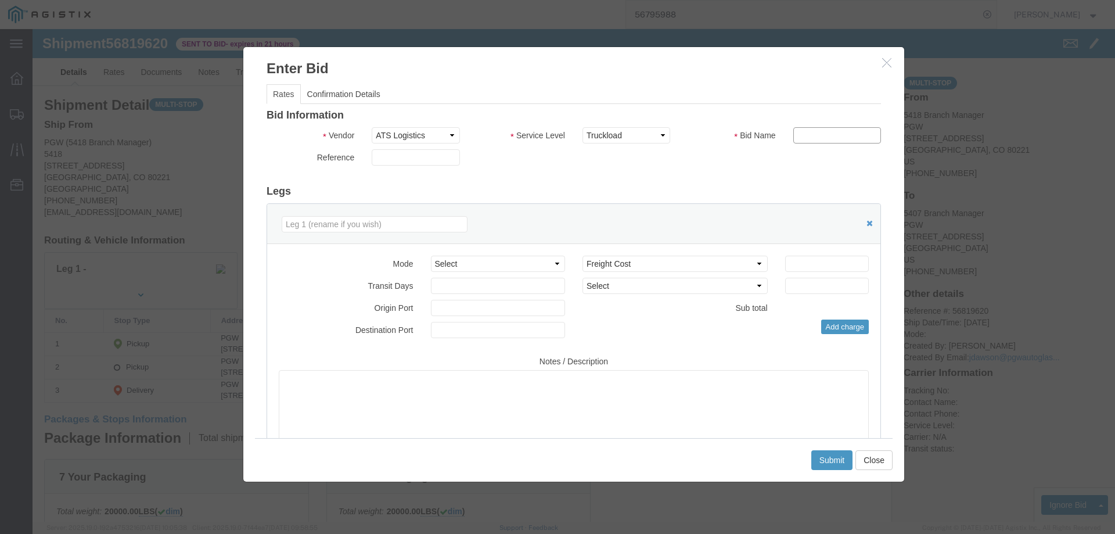
type input "ats"
click input "number"
type input "1625"
click button "Submit"
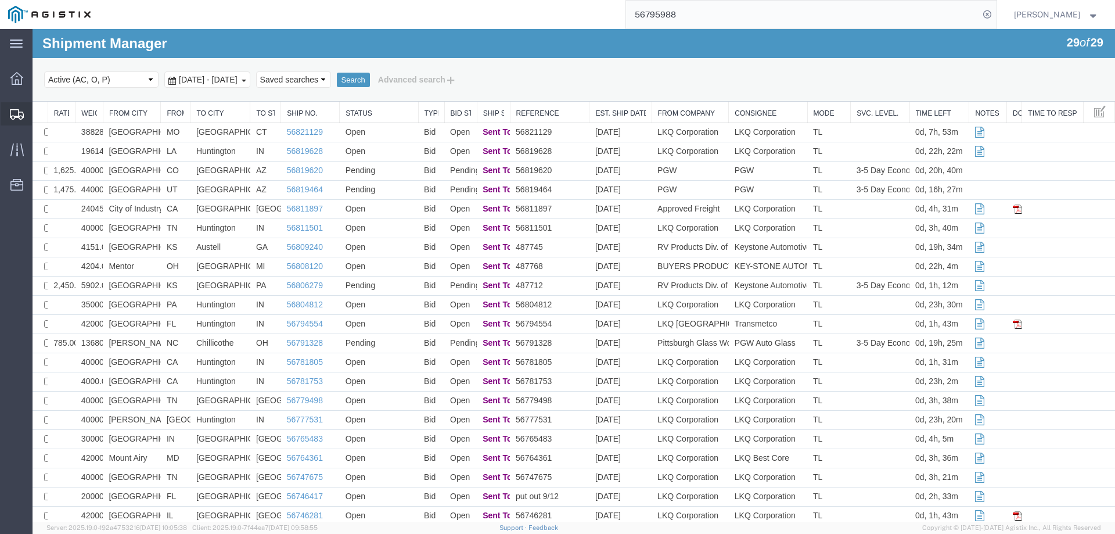
click at [21, 107] on div at bounding box center [17, 113] width 33 height 23
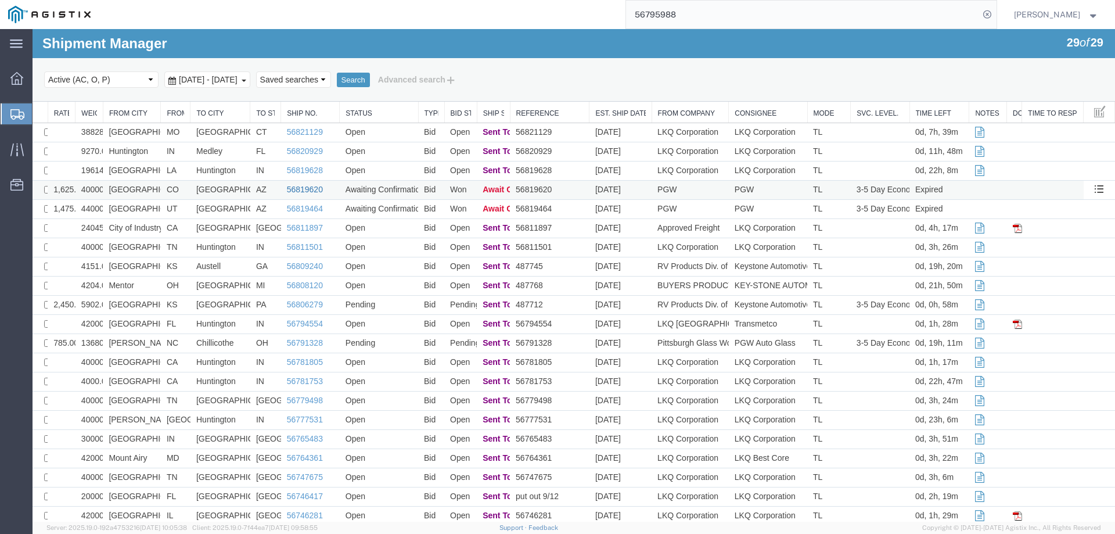
click at [290, 188] on link "56819620" at bounding box center [305, 189] width 36 height 9
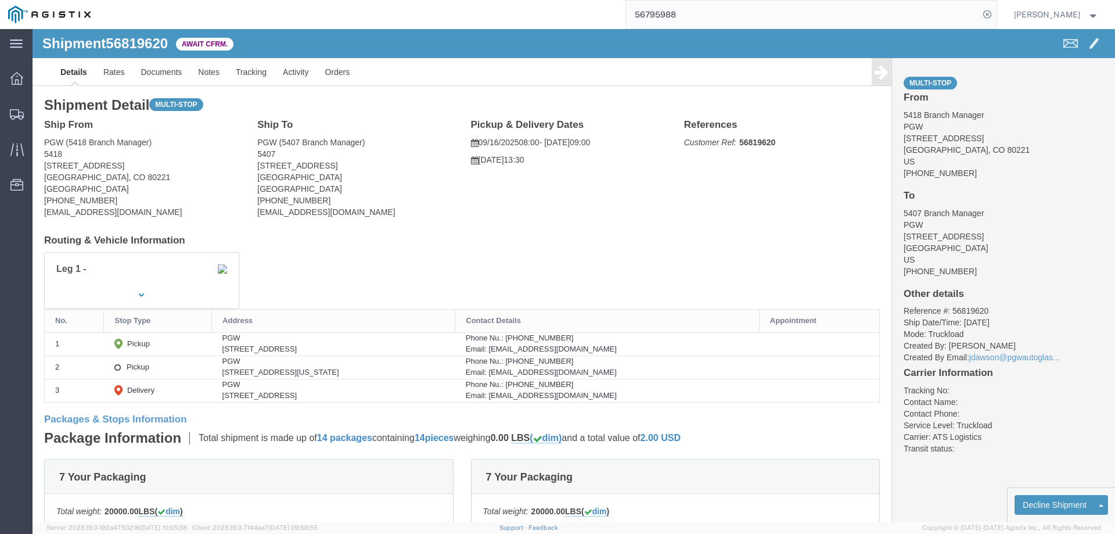
click b "56819620"
drag, startPoint x: 721, startPoint y: 115, endPoint x: 708, endPoint y: 109, distance: 14.6
click b "56819620"
click link "Confirm"
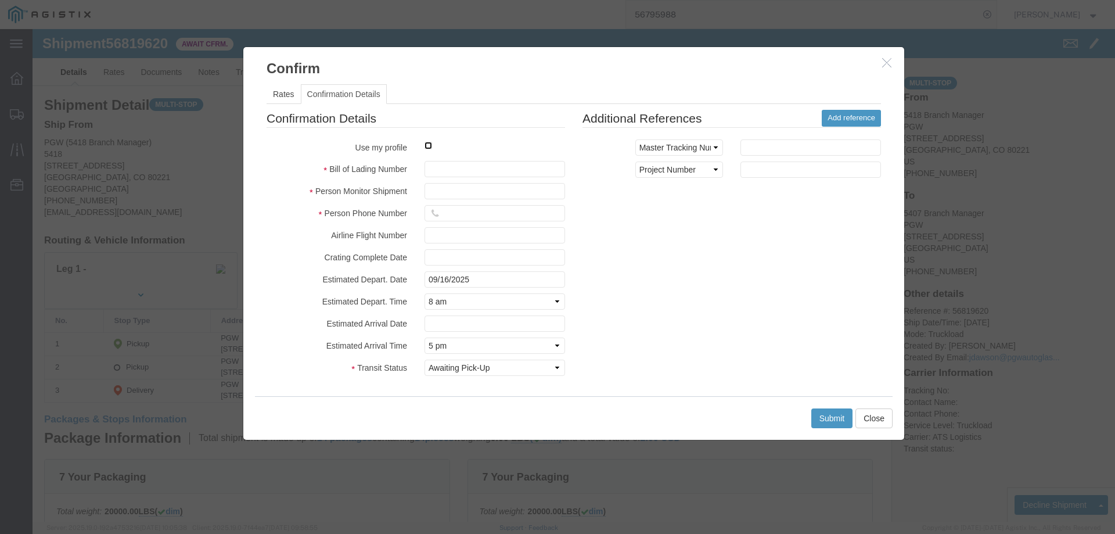
click input "checkbox"
checkbox input "true"
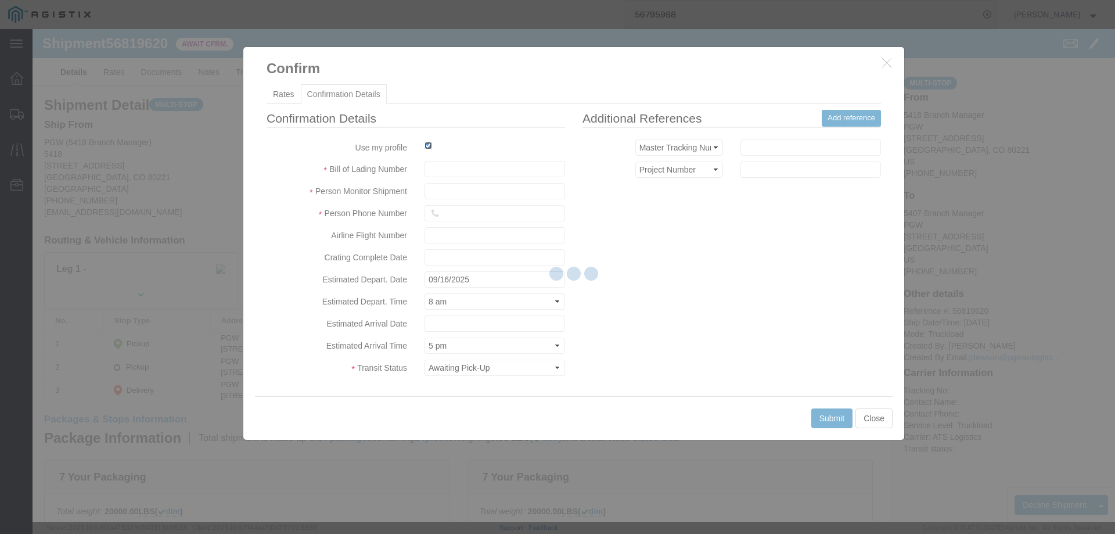
type input "[PERSON_NAME]"
type input "3204977237"
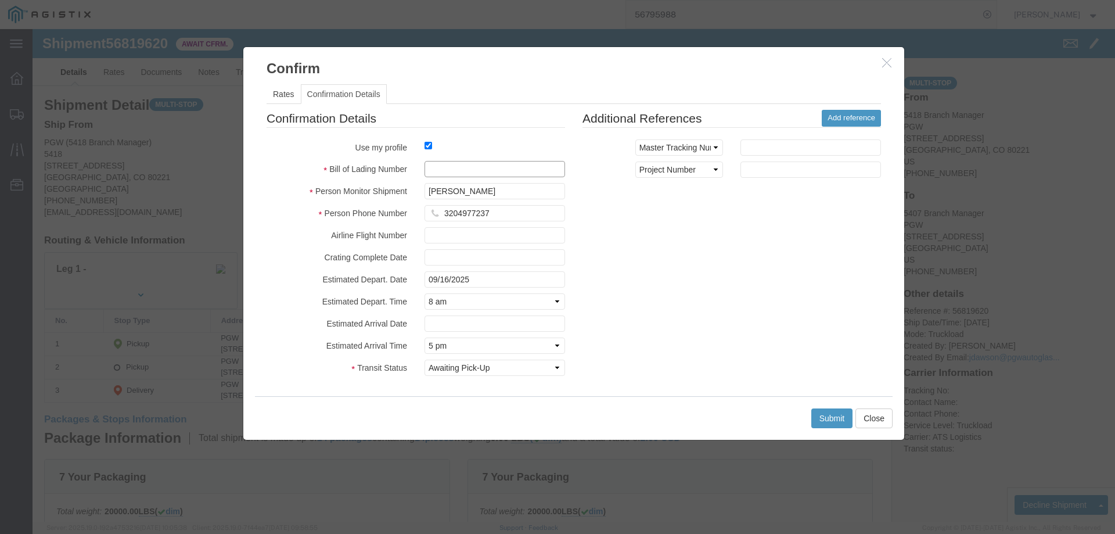
click input "text"
paste input "56819620"
type input "56819620"
click button "Submit"
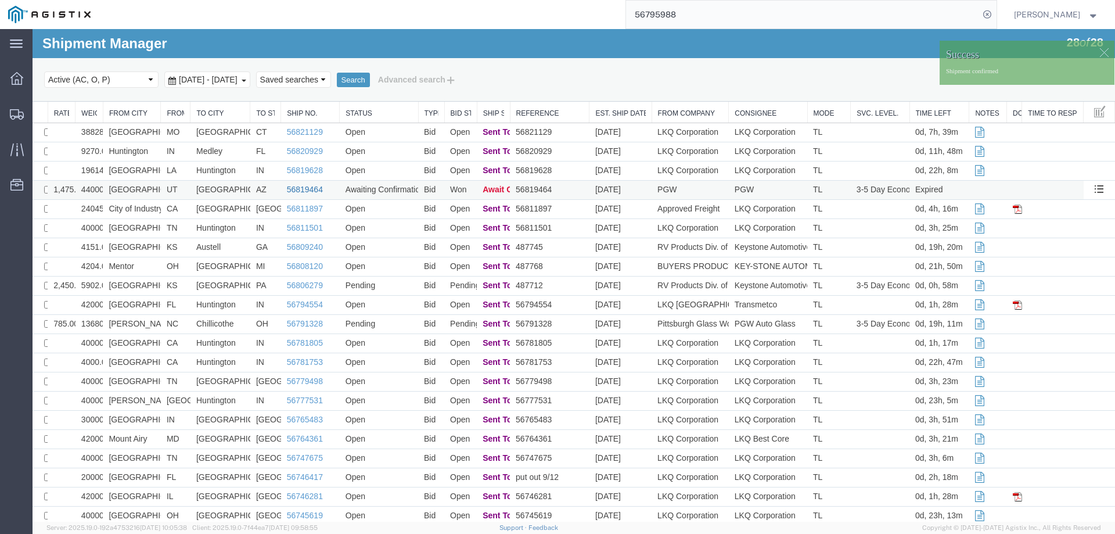
click at [298, 189] on link "56819464" at bounding box center [305, 189] width 36 height 9
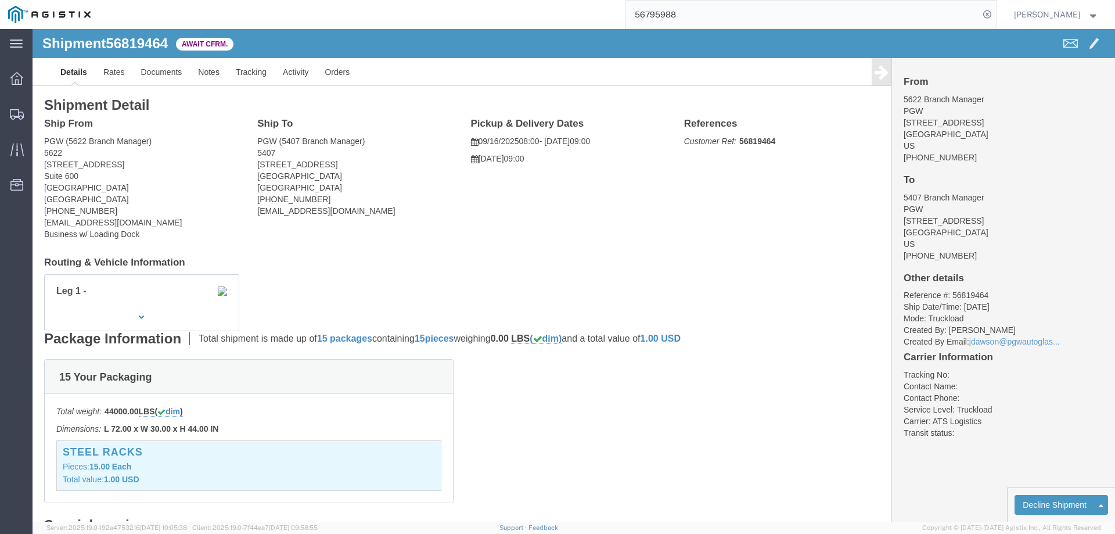
click b "56819464"
click link "Confirm"
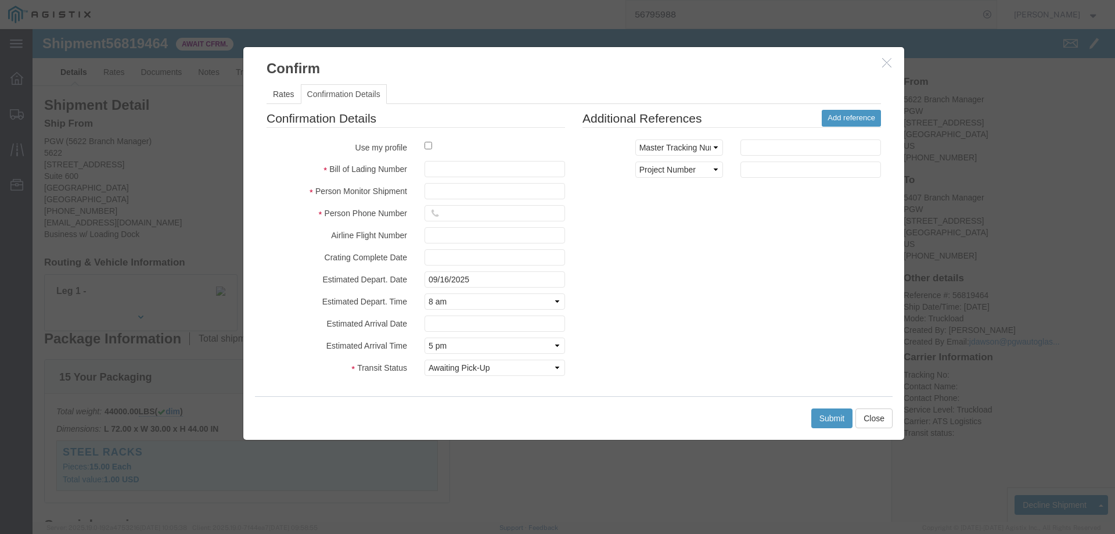
click div
click input "checkbox"
checkbox input "true"
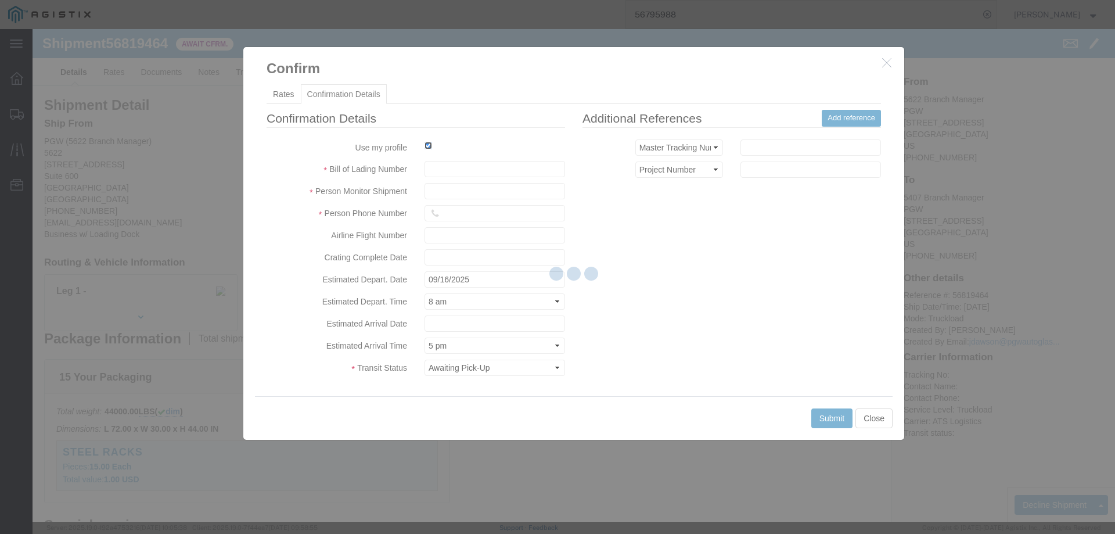
type input "[PERSON_NAME]"
type input "3204977237"
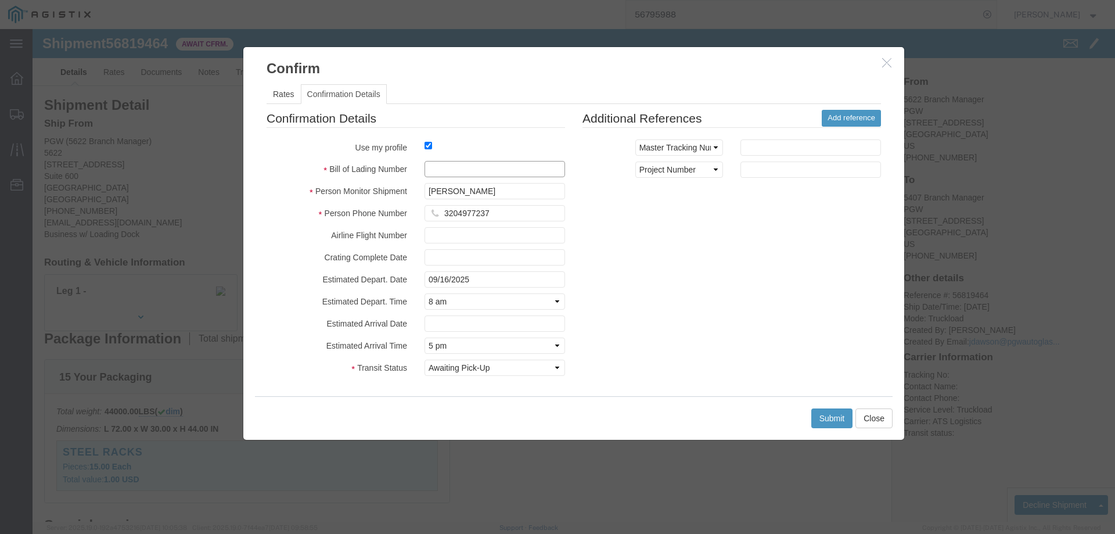
click input "text"
paste input "56819464"
type input "56819464"
click button "Submit"
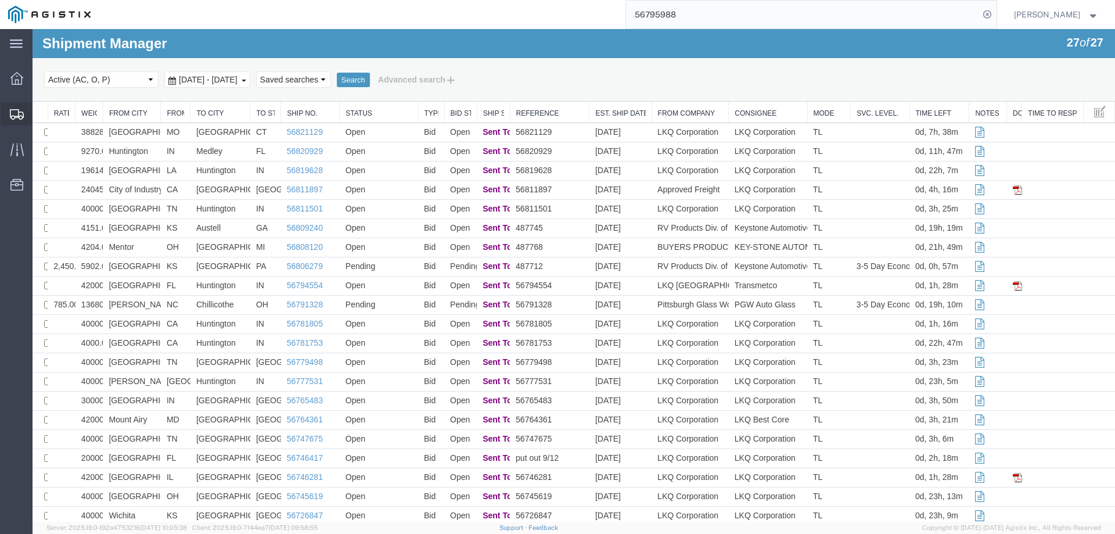
click at [23, 117] on icon at bounding box center [17, 114] width 14 height 10
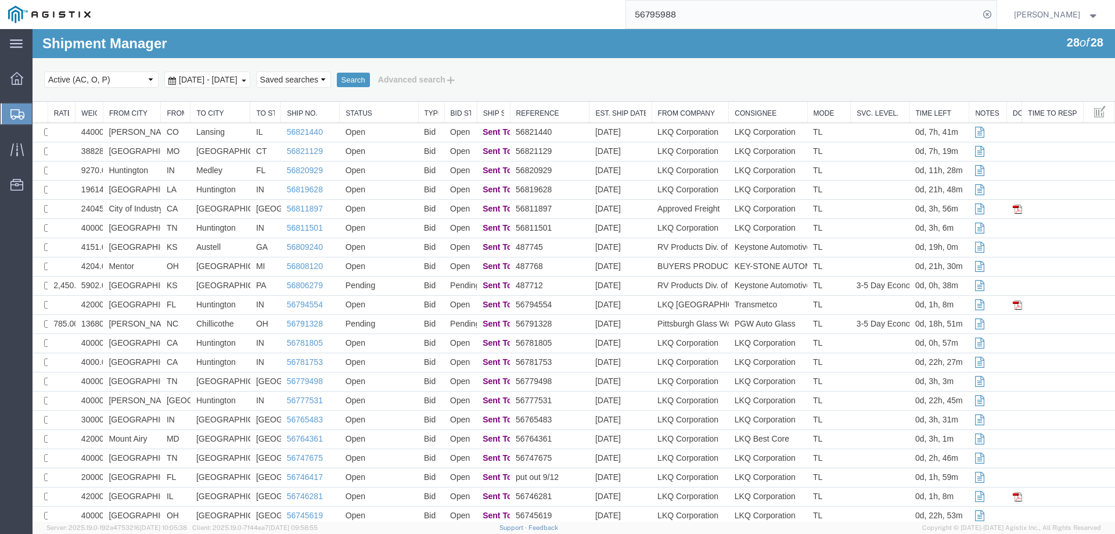
click at [16, 113] on icon at bounding box center [17, 114] width 14 height 10
click at [237, 248] on td "Austell" at bounding box center [220, 247] width 60 height 19
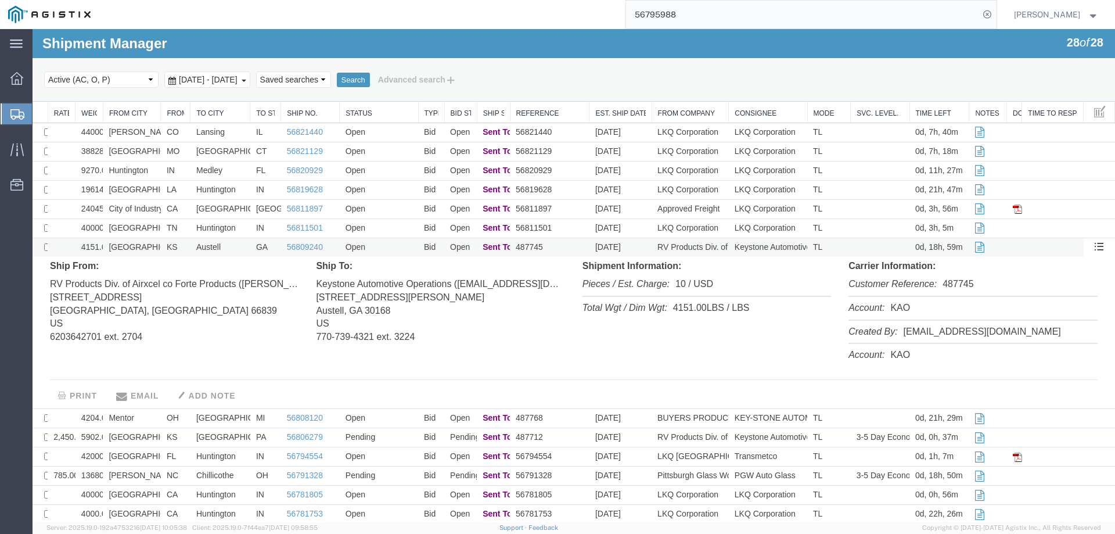
click at [237, 248] on td "Austell" at bounding box center [220, 247] width 60 height 19
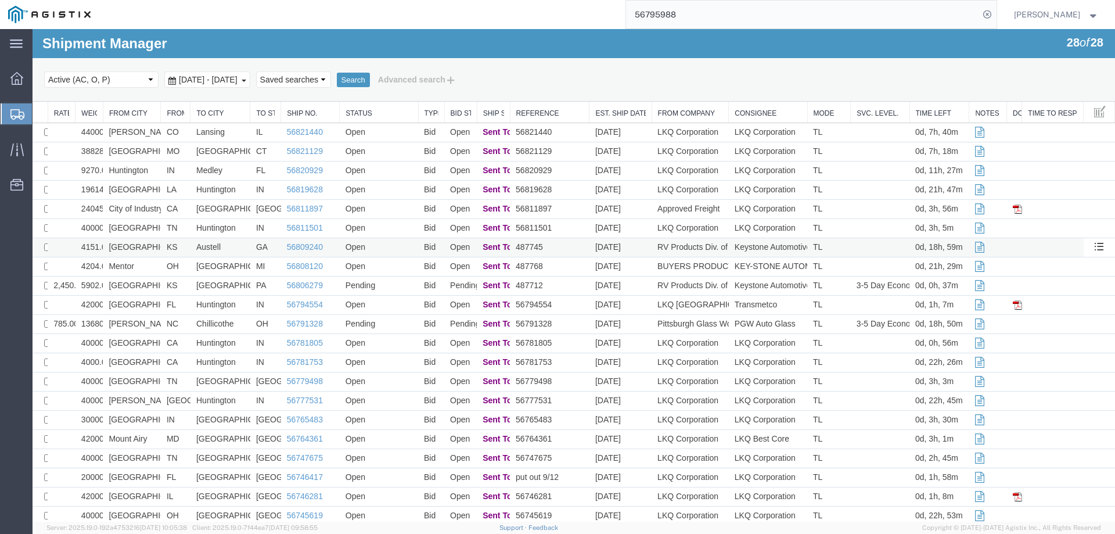
click at [232, 243] on td "Austell" at bounding box center [220, 247] width 60 height 19
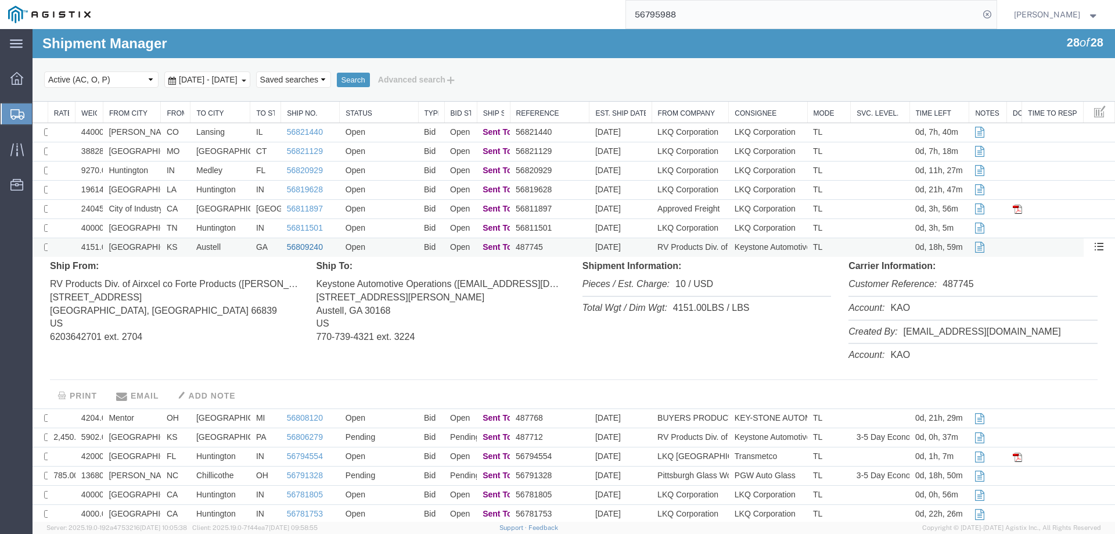
click at [298, 247] on link "56809240" at bounding box center [305, 246] width 36 height 9
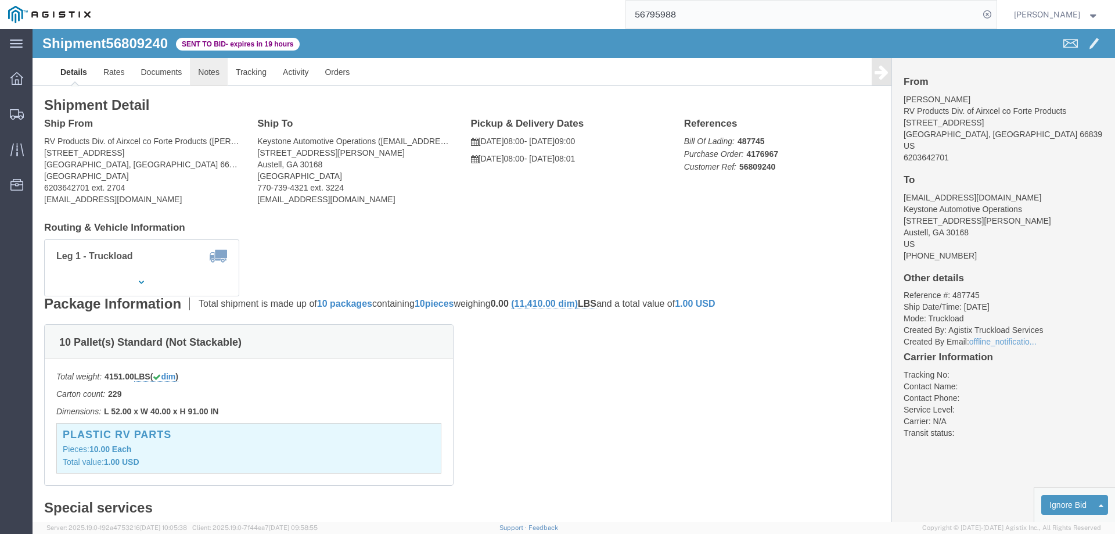
click link "Notes"
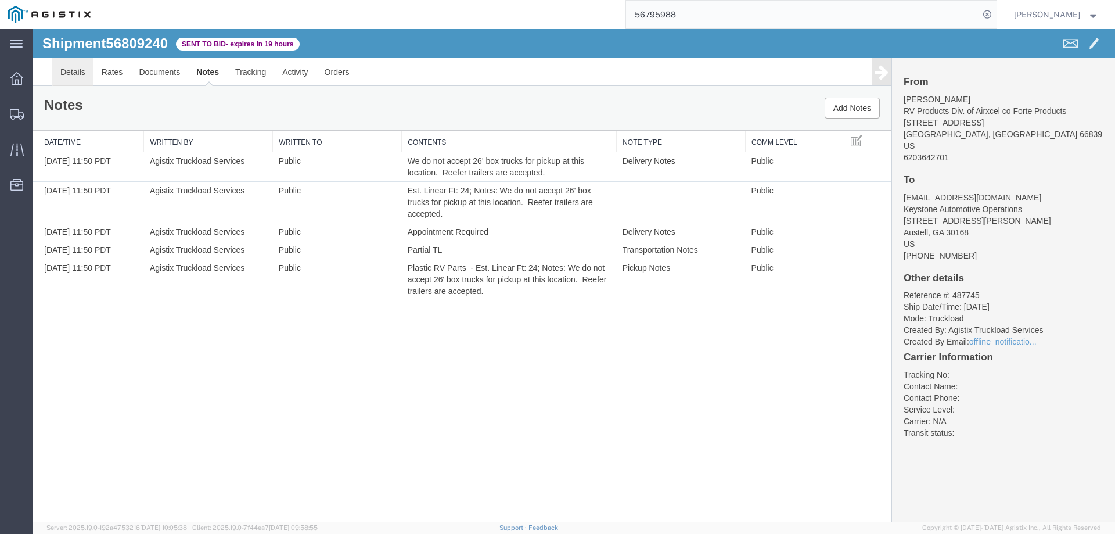
click at [71, 72] on link "Details" at bounding box center [72, 72] width 41 height 28
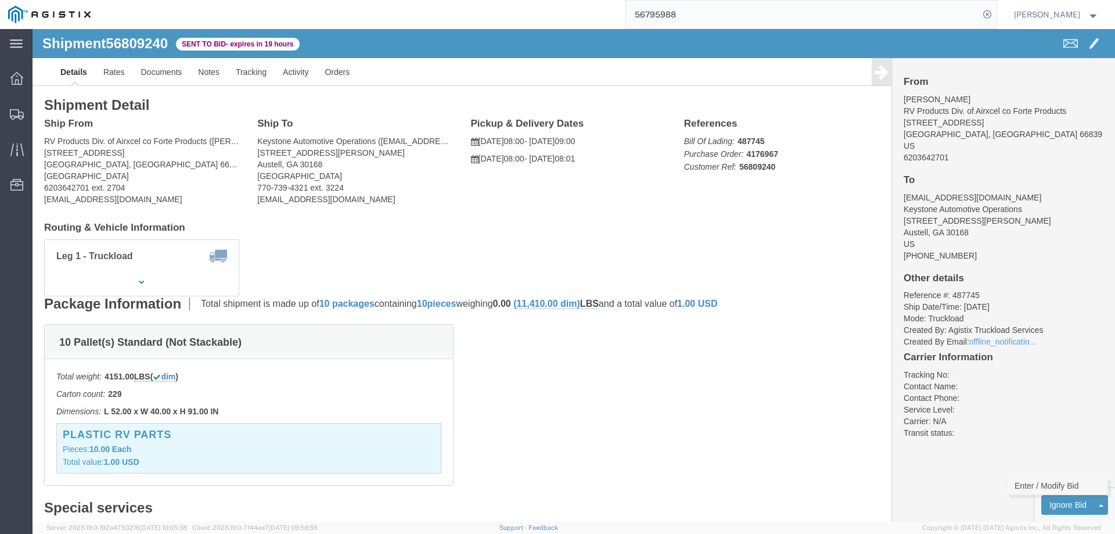
click link "Enter / Modify Bid"
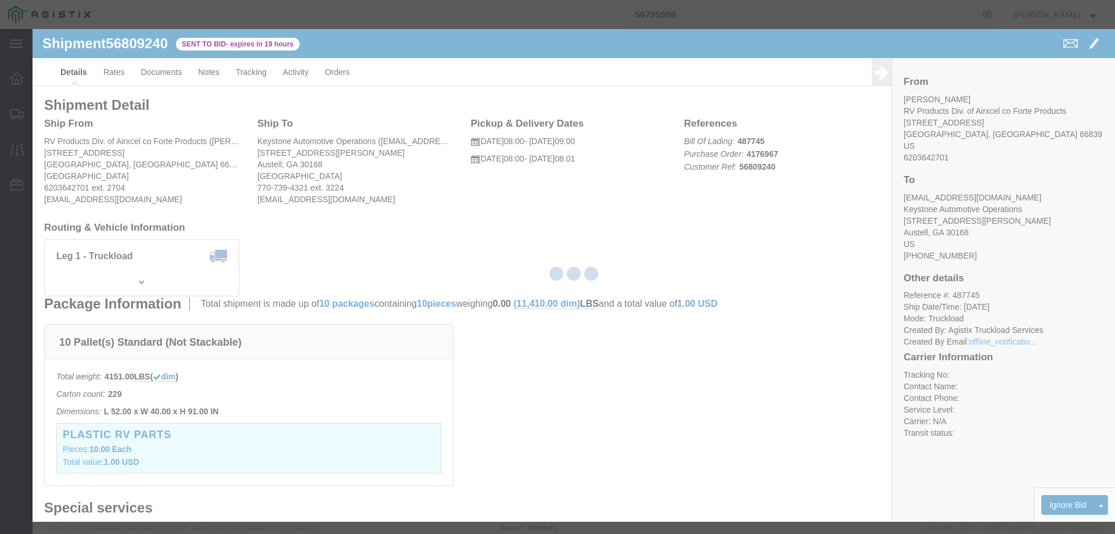
select select "146"
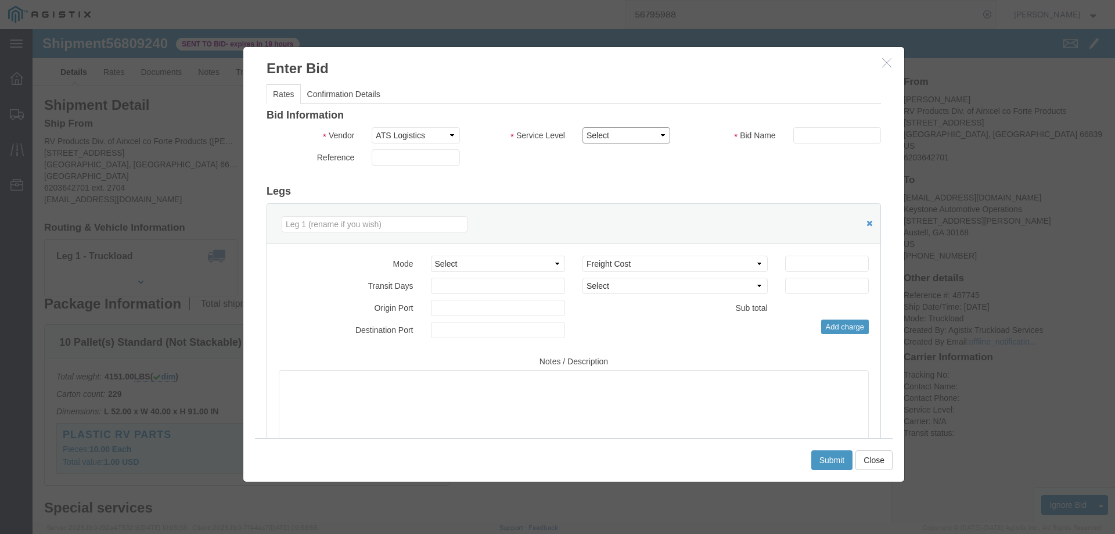
drag, startPoint x: 585, startPoint y: 111, endPoint x: 599, endPoint y: 113, distance: 14.0
click select "Select CONESTOGA DFRM/STEP Economy TL Flatbed Intermodal LTL Standard Next Day …"
select select "25032"
click select "Select CONESTOGA DFRM/STEP Economy TL Flatbed Intermodal LTL Standard Next Day …"
click input "text"
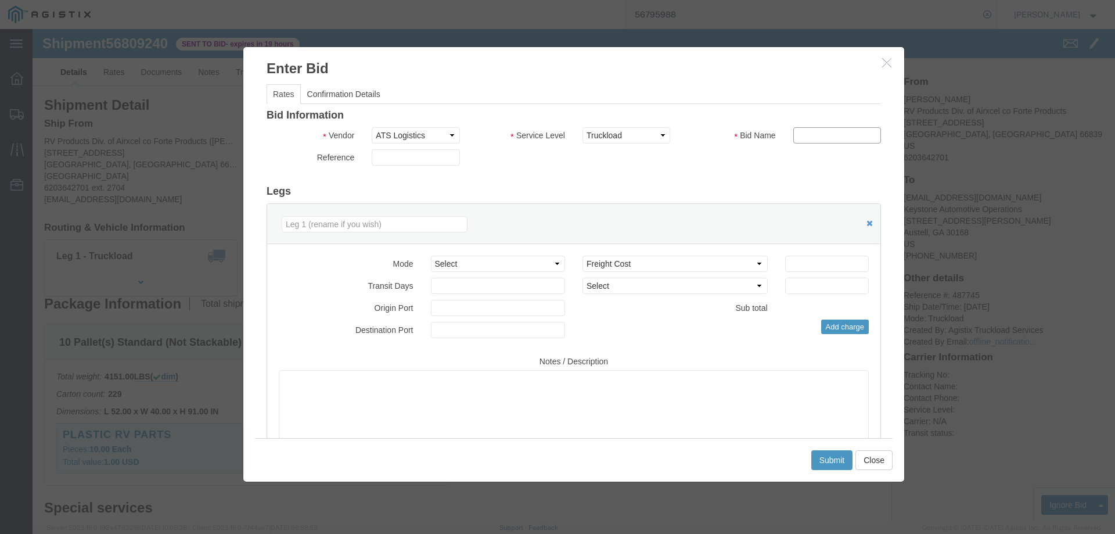
type input "ats"
click input "number"
type input "1475"
click button "Submit"
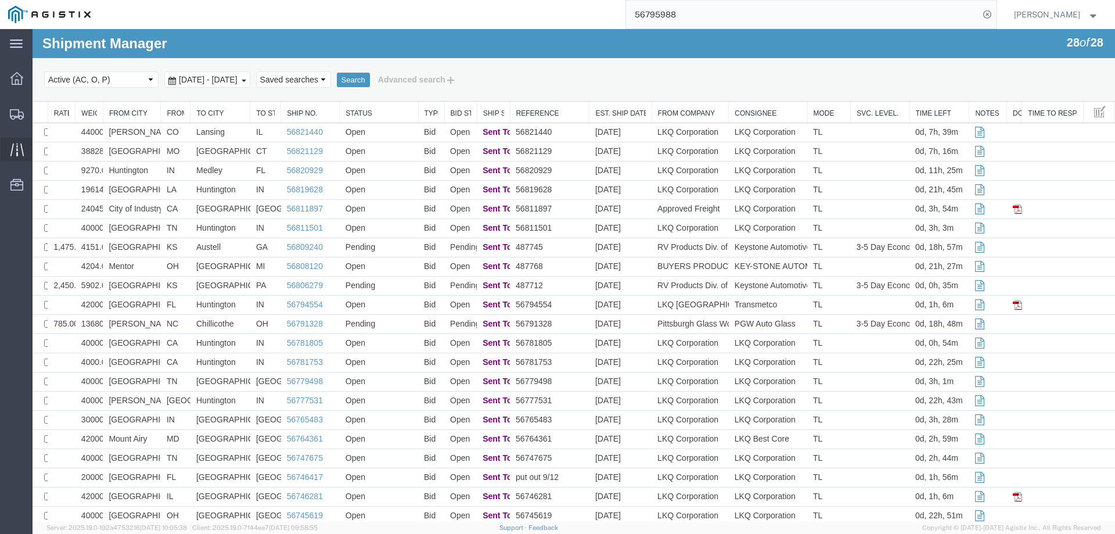
click at [19, 149] on icon at bounding box center [16, 149] width 13 height 13
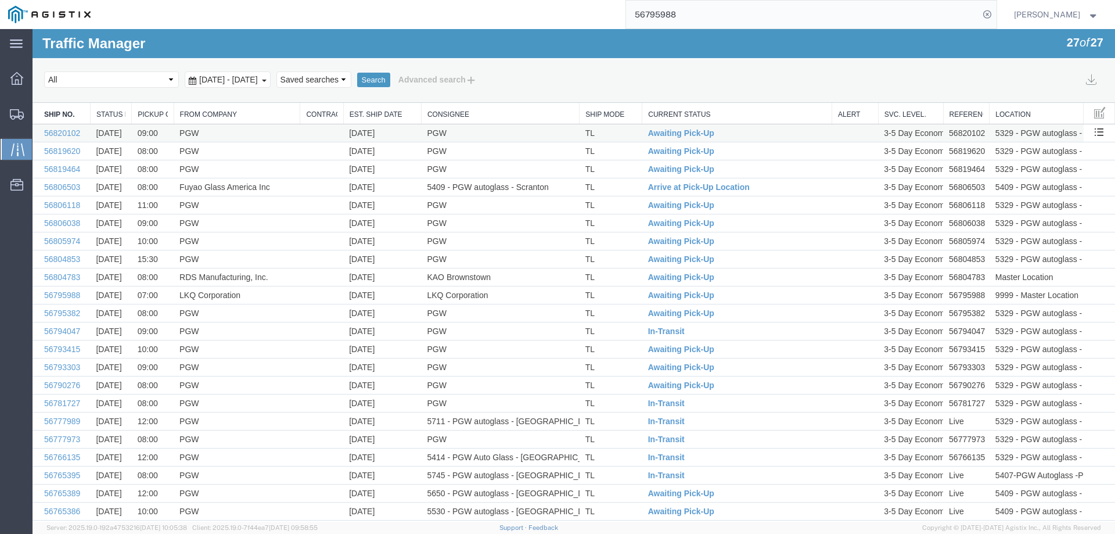
click at [386, 130] on td "[DATE]" at bounding box center [382, 133] width 78 height 18
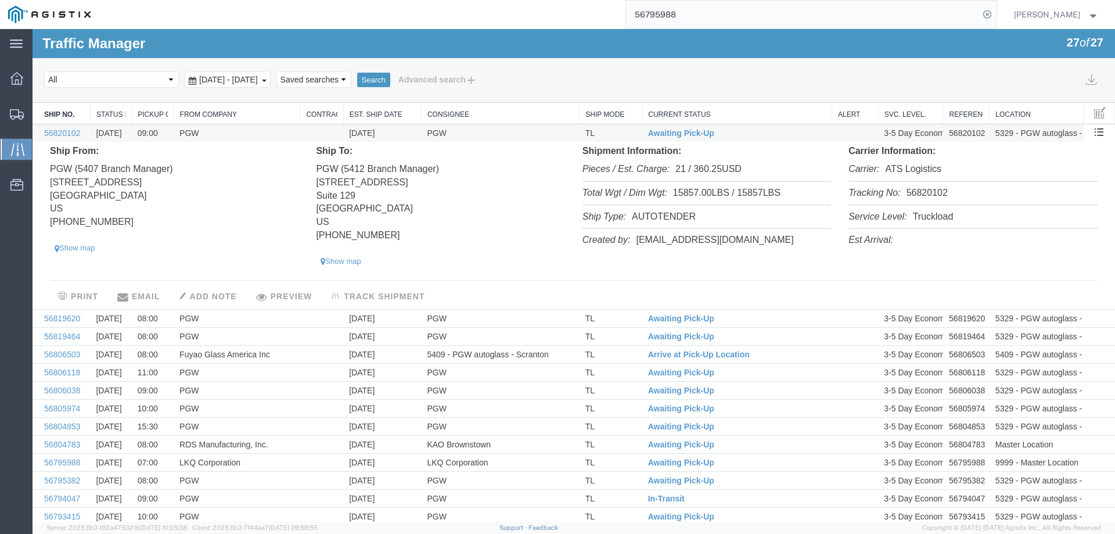
click at [386, 130] on td "[DATE]" at bounding box center [382, 133] width 78 height 18
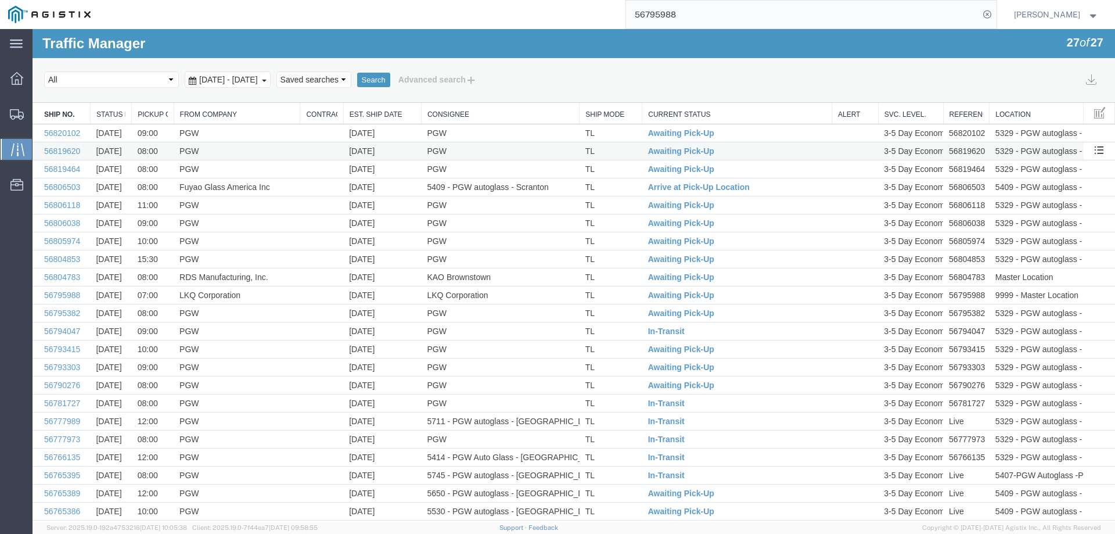
click at [387, 147] on td "[DATE]" at bounding box center [382, 151] width 78 height 18
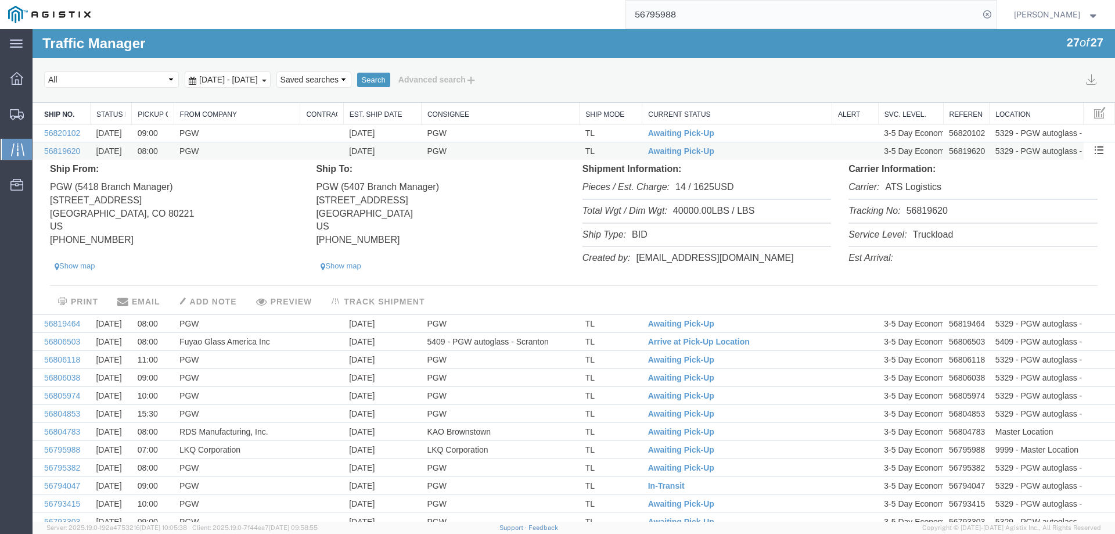
click at [387, 147] on td "[DATE]" at bounding box center [382, 151] width 78 height 18
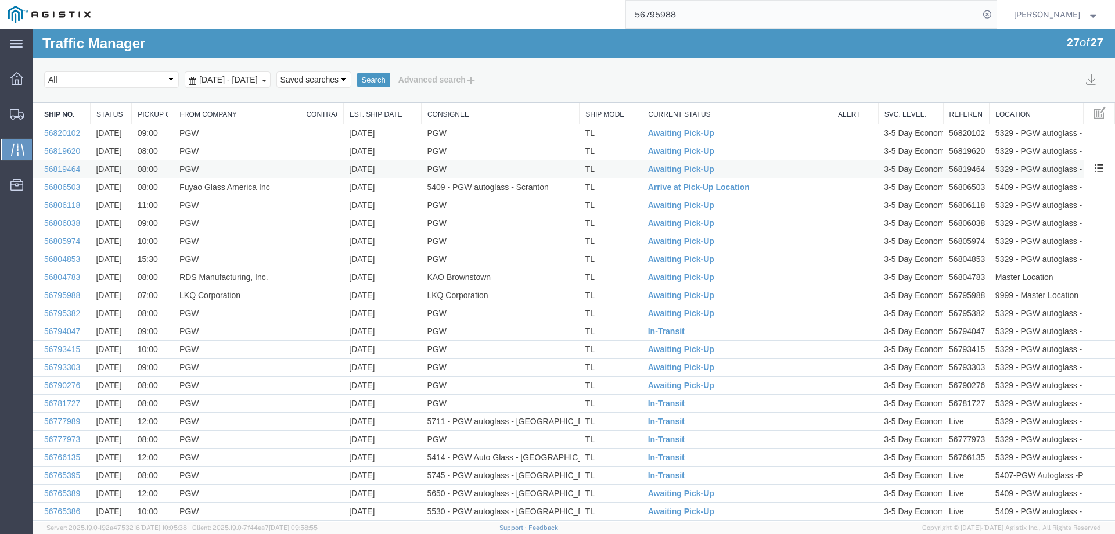
click at [388, 168] on td "[DATE]" at bounding box center [382, 169] width 78 height 18
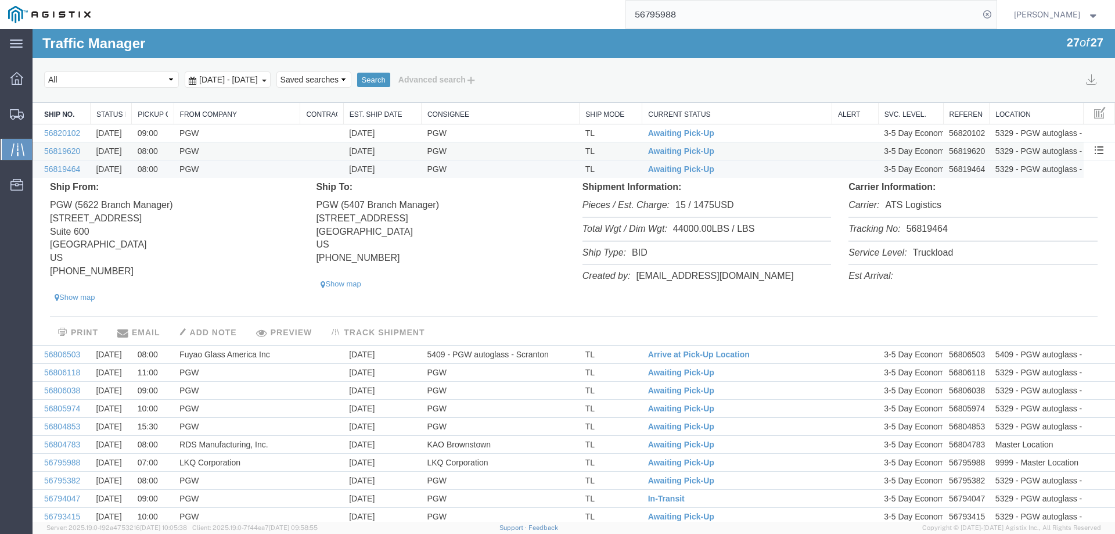
click at [559, 147] on td "PGW" at bounding box center [500, 151] width 158 height 18
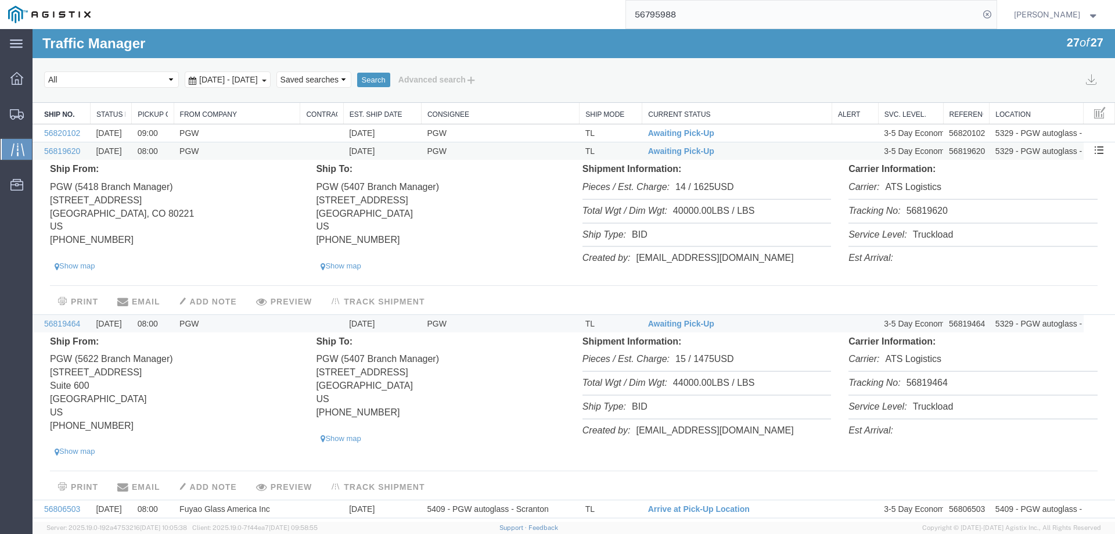
click at [539, 154] on td "PGW" at bounding box center [500, 151] width 158 height 18
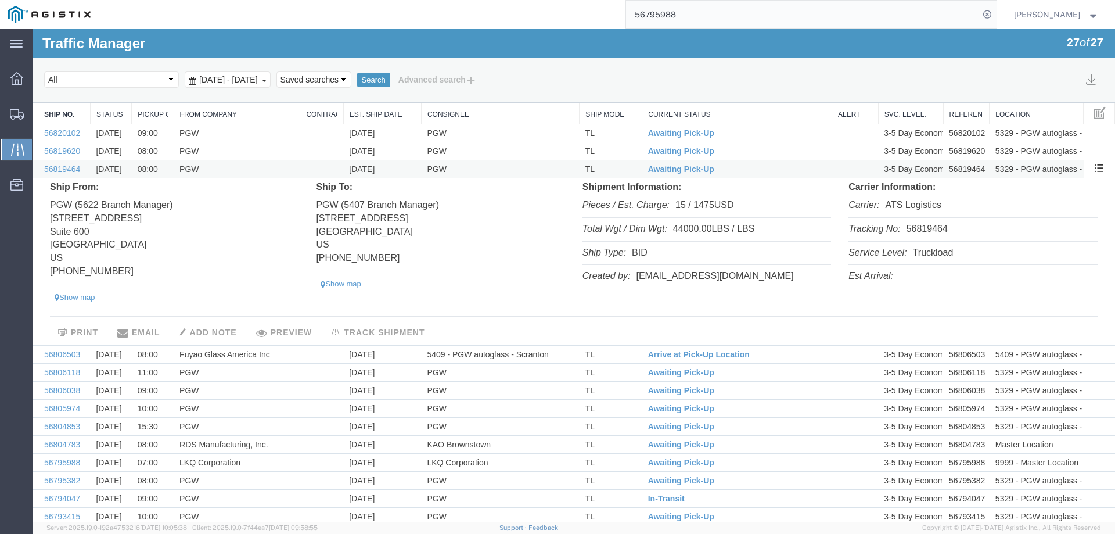
click at [538, 167] on td "PGW" at bounding box center [500, 169] width 158 height 18
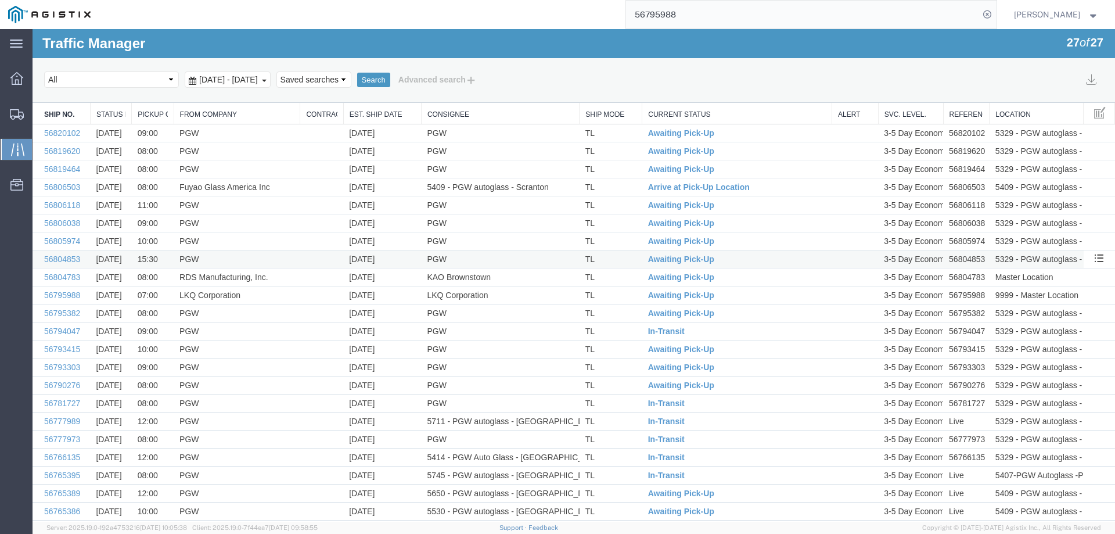
click at [387, 257] on td "[DATE]" at bounding box center [382, 259] width 78 height 18
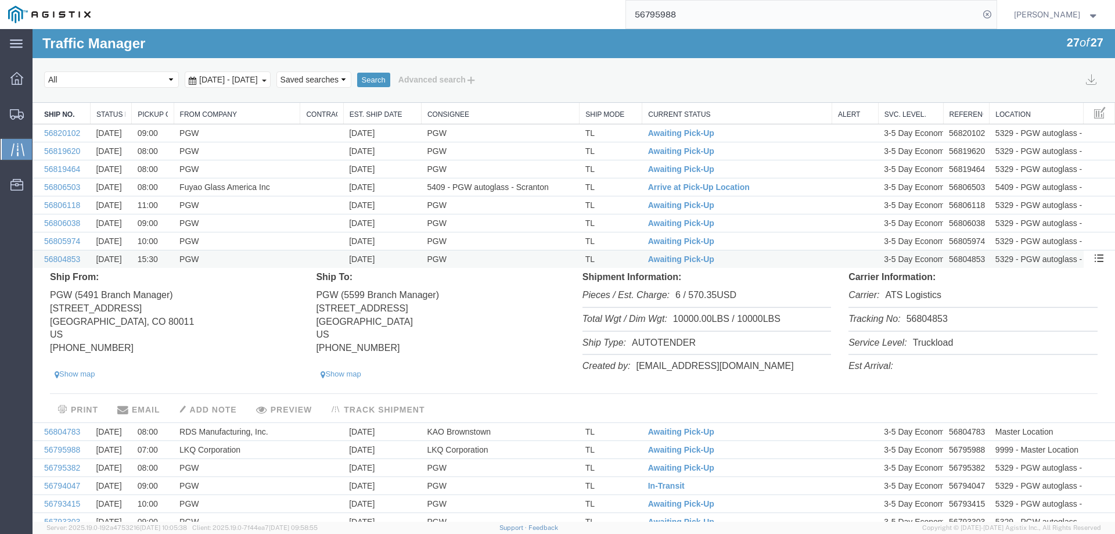
click at [389, 260] on td "[DATE]" at bounding box center [382, 259] width 78 height 18
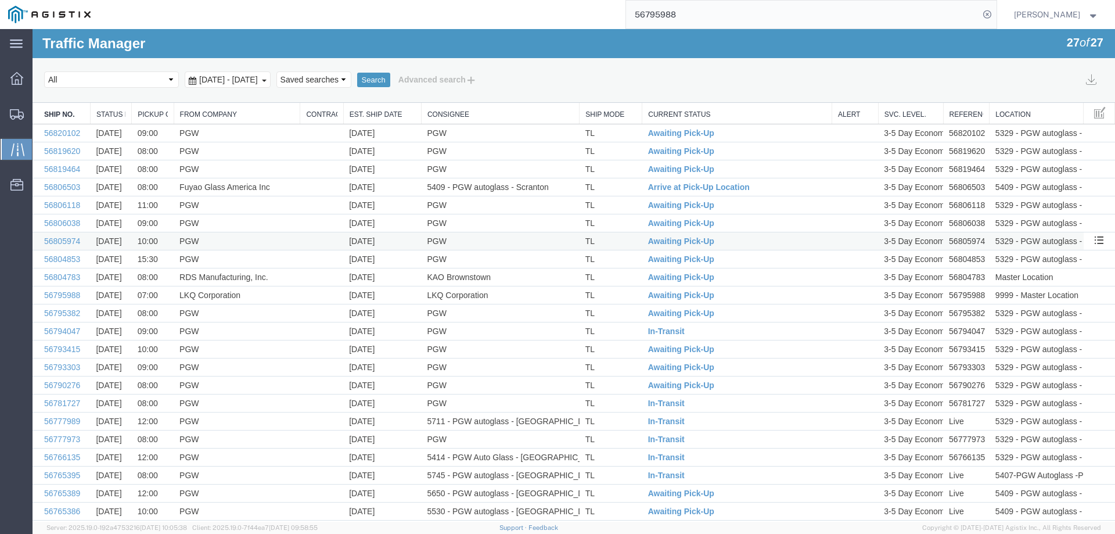
click at [392, 248] on td "[DATE]" at bounding box center [382, 241] width 78 height 18
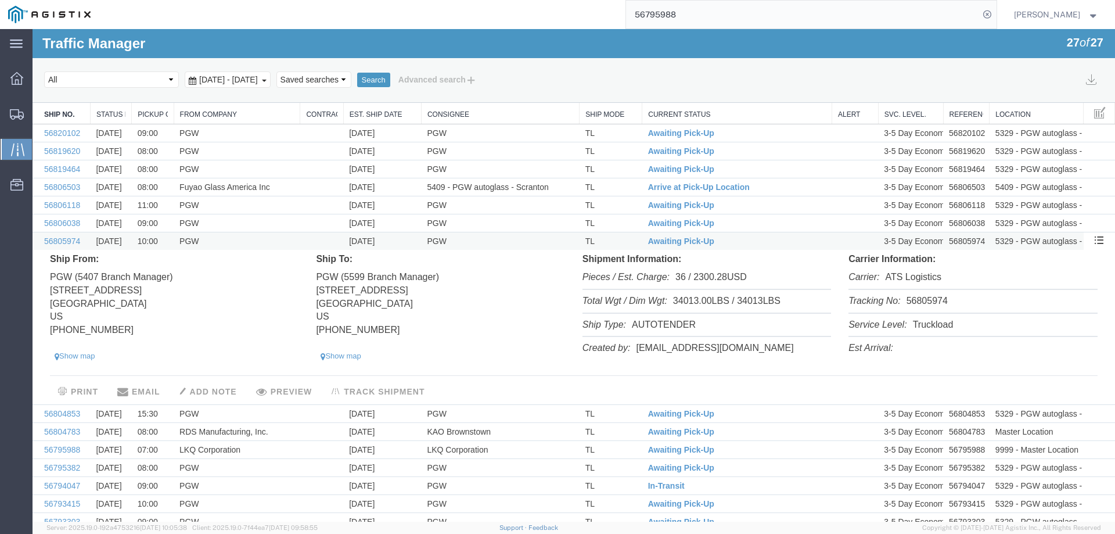
click at [394, 237] on td "[DATE]" at bounding box center [382, 241] width 78 height 18
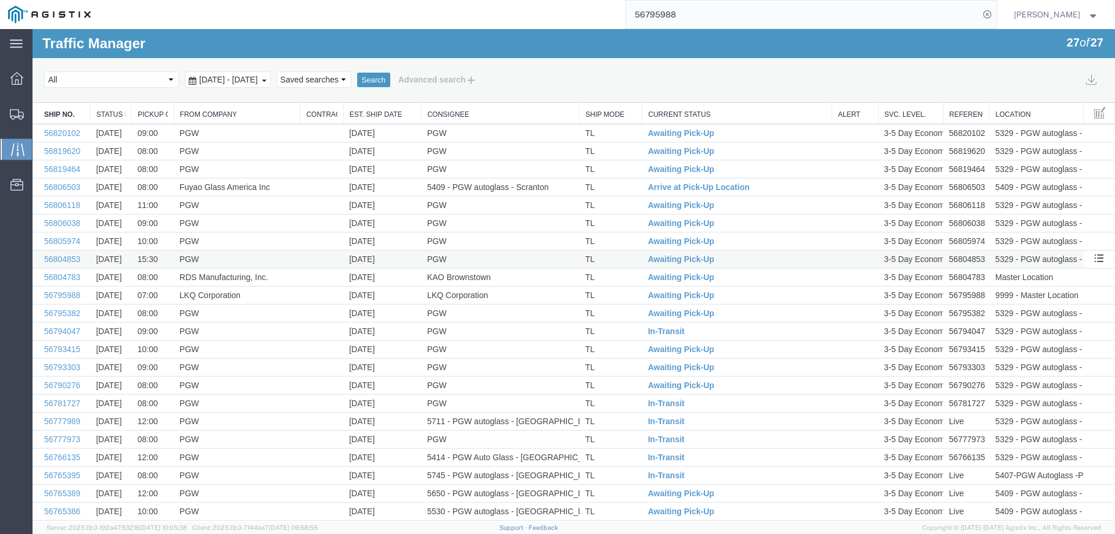
click at [391, 260] on td "[DATE]" at bounding box center [382, 259] width 78 height 18
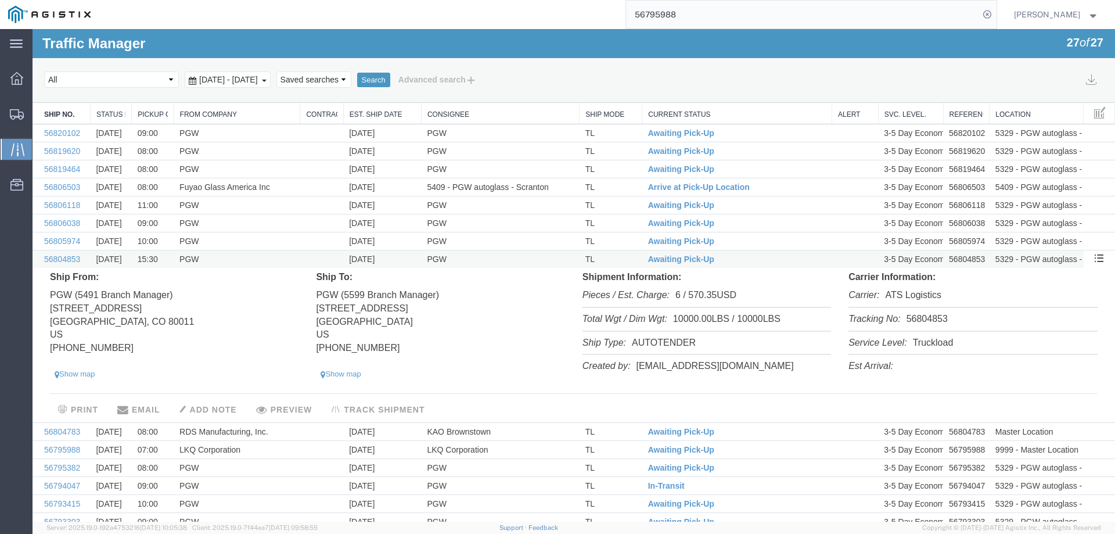
click at [391, 260] on td "[DATE]" at bounding box center [382, 259] width 78 height 18
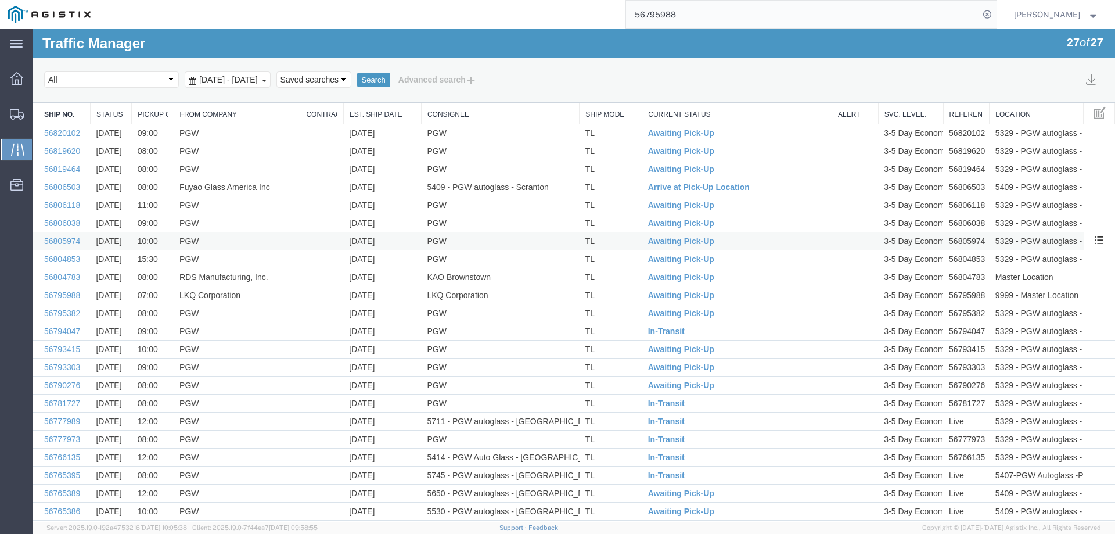
click at [391, 233] on td "[DATE]" at bounding box center [382, 241] width 78 height 18
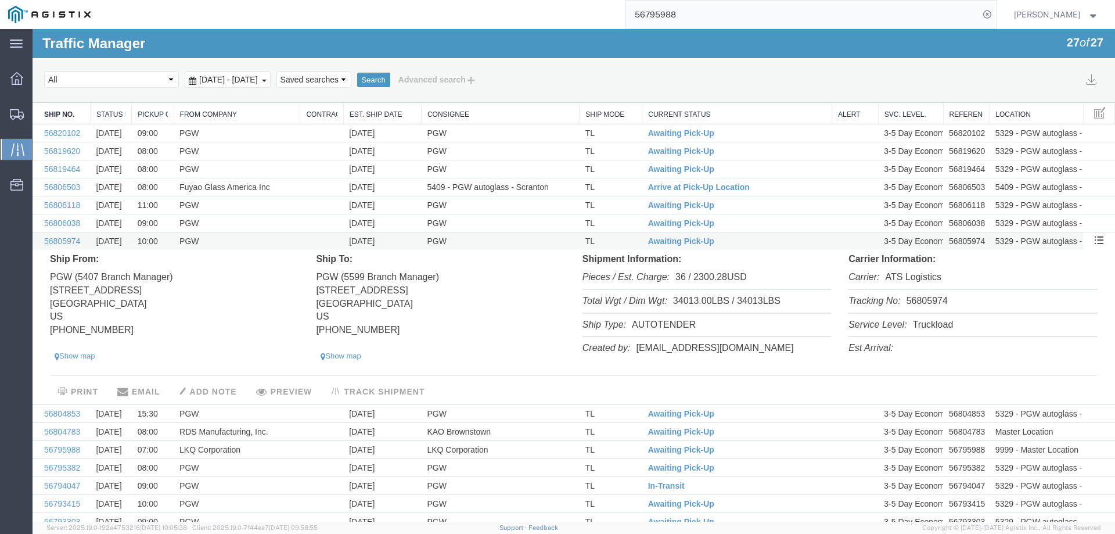
click at [391, 239] on td "[DATE]" at bounding box center [382, 241] width 78 height 18
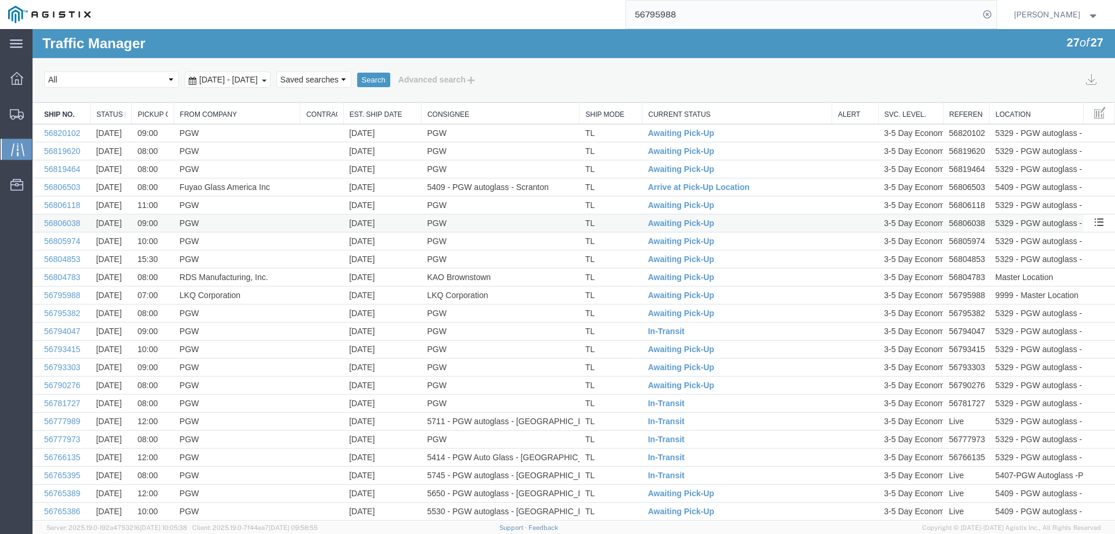
click at [394, 222] on td "[DATE]" at bounding box center [382, 223] width 78 height 18
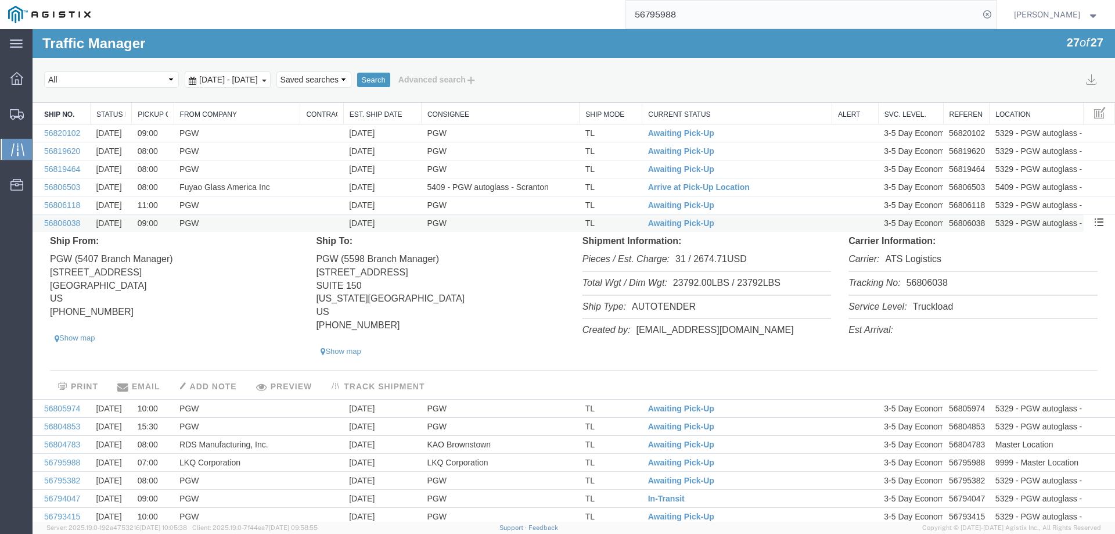
click at [394, 222] on td "[DATE]" at bounding box center [382, 223] width 78 height 18
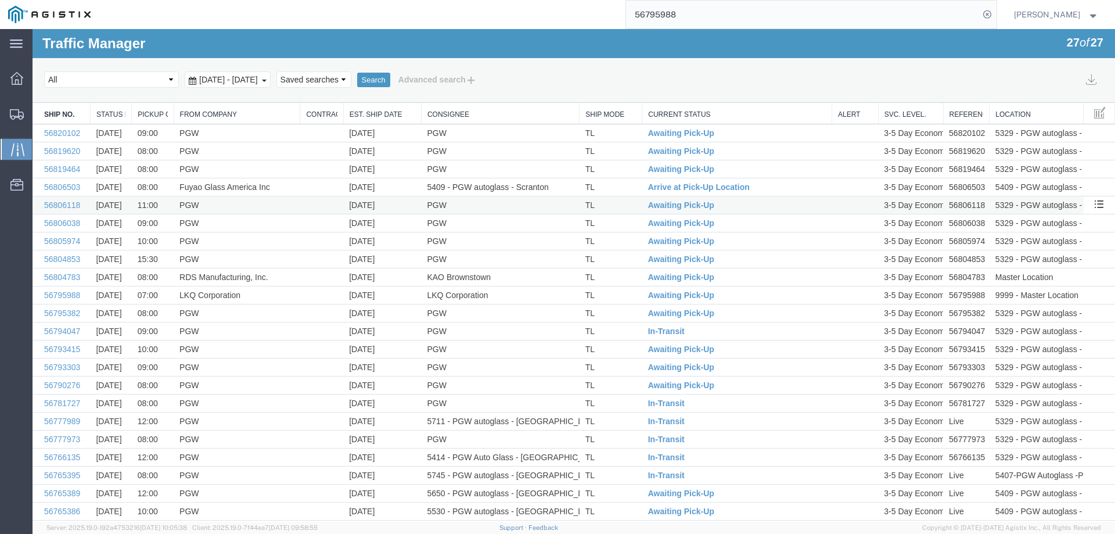
click at [394, 205] on td "[DATE]" at bounding box center [382, 205] width 78 height 18
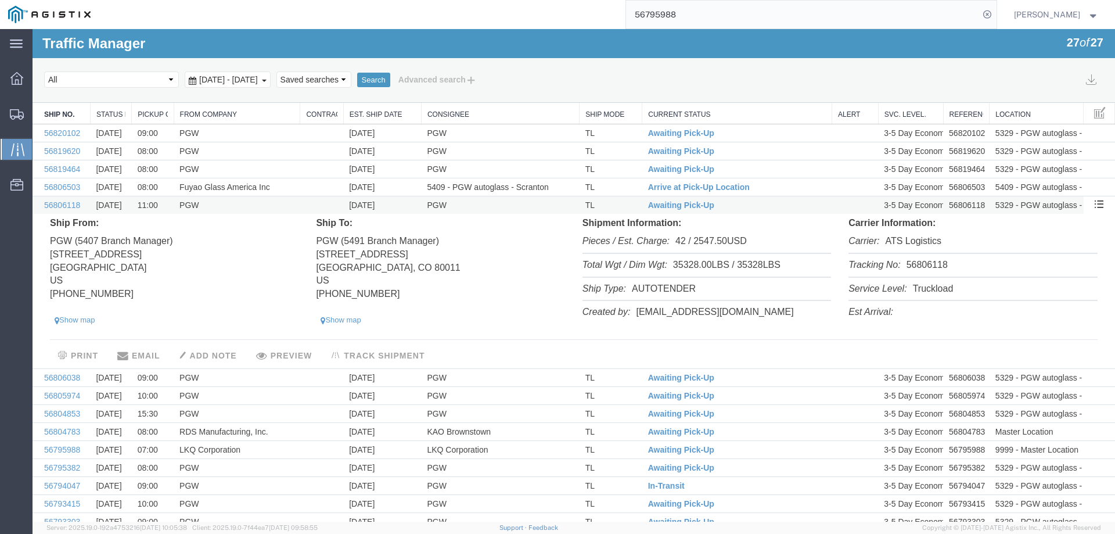
click at [394, 205] on td "[DATE]" at bounding box center [382, 205] width 78 height 18
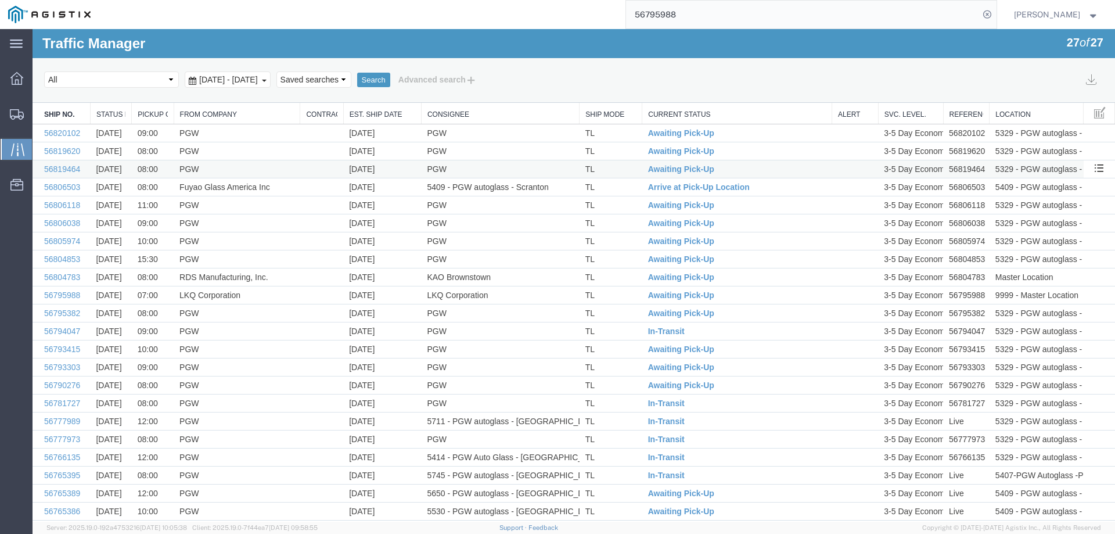
click at [395, 172] on td "[DATE]" at bounding box center [382, 169] width 78 height 18
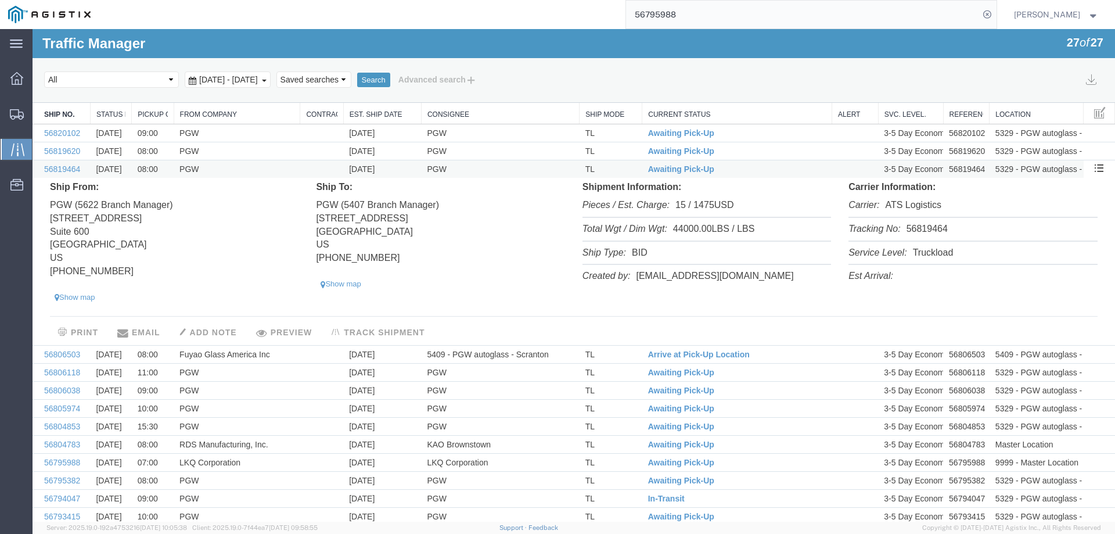
click at [395, 172] on td "[DATE]" at bounding box center [382, 169] width 78 height 18
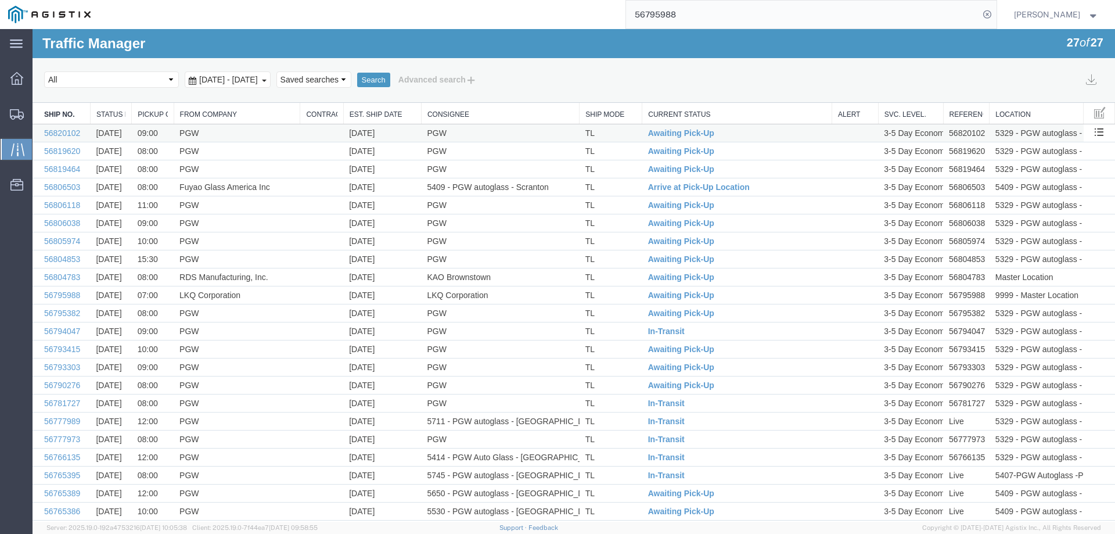
click at [394, 132] on td "[DATE]" at bounding box center [382, 133] width 78 height 18
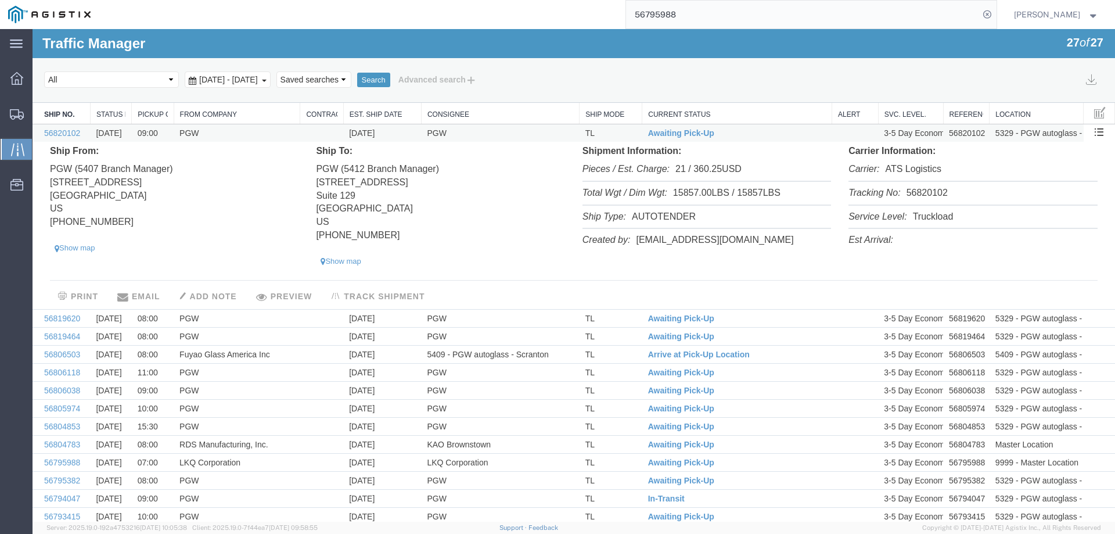
click at [394, 132] on td "[DATE]" at bounding box center [382, 133] width 78 height 18
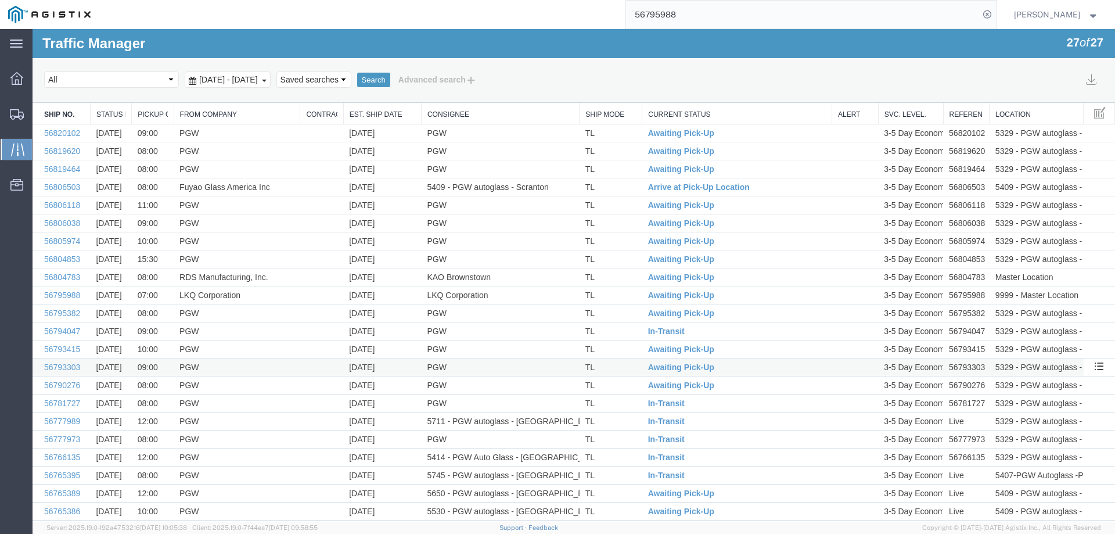
click at [398, 364] on td "[DATE]" at bounding box center [382, 367] width 78 height 18
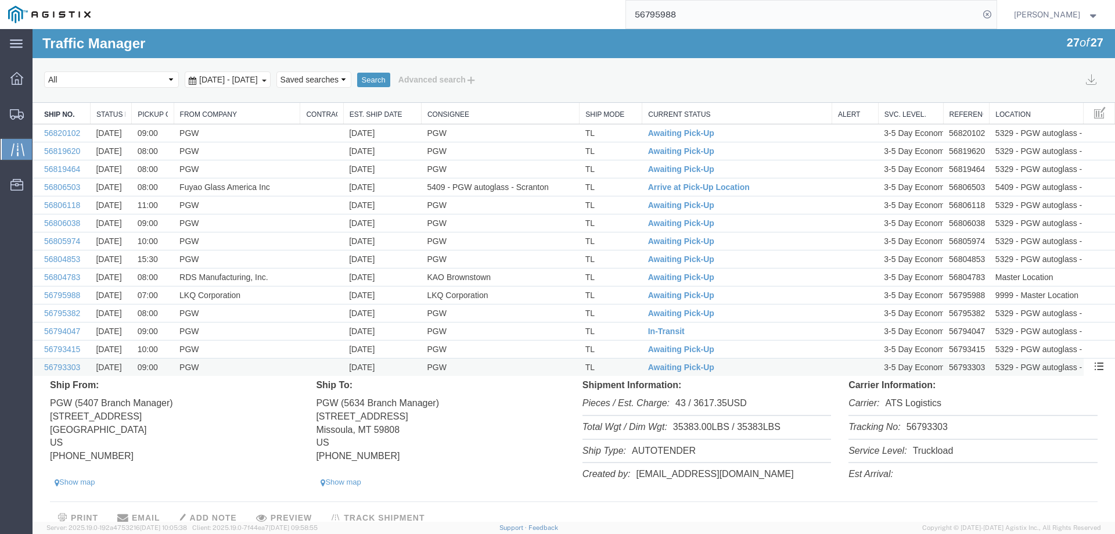
click at [398, 364] on td "[DATE]" at bounding box center [382, 367] width 78 height 18
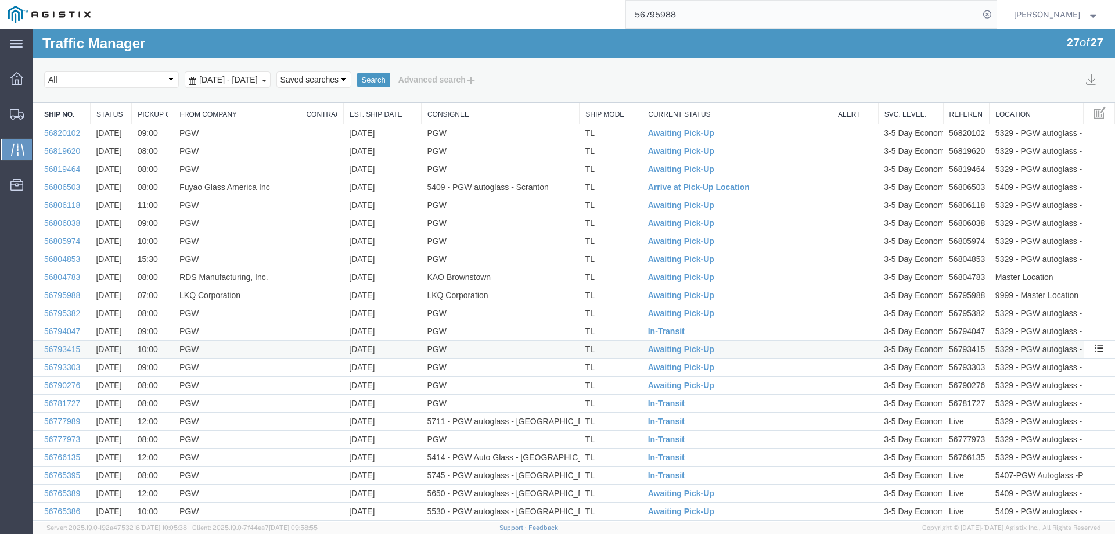
click at [394, 347] on td "[DATE]" at bounding box center [382, 349] width 78 height 18
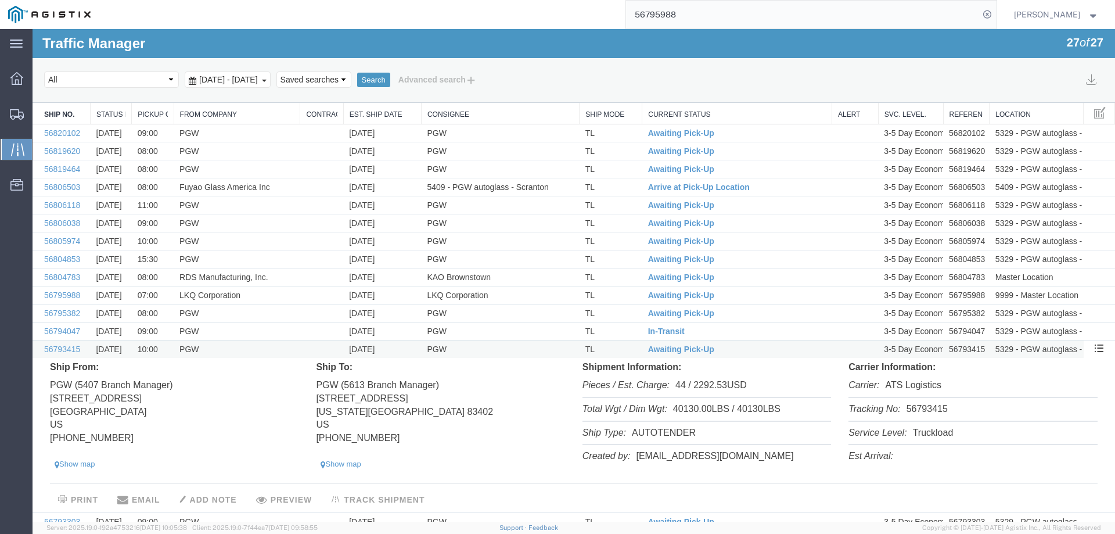
click at [394, 347] on td "[DATE]" at bounding box center [382, 349] width 78 height 18
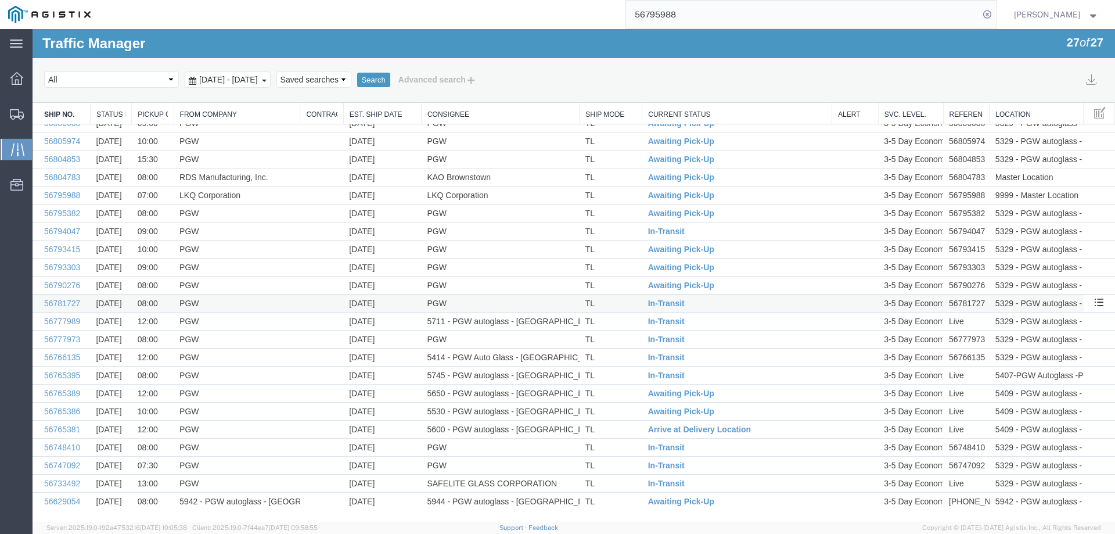
scroll to position [100, 0]
click at [386, 391] on td "[DATE]" at bounding box center [382, 393] width 78 height 18
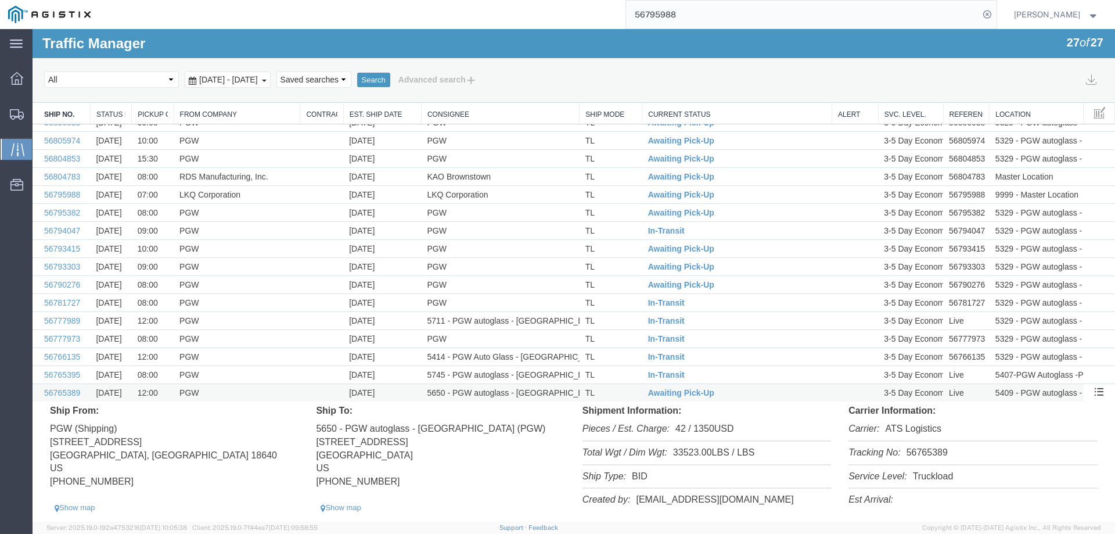
click at [401, 394] on td "[DATE]" at bounding box center [382, 393] width 78 height 18
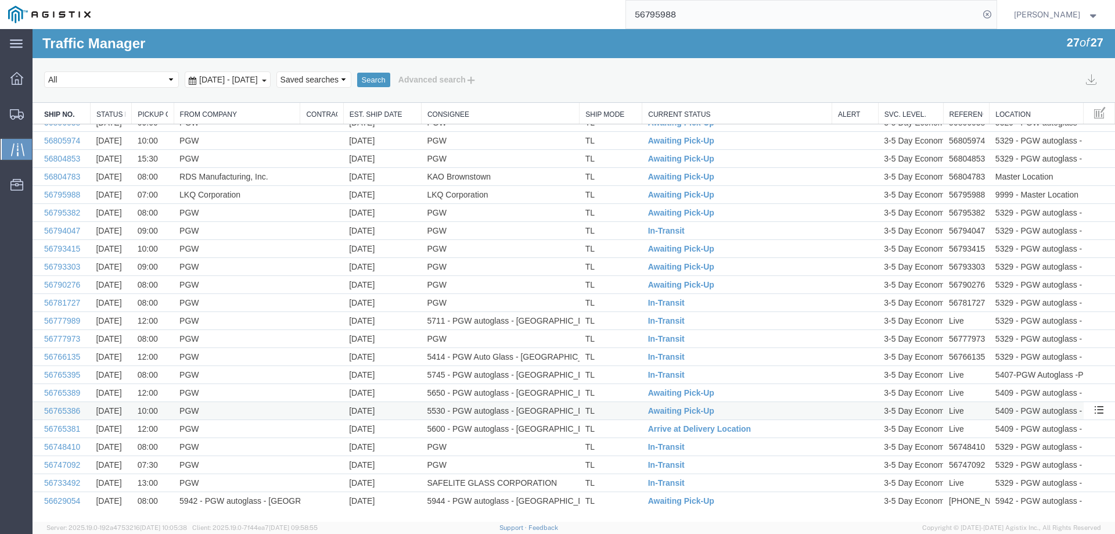
click at [400, 406] on td "[DATE]" at bounding box center [382, 411] width 78 height 18
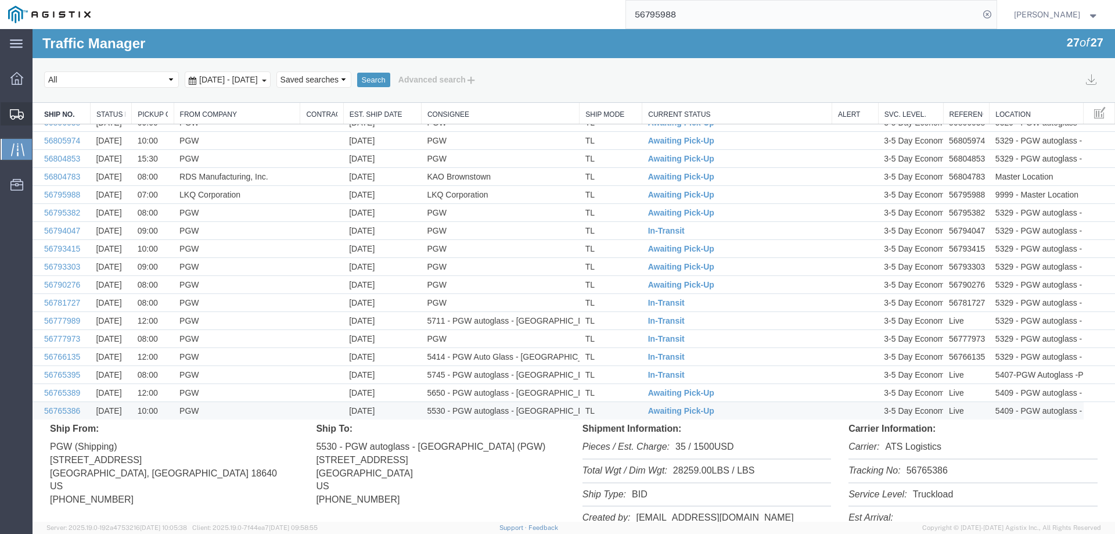
click at [16, 121] on div at bounding box center [17, 113] width 33 height 23
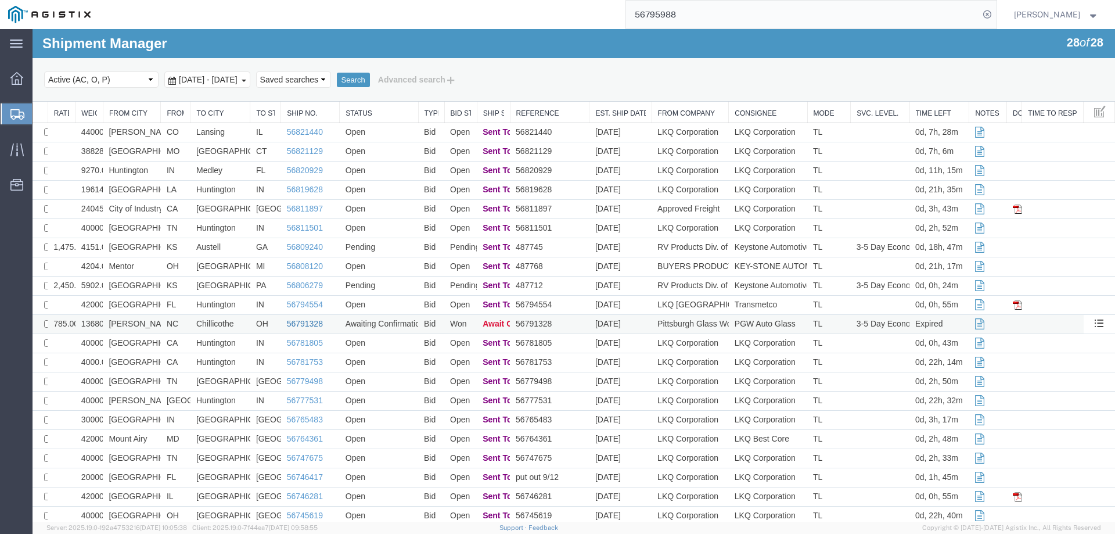
click at [301, 324] on link "56791328" at bounding box center [305, 323] width 36 height 9
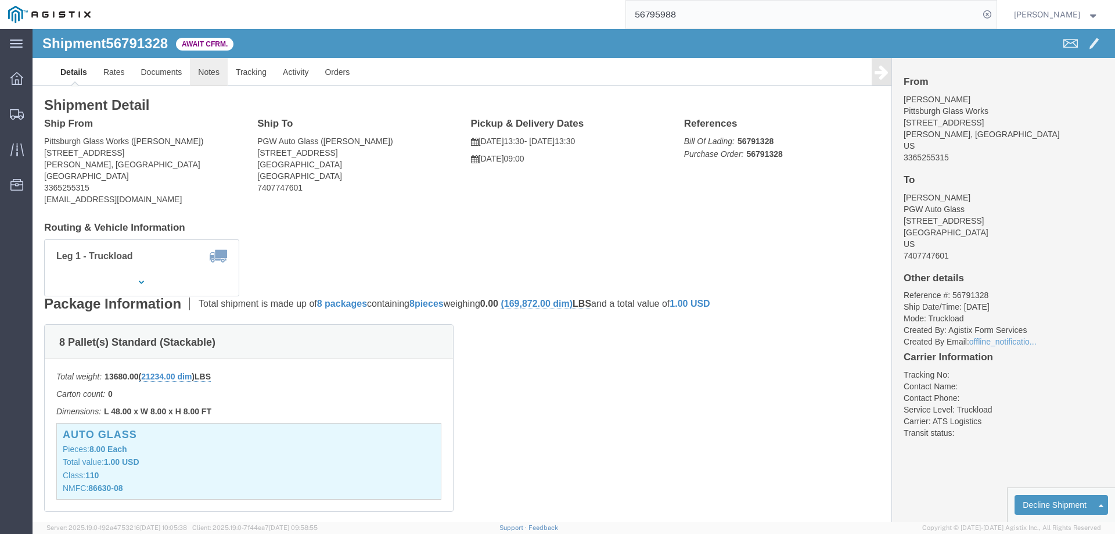
click link "Notes"
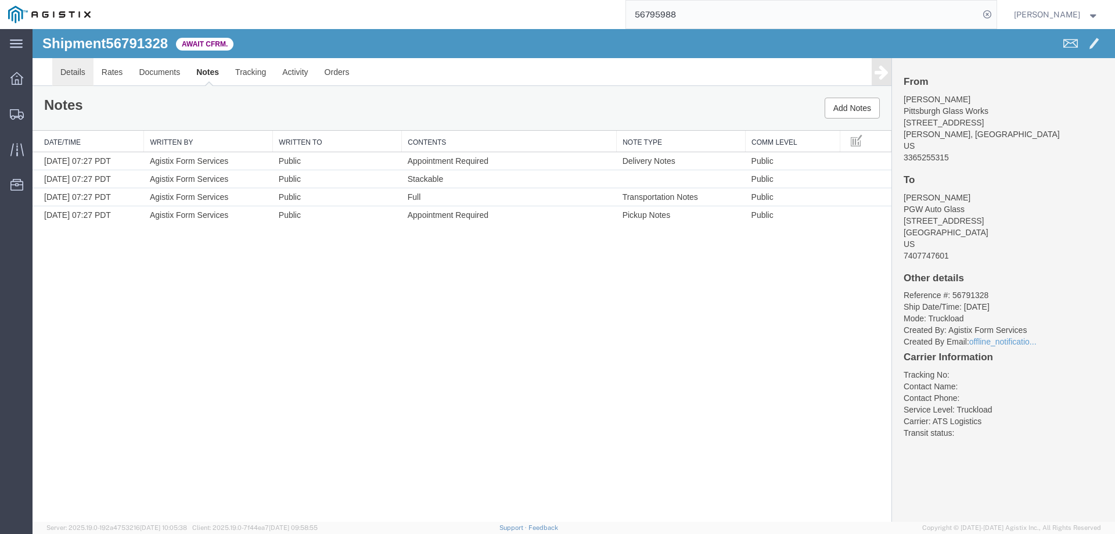
click at [69, 70] on link "Details" at bounding box center [72, 72] width 41 height 28
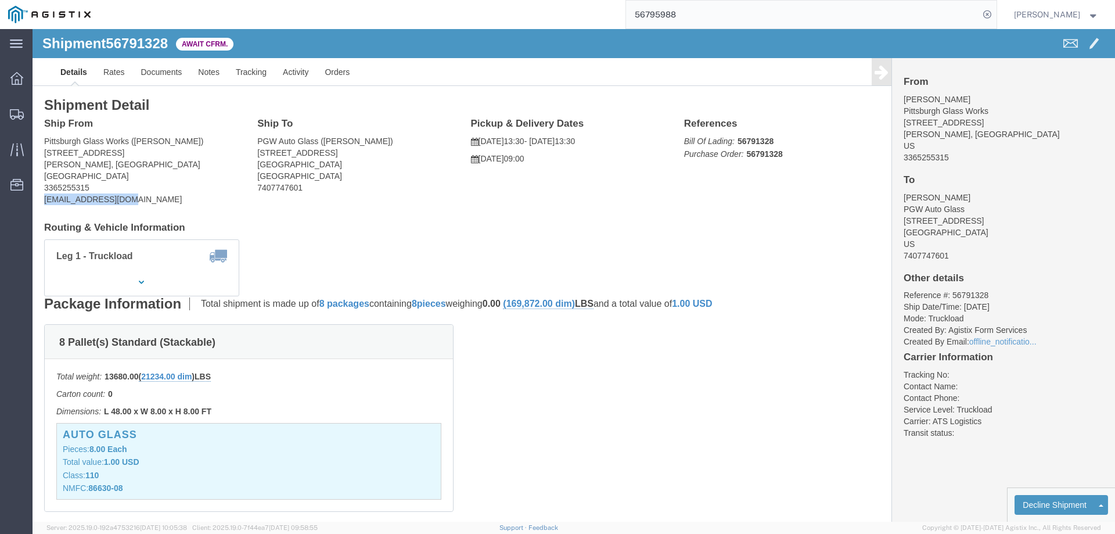
drag, startPoint x: 85, startPoint y: 168, endPoint x: 32, endPoint y: 201, distance: 62.8
click html "Shipment 56791328 4 of 4 Await Cfrm. Details Rates Documents Notes Tracking Act…"
click b "56791328"
click link "Confirm"
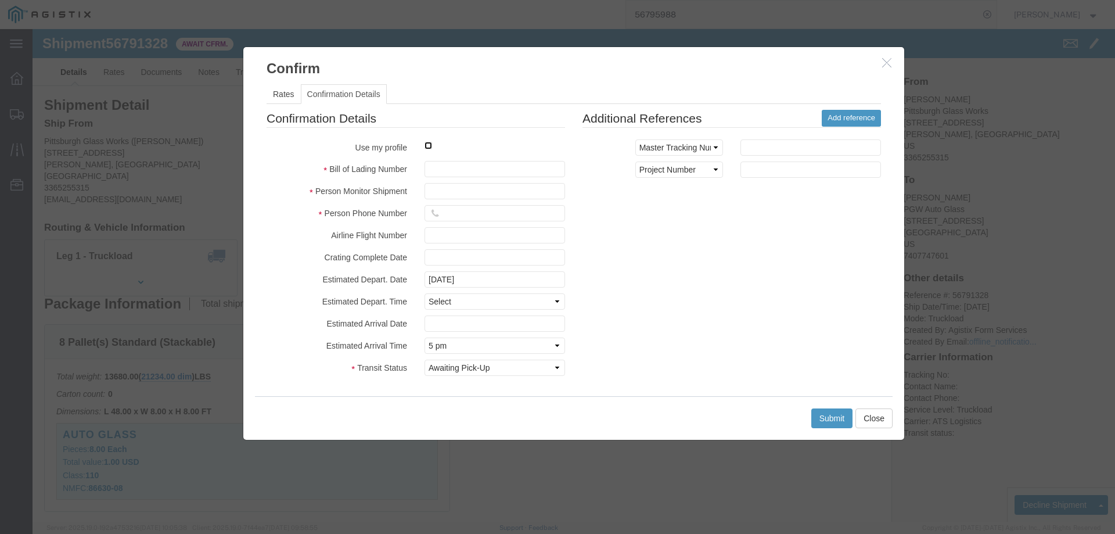
click input "checkbox"
checkbox input "true"
type input "[PERSON_NAME]"
type input "3204977237"
click input "text"
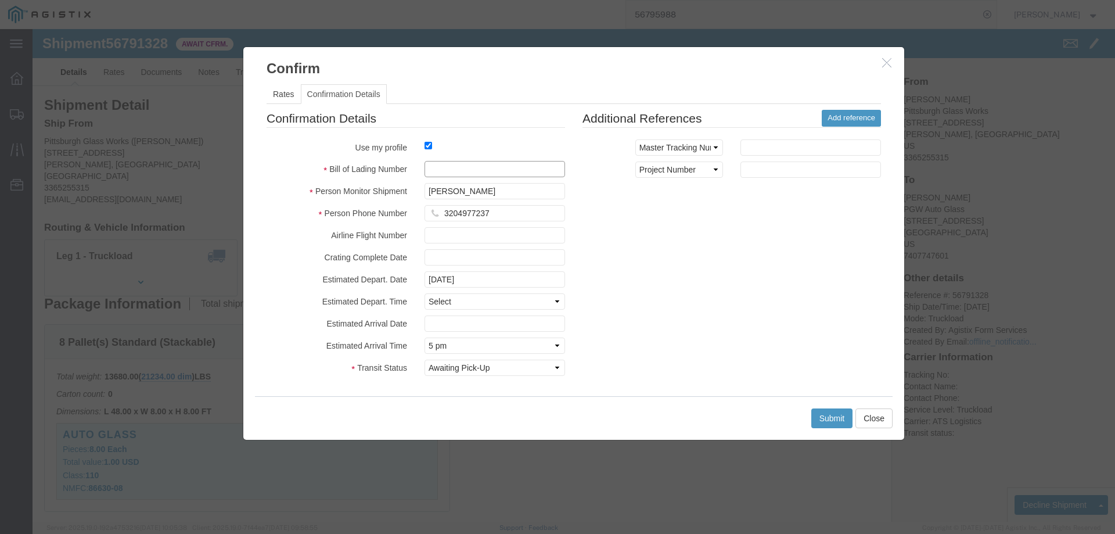
paste input "56791328"
type input "56791328"
click button "Submit"
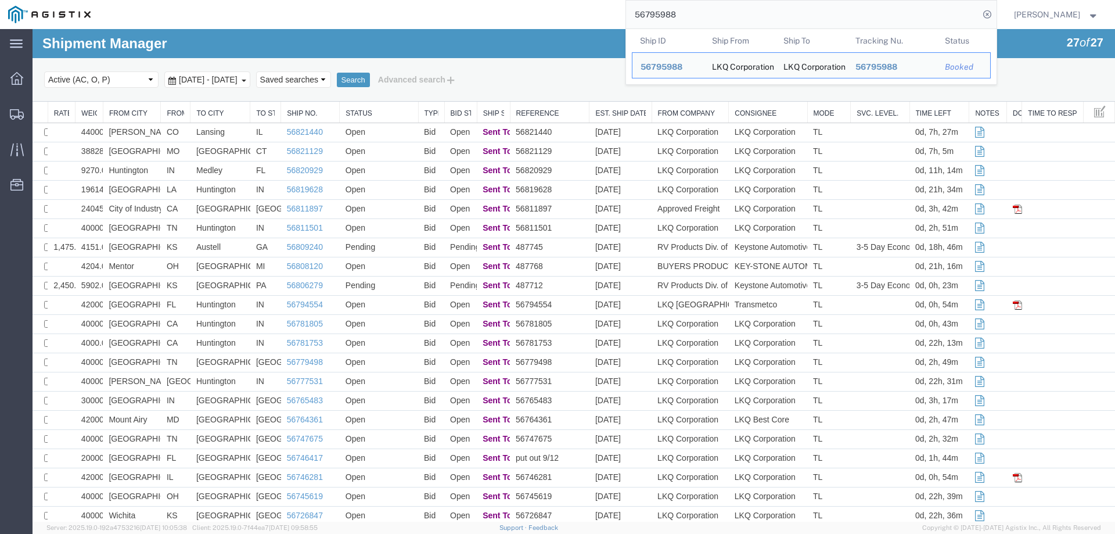
click at [732, 15] on input "56795988" at bounding box center [802, 15] width 353 height 28
drag, startPoint x: 732, startPoint y: 15, endPoint x: 575, endPoint y: 19, distance: 156.8
click at [575, 19] on div "56795988 Ship ID Ship From Ship To Tracking Nu. Status Ship ID 56795988 Ship Fr…" at bounding box center [548, 14] width 898 height 29
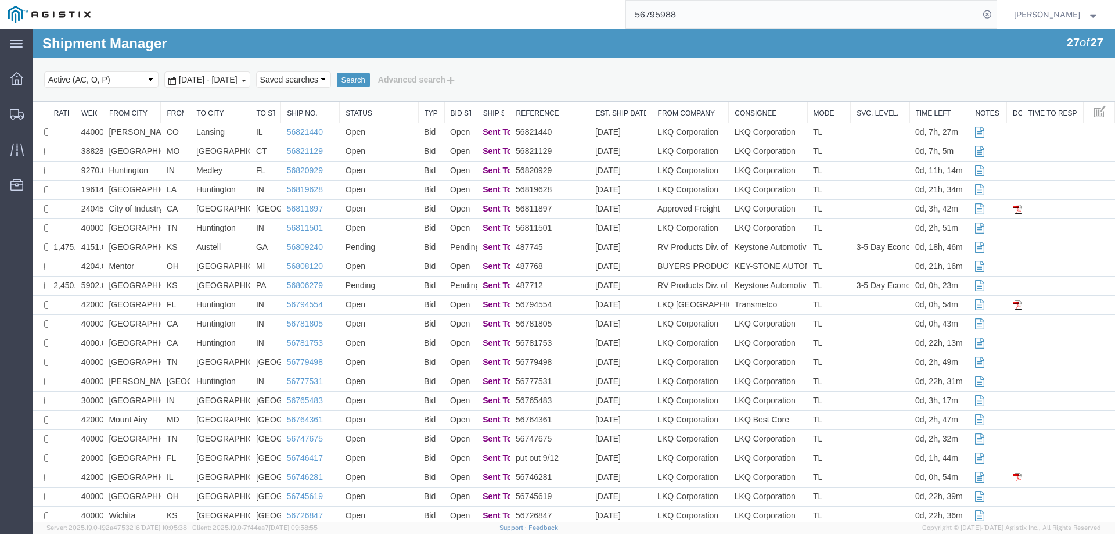
paste input "0276"
type input "56790276"
click at [995, 17] on icon at bounding box center [987, 14] width 16 height 16
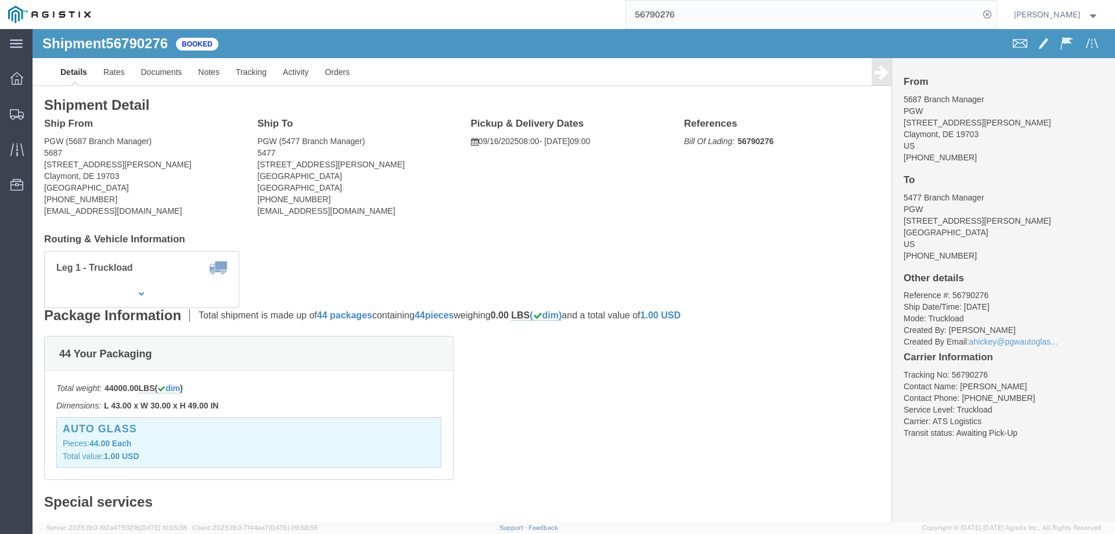
click b "56790276"
click address "PGW (5477 Branch Manager) 5477 [STREET_ADDRESS][PERSON_NAME] [PHONE_NUMBER] [EM…"
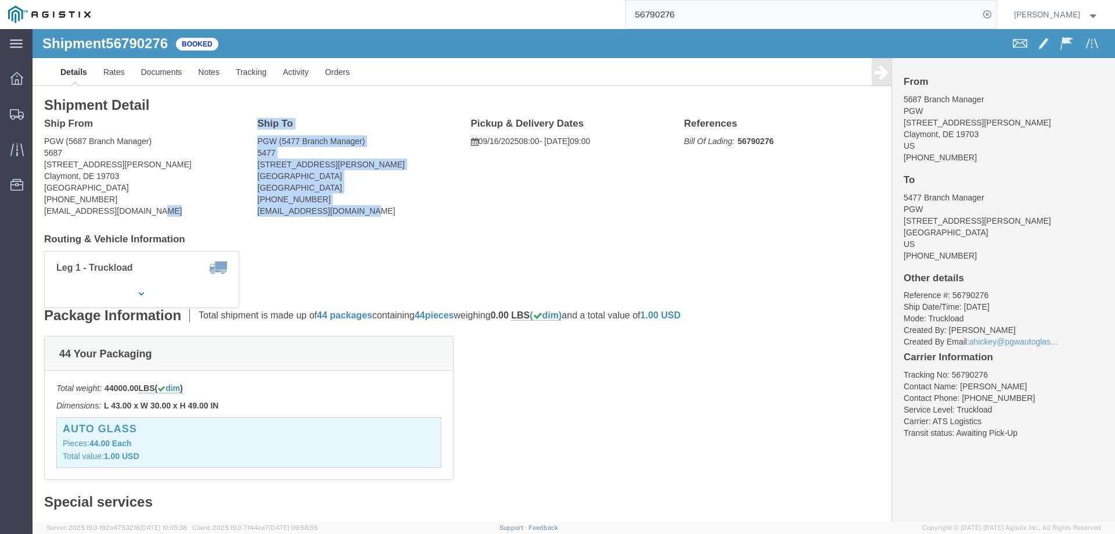
drag, startPoint x: 350, startPoint y: 180, endPoint x: 208, endPoint y: 183, distance: 141.1
click div "Ship From PGW (5687 Branch Manager) [STREET_ADDRESS][PERSON_NAME] [PHONE_NUMBER…"
click address "PGW (5477 Branch Manager) 5477 [STREET_ADDRESS][PERSON_NAME] [PHONE_NUMBER] [EM…"
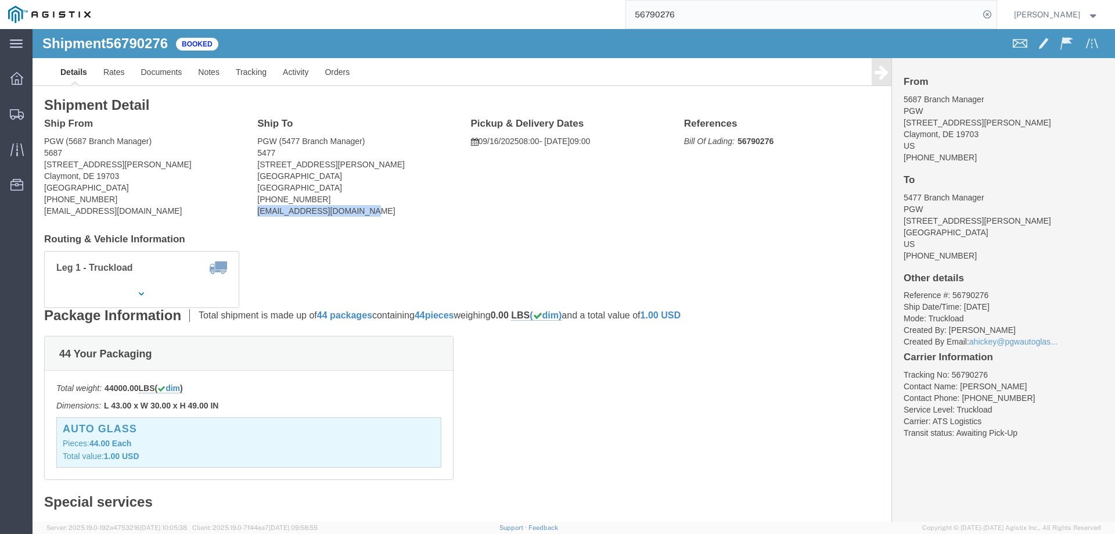
drag, startPoint x: 218, startPoint y: 184, endPoint x: 344, endPoint y: 190, distance: 126.7
click div "Ship To PGW (5477 Branch Manager) [STREET_ADDRESS][PERSON_NAME] [PHONE_NUMBER] …"
click address "PGW (5477 Branch Manager) 5477 [STREET_ADDRESS][PERSON_NAME] [PHONE_NUMBER] [EM…"
click div "Leg 1 - Truckload Vehicle 1: Standard Dry Van (53 Feet) Number of trucks: 1"
click b "56790276"
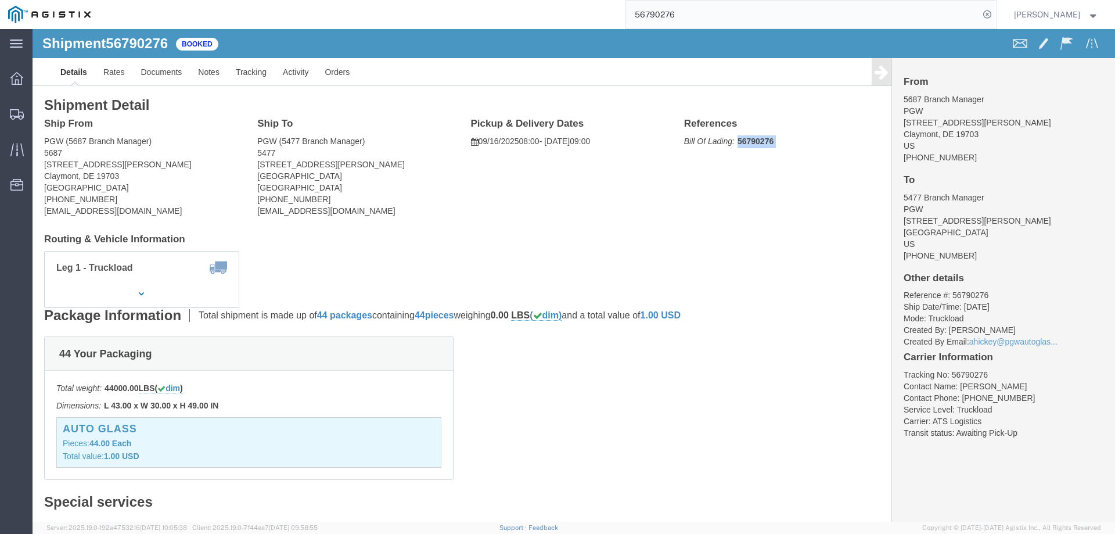
click b "56790276"
click div "Leg 1 - Truckload Vehicle 1: Standard Dry Van (53 Feet) Number of trucks: 1"
click at [17, 112] on icon at bounding box center [17, 114] width 14 height 10
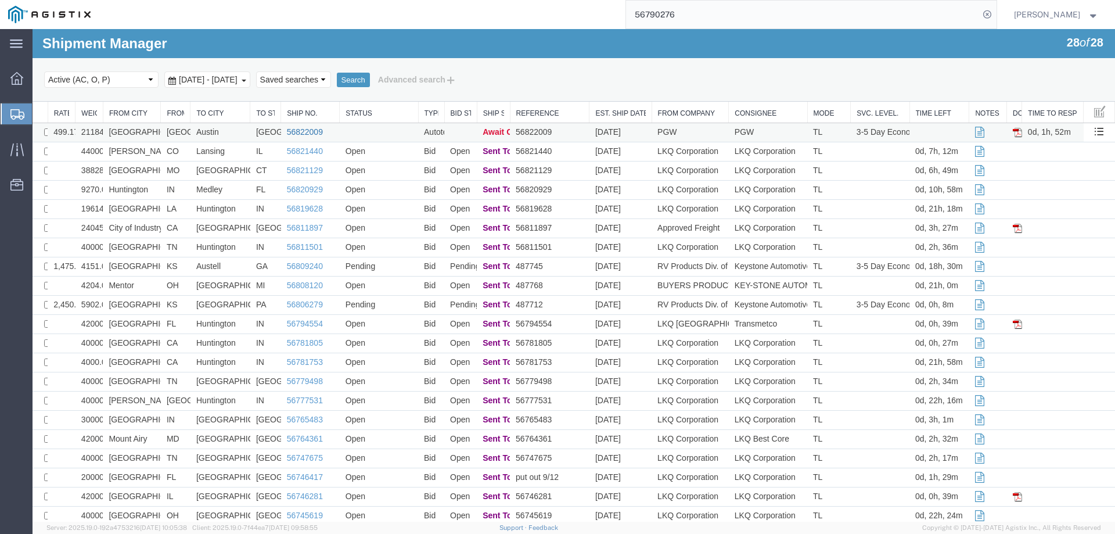
click at [308, 131] on link "56822009" at bounding box center [305, 131] width 36 height 9
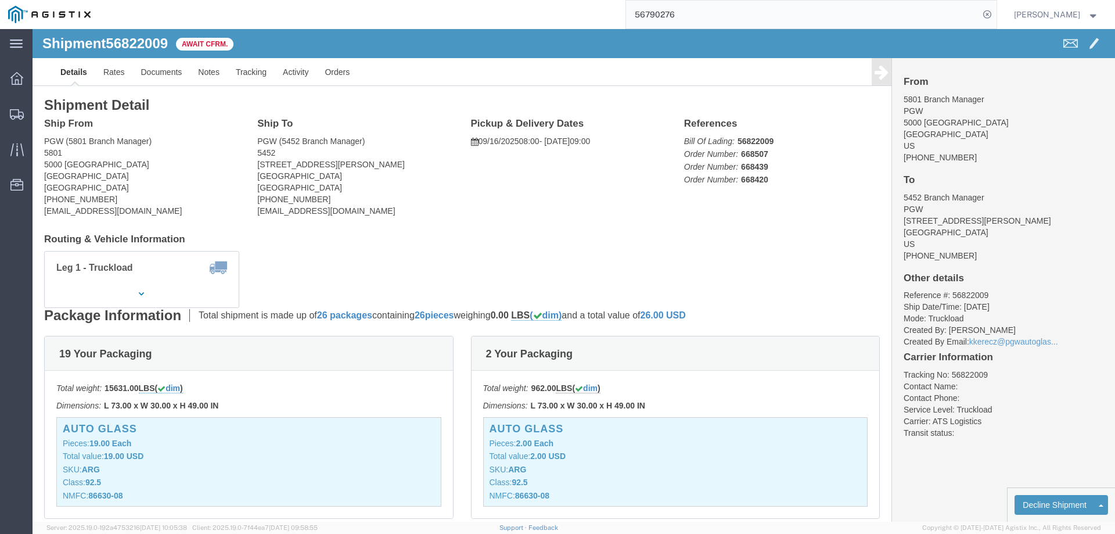
click b "56822009"
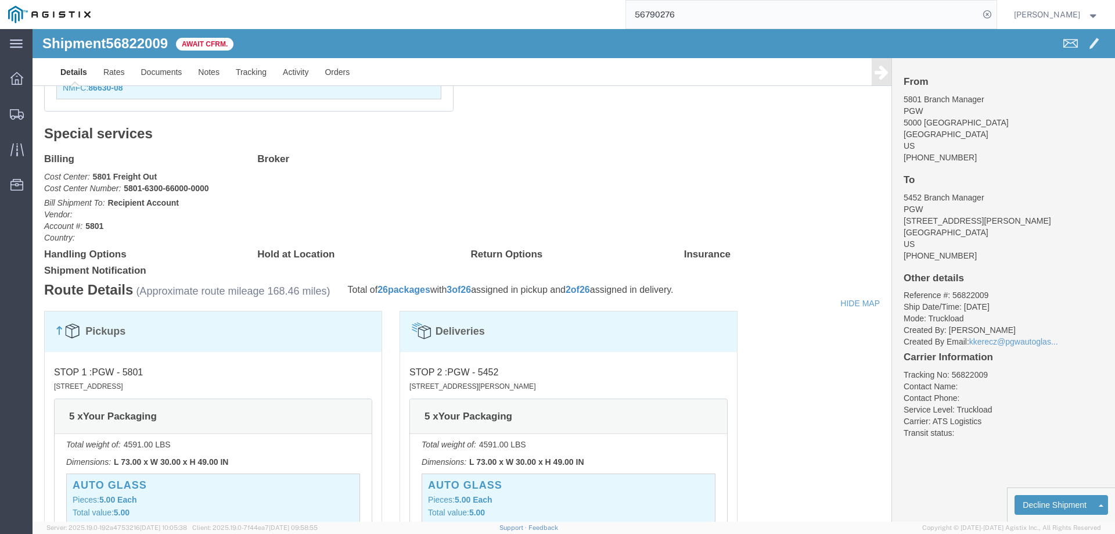
scroll to position [871, 0]
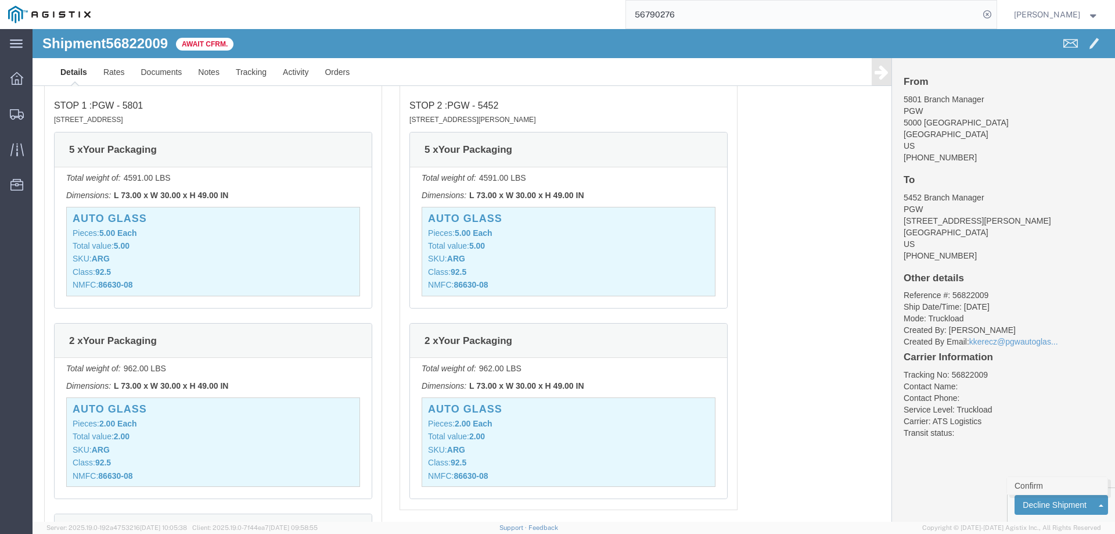
click link "Confirm"
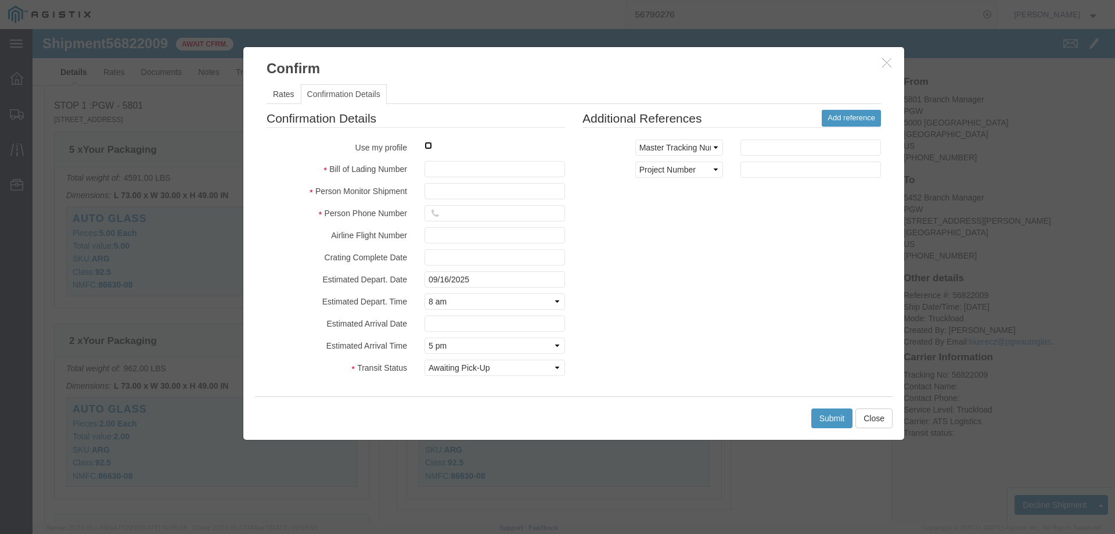
drag, startPoint x: 392, startPoint y: 117, endPoint x: 404, endPoint y: 123, distance: 12.5
click input "checkbox"
checkbox input "true"
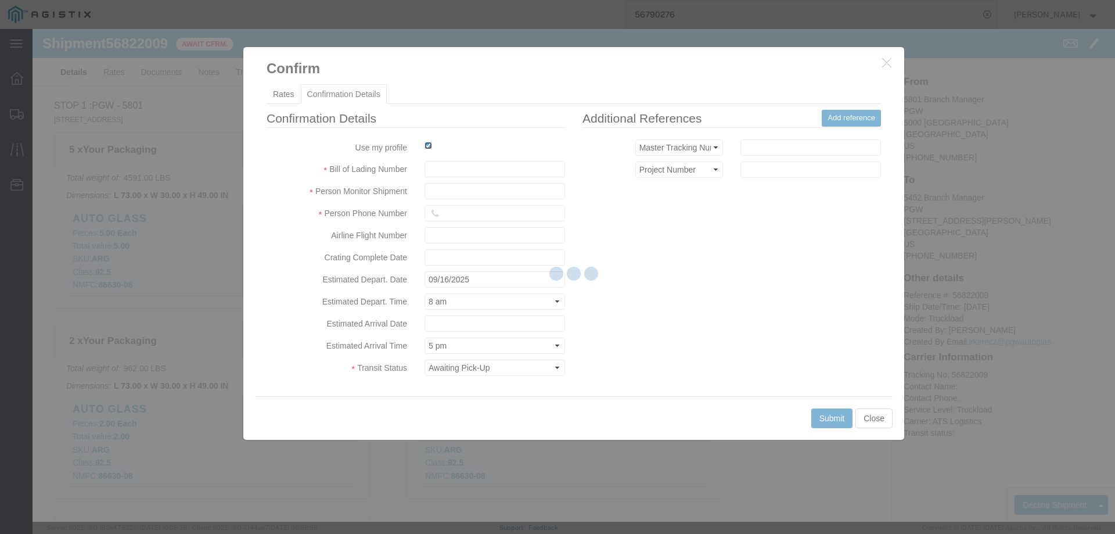
type input "[PERSON_NAME]"
type input "3204977237"
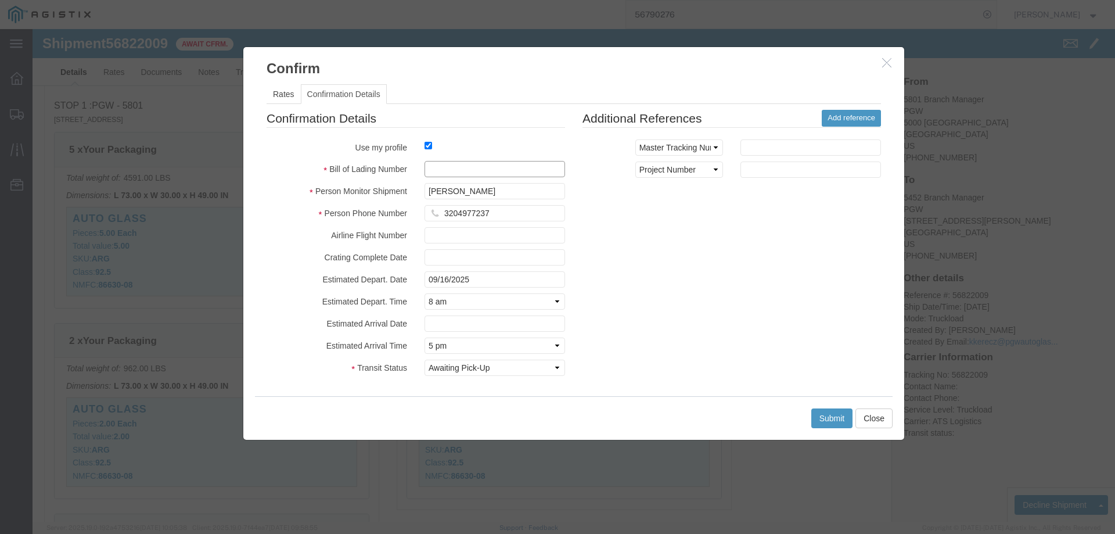
click input "text"
paste input "56822009"
type input "56822009"
click button "Submit"
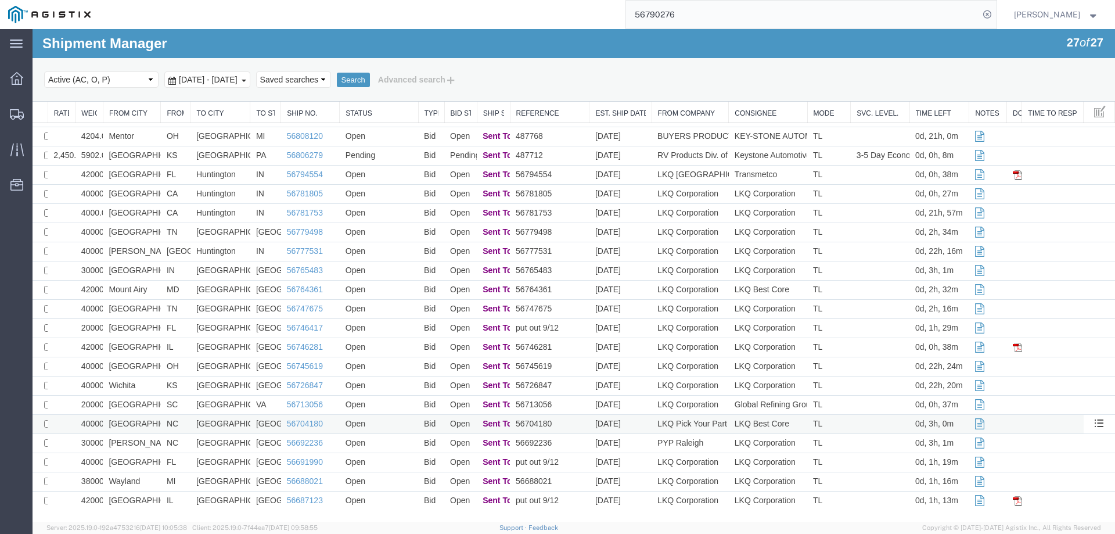
scroll to position [131, 0]
click at [13, 113] on icon at bounding box center [17, 114] width 14 height 10
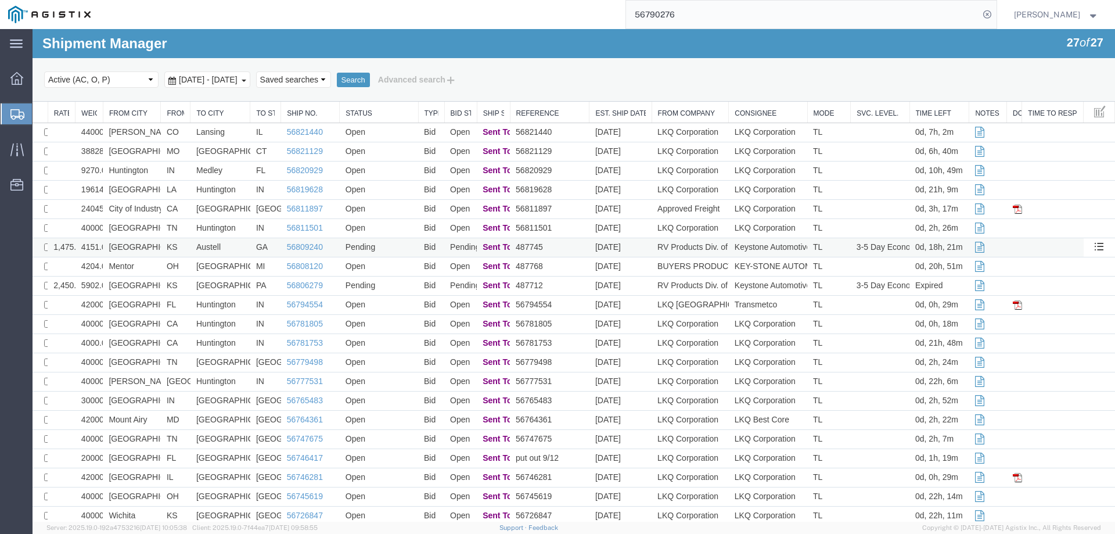
click at [155, 246] on td "[GEOGRAPHIC_DATA]" at bounding box center [132, 247] width 58 height 19
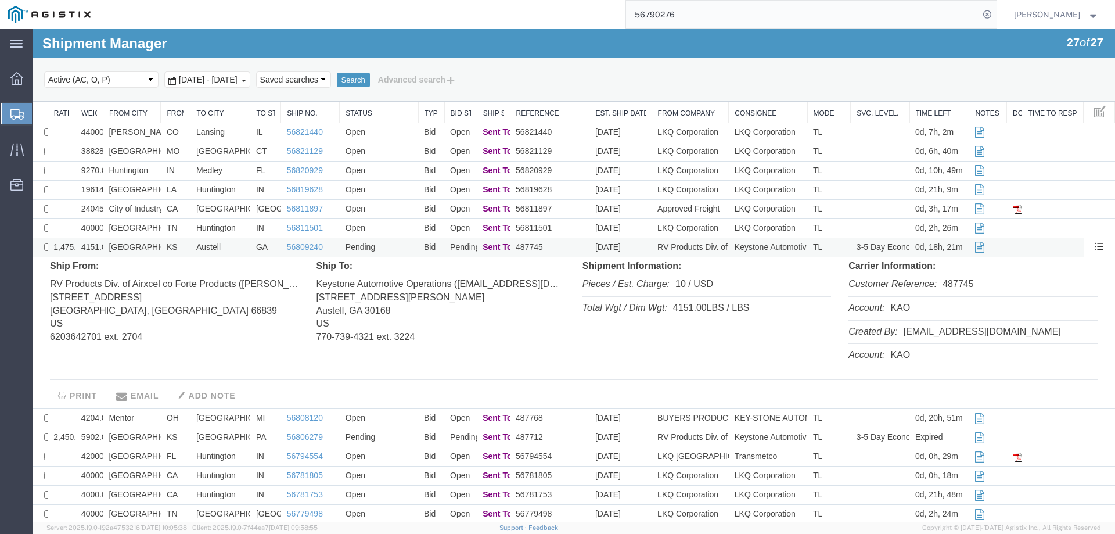
click at [155, 246] on td "[GEOGRAPHIC_DATA]" at bounding box center [132, 247] width 58 height 19
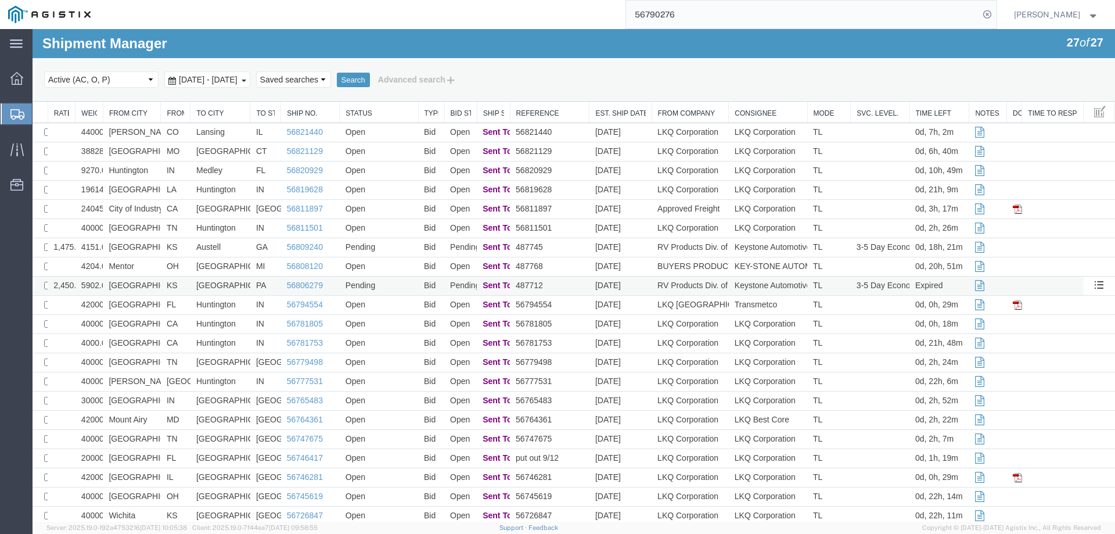
click at [151, 280] on td "[GEOGRAPHIC_DATA]" at bounding box center [132, 285] width 58 height 19
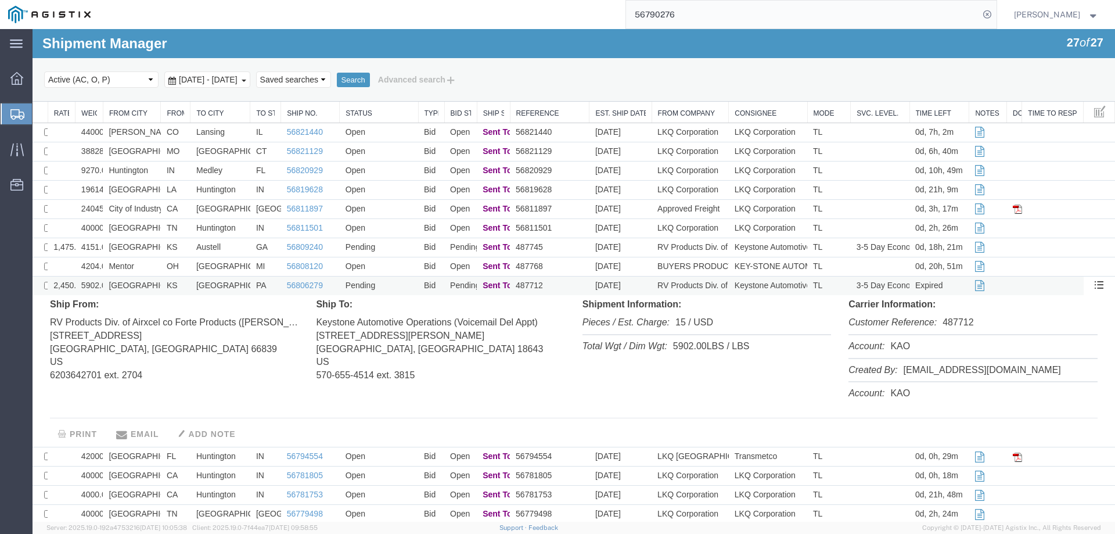
click at [153, 282] on td "[GEOGRAPHIC_DATA]" at bounding box center [132, 285] width 58 height 19
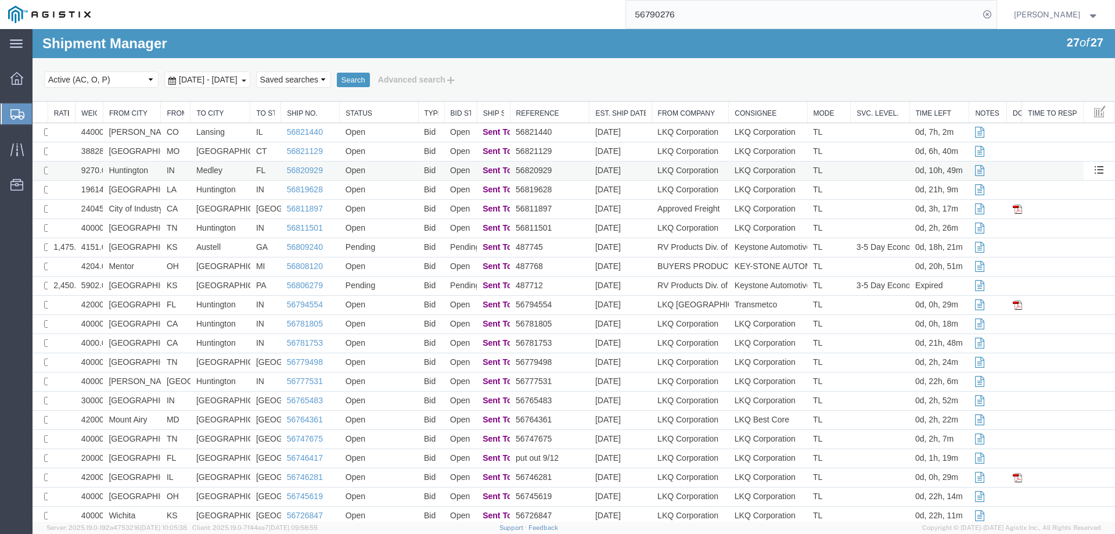
click at [233, 167] on td "Medley" at bounding box center [220, 170] width 60 height 19
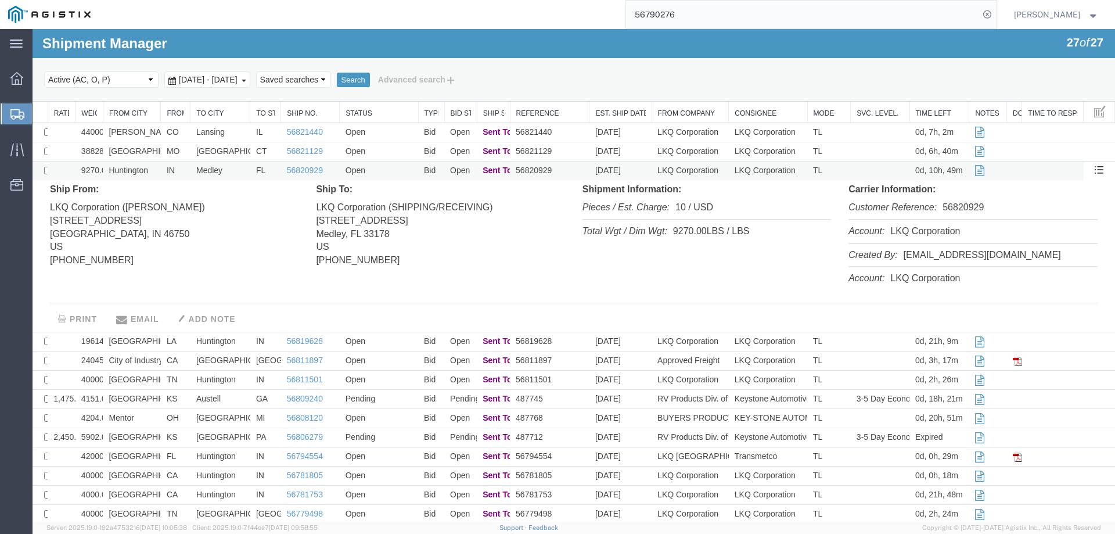
click at [233, 167] on td "Medley" at bounding box center [220, 170] width 60 height 19
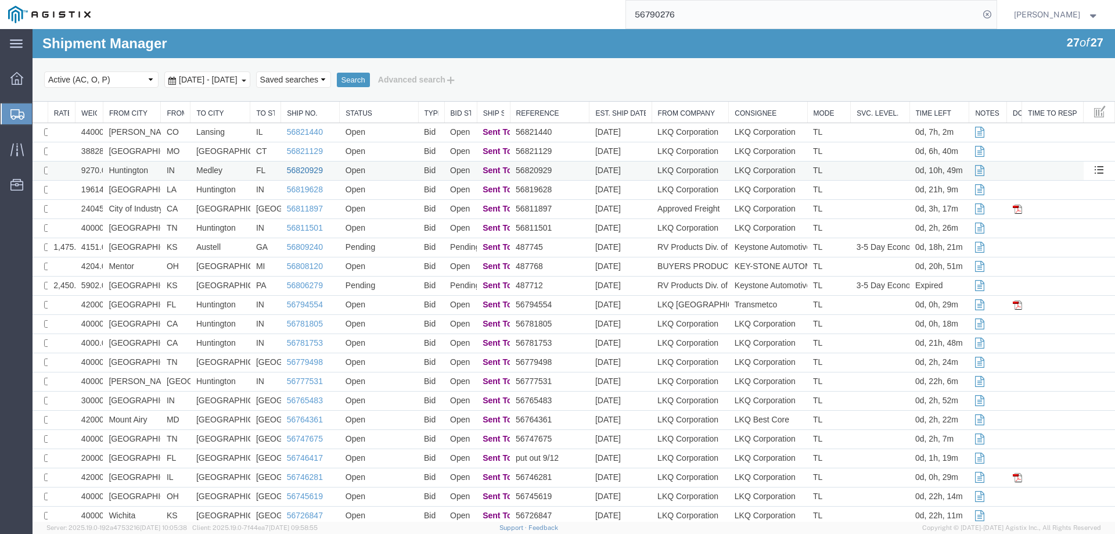
click at [302, 168] on link "56820929" at bounding box center [305, 169] width 36 height 9
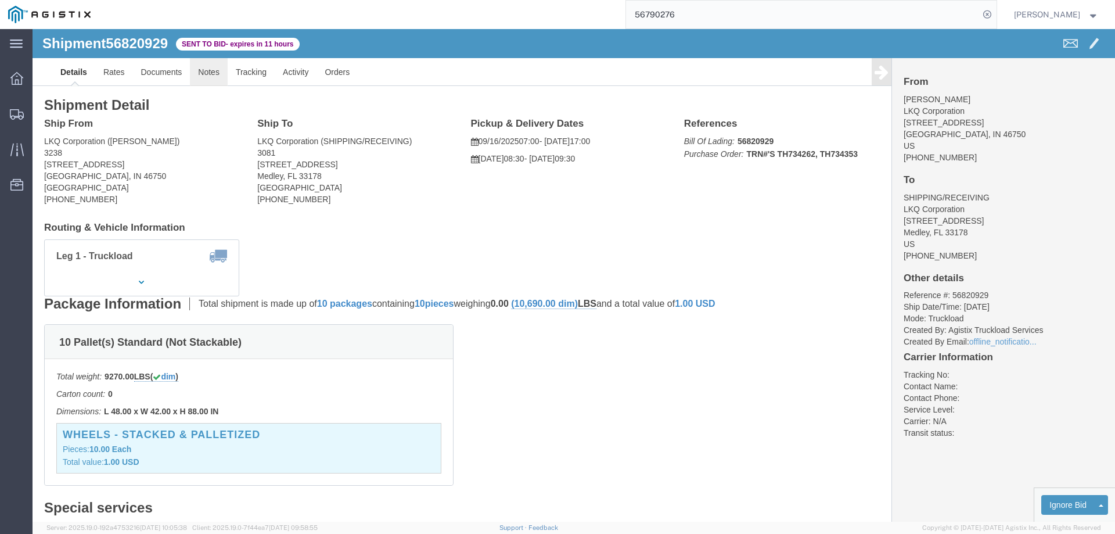
click link "Notes"
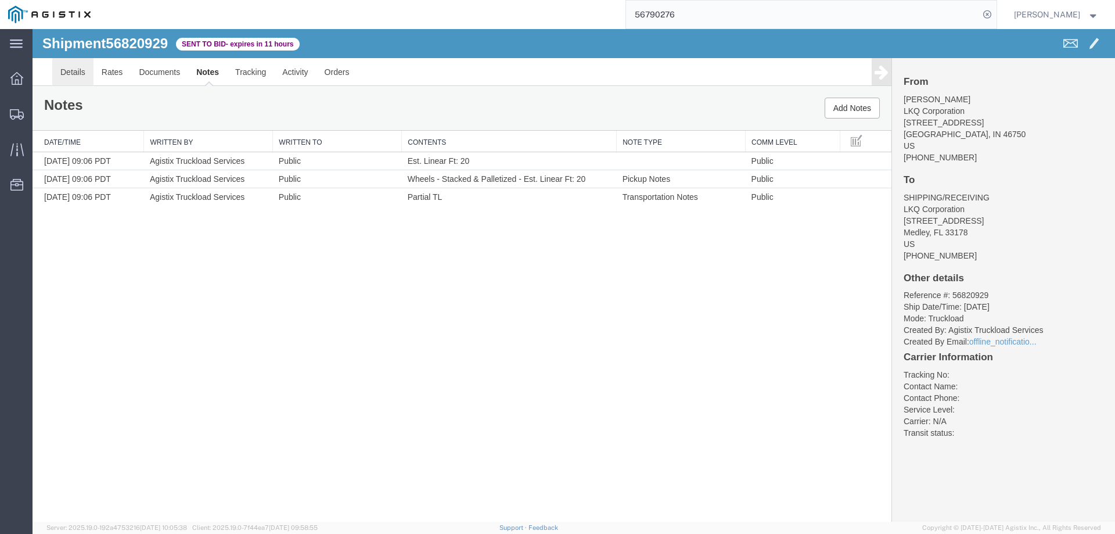
click at [71, 71] on link "Details" at bounding box center [72, 72] width 41 height 28
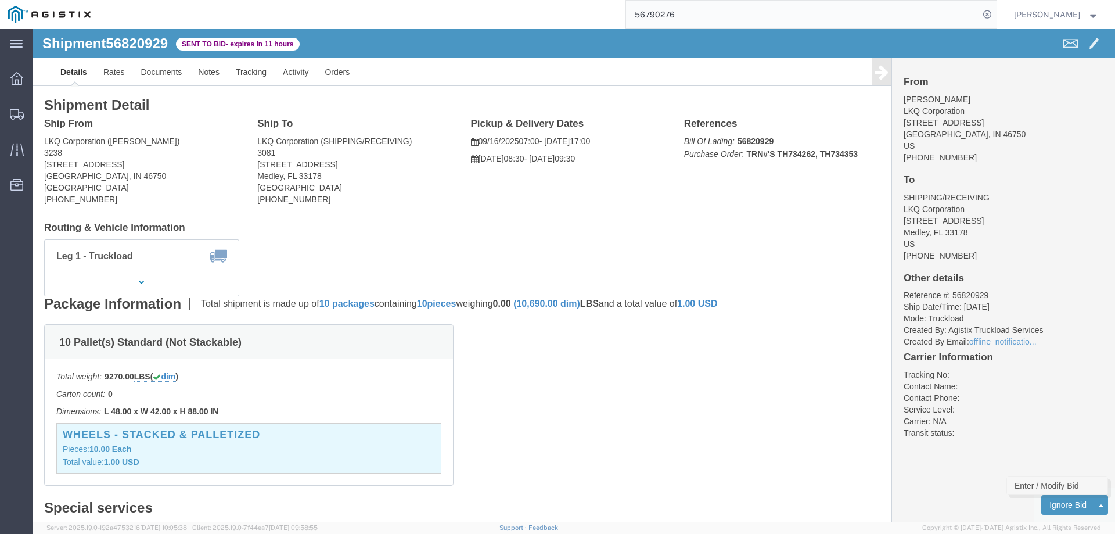
click link "Enter / Modify Bid"
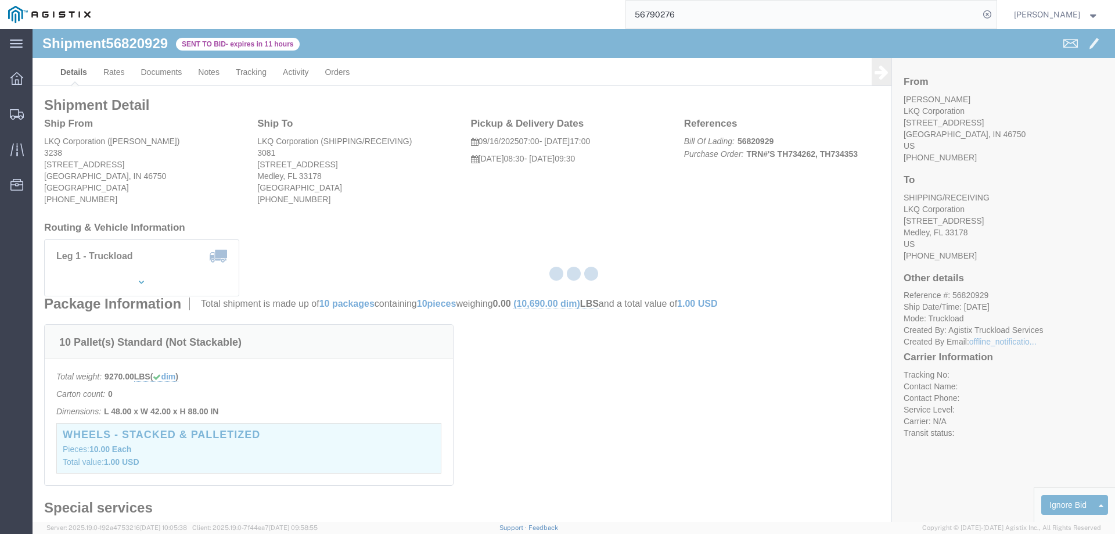
select select "146"
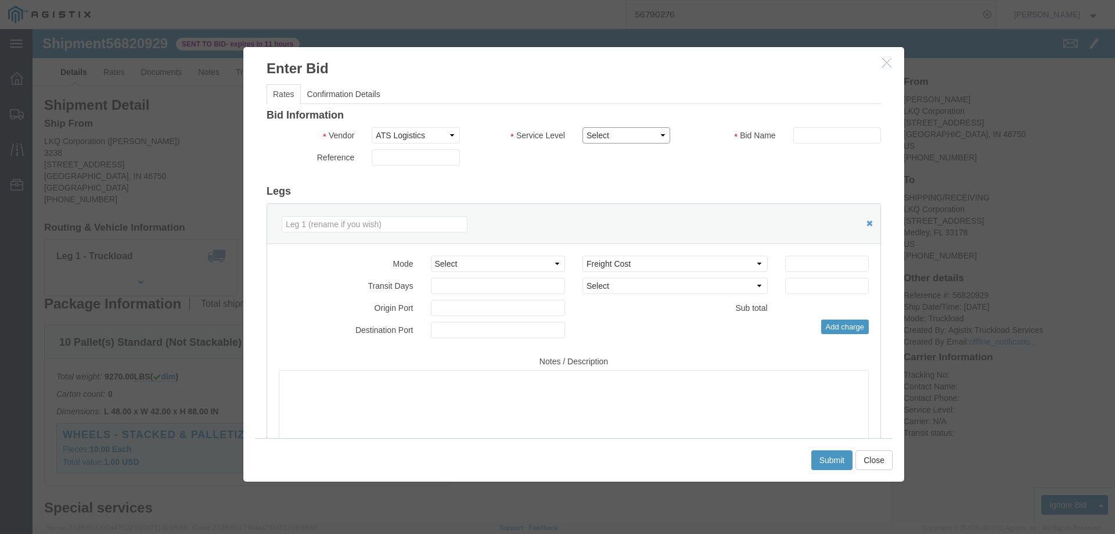
click select "Select CONESTOGA DFRM/STEP Economy TL Flatbed Intermodal LTL Standard Next Day …"
select select "25032"
click select "Select CONESTOGA DFRM/STEP Economy TL Flatbed Intermodal LTL Standard Next Day …"
click div "Bid Information Vendor Select ATS Logistics Service Level Select CONESTOGA DFRM…"
click input "text"
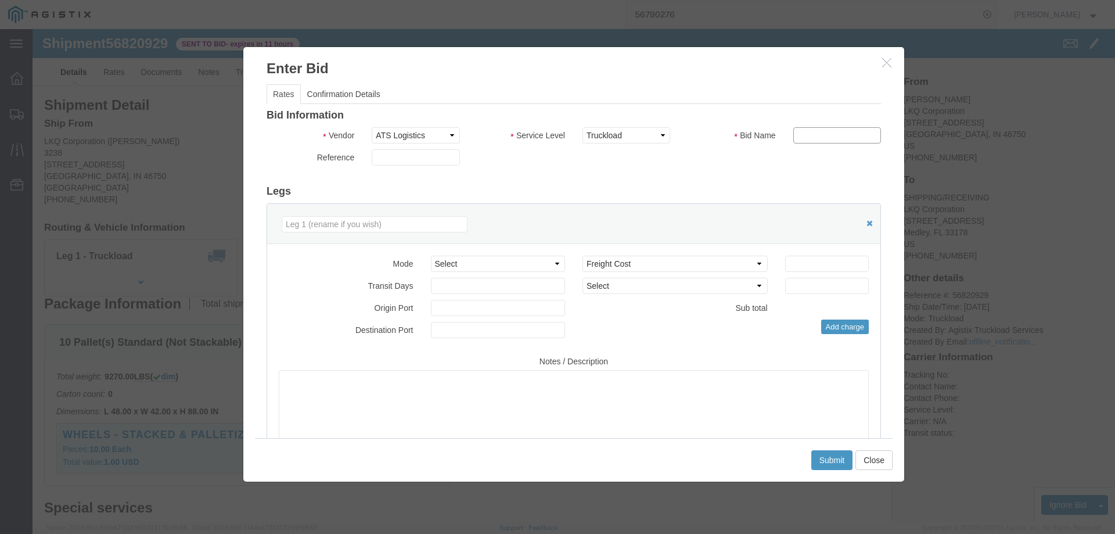
type input "ats"
click input "number"
type input "2250"
click button "Submit"
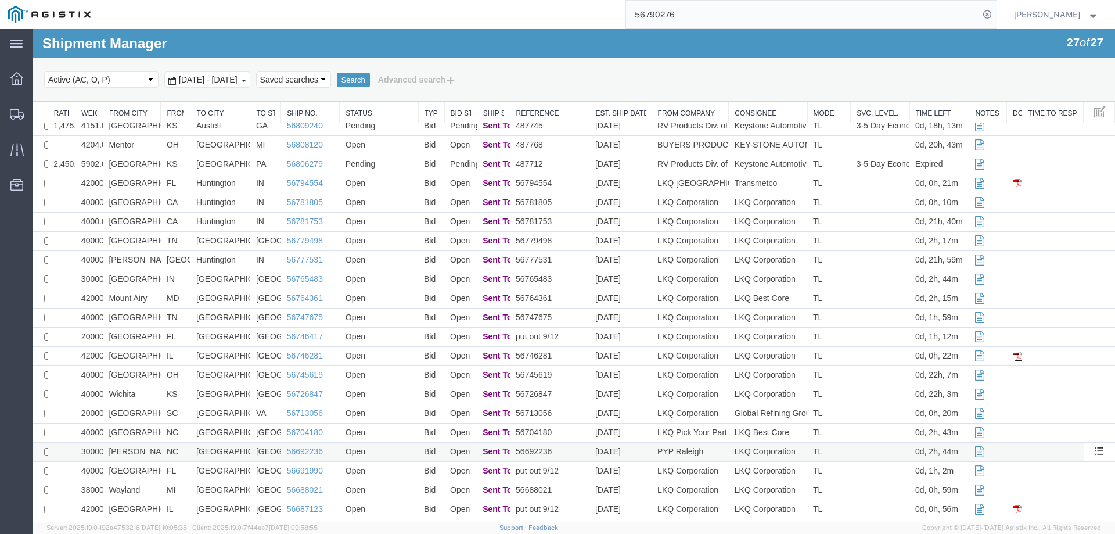
scroll to position [131, 0]
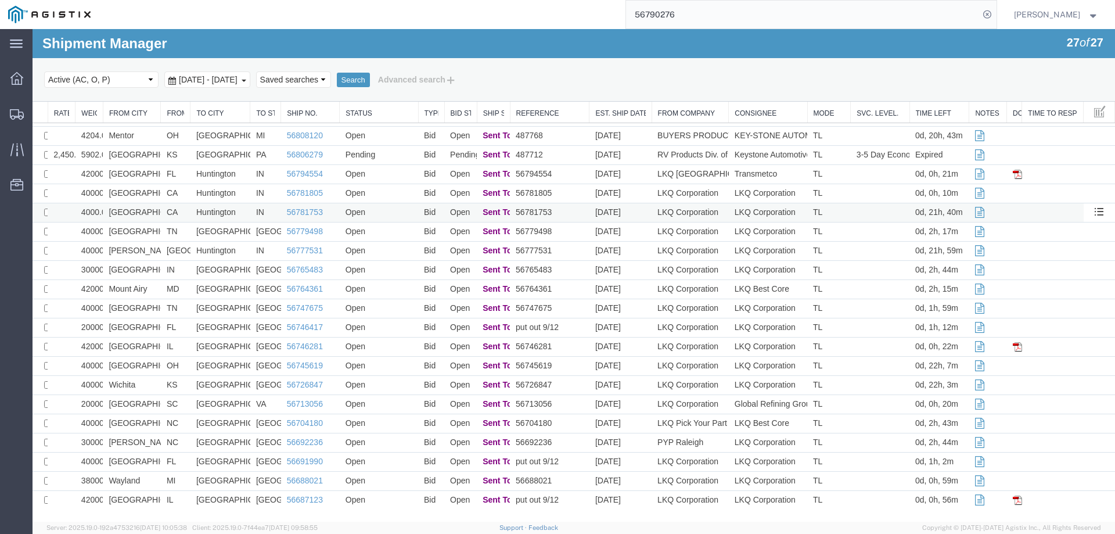
click at [394, 212] on td "Open" at bounding box center [379, 212] width 78 height 19
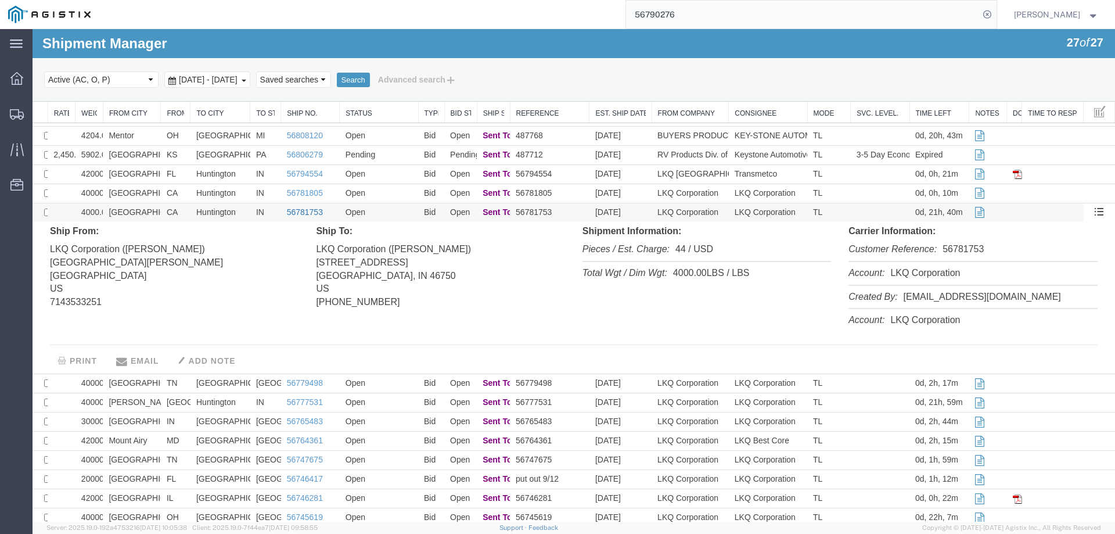
click at [289, 208] on link "56781753" at bounding box center [305, 211] width 36 height 9
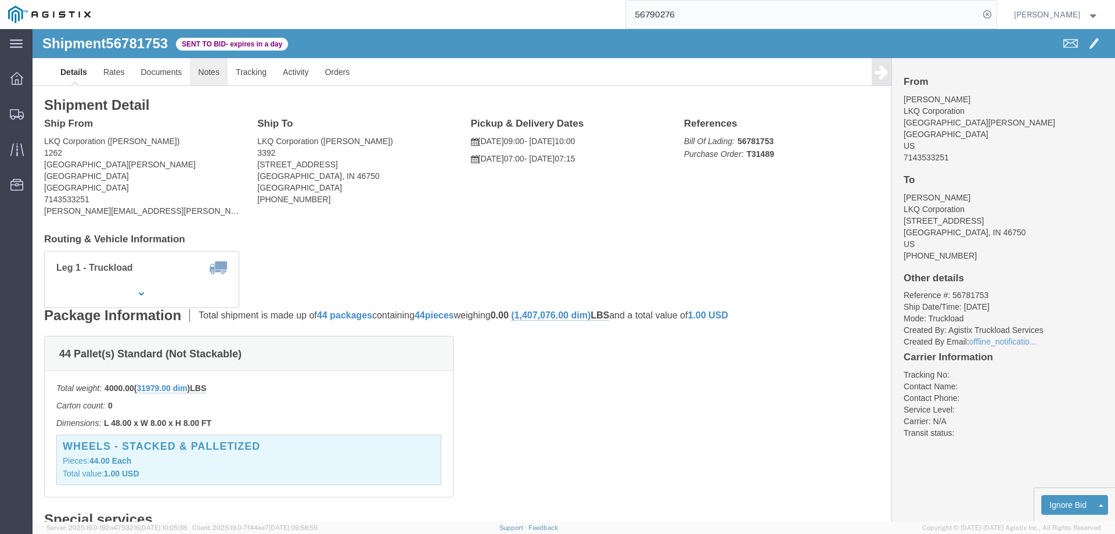
click link "Notes"
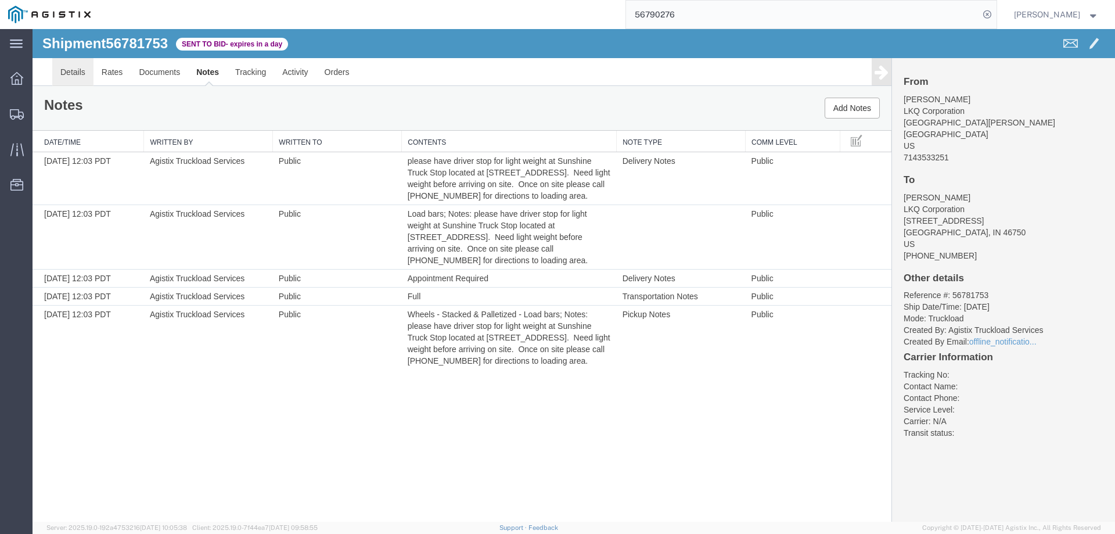
click at [69, 71] on link "Details" at bounding box center [72, 72] width 41 height 28
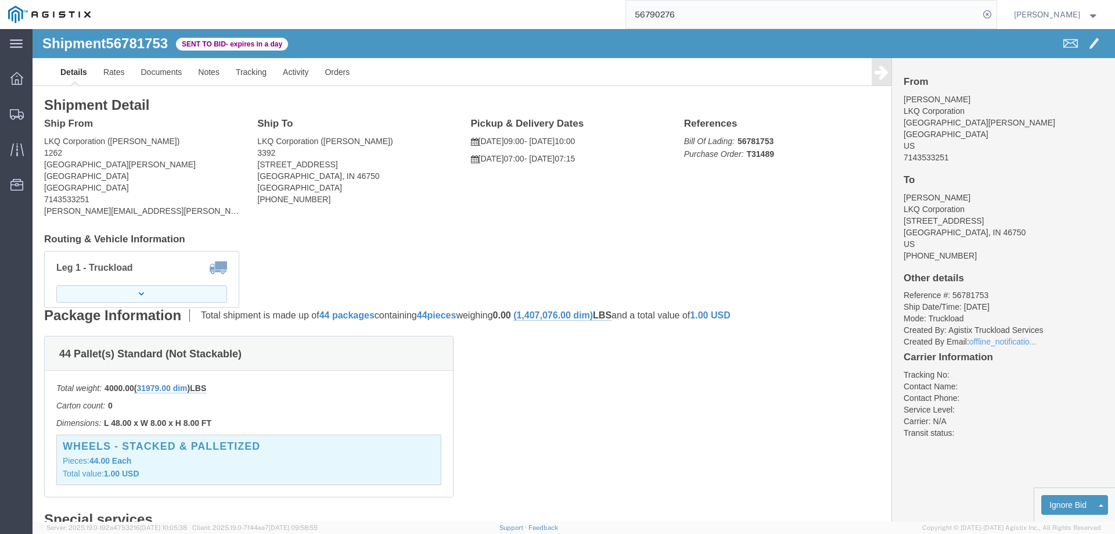
click icon "button"
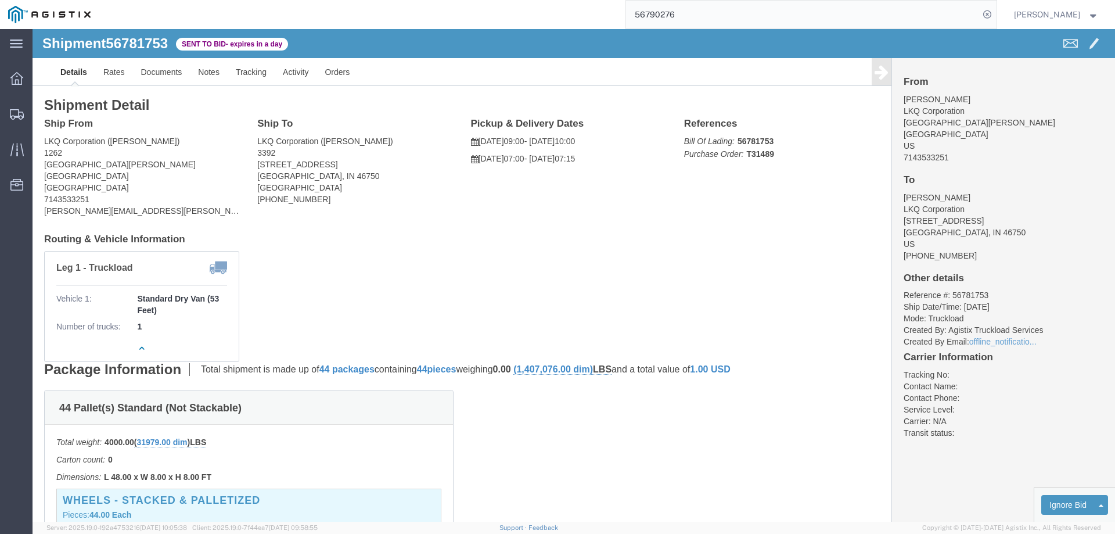
click div "Ship From LKQ Corporation ([PERSON_NAME]) [STREET_ADDRESS][PERSON_NAME] 7143533…"
click at [13, 117] on icon at bounding box center [17, 114] width 14 height 10
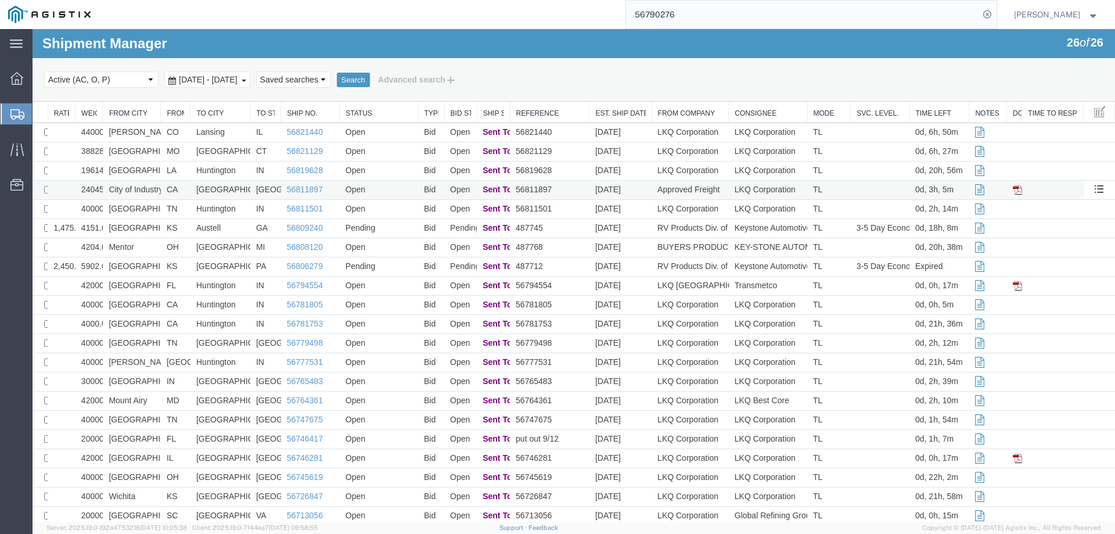
click at [389, 191] on td "Open" at bounding box center [379, 190] width 78 height 19
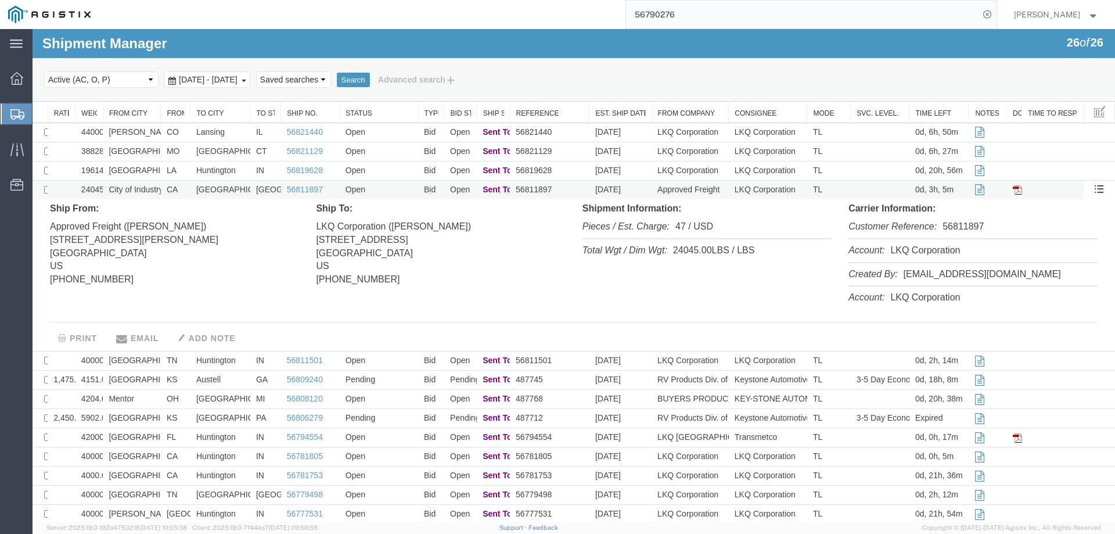
click at [389, 191] on td "Open" at bounding box center [379, 190] width 78 height 19
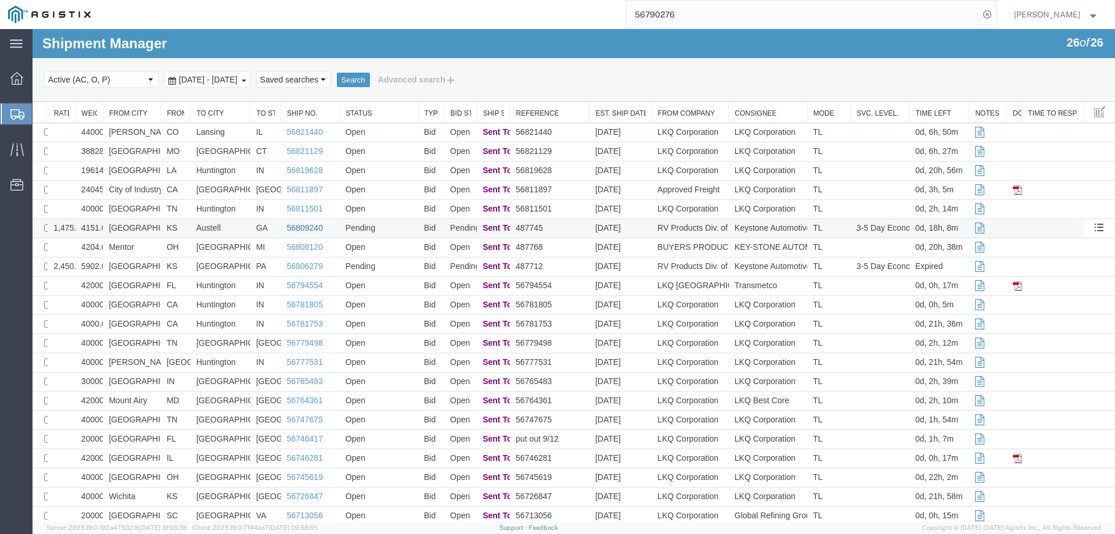
click at [298, 229] on link "56809240" at bounding box center [305, 227] width 36 height 9
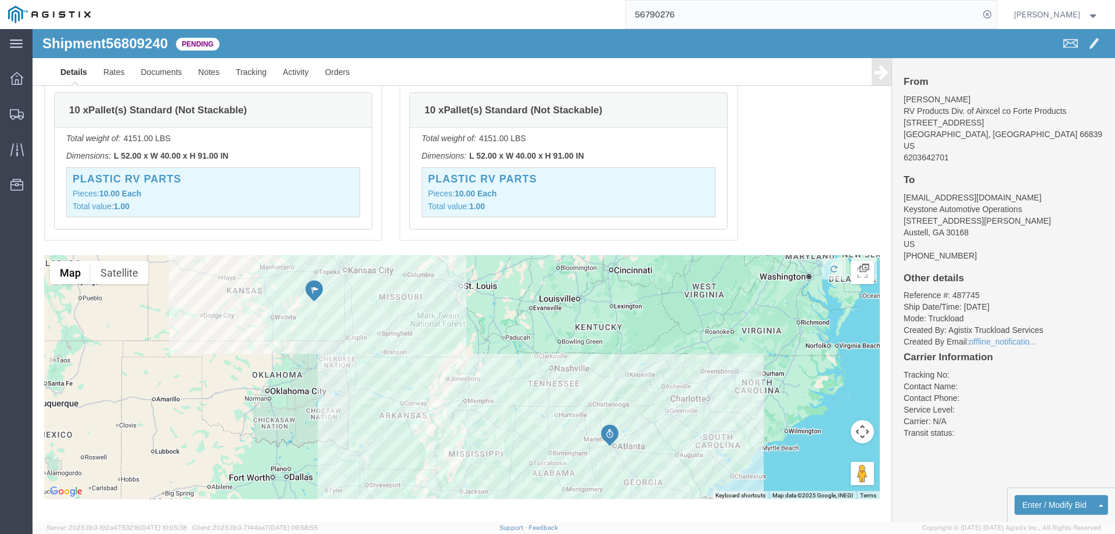
scroll to position [768, 0]
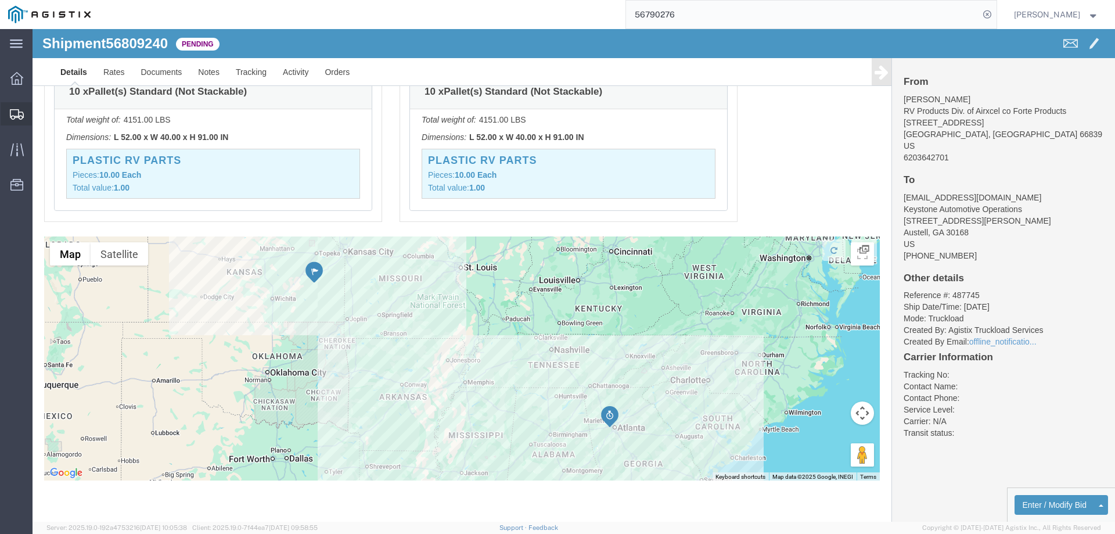
drag, startPoint x: 6, startPoint y: 88, endPoint x: 12, endPoint y: 110, distance: 22.8
click at [12, 110] on icon at bounding box center [17, 114] width 14 height 10
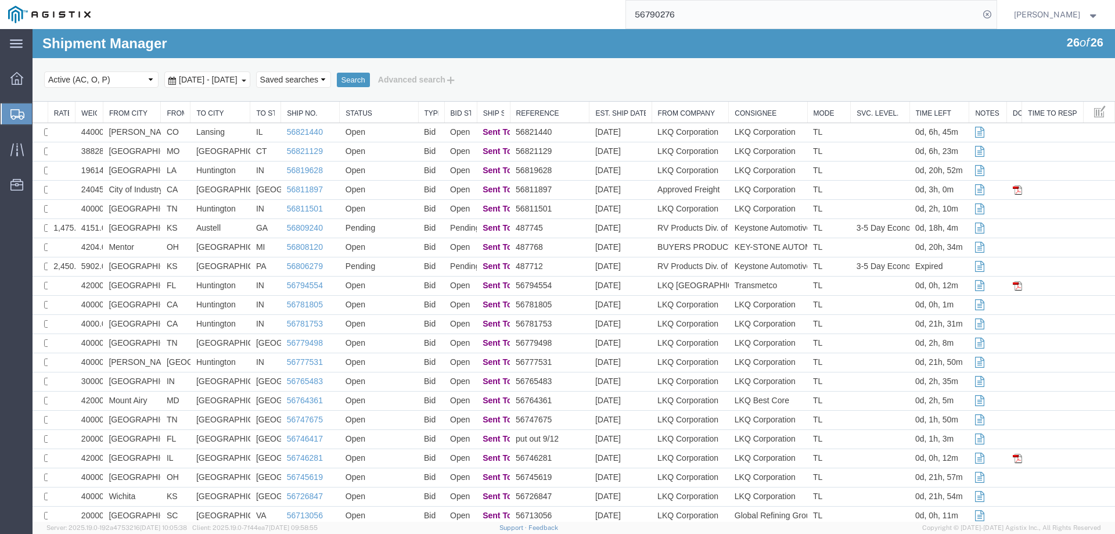
click at [18, 114] on icon at bounding box center [17, 114] width 14 height 10
click at [149, 93] on div "Search Select status Active (AC, O, P) All Approved Awaiting Confirmation (AC) …" at bounding box center [574, 80] width 1082 height 44
click at [604, 84] on div "Select status Active (AC, O, P) All Approved Awaiting Confirmation (AC) Booked …" at bounding box center [573, 80] width 1059 height 20
click at [158, 227] on td "[GEOGRAPHIC_DATA]" at bounding box center [132, 228] width 58 height 19
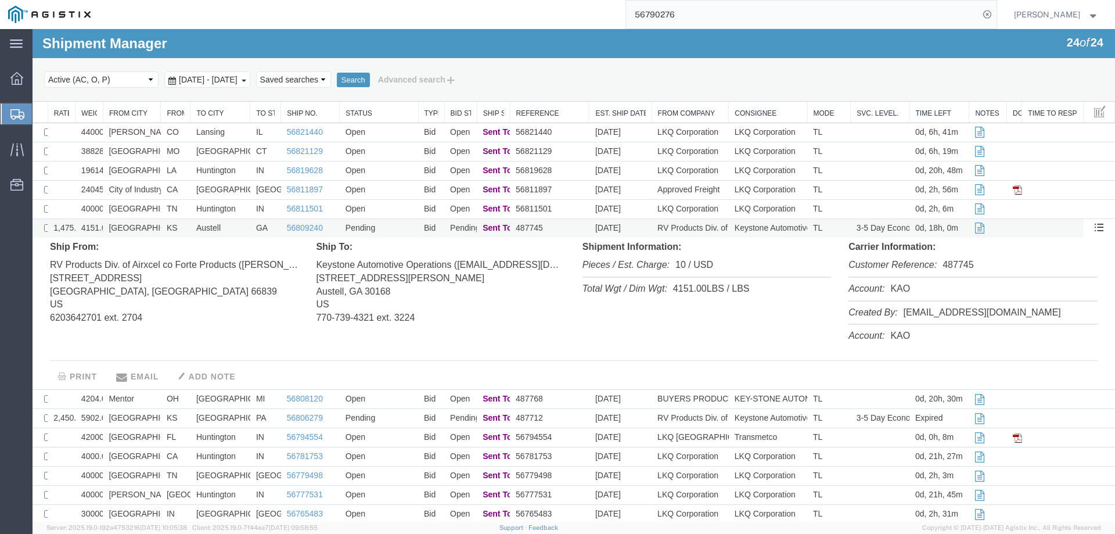
click at [158, 227] on td "[GEOGRAPHIC_DATA]" at bounding box center [132, 228] width 58 height 19
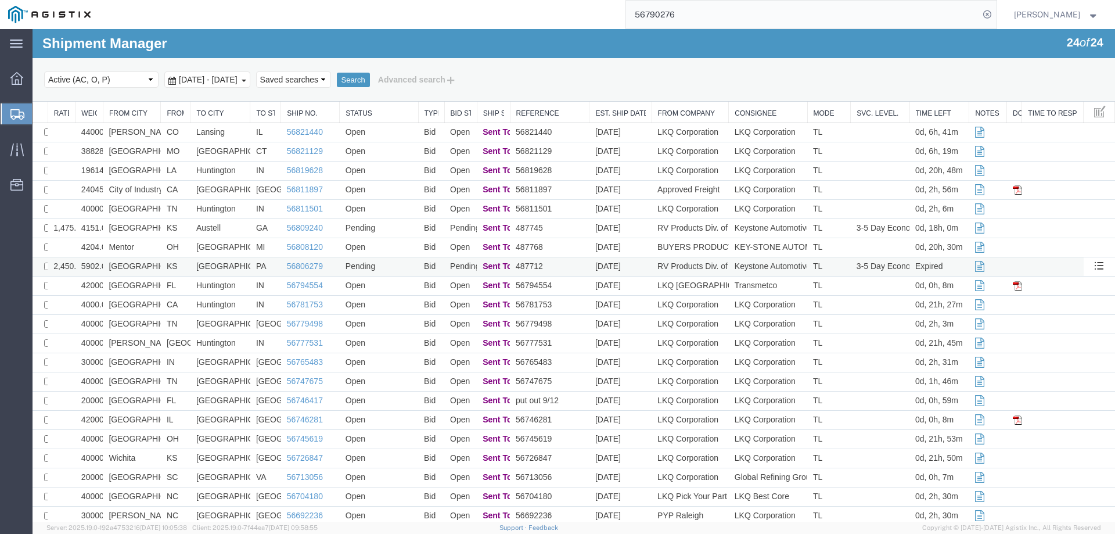
click at [159, 264] on td "[GEOGRAPHIC_DATA]" at bounding box center [132, 266] width 58 height 19
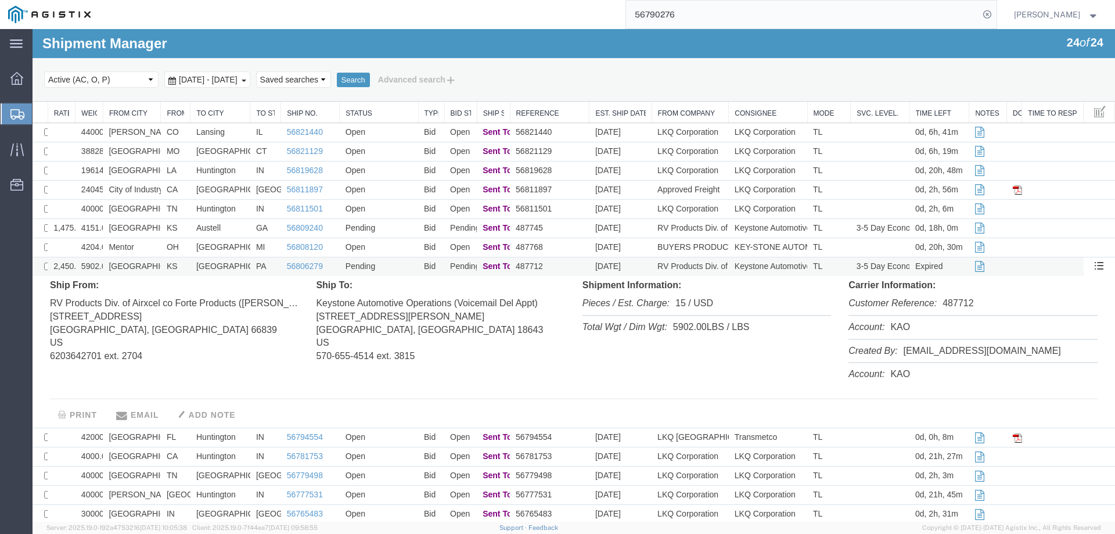
click at [159, 264] on td "[GEOGRAPHIC_DATA]" at bounding box center [132, 266] width 58 height 19
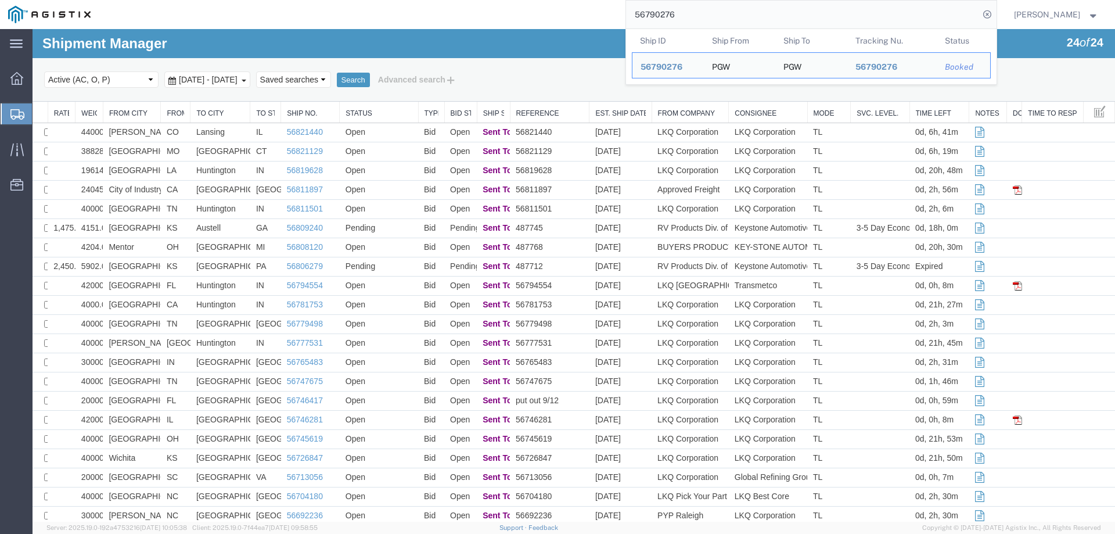
drag, startPoint x: 722, startPoint y: 17, endPoint x: 559, endPoint y: 24, distance: 163.9
click at [557, 25] on div "56790276 Ship ID Ship From Ship To Tracking Nu. Status Ship ID 56790276 Ship Fr…" at bounding box center [548, 14] width 898 height 29
paste input "65389"
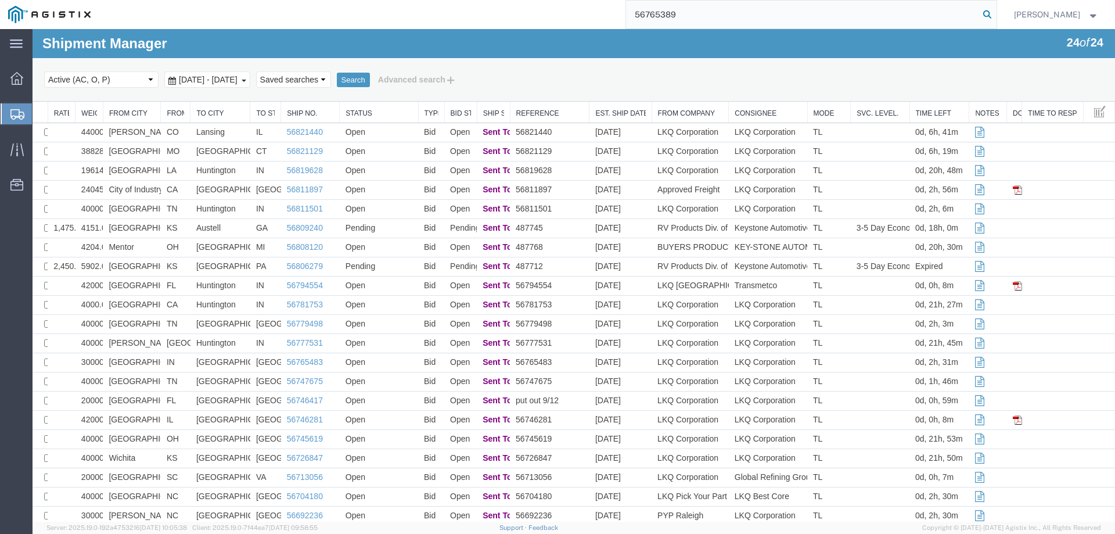
click at [995, 16] on icon at bounding box center [987, 14] width 16 height 16
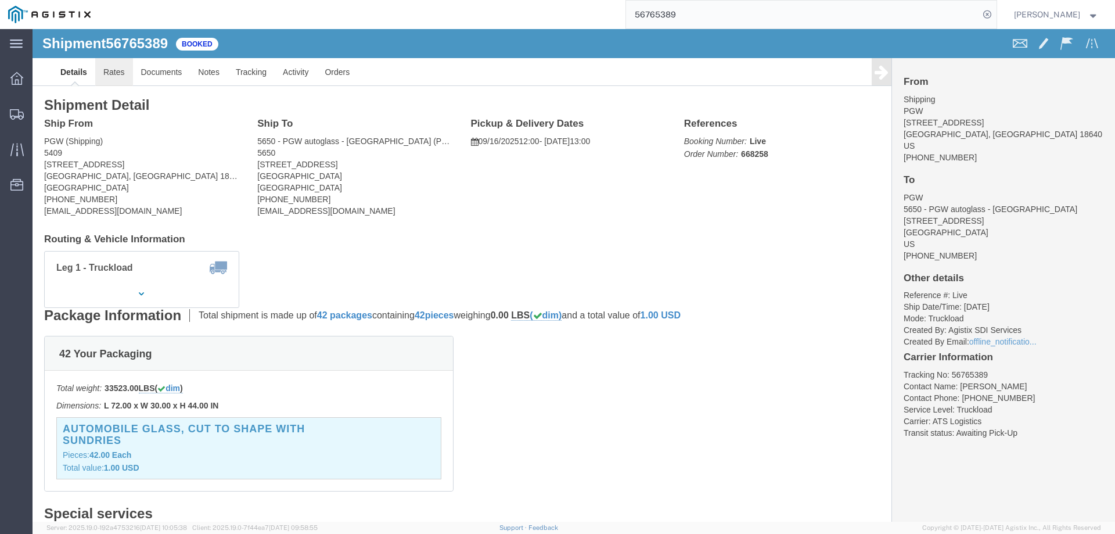
click link "Rates"
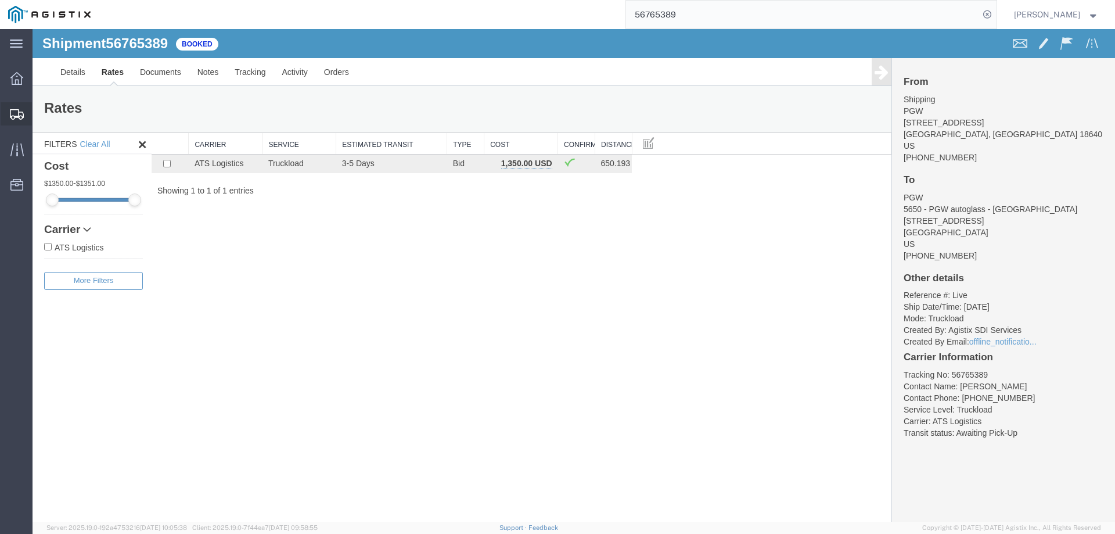
click at [13, 112] on icon at bounding box center [17, 114] width 14 height 10
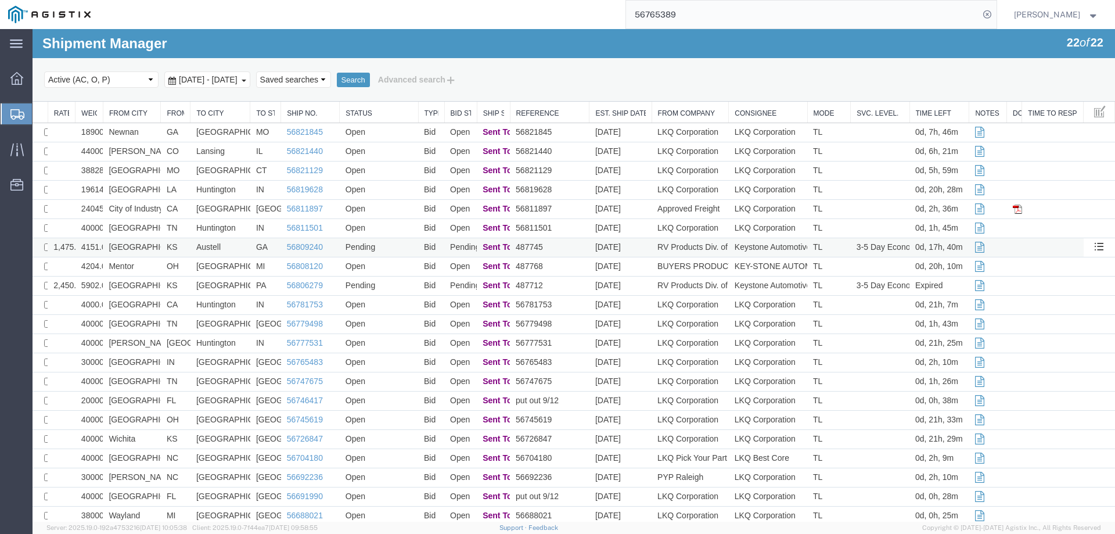
click at [151, 247] on td "[GEOGRAPHIC_DATA]" at bounding box center [132, 247] width 58 height 19
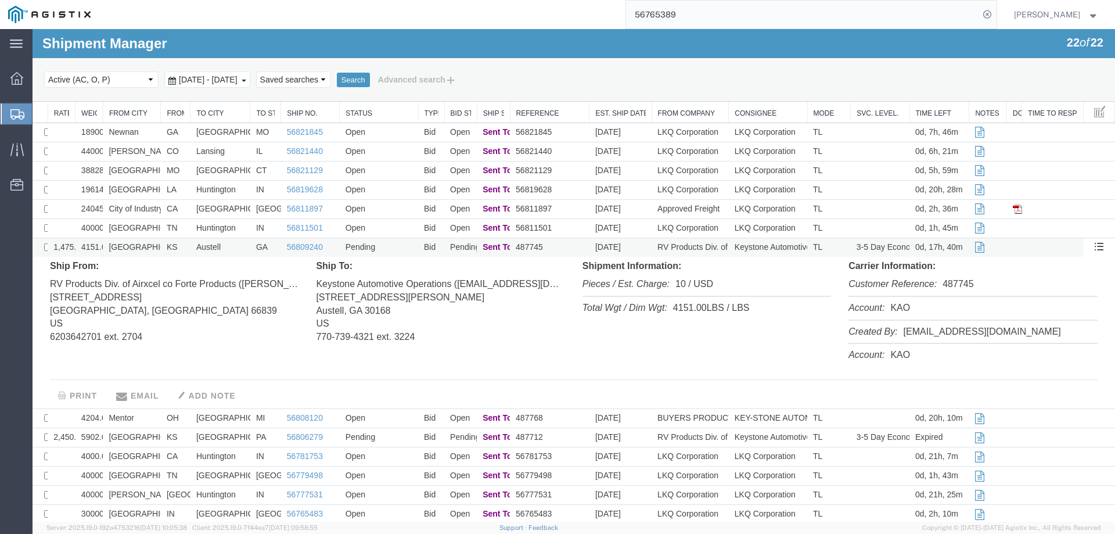
click at [157, 246] on td "[GEOGRAPHIC_DATA]" at bounding box center [132, 247] width 58 height 19
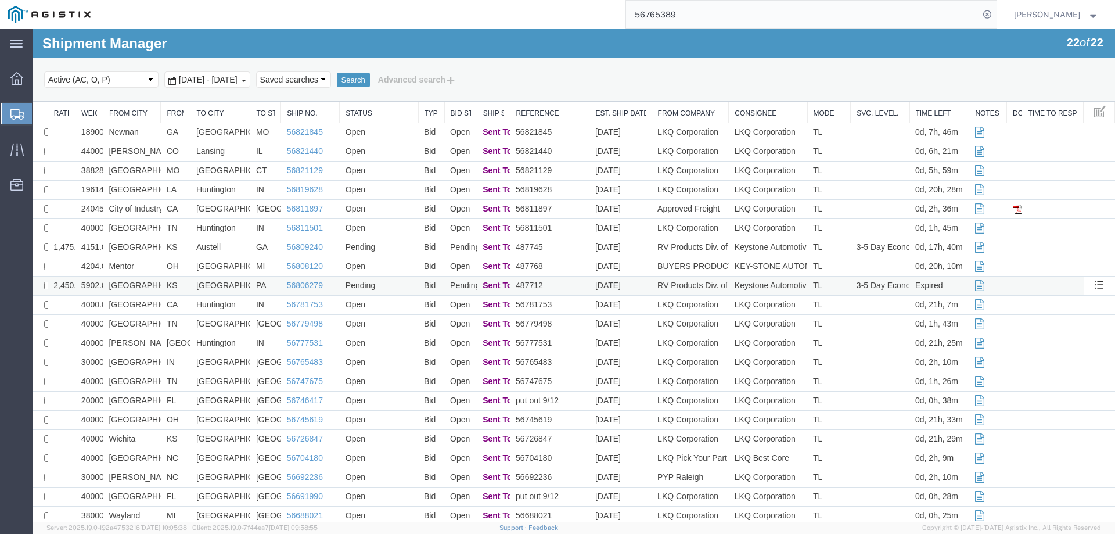
click at [152, 286] on td "[GEOGRAPHIC_DATA]" at bounding box center [132, 285] width 58 height 19
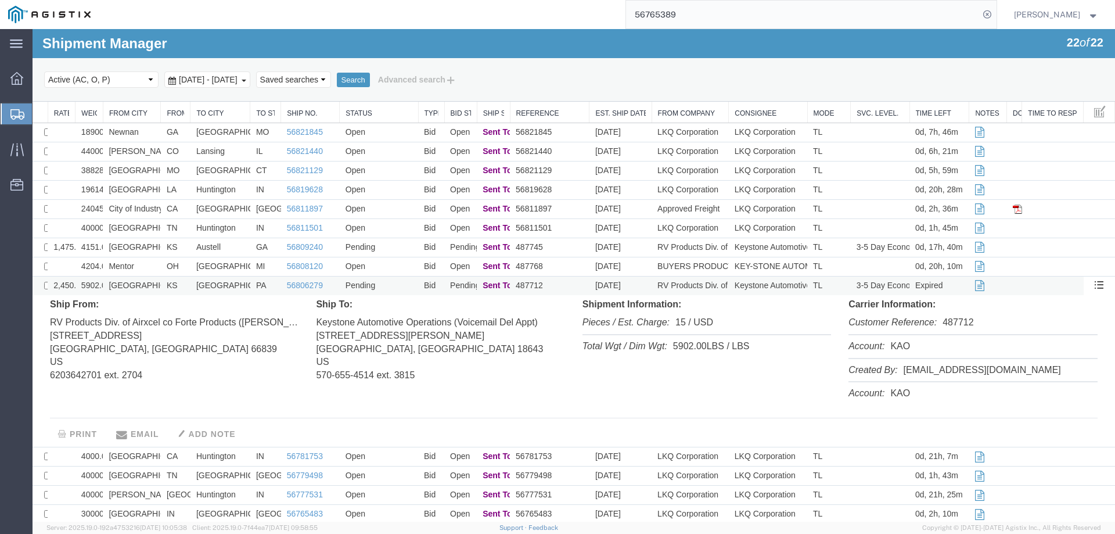
click at [152, 286] on td "[GEOGRAPHIC_DATA]" at bounding box center [132, 285] width 58 height 19
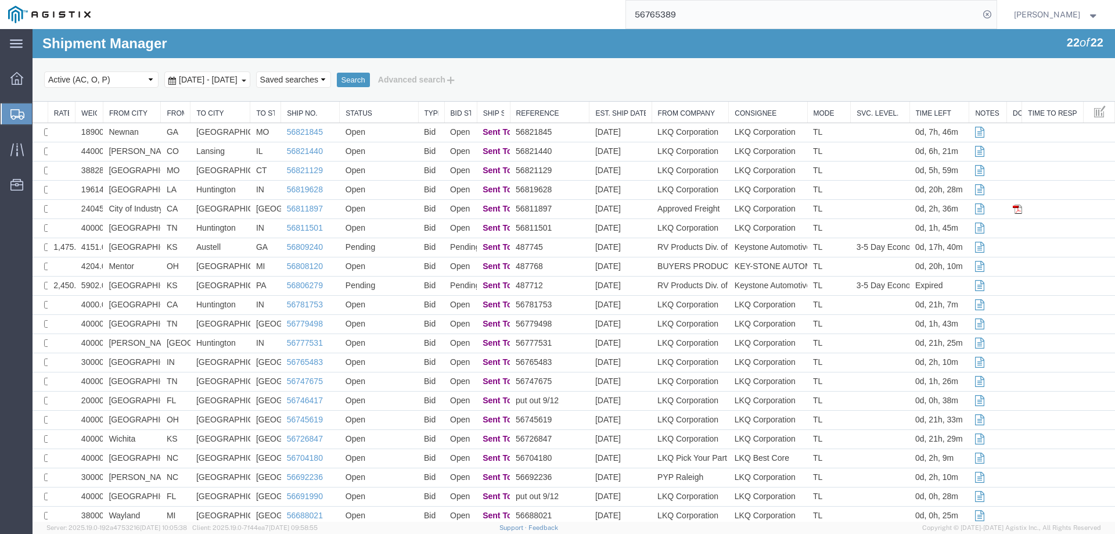
click at [14, 110] on icon at bounding box center [17, 114] width 14 height 10
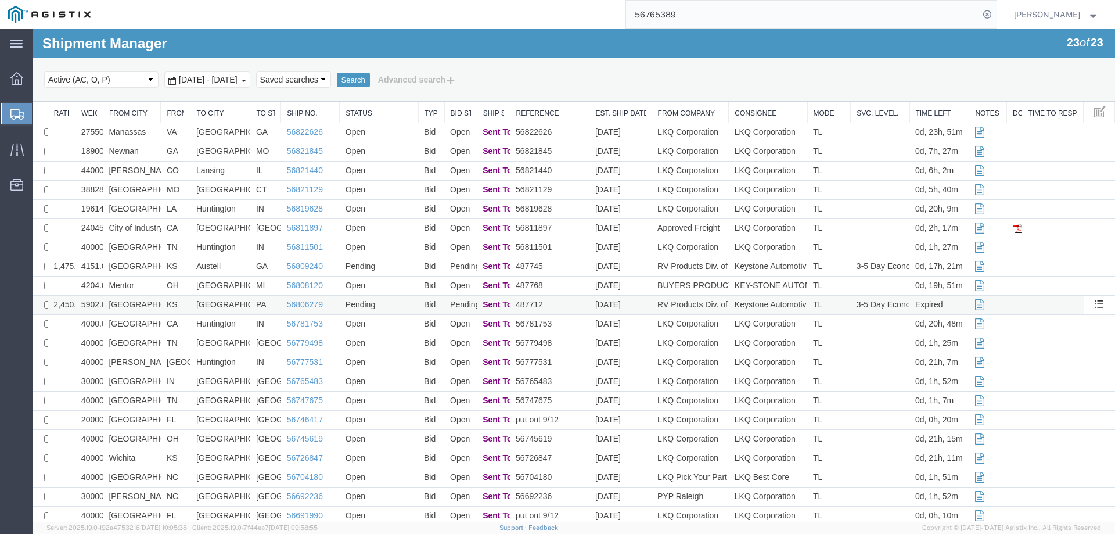
click at [154, 305] on td "[GEOGRAPHIC_DATA]" at bounding box center [132, 305] width 58 height 19
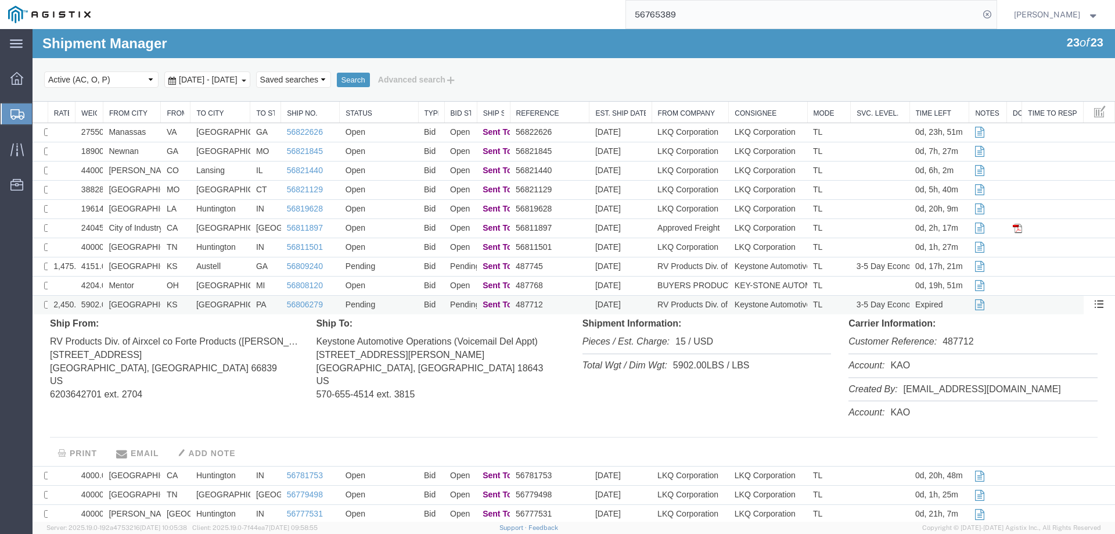
click at [154, 305] on td "[GEOGRAPHIC_DATA]" at bounding box center [132, 305] width 58 height 19
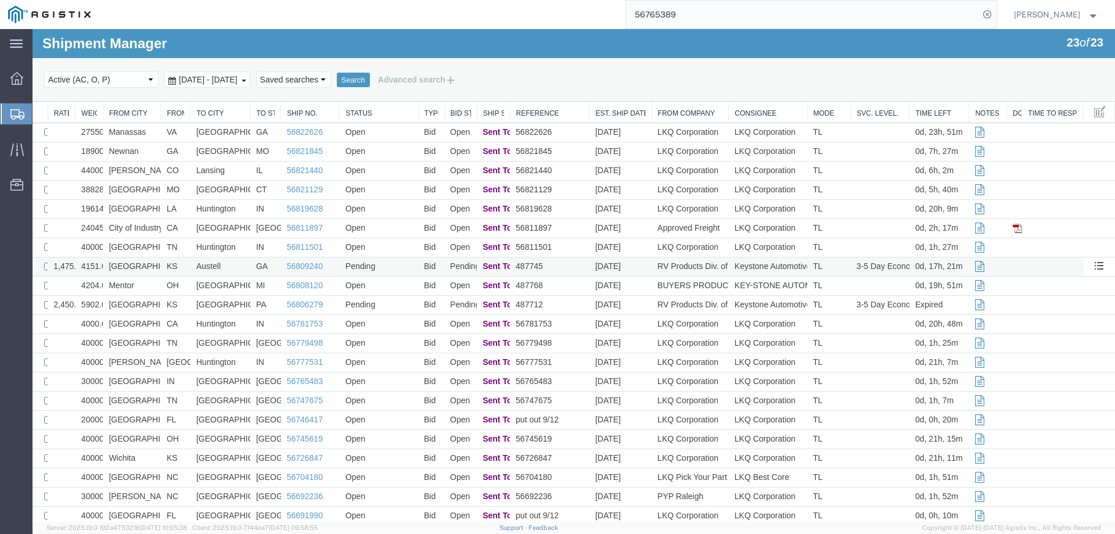
click at [156, 261] on td "[GEOGRAPHIC_DATA]" at bounding box center [132, 266] width 58 height 19
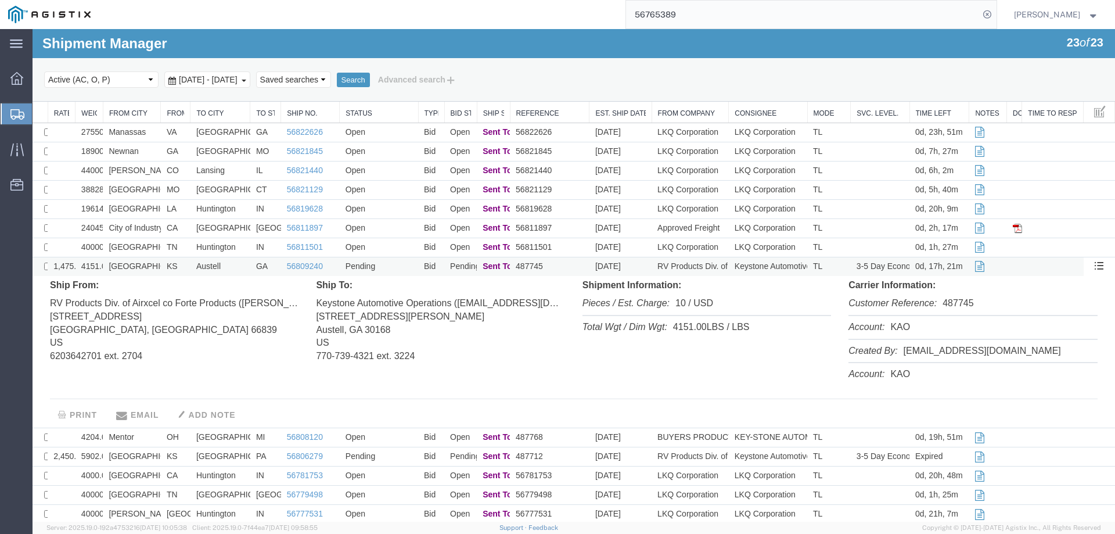
click at [156, 266] on td "[GEOGRAPHIC_DATA]" at bounding box center [132, 266] width 58 height 19
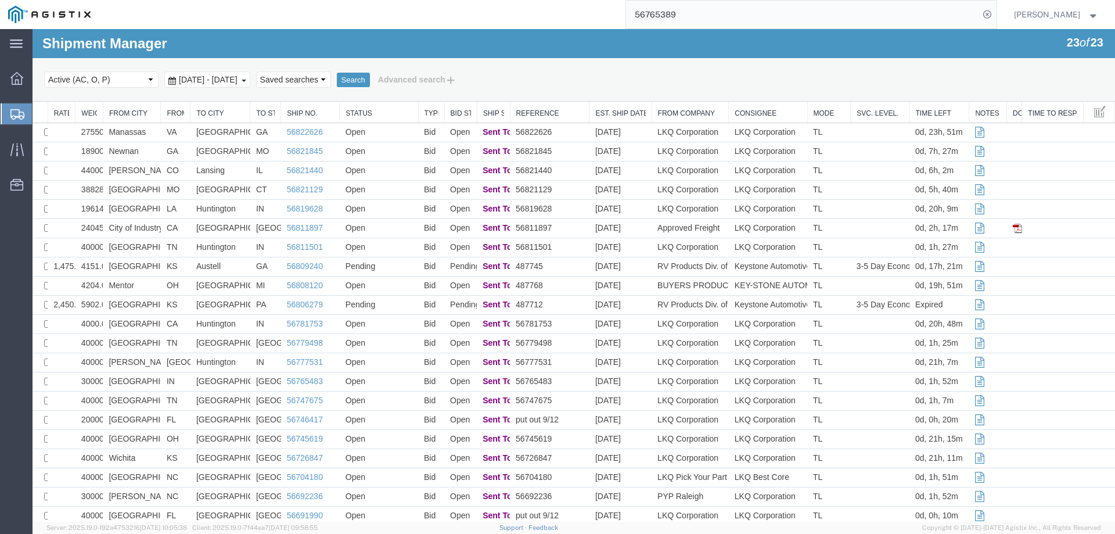
click at [15, 105] on div at bounding box center [17, 113] width 33 height 21
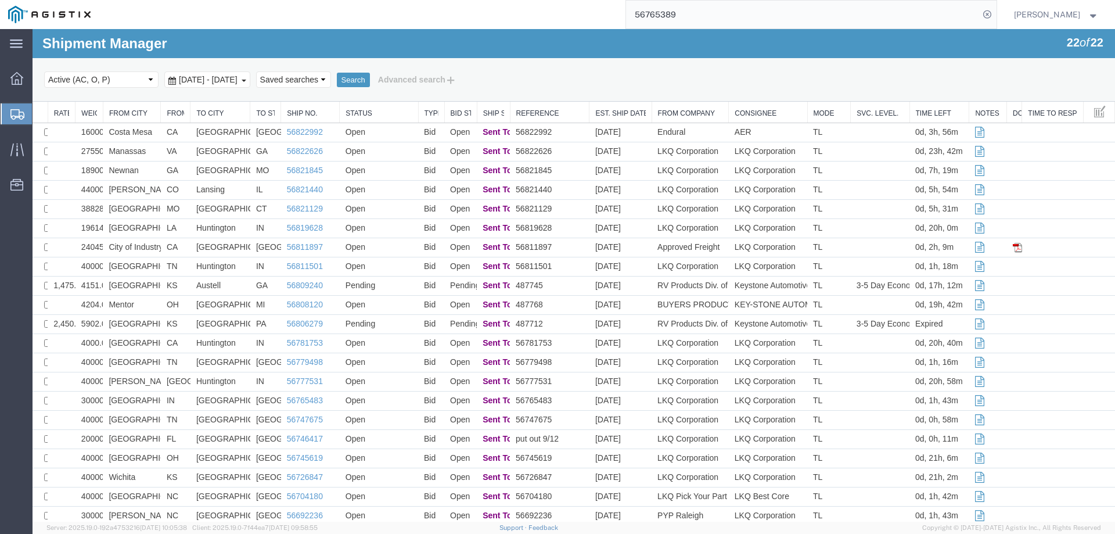
drag, startPoint x: 633, startPoint y: 18, endPoint x: 591, endPoint y: 18, distance: 42.4
click at [591, 18] on div "56765389" at bounding box center [548, 14] width 898 height 29
paste input "93415"
click at [995, 12] on icon at bounding box center [987, 14] width 16 height 16
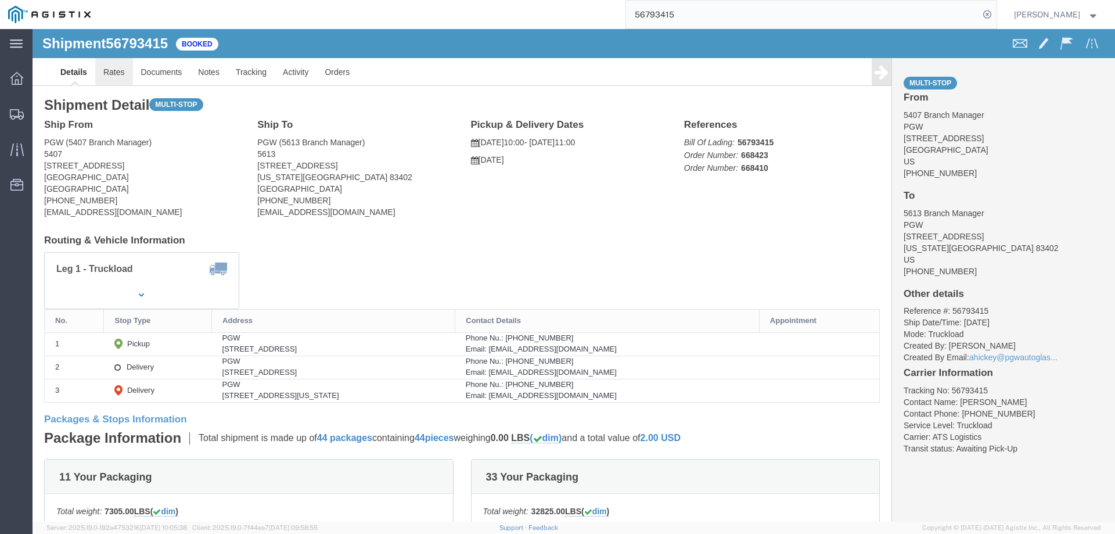
click link "Rates"
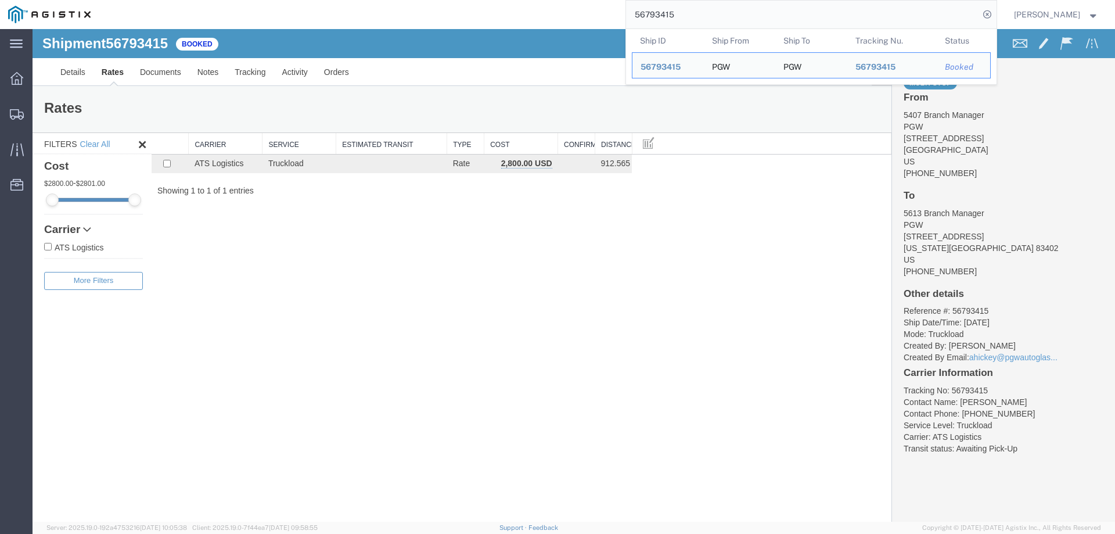
drag, startPoint x: 699, startPoint y: 12, endPoint x: 597, endPoint y: 19, distance: 102.4
click at [597, 19] on div "56793415 Ship ID Ship From Ship To Tracking Nu. Status Ship ID 56793415 Ship Fr…" at bounding box center [548, 14] width 898 height 29
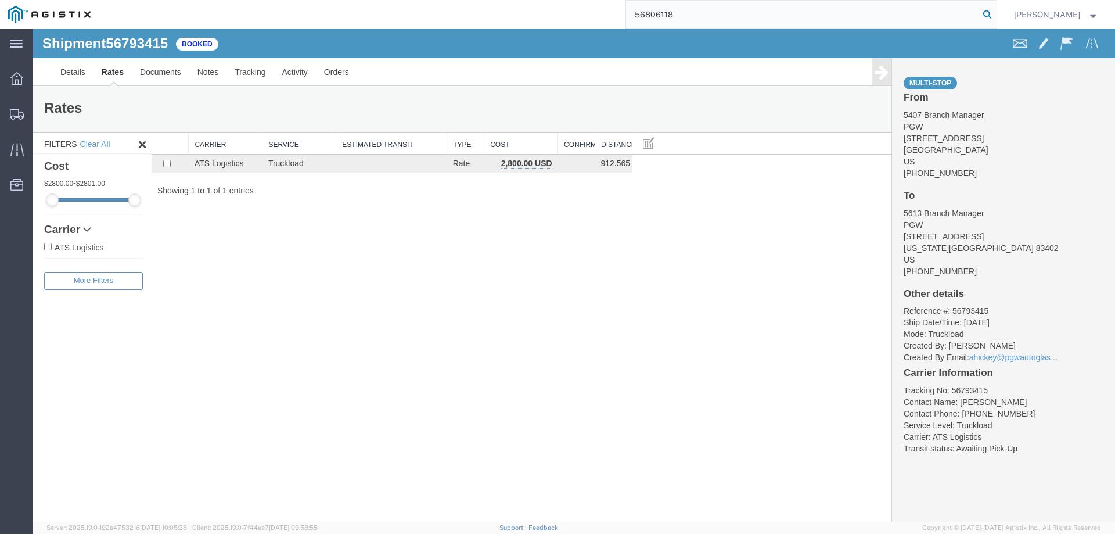
click at [995, 15] on icon at bounding box center [987, 14] width 16 height 16
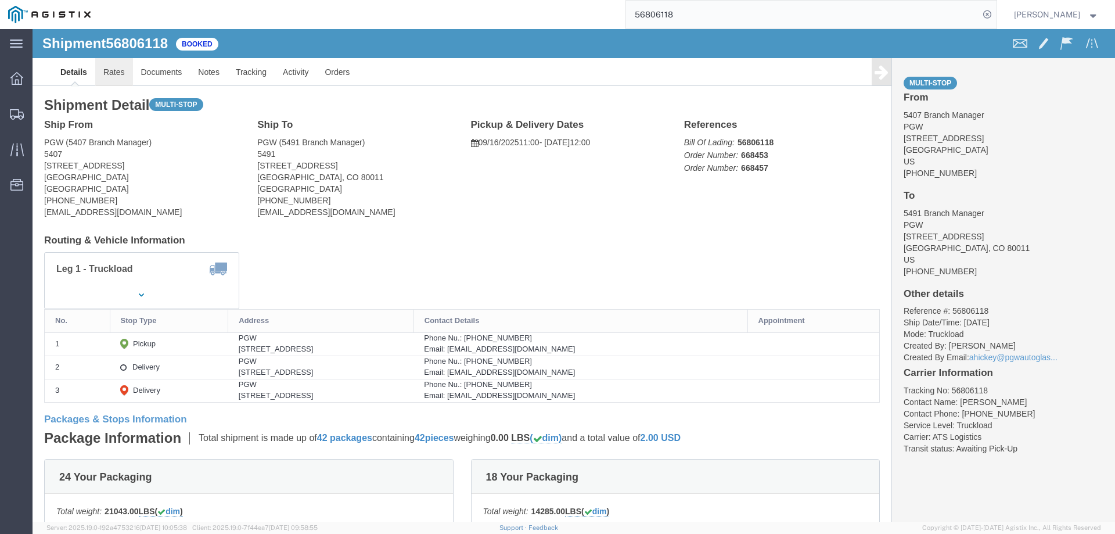
click link "Rates"
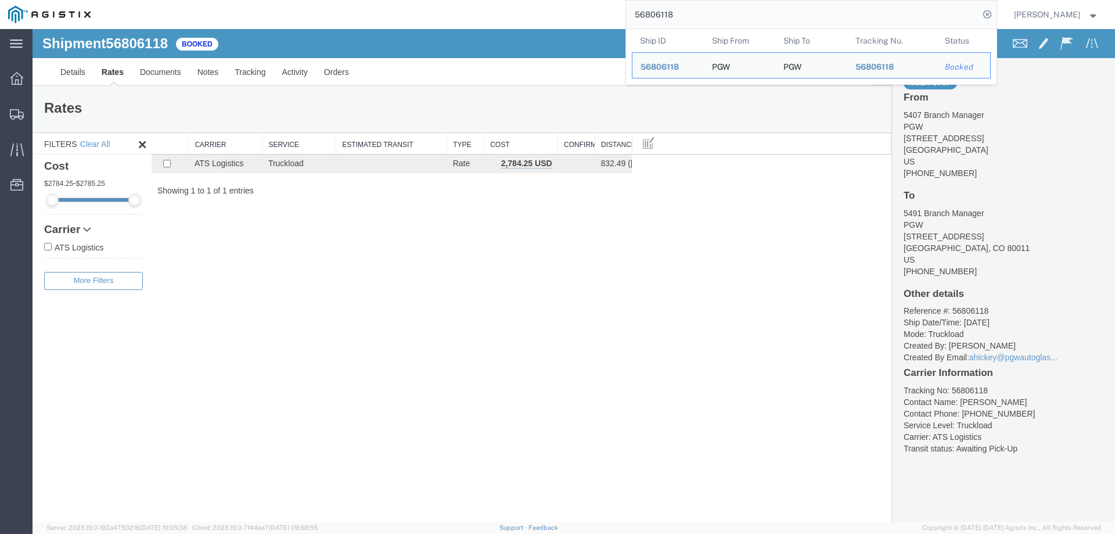
drag, startPoint x: 739, startPoint y: 47, endPoint x: 583, endPoint y: 39, distance: 156.4
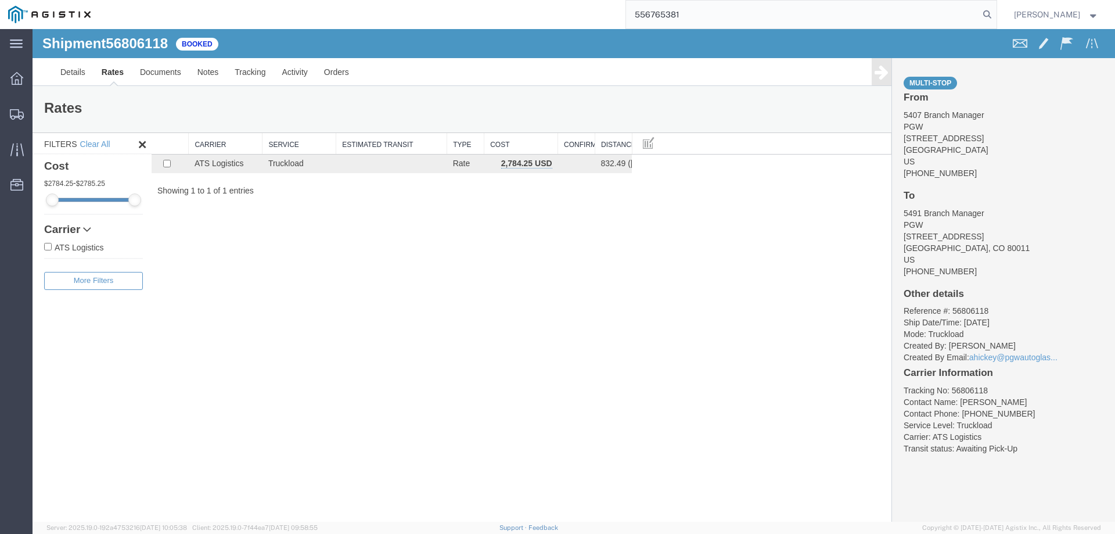
drag, startPoint x: 690, startPoint y: 16, endPoint x: 621, endPoint y: 20, distance: 69.2
click at [621, 20] on div "556765381" at bounding box center [548, 14] width 898 height 29
click at [995, 16] on icon at bounding box center [987, 14] width 16 height 16
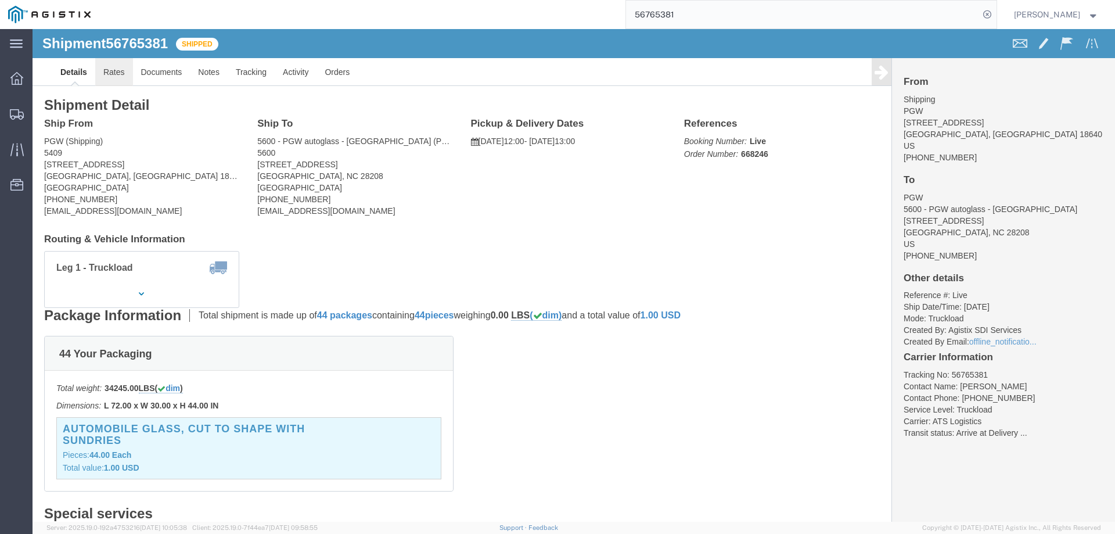
click link "Rates"
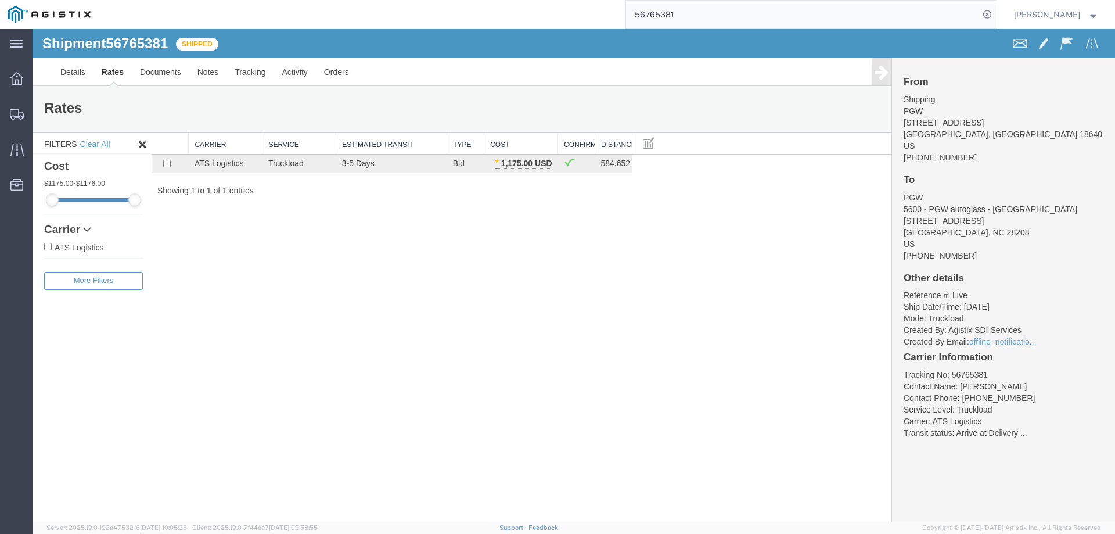
click at [697, 12] on input "56765381" at bounding box center [802, 15] width 353 height 28
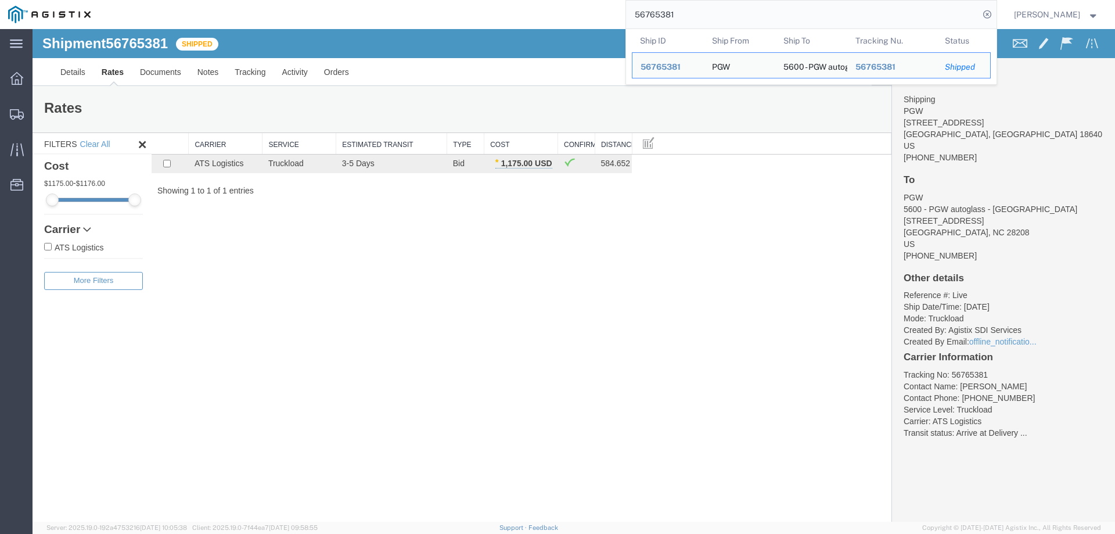
drag, startPoint x: 735, startPoint y: 43, endPoint x: 614, endPoint y: 38, distance: 121.4
paste input "806038"
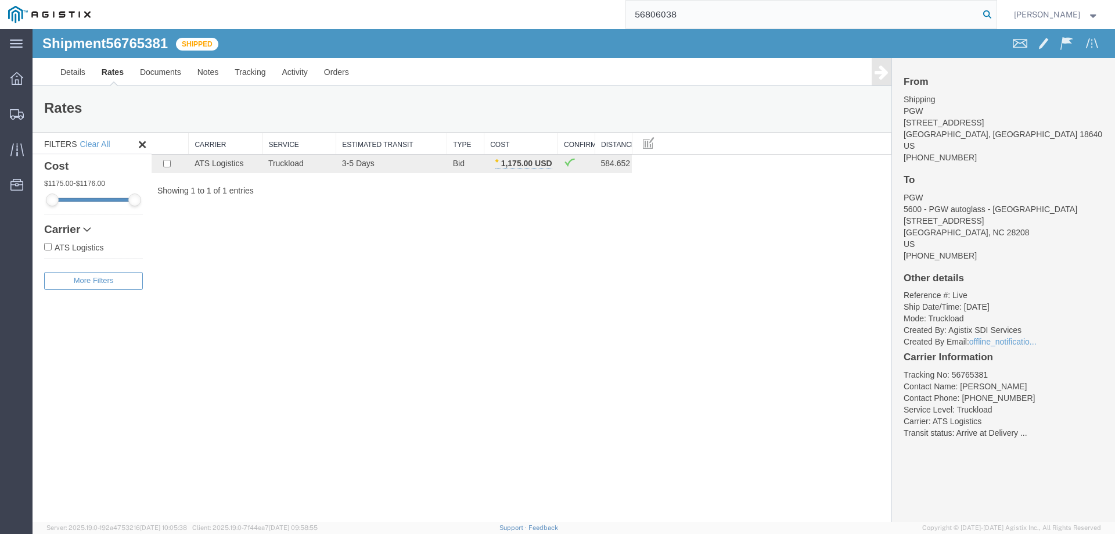
type input "56806038"
click at [995, 15] on icon at bounding box center [987, 14] width 16 height 16
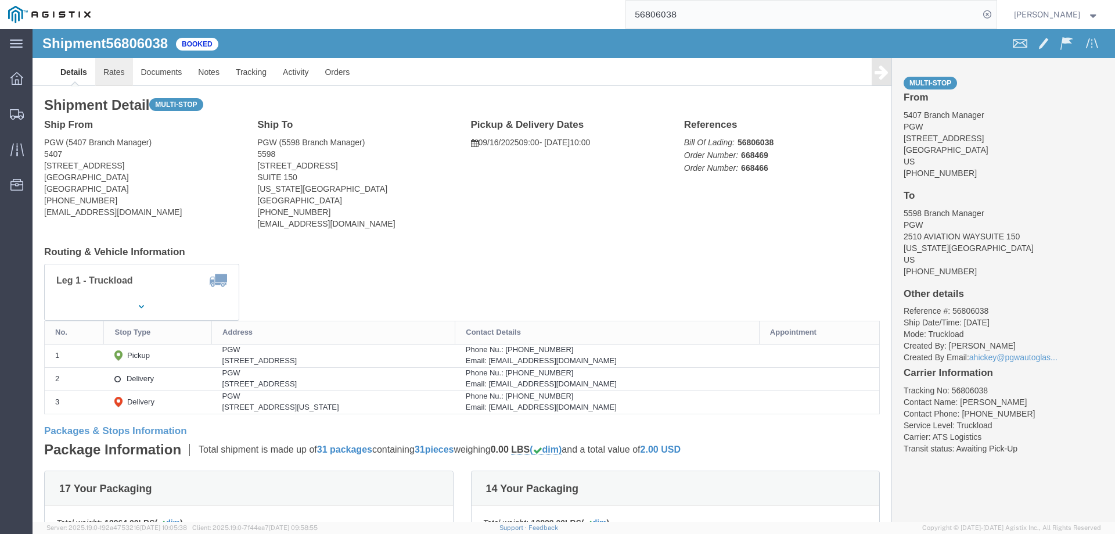
click link "Rates"
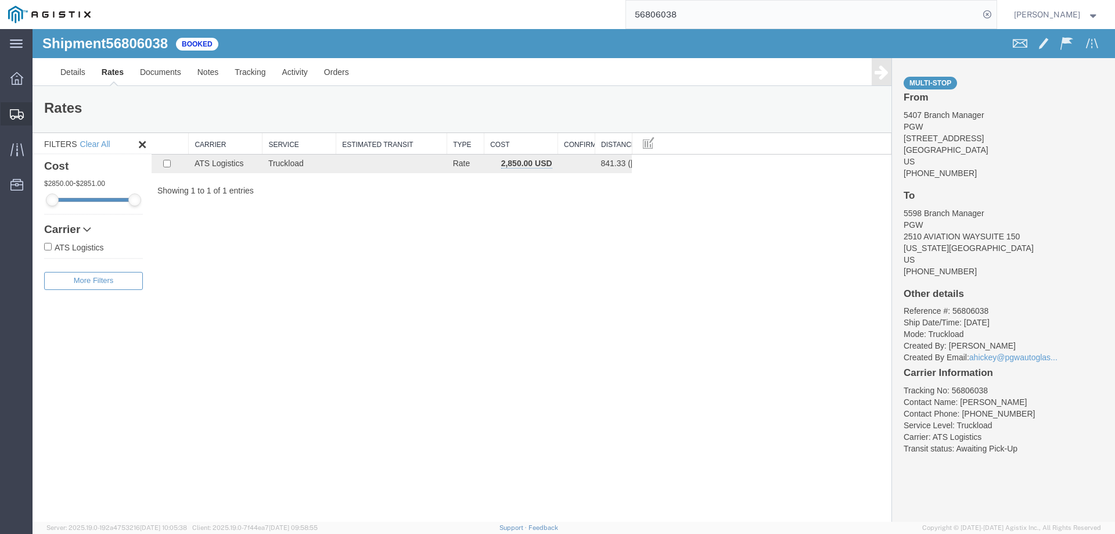
click at [17, 107] on div at bounding box center [17, 113] width 33 height 23
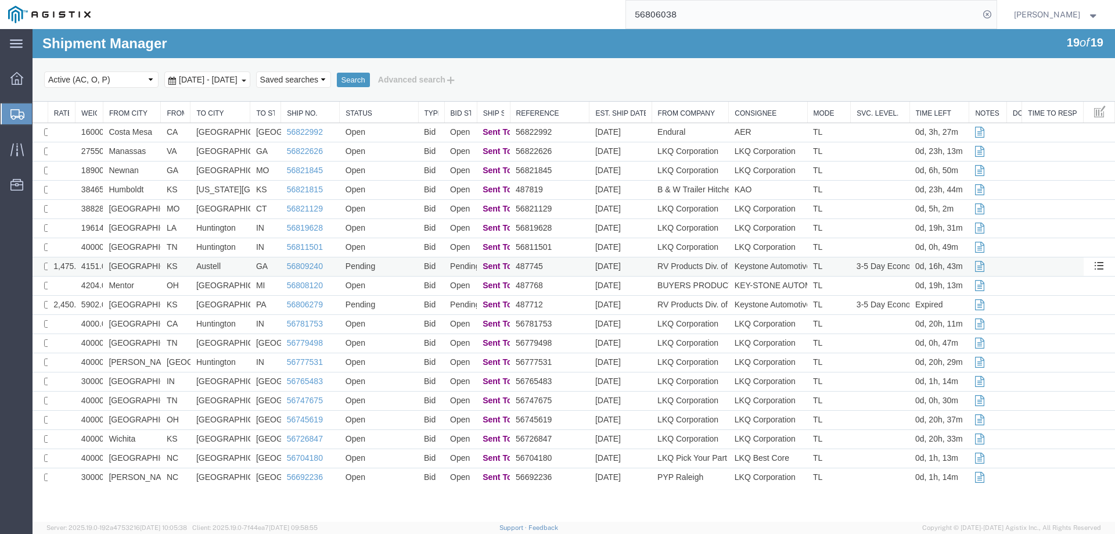
click at [150, 263] on td "[GEOGRAPHIC_DATA]" at bounding box center [132, 266] width 58 height 19
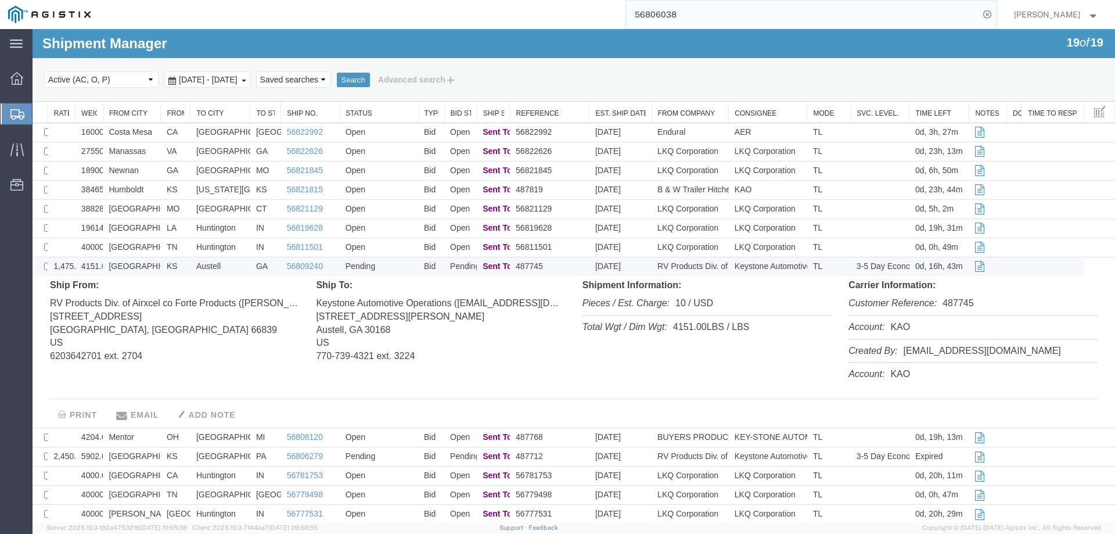
click at [154, 264] on td "[GEOGRAPHIC_DATA]" at bounding box center [132, 266] width 58 height 19
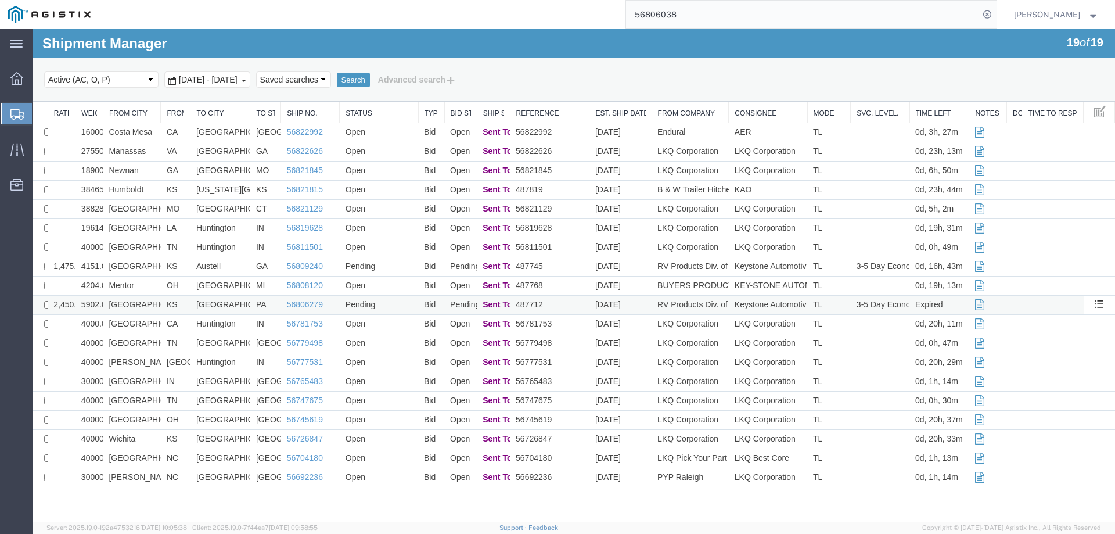
click at [154, 309] on td "[GEOGRAPHIC_DATA]" at bounding box center [132, 305] width 58 height 19
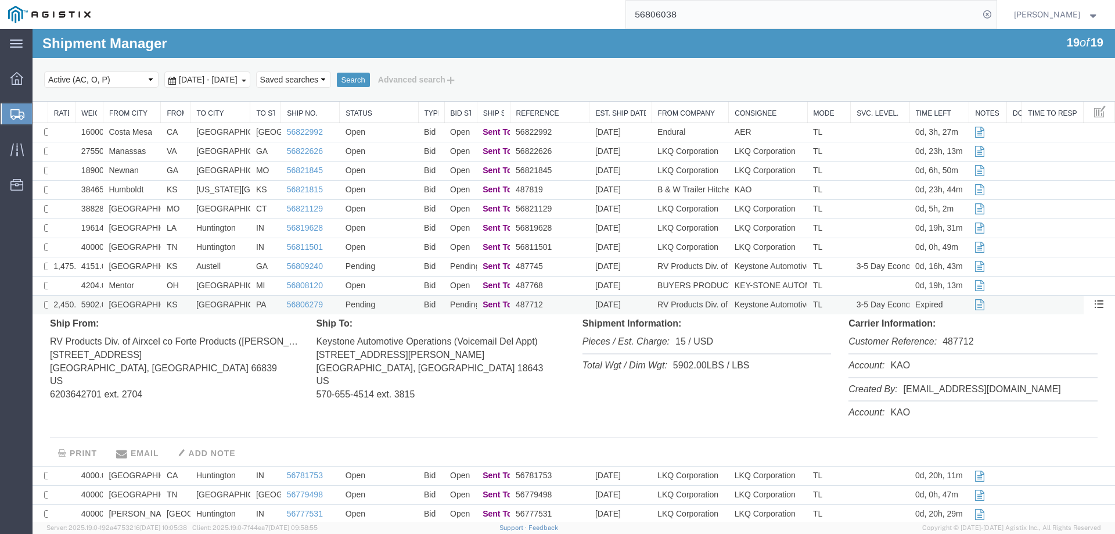
click at [155, 306] on td "[GEOGRAPHIC_DATA]" at bounding box center [132, 305] width 58 height 19
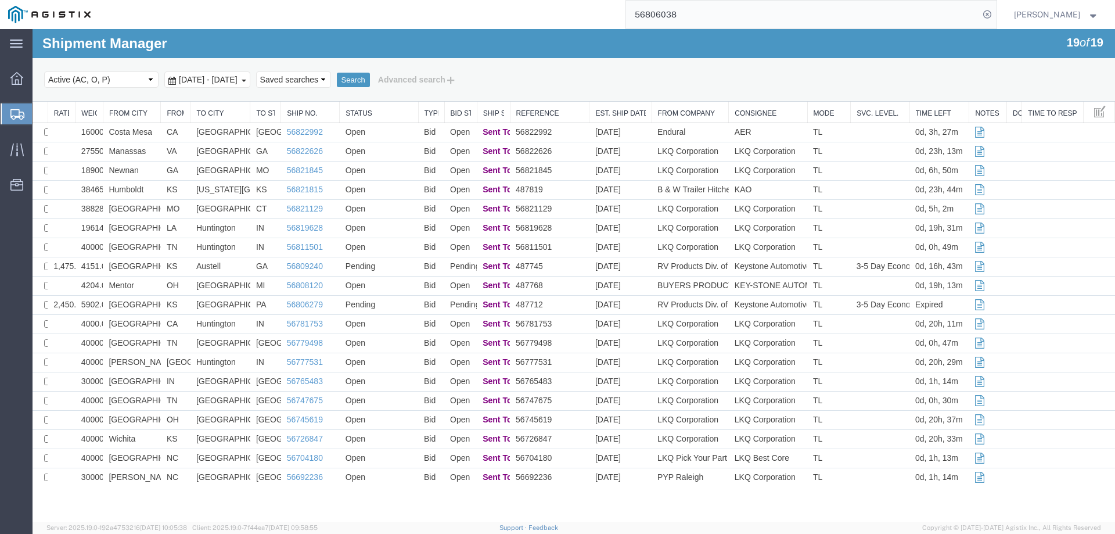
click at [9, 117] on div at bounding box center [17, 113] width 33 height 21
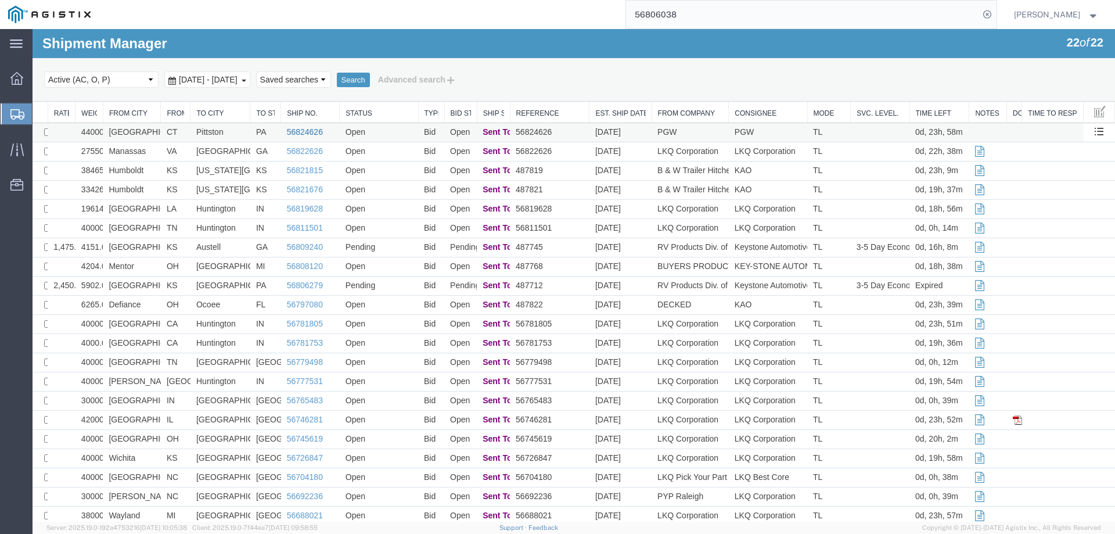
click at [302, 130] on link "56824626" at bounding box center [305, 131] width 36 height 9
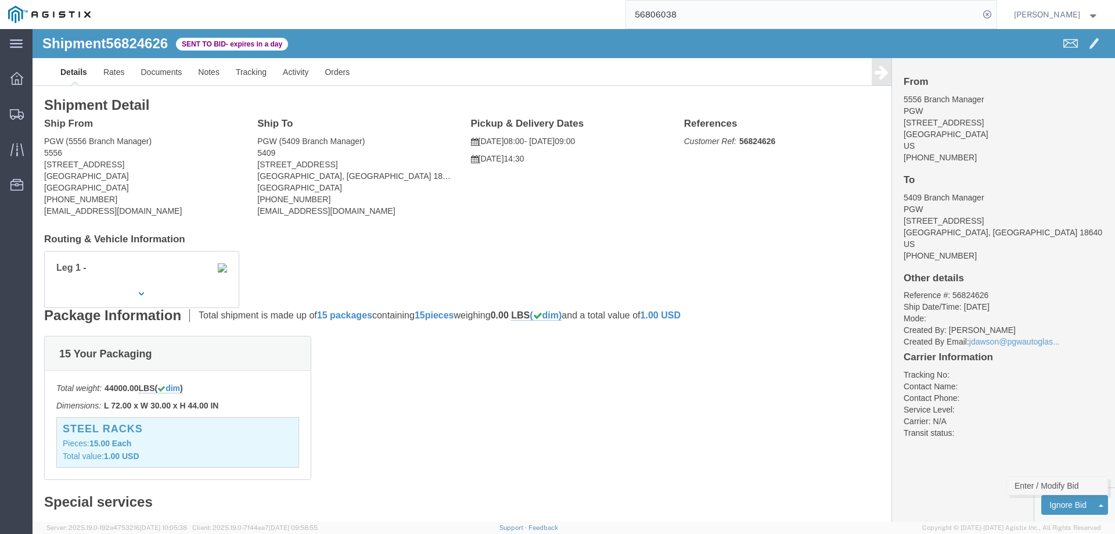
click link "Enter / Modify Bid"
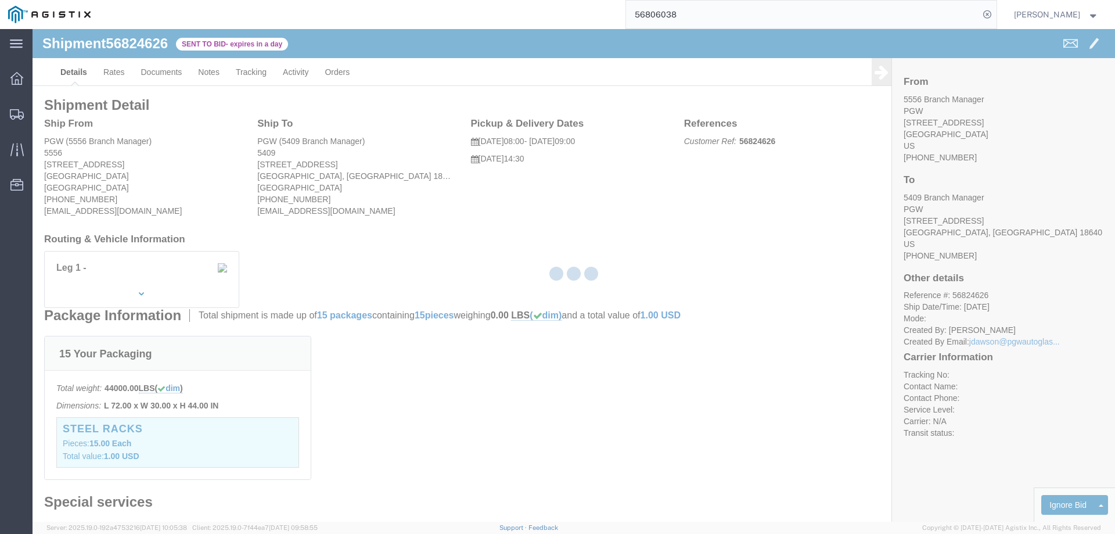
select select "146"
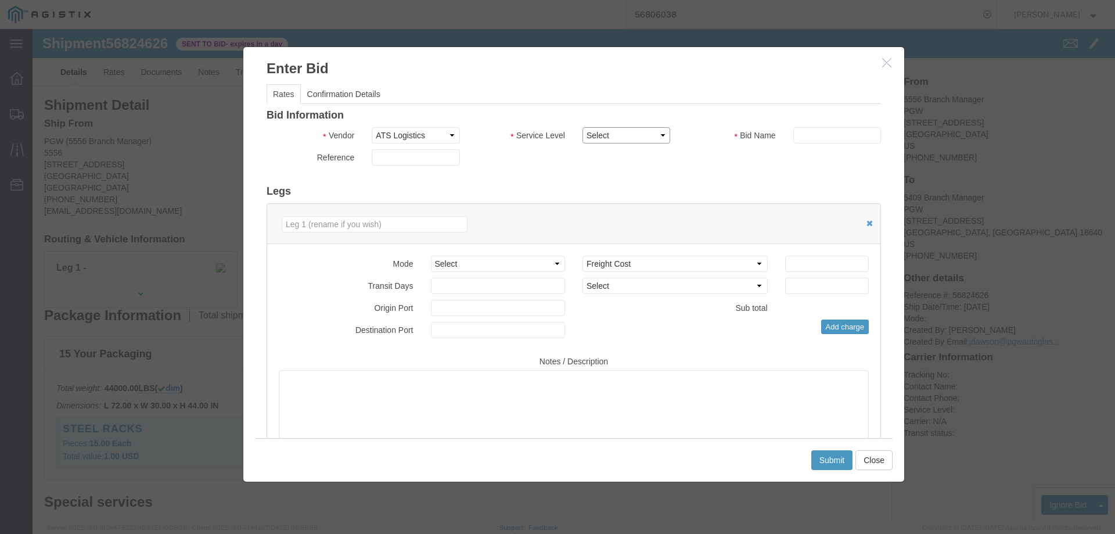
drag, startPoint x: 579, startPoint y: 105, endPoint x: 598, endPoint y: 106, distance: 19.2
click select "Select CONESTOGA DFRM/STEP Economy TL Flatbed Intermodal LTL Standard Next Day …"
select select "25032"
click select "Select CONESTOGA DFRM/STEP Economy TL Flatbed Intermodal LTL Standard Next Day …"
click input "text"
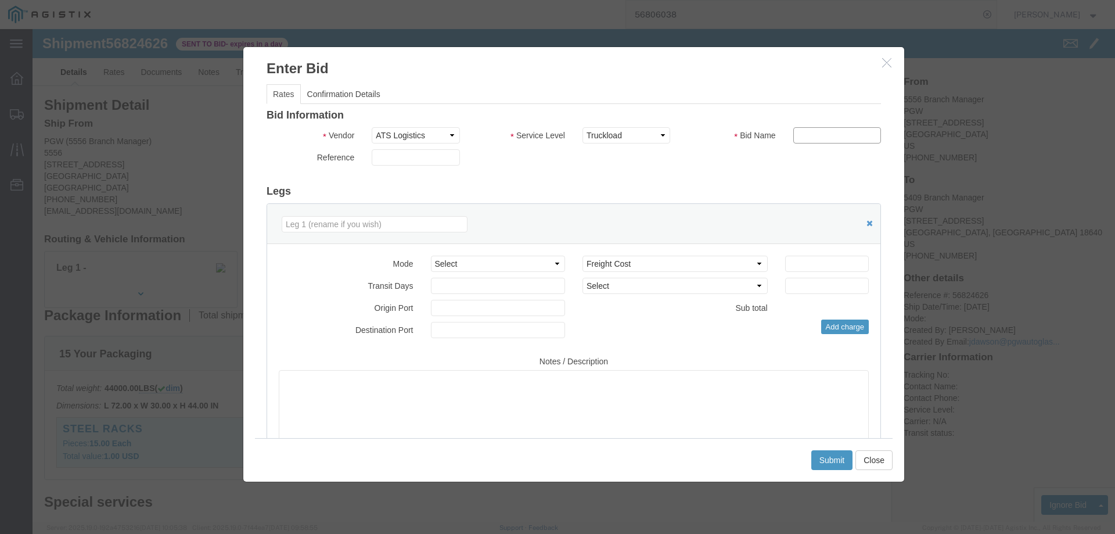
type input "ats"
click input "number"
type input "725"
click button "Submit"
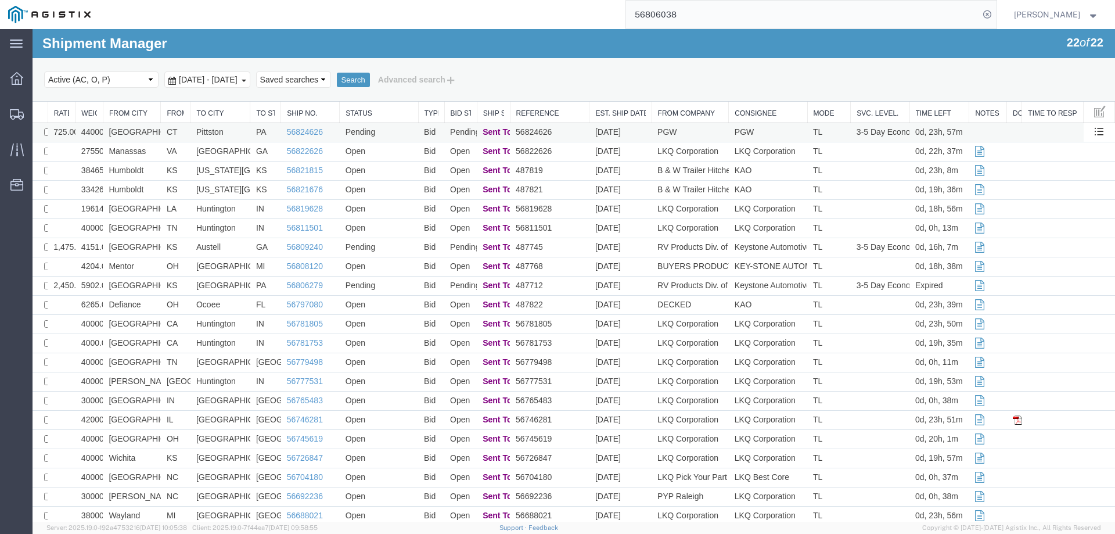
click at [172, 129] on td "CT" at bounding box center [176, 132] width 30 height 19
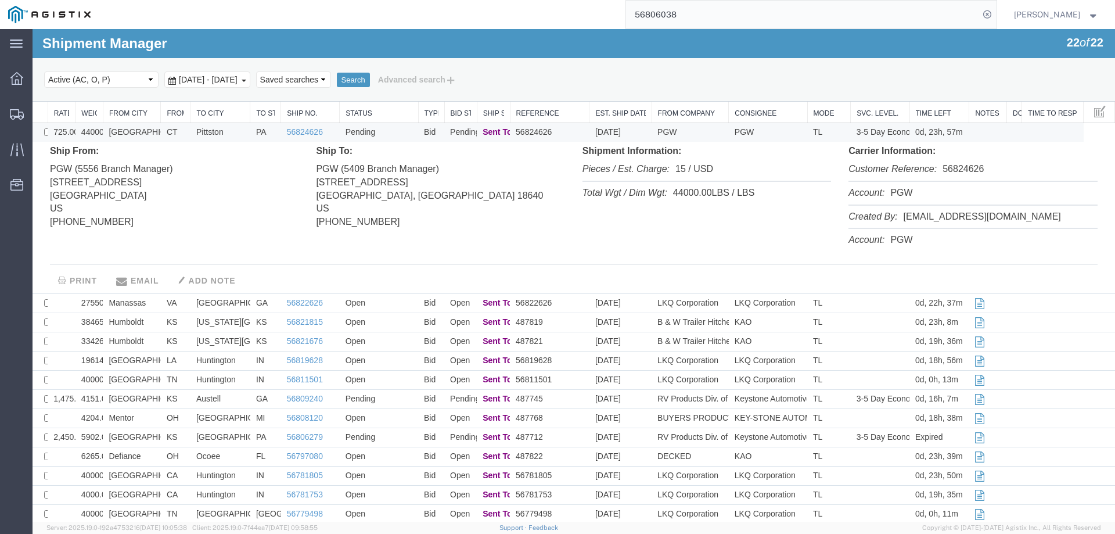
click at [184, 132] on td "CT" at bounding box center [176, 132] width 30 height 19
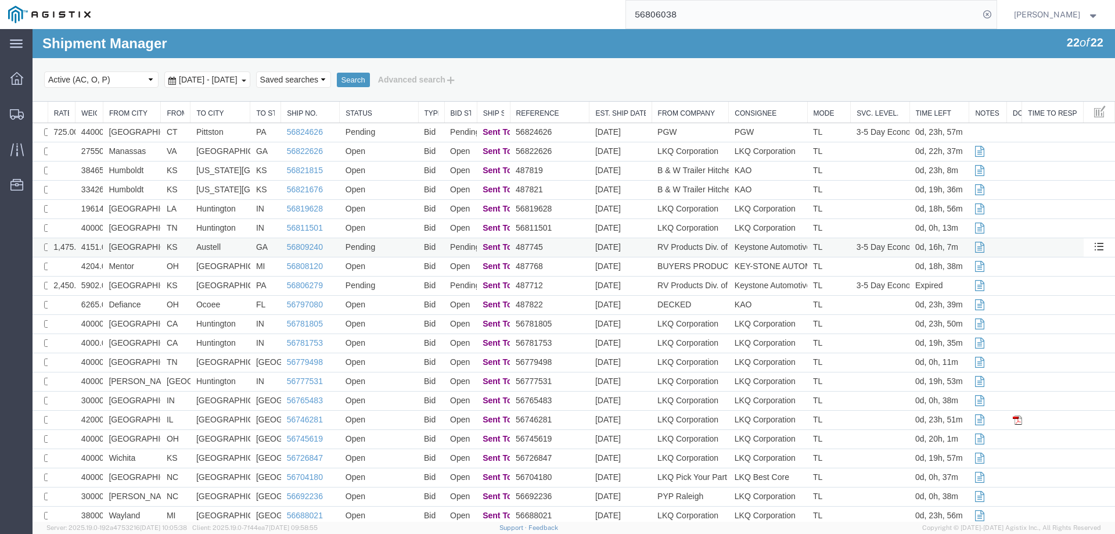
click at [166, 251] on td "KS" at bounding box center [176, 247] width 30 height 19
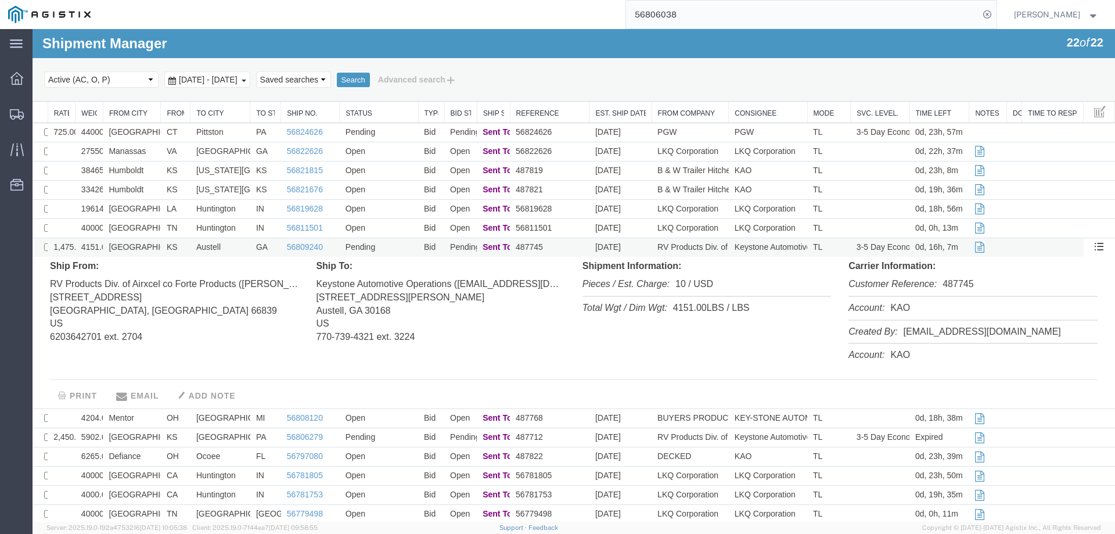
click at [166, 251] on td "KS" at bounding box center [176, 247] width 30 height 19
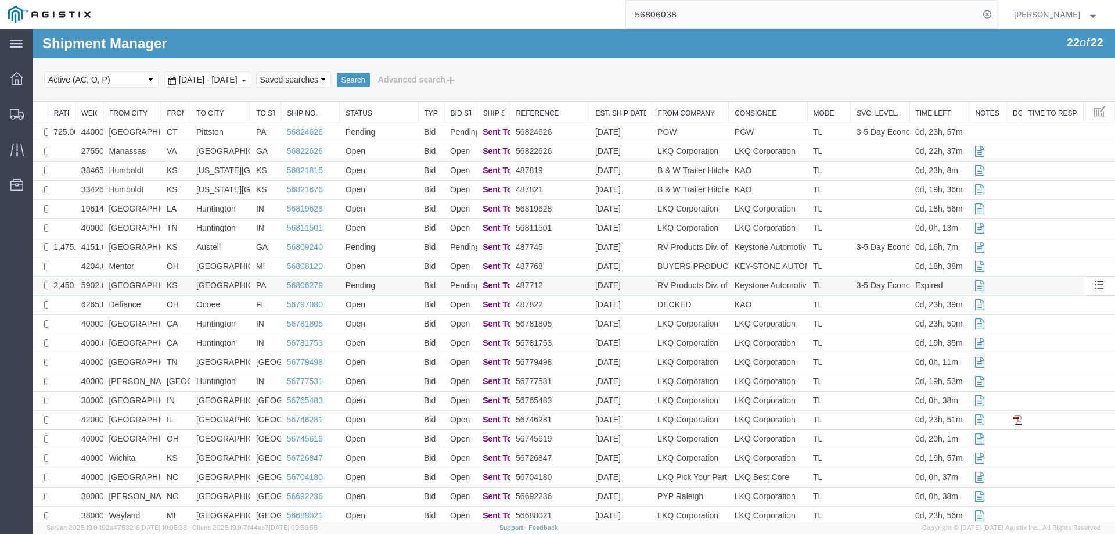
click at [179, 287] on td "KS" at bounding box center [176, 285] width 30 height 19
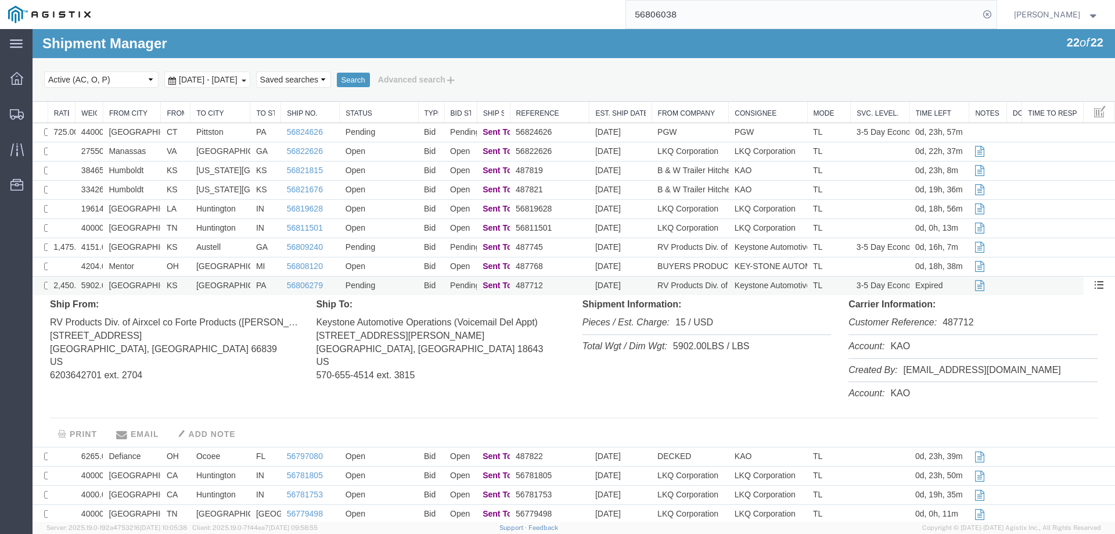
click at [179, 287] on td "KS" at bounding box center [176, 285] width 30 height 19
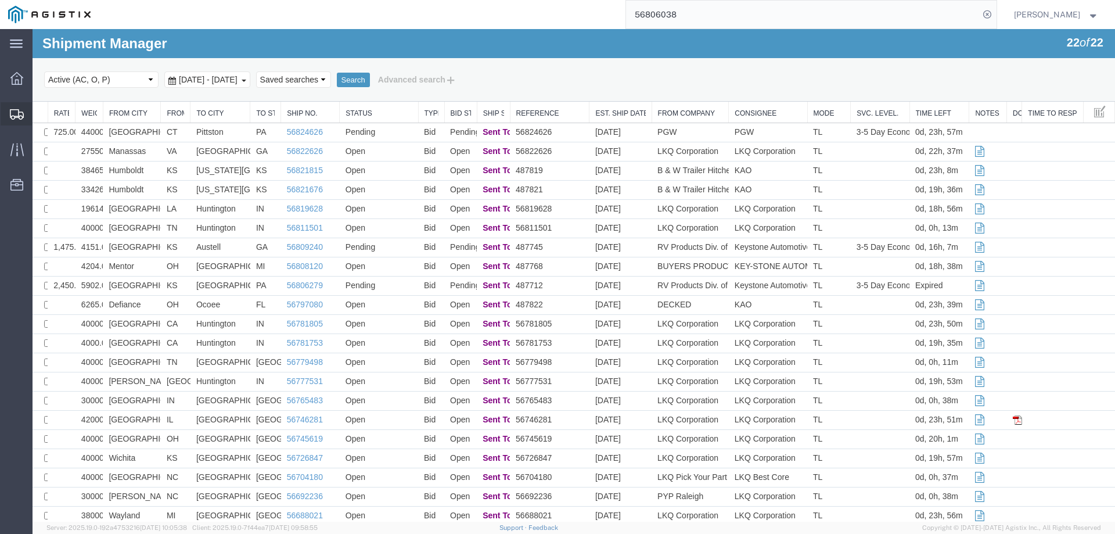
click at [13, 111] on icon at bounding box center [17, 114] width 14 height 10
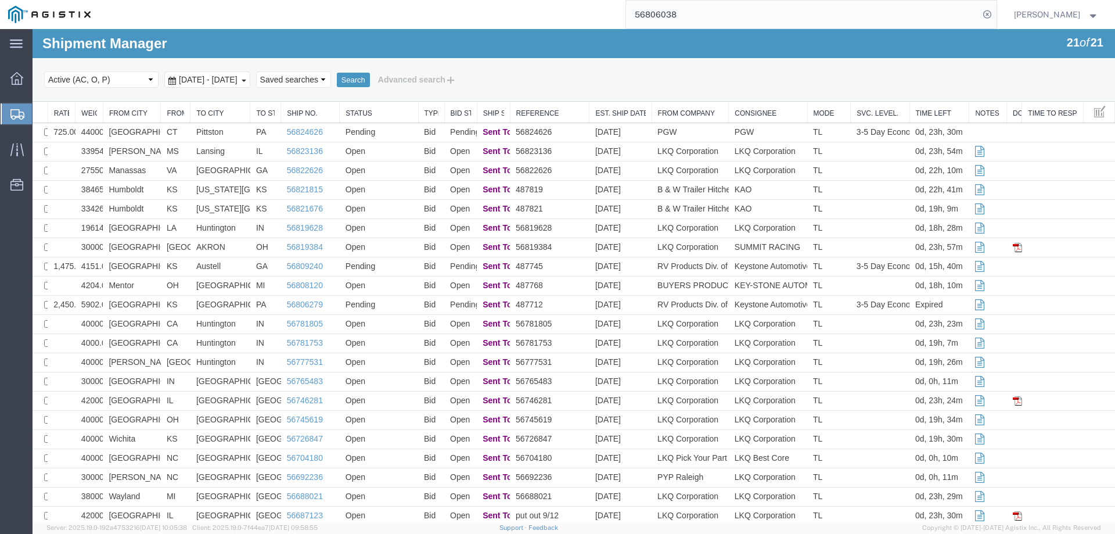
click at [20, 112] on icon at bounding box center [17, 114] width 14 height 10
click at [641, 79] on div "Select status Active (AC, O, P) All Approved Awaiting Confirmation (AC) Booked …" at bounding box center [573, 80] width 1059 height 20
click at [630, 74] on div "Select status Active (AC, O, P) All Approved Awaiting Confirmation (AC) Booked …" at bounding box center [573, 80] width 1059 height 20
